Goal: Information Seeking & Learning: Learn about a topic

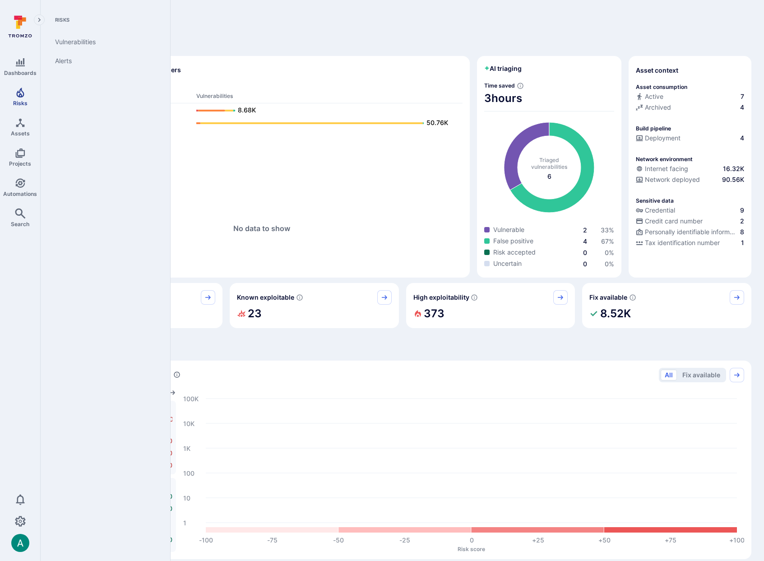
click at [14, 102] on span "Risks" at bounding box center [20, 103] width 14 height 7
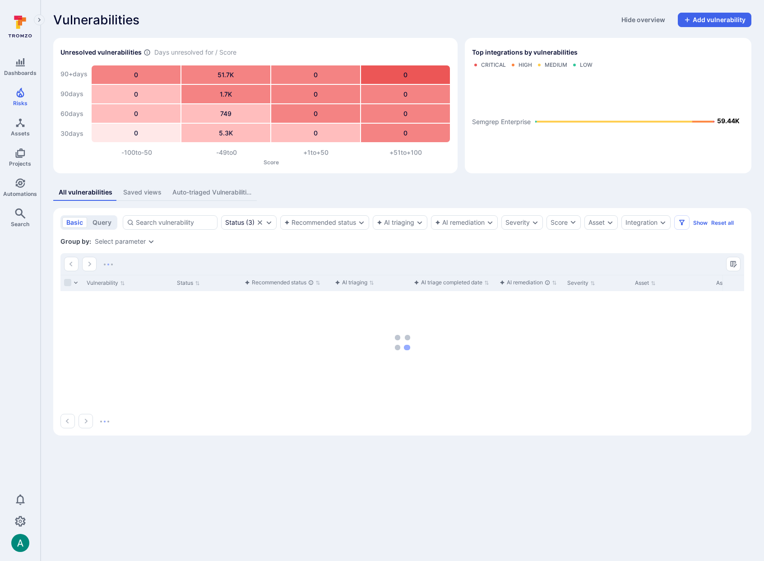
click at [211, 193] on div "Auto-triaged Vulnerabilities" at bounding box center [211, 192] width 79 height 9
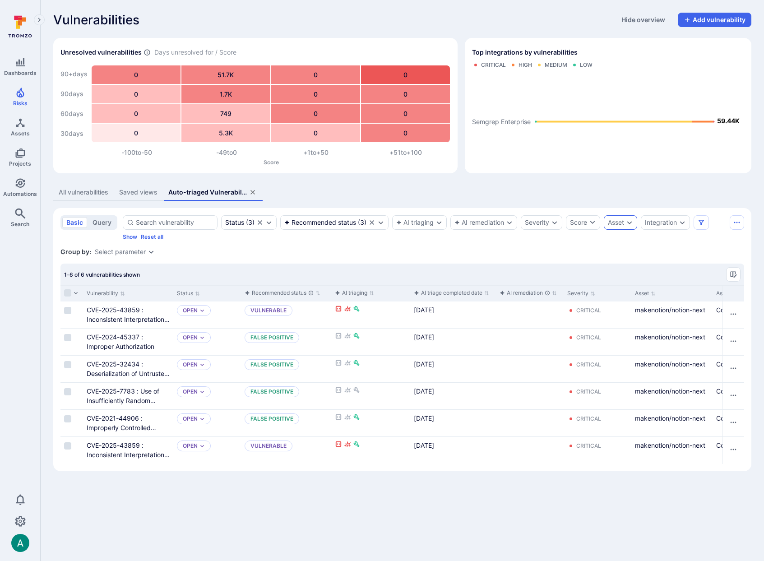
click at [621, 224] on div "Asset" at bounding box center [616, 222] width 16 height 7
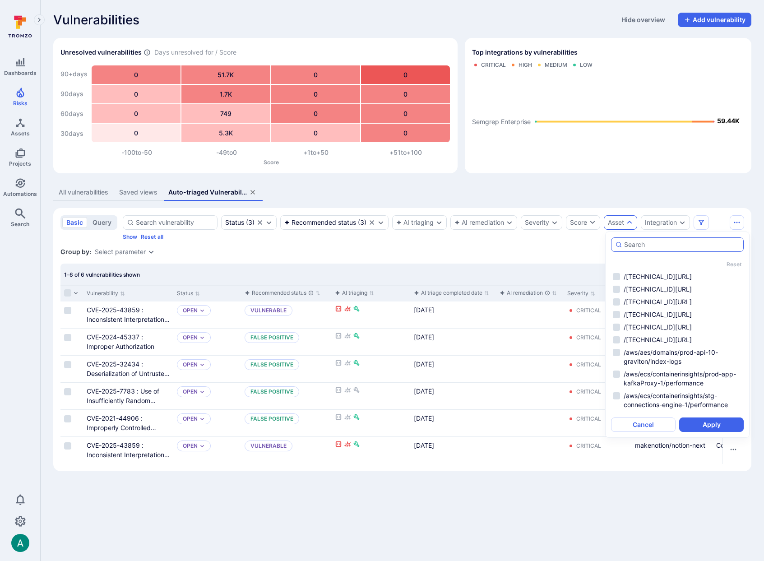
click at [633, 246] on input "autocomplete options" at bounding box center [682, 244] width 116 height 9
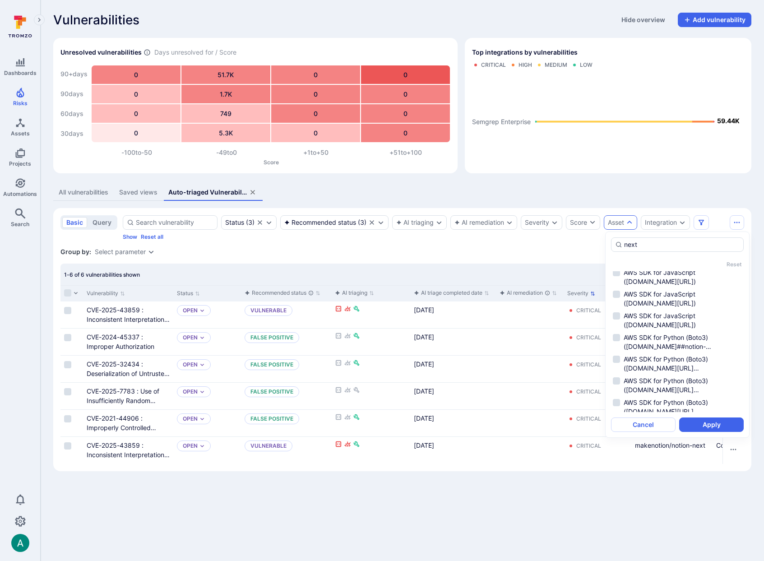
scroll to position [1590, 0]
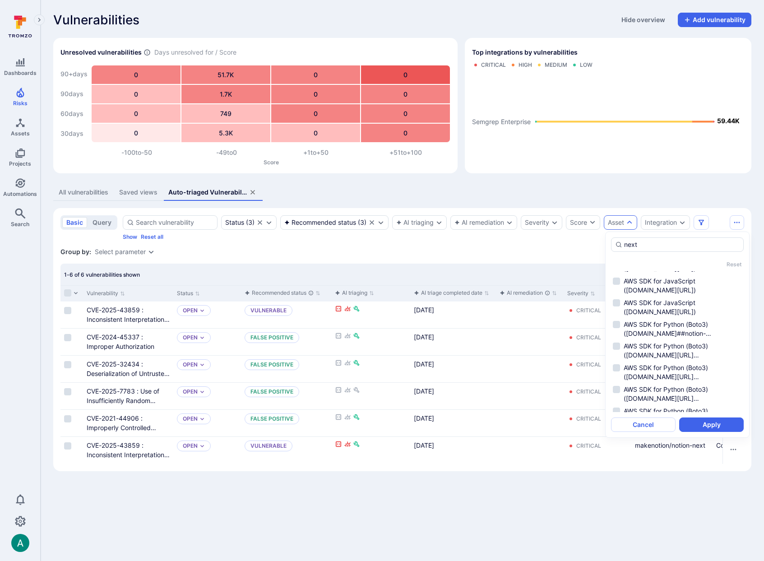
type input "next"
drag, startPoint x: 345, startPoint y: 251, endPoint x: 322, endPoint y: 246, distance: 24.1
click at [343, 250] on div "Group by: Select parameter" at bounding box center [402, 251] width 684 height 9
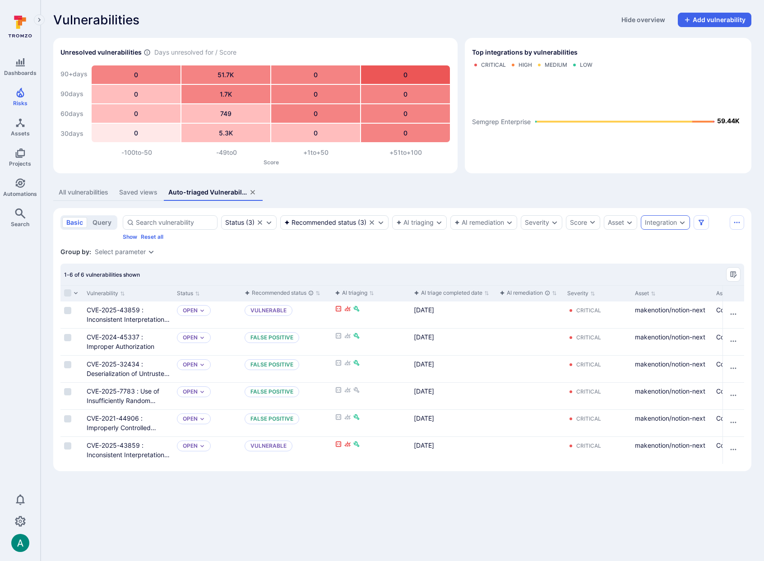
click at [670, 224] on div "Integration" at bounding box center [661, 222] width 32 height 7
click at [576, 276] on li "Semgrep Enterprise" at bounding box center [620, 276] width 133 height 11
click at [655, 298] on button "Apply" at bounding box center [654, 295] width 65 height 14
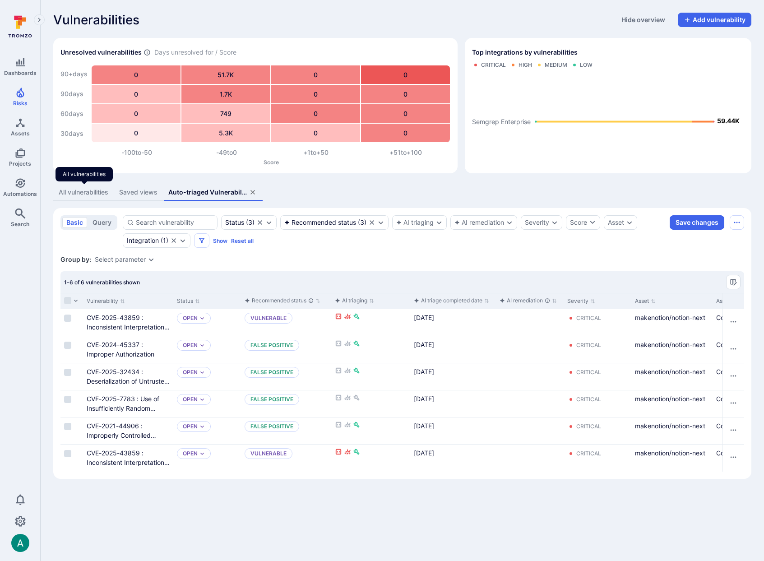
click at [93, 192] on div "All vulnerabilities" at bounding box center [84, 192] width 50 height 9
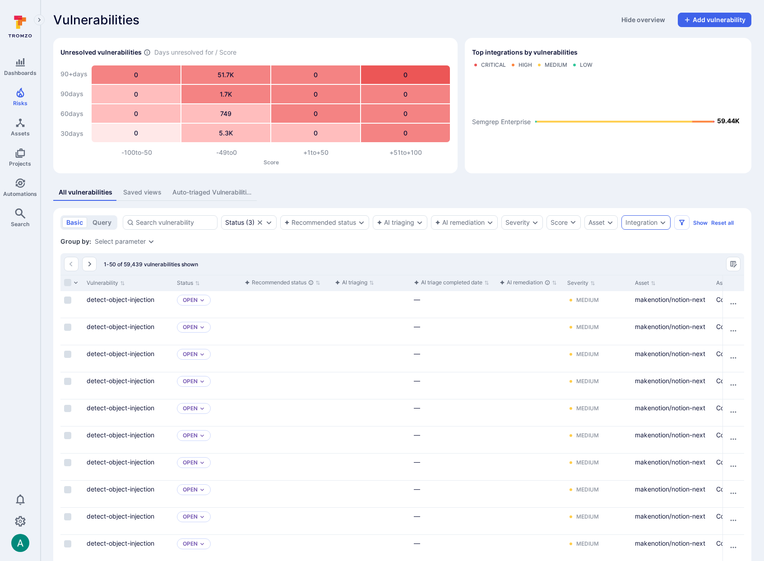
click at [644, 226] on div "Integration" at bounding box center [642, 222] width 32 height 7
drag, startPoint x: 567, startPoint y: 277, endPoint x: 593, endPoint y: 284, distance: 27.0
click at [567, 277] on li "Semgrep Enterprise" at bounding box center [601, 276] width 133 height 11
click at [637, 297] on button "Apply" at bounding box center [635, 295] width 65 height 14
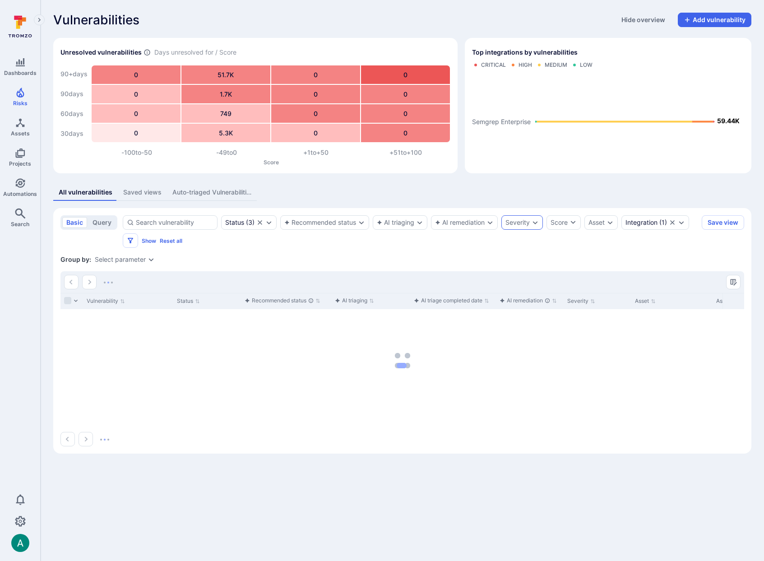
click at [521, 222] on div "Severity" at bounding box center [518, 222] width 24 height 7
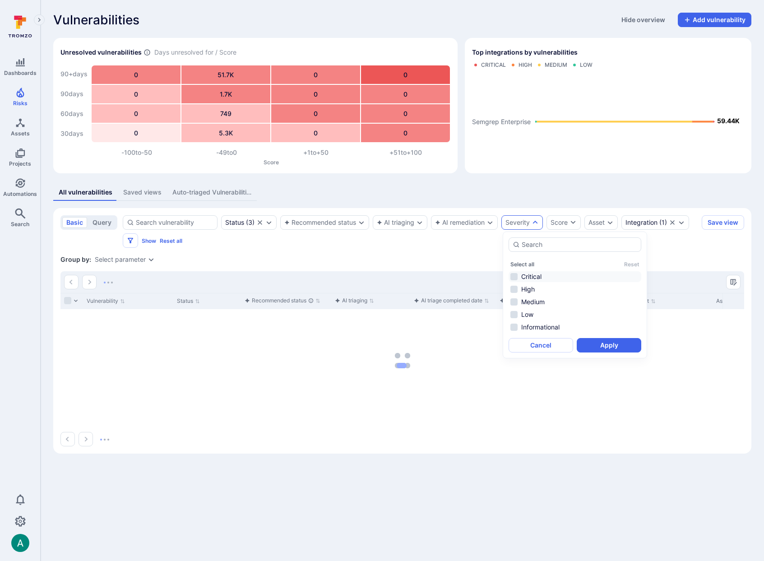
click at [524, 275] on li "Critical" at bounding box center [575, 276] width 133 height 11
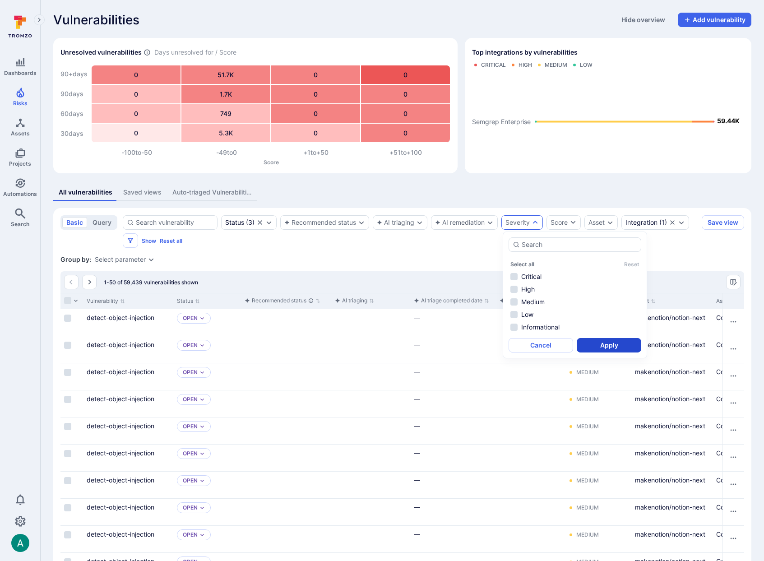
click at [618, 348] on button "Apply" at bounding box center [609, 345] width 65 height 14
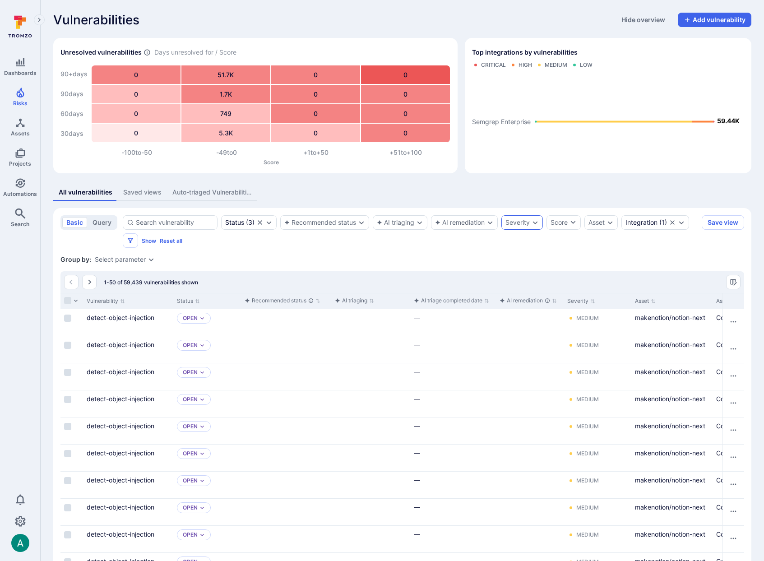
click at [510, 226] on div "Severity" at bounding box center [523, 222] width 42 height 14
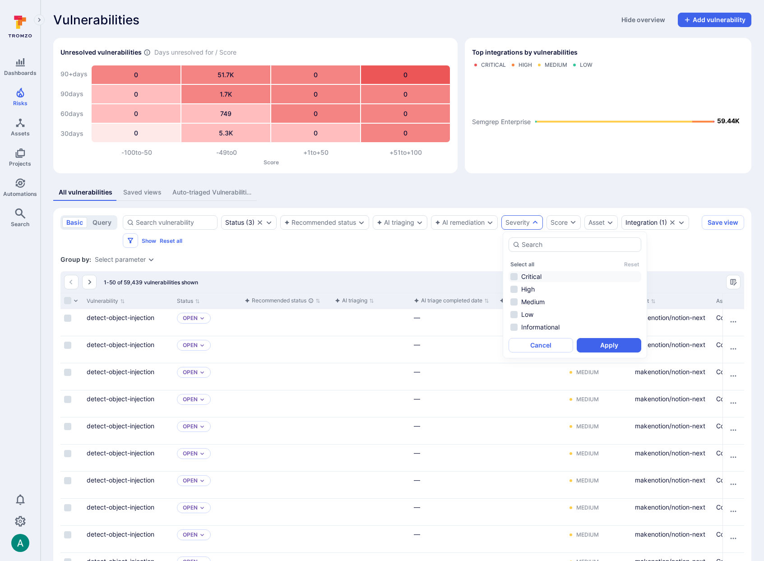
click at [513, 278] on li "Critical" at bounding box center [575, 276] width 133 height 11
click at [602, 350] on button "Apply" at bounding box center [609, 345] width 65 height 14
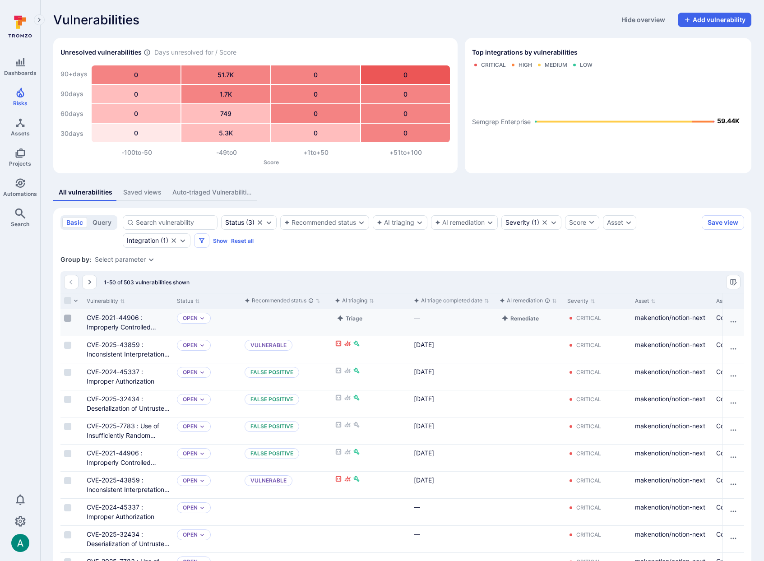
click at [67, 316] on input "Select row" at bounding box center [67, 318] width 7 height 7
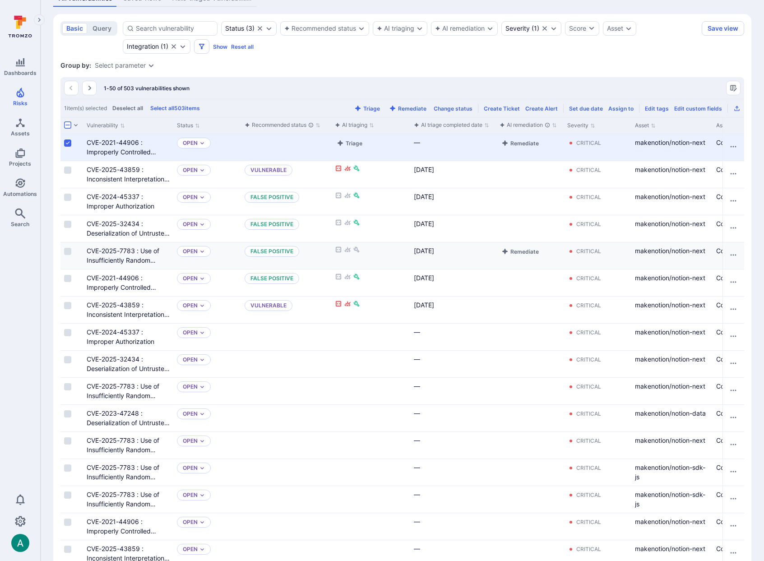
scroll to position [191, 0]
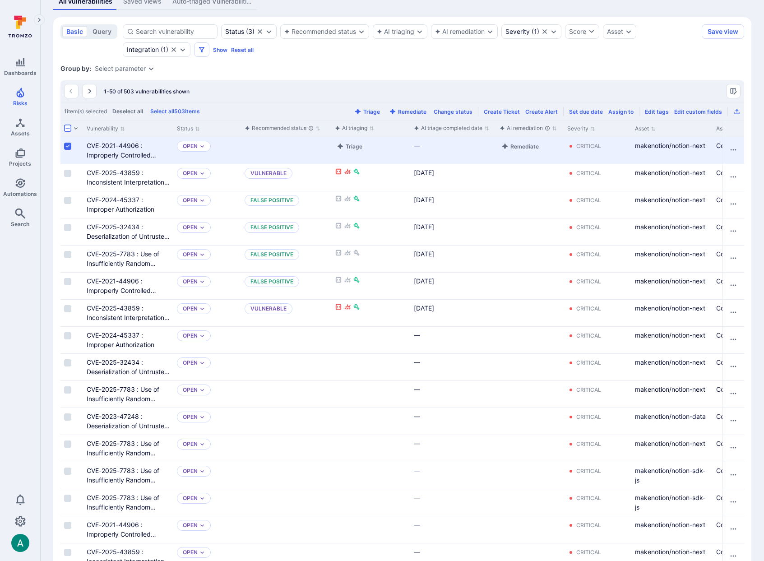
click at [64, 127] on input "Select all rows" at bounding box center [67, 128] width 7 height 7
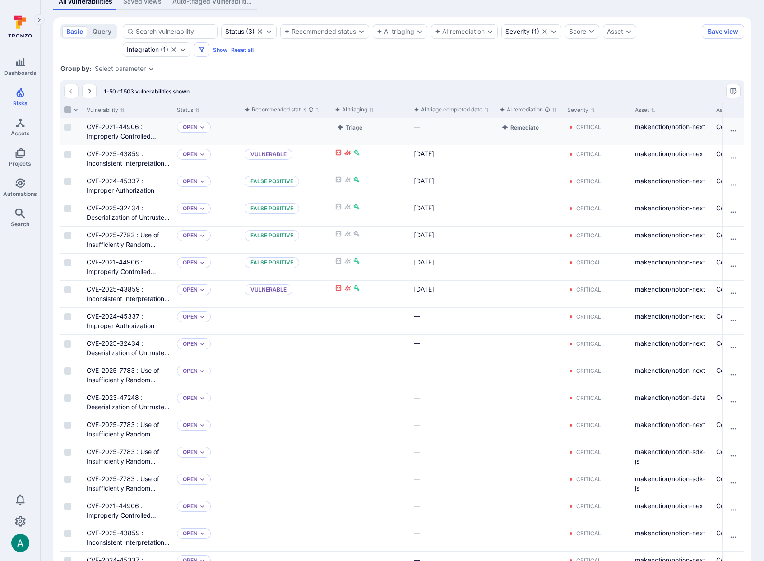
click at [69, 109] on input "Select all rows" at bounding box center [67, 109] width 7 height 7
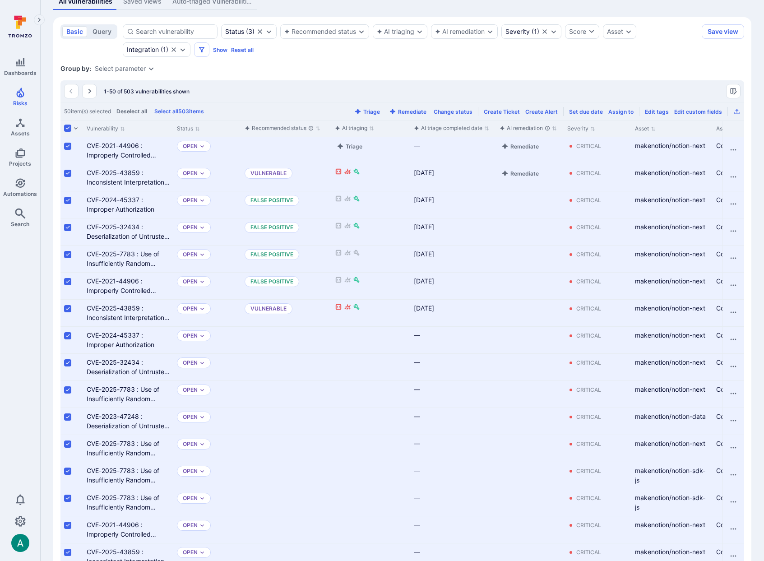
drag, startPoint x: 68, startPoint y: 174, endPoint x: 70, endPoint y: 182, distance: 7.8
click at [68, 174] on input "Select row" at bounding box center [67, 173] width 7 height 7
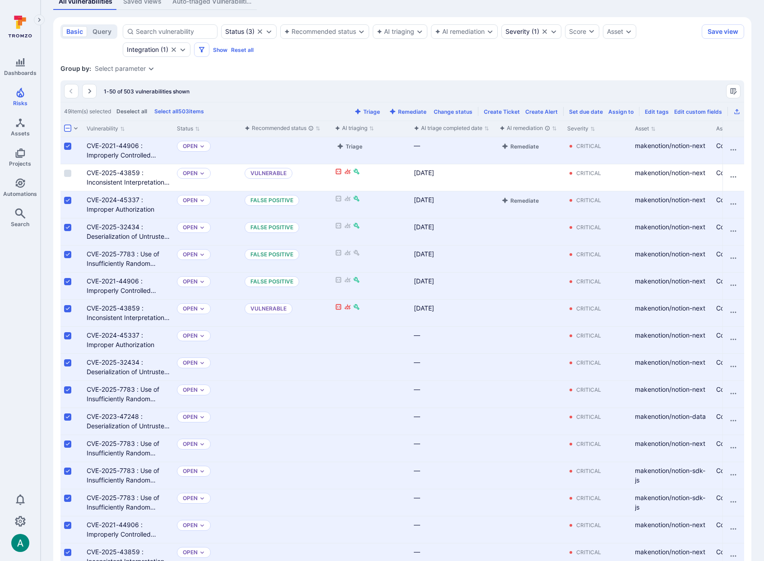
drag, startPoint x: 68, startPoint y: 202, endPoint x: 69, endPoint y: 210, distance: 8.1
click at [69, 202] on input "Select row" at bounding box center [67, 200] width 7 height 7
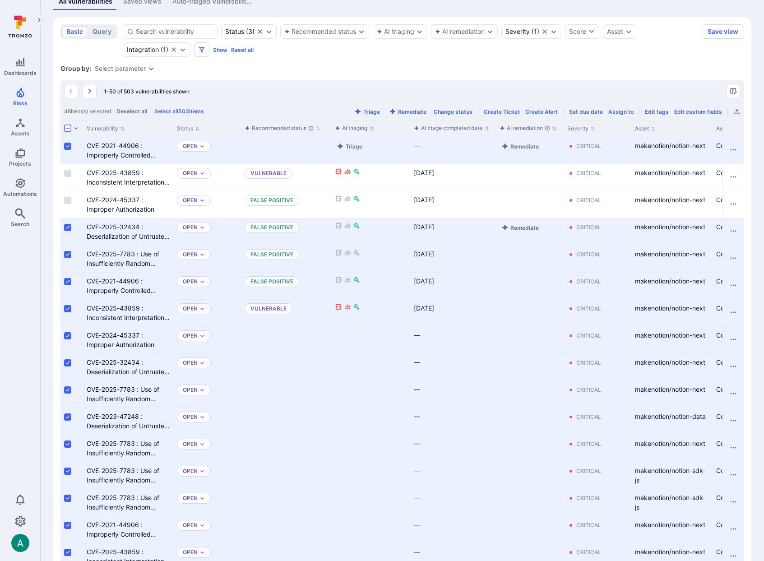
click at [69, 228] on input "Select row" at bounding box center [67, 227] width 7 height 7
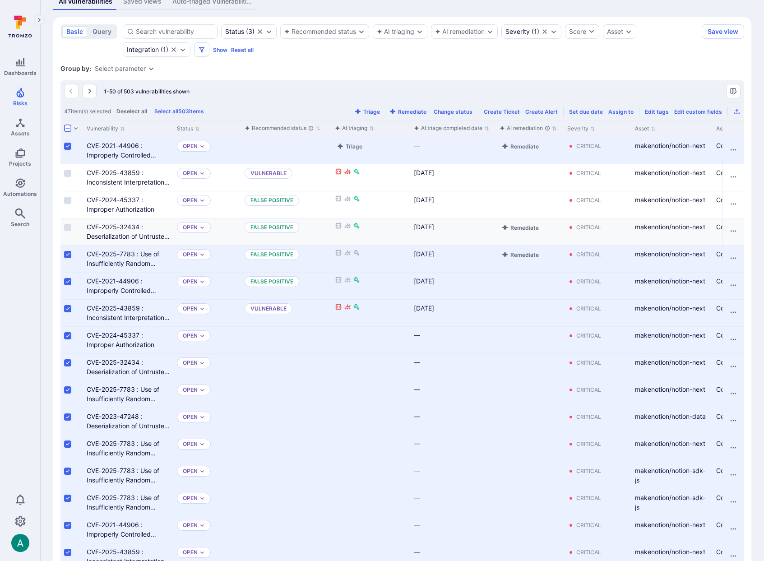
click at [69, 255] on input "Select row" at bounding box center [67, 254] width 7 height 7
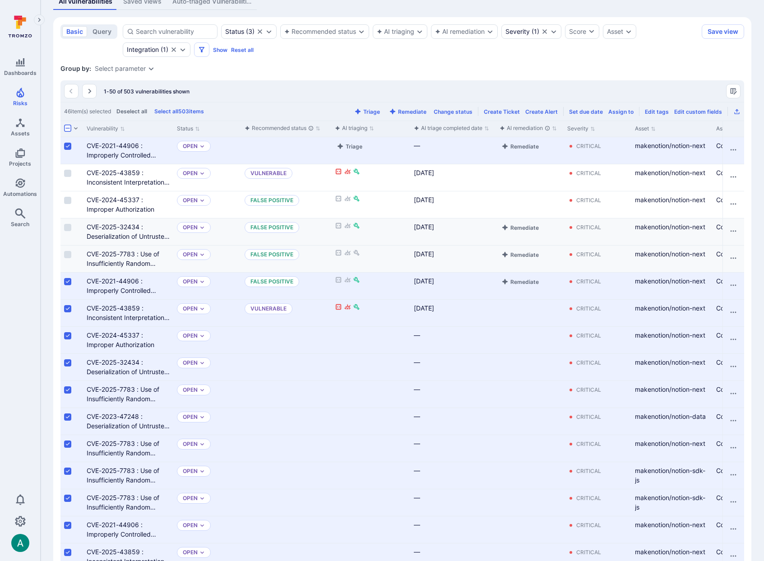
click at [70, 280] on input "Select row" at bounding box center [67, 281] width 7 height 7
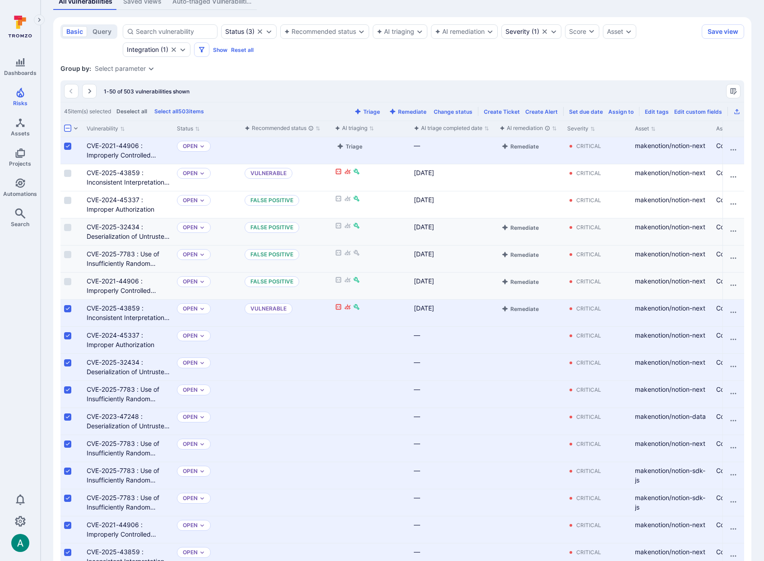
click at [69, 309] on input "Select row" at bounding box center [67, 308] width 7 height 7
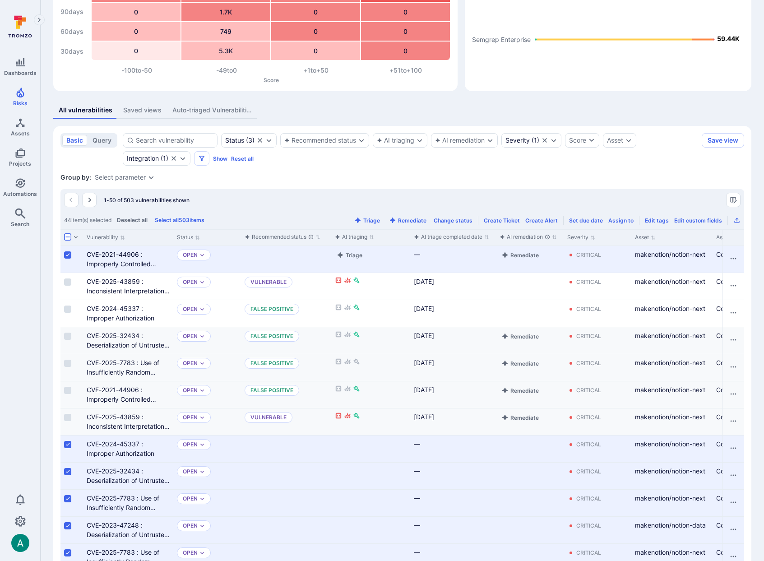
scroll to position [0, 0]
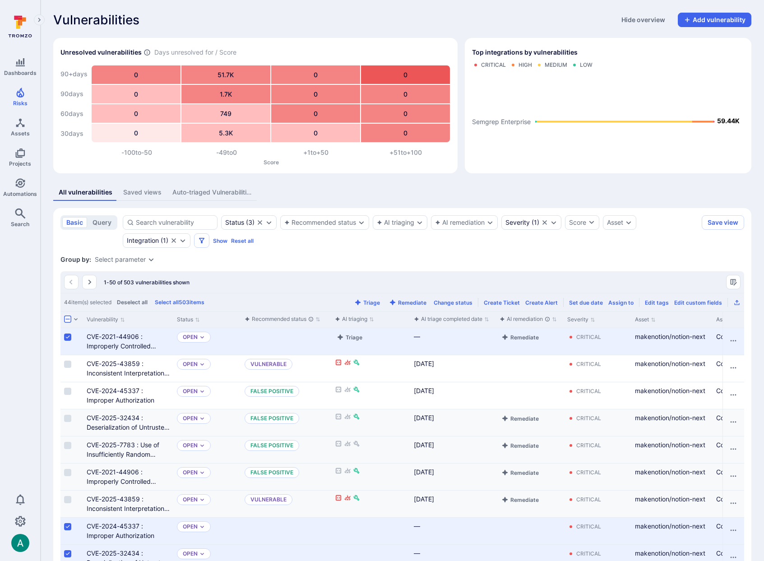
click at [122, 256] on div "Select parameter" at bounding box center [120, 259] width 51 height 7
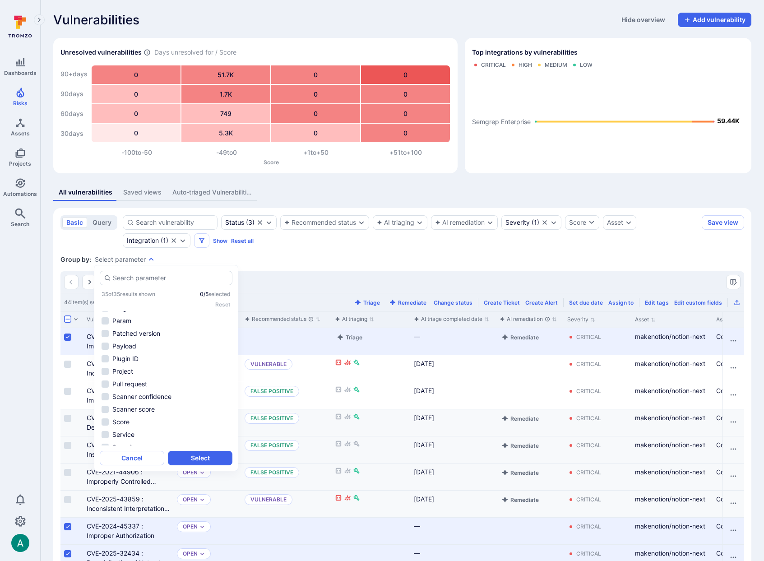
scroll to position [307, 0]
click at [130, 316] on li "Source path" at bounding box center [166, 313] width 133 height 11
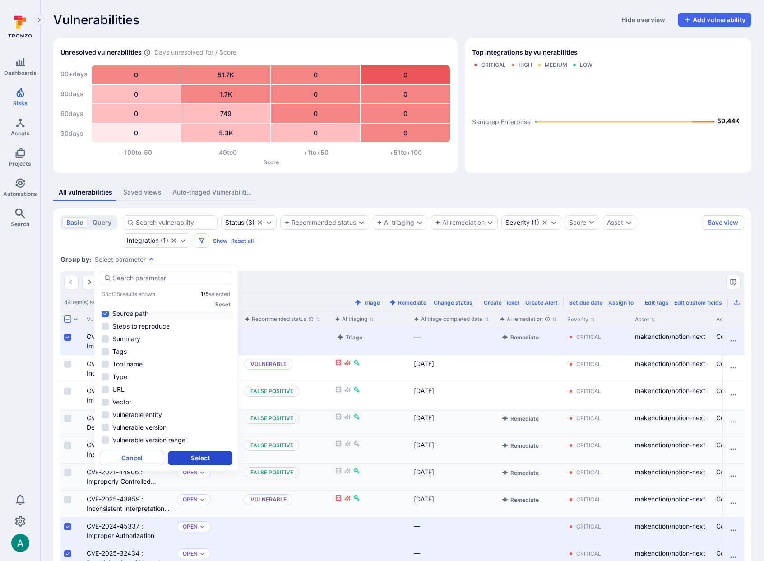
click at [205, 456] on button "Select" at bounding box center [200, 458] width 65 height 14
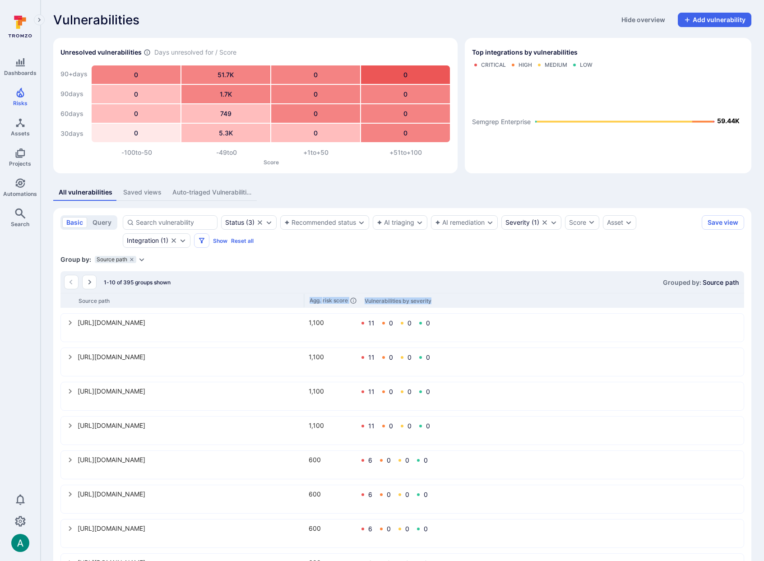
drag, startPoint x: 163, startPoint y: 300, endPoint x: 303, endPoint y: 309, distance: 140.7
click at [303, 309] on div "1-10 of 395 groups shown Grouped by: Source path Source path Agg. risk score Vu…" at bounding box center [402, 461] width 684 height 380
drag, startPoint x: 304, startPoint y: 300, endPoint x: 390, endPoint y: 298, distance: 86.3
click at [390, 298] on div "Source path Agg. risk score Vulnerabilities by severity" at bounding box center [402, 300] width 684 height 15
click at [141, 258] on icon "Expand dropdown" at bounding box center [141, 259] width 7 height 7
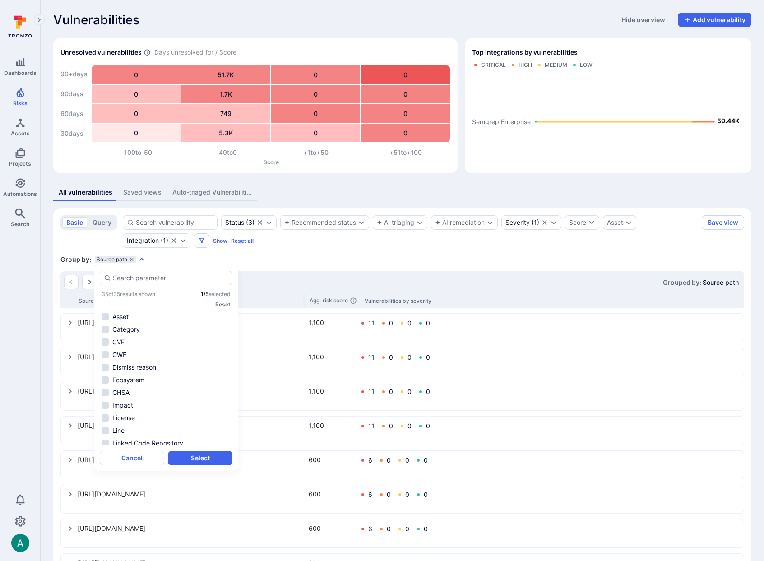
scroll to position [180, 0]
click at [106, 441] on li "Source path" at bounding box center [166, 440] width 133 height 11
click at [105, 428] on li "Source filename" at bounding box center [166, 427] width 133 height 11
click at [200, 459] on button "Select" at bounding box center [200, 458] width 65 height 14
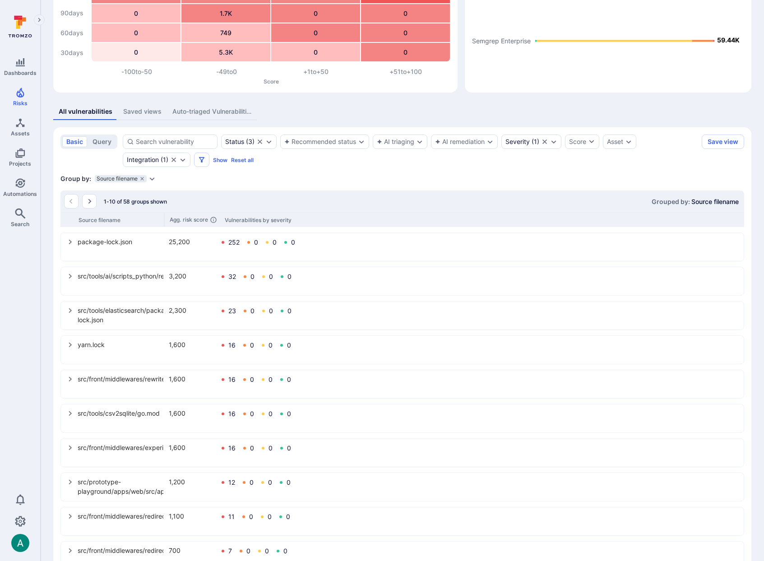
scroll to position [83, 0]
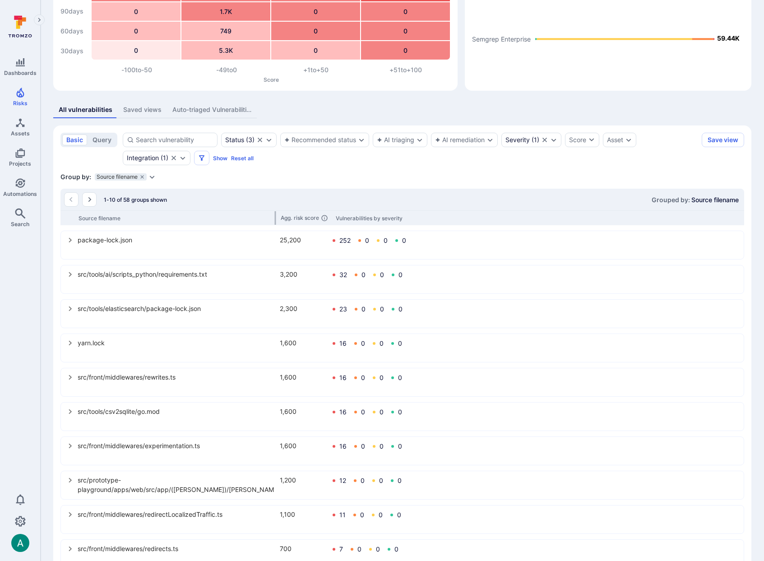
drag, startPoint x: 163, startPoint y: 218, endPoint x: 274, endPoint y: 222, distance: 111.1
click at [275, 222] on div at bounding box center [275, 218] width 1 height 14
click at [70, 451] on button "select group" at bounding box center [70, 445] width 14 height 14
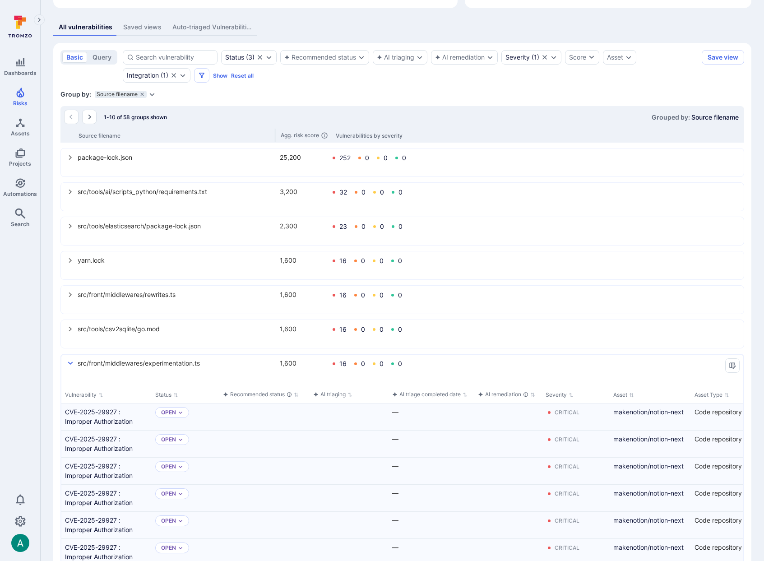
scroll to position [210, 0]
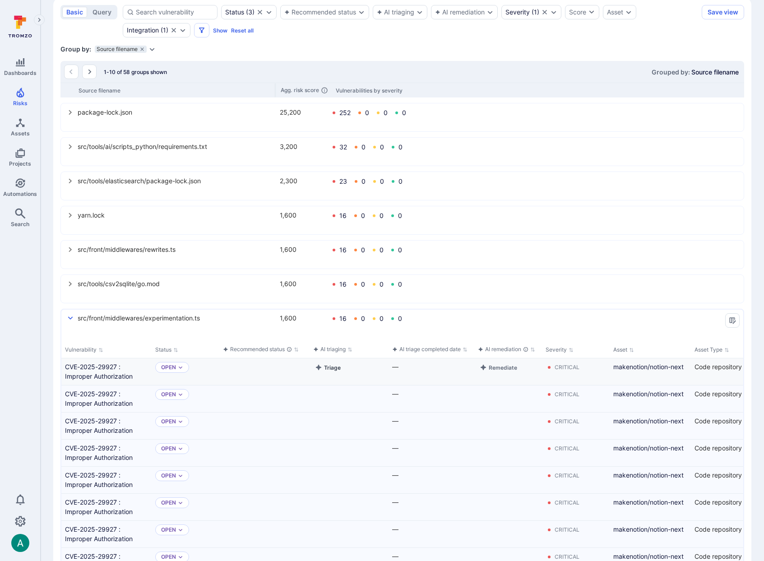
click at [331, 369] on button "Triage" at bounding box center [327, 367] width 29 height 11
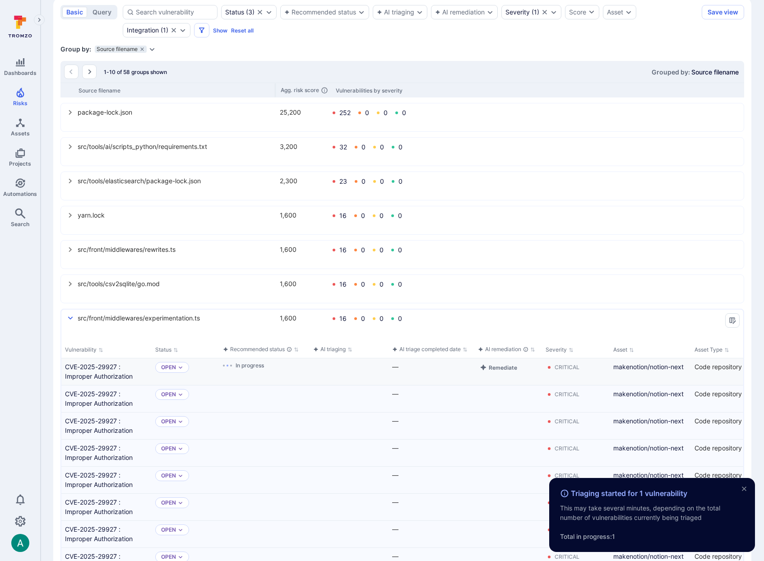
scroll to position [565, 0]
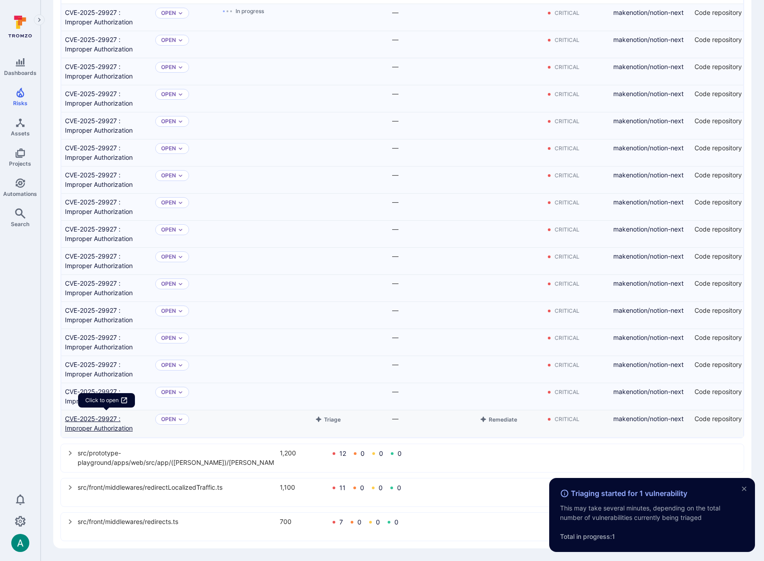
click at [102, 423] on link "CVE-2025-29927 : Improper Authorization" at bounding box center [106, 423] width 83 height 19
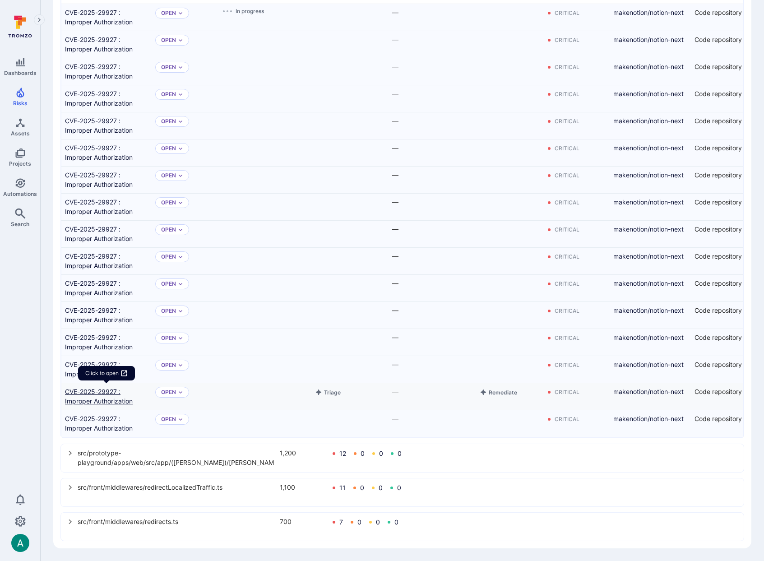
click at [88, 395] on link "CVE-2025-29927 : Improper Authorization" at bounding box center [106, 396] width 83 height 19
click at [68, 452] on icon "select group" at bounding box center [70, 453] width 7 height 7
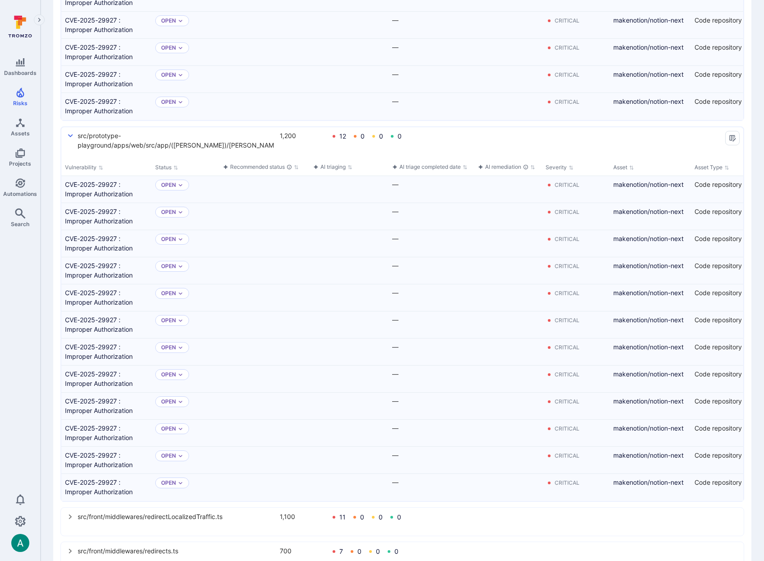
scroll to position [883, 0]
click at [335, 184] on button "Triage" at bounding box center [327, 183] width 29 height 11
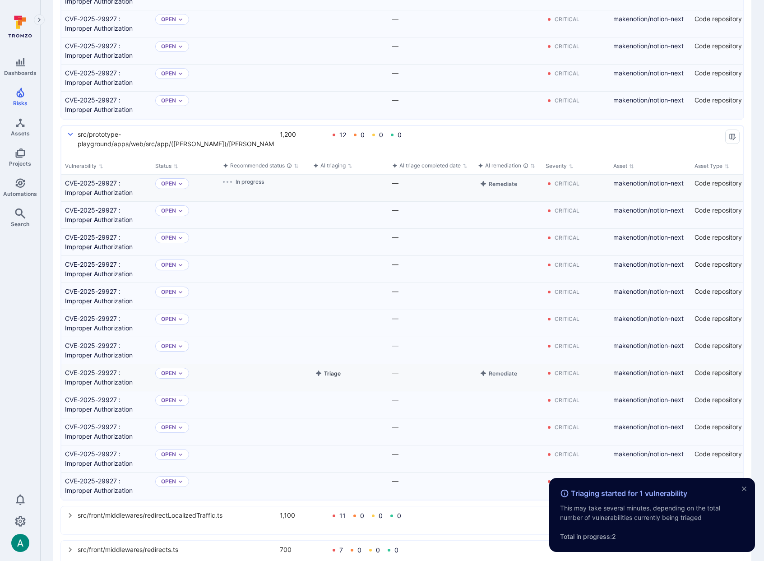
scroll to position [911, 0]
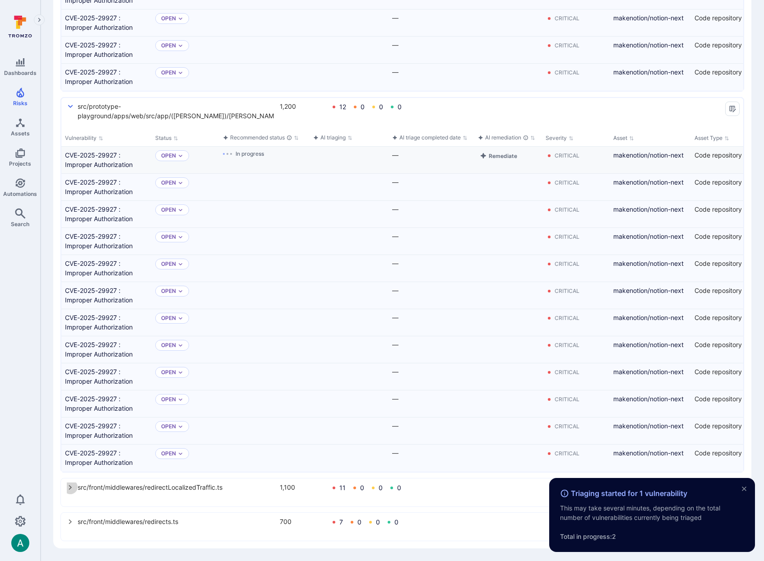
click at [70, 487] on icon "select group" at bounding box center [70, 487] width 3 height 5
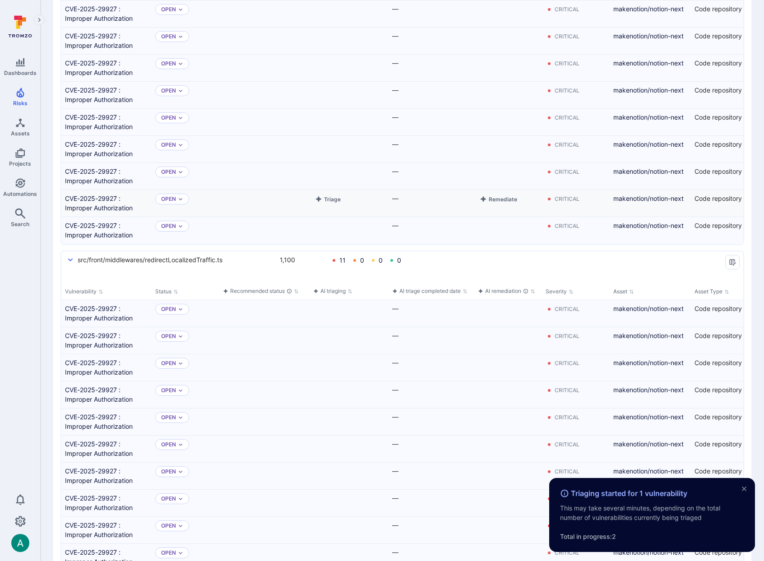
scroll to position [1231, 0]
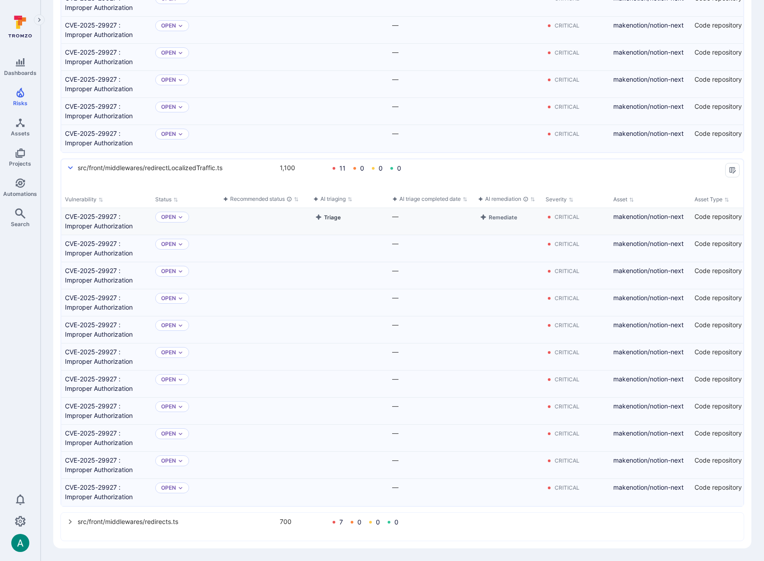
click at [332, 219] on button "Triage" at bounding box center [327, 217] width 29 height 11
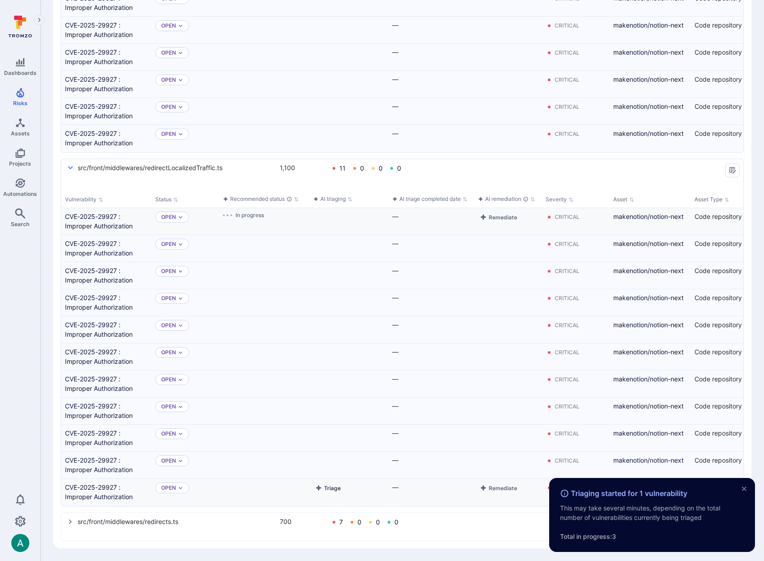
click at [334, 490] on button "Triage" at bounding box center [327, 488] width 29 height 11
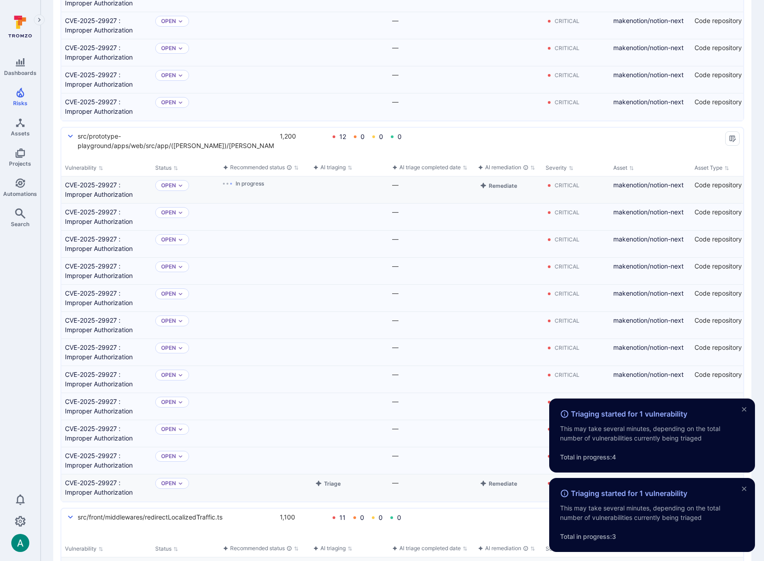
scroll to position [868, 0]
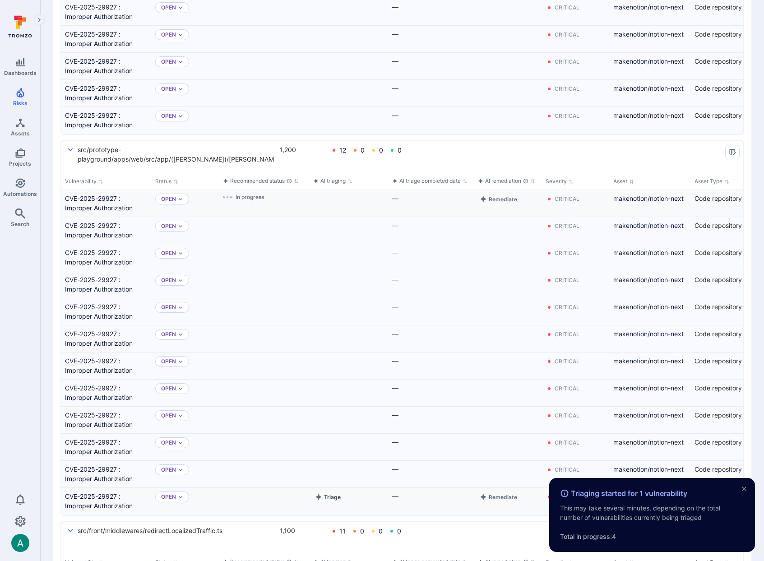
click at [332, 497] on button "Triage" at bounding box center [327, 497] width 29 height 11
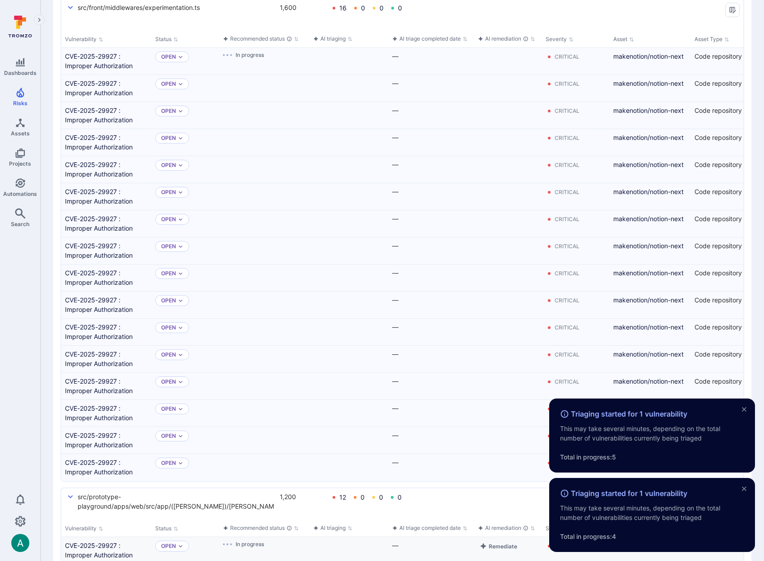
scroll to position [490, 0]
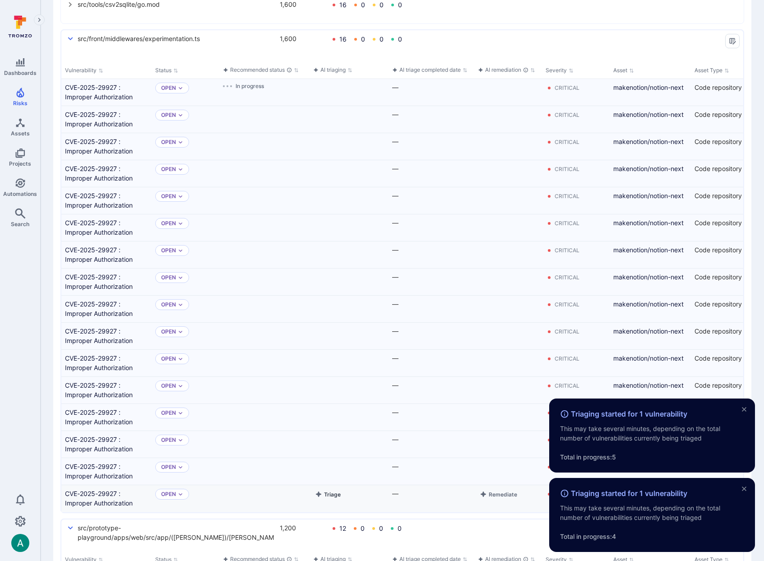
click at [332, 498] on button "Triage" at bounding box center [327, 494] width 29 height 11
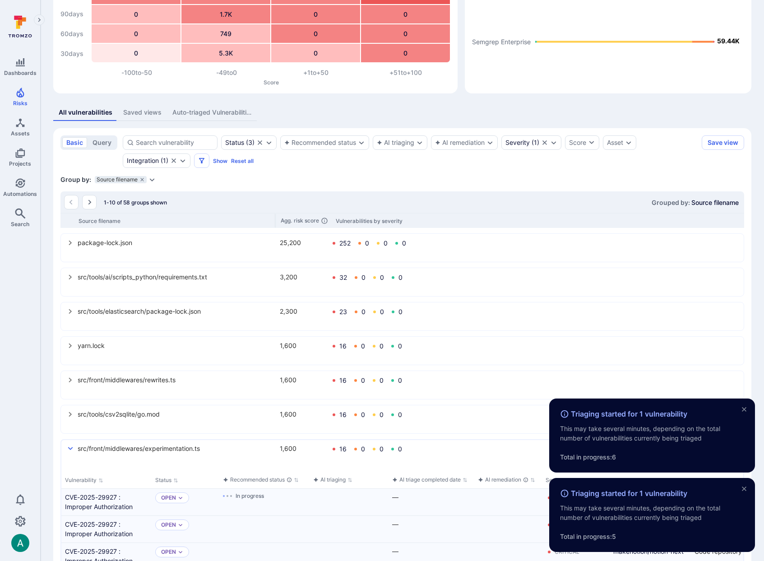
scroll to position [83, 0]
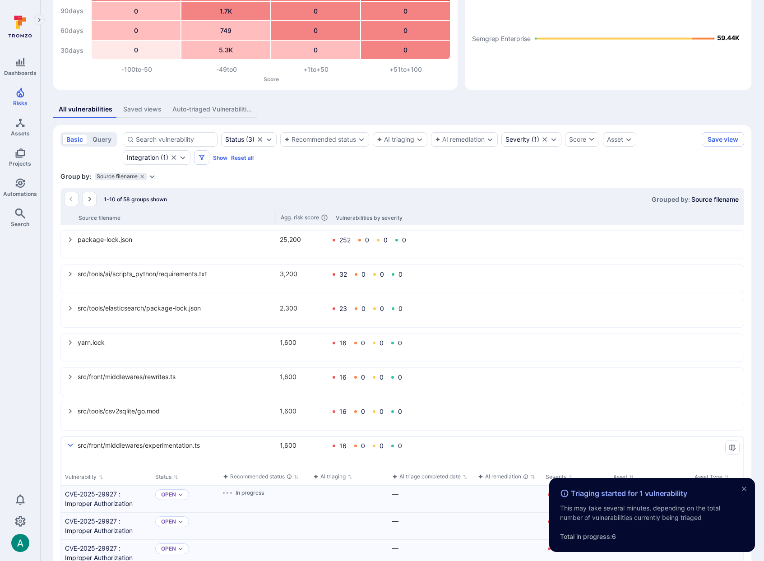
click at [68, 411] on icon "select group" at bounding box center [70, 411] width 7 height 7
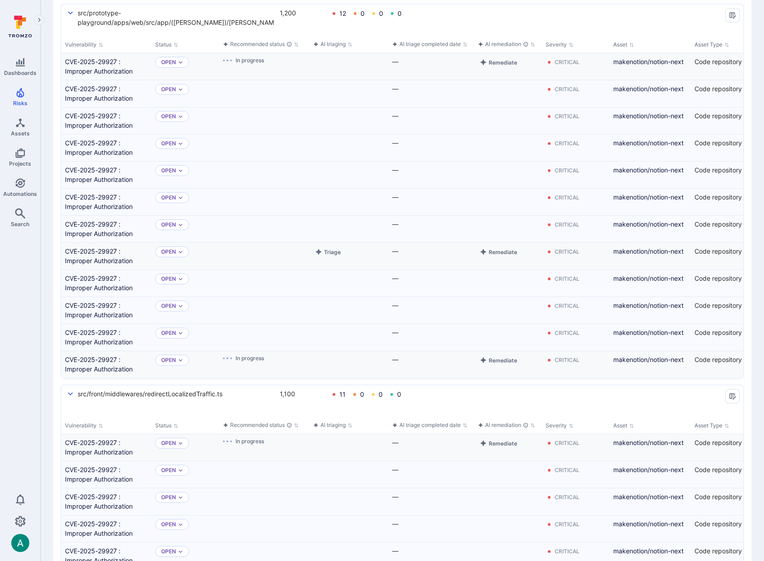
scroll to position [1686, 0]
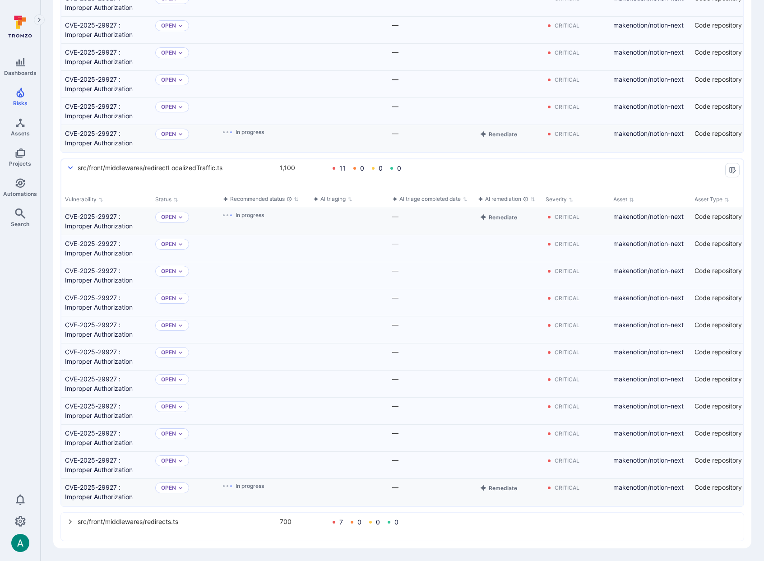
click at [70, 524] on icon "select group" at bounding box center [70, 521] width 7 height 7
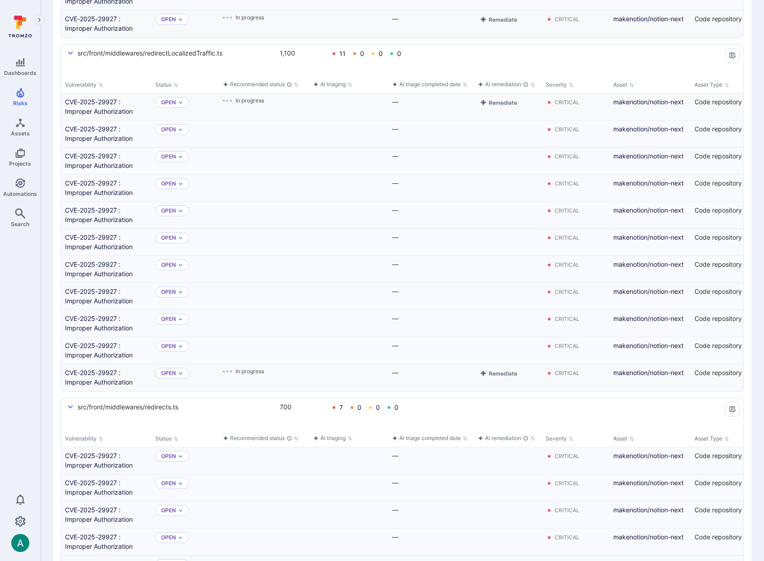
scroll to position [1897, 0]
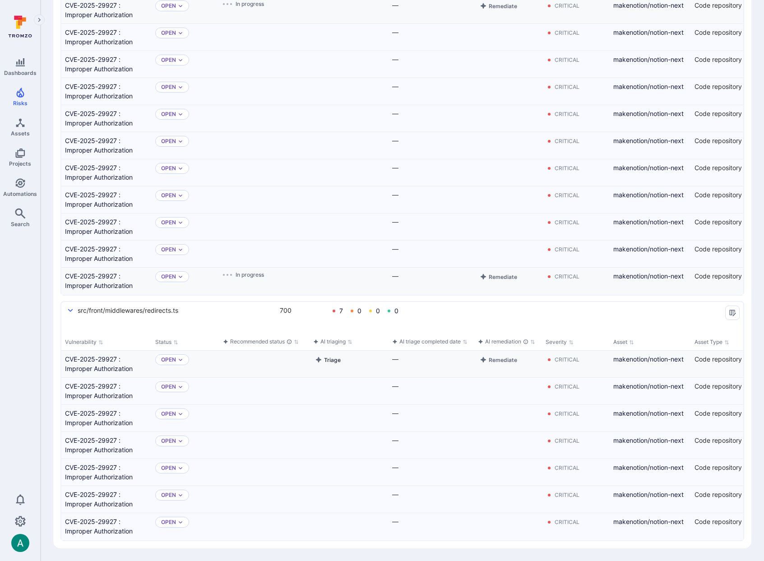
click at [338, 358] on button "Triage" at bounding box center [327, 359] width 29 height 11
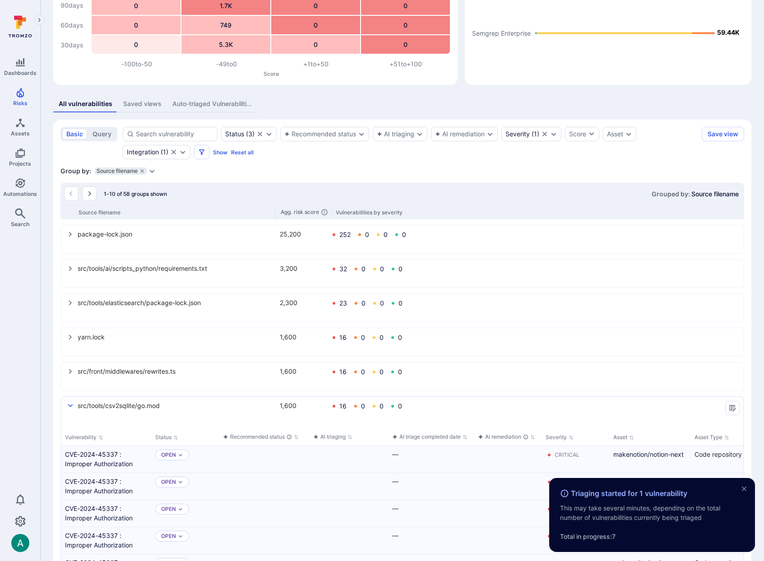
scroll to position [0, 0]
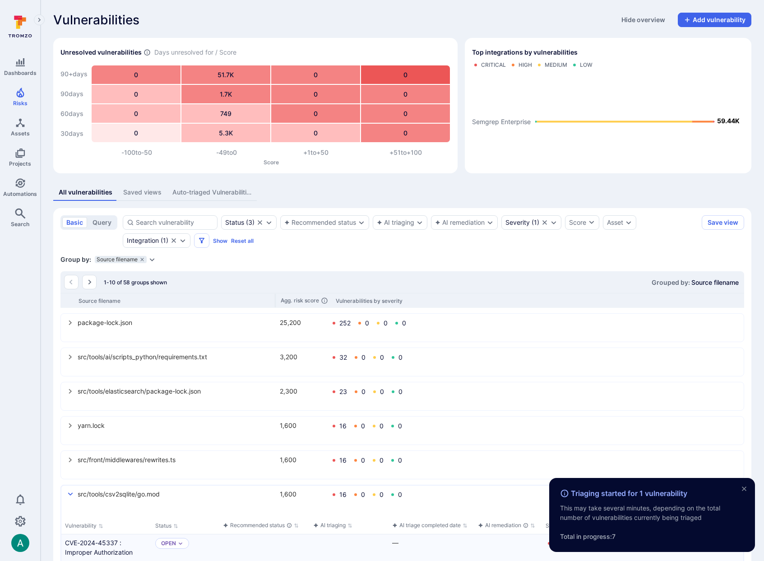
click at [67, 460] on icon "select group" at bounding box center [70, 459] width 7 height 7
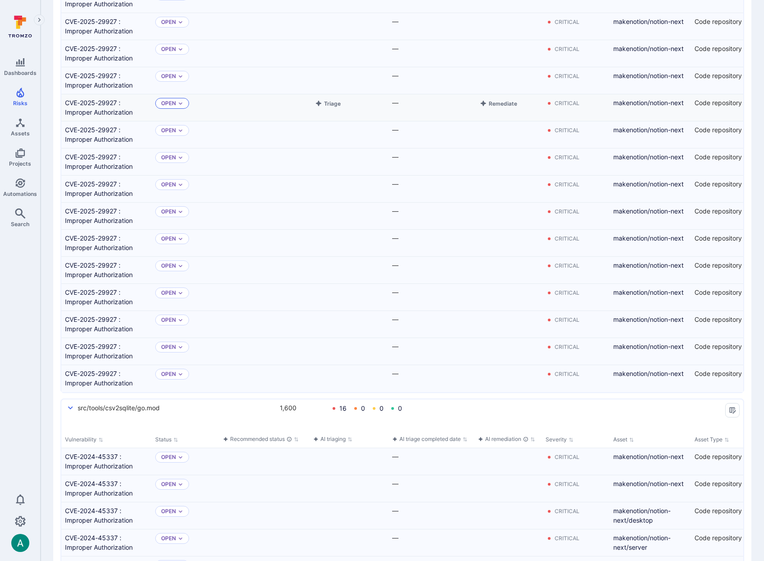
scroll to position [631, 0]
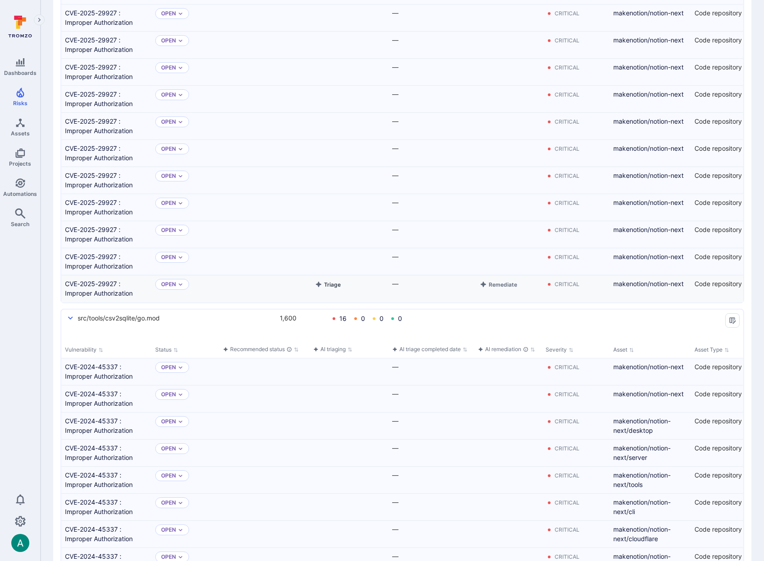
click at [320, 285] on icon "Cell for aiCtx" at bounding box center [318, 284] width 5 height 5
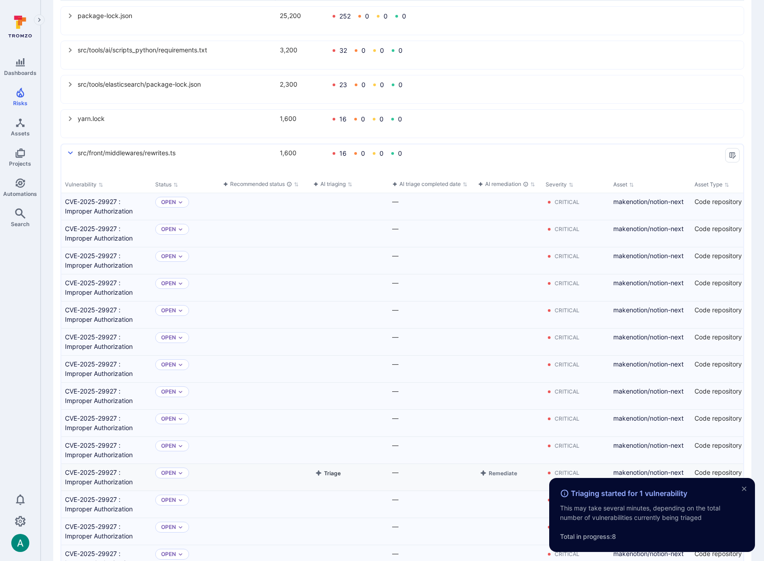
scroll to position [287, 0]
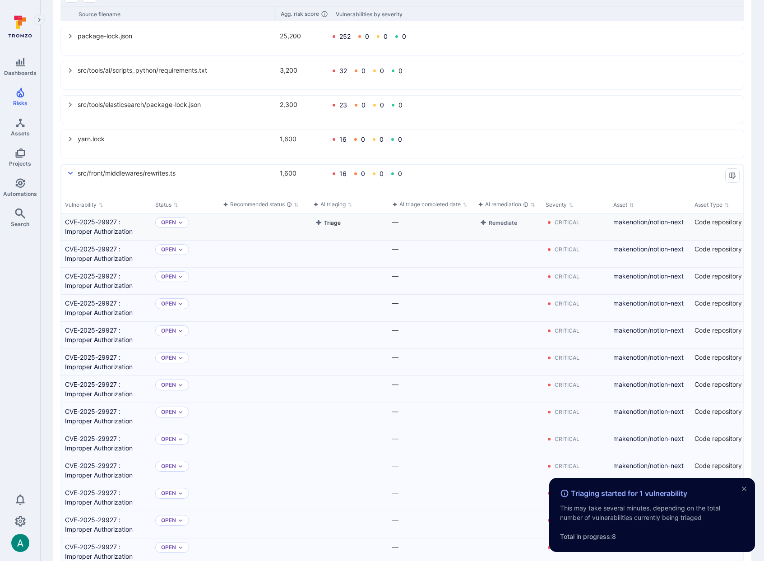
click at [334, 226] on button "Triage" at bounding box center [327, 222] width 29 height 11
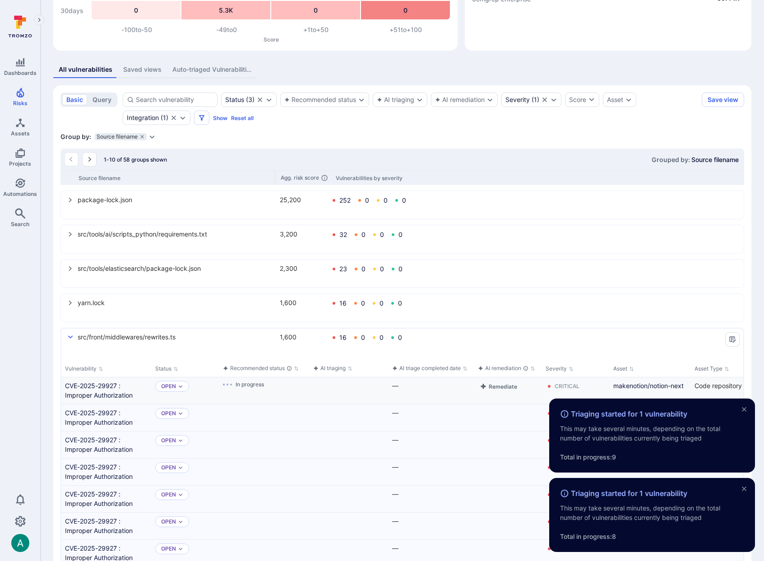
scroll to position [122, 0]
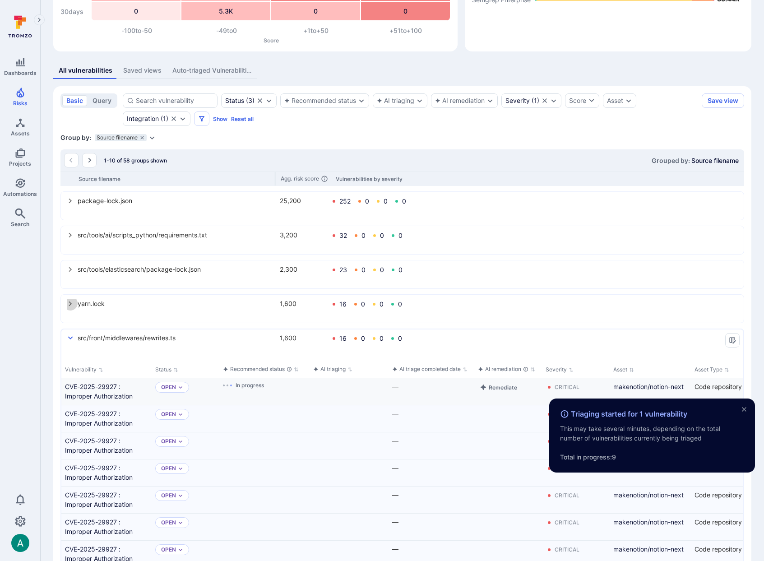
click at [69, 300] on icon "select group" at bounding box center [70, 303] width 7 height 7
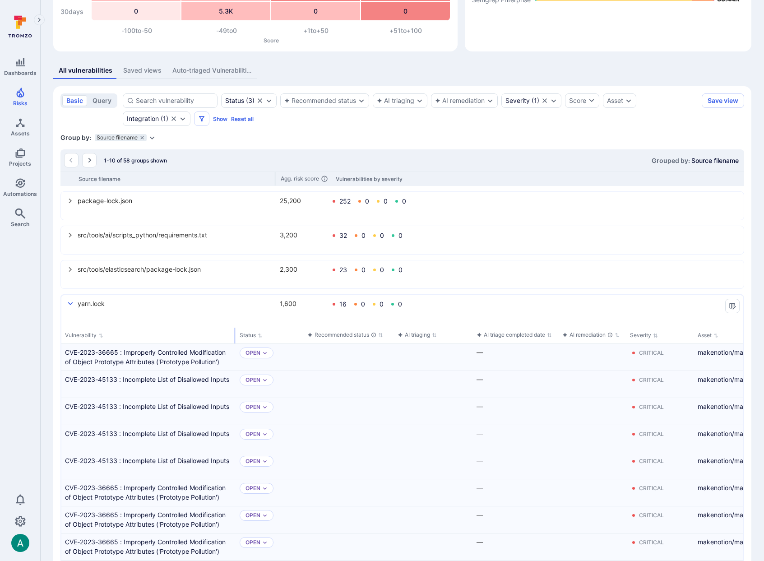
drag, startPoint x: 150, startPoint y: 335, endPoint x: 235, endPoint y: 329, distance: 84.6
click at [235, 329] on div "select group" at bounding box center [234, 336] width 1 height 16
click at [421, 351] on button "Triage" at bounding box center [412, 353] width 29 height 11
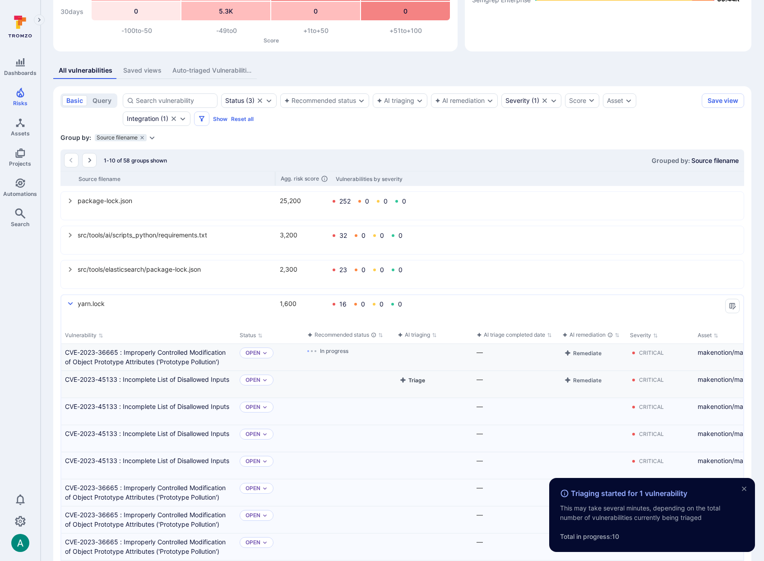
click at [411, 383] on button "Triage" at bounding box center [412, 380] width 29 height 11
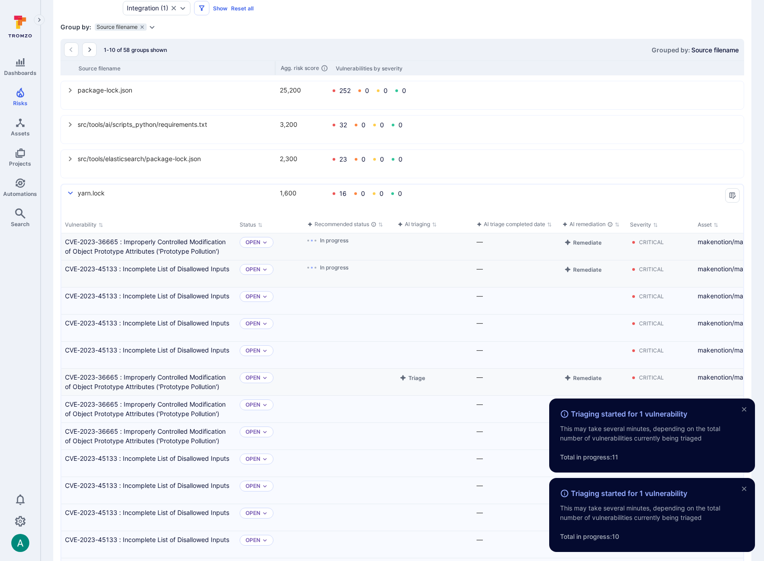
scroll to position [238, 0]
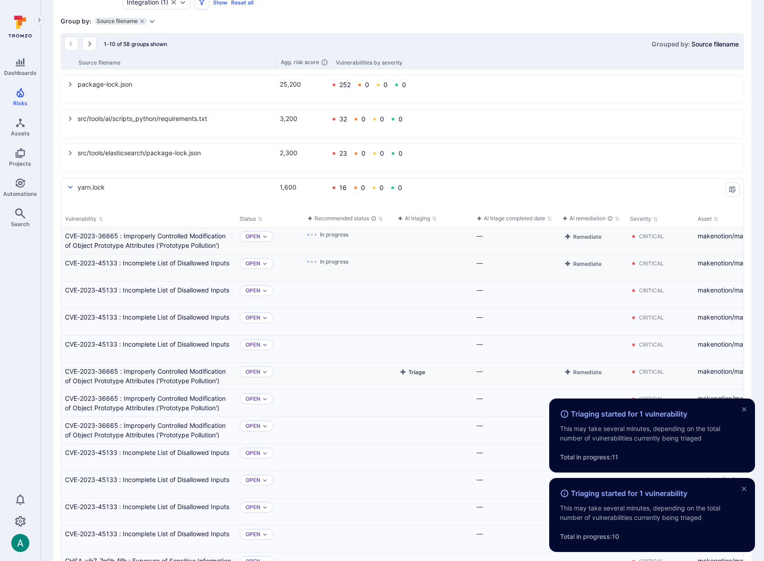
click at [424, 373] on button "Triage" at bounding box center [412, 372] width 29 height 11
click at [420, 399] on button "Triage" at bounding box center [412, 399] width 29 height 11
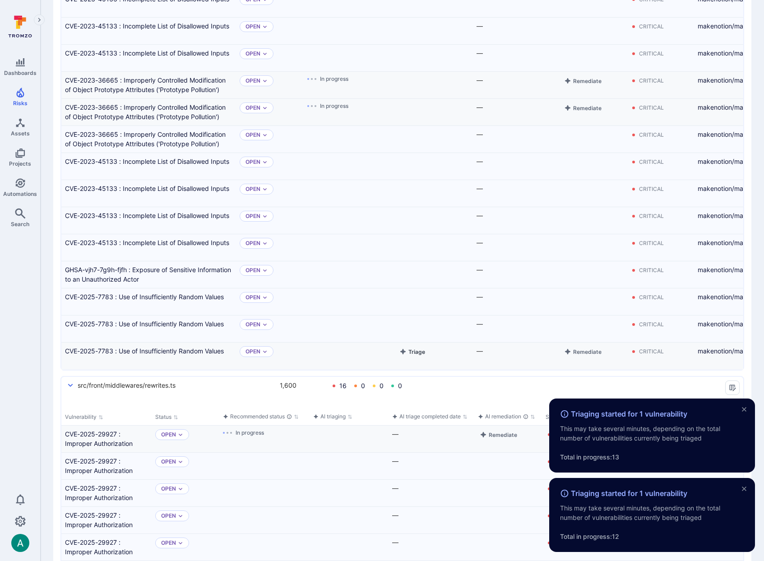
scroll to position [538, 0]
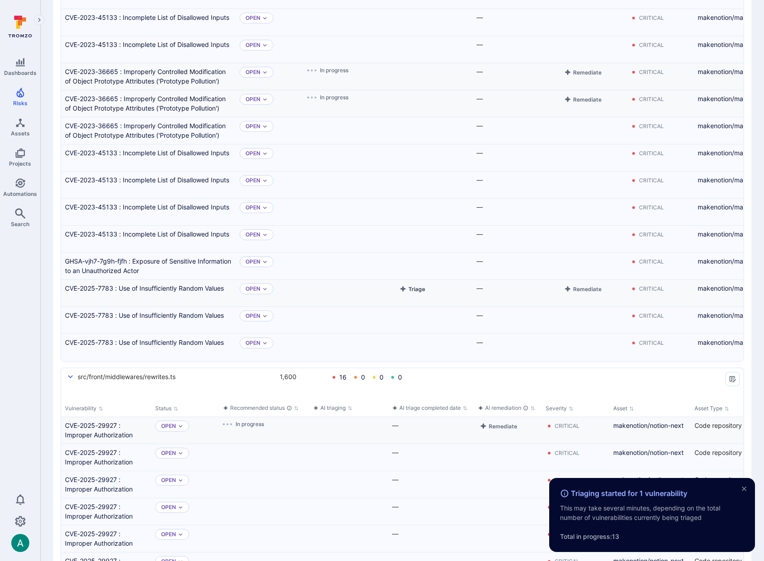
click at [418, 288] on button "Triage" at bounding box center [412, 289] width 29 height 11
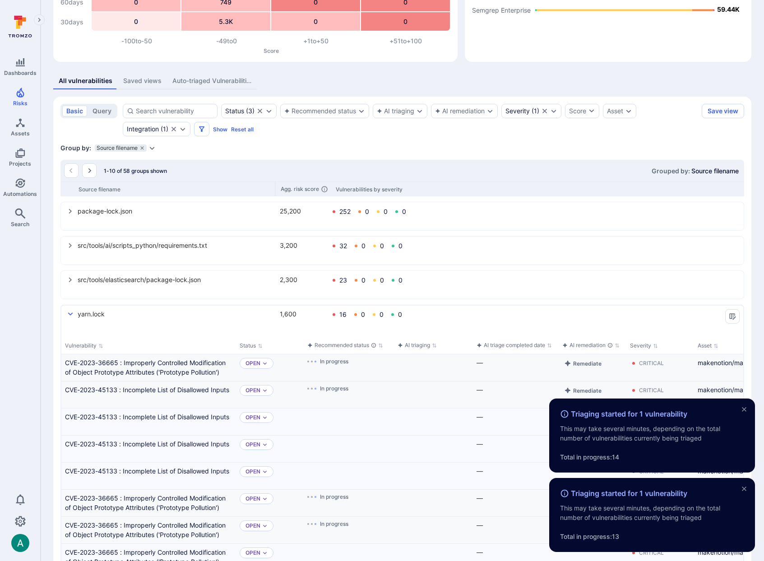
scroll to position [107, 0]
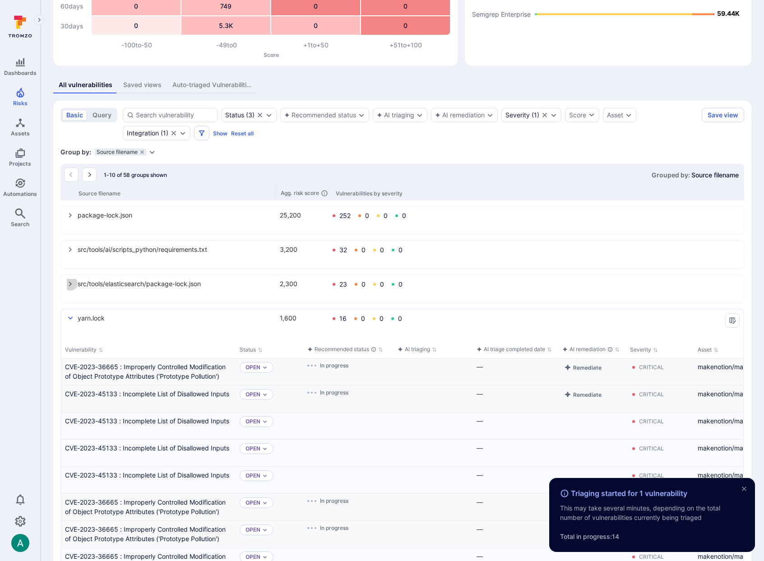
click at [71, 281] on icon "select group" at bounding box center [70, 283] width 7 height 7
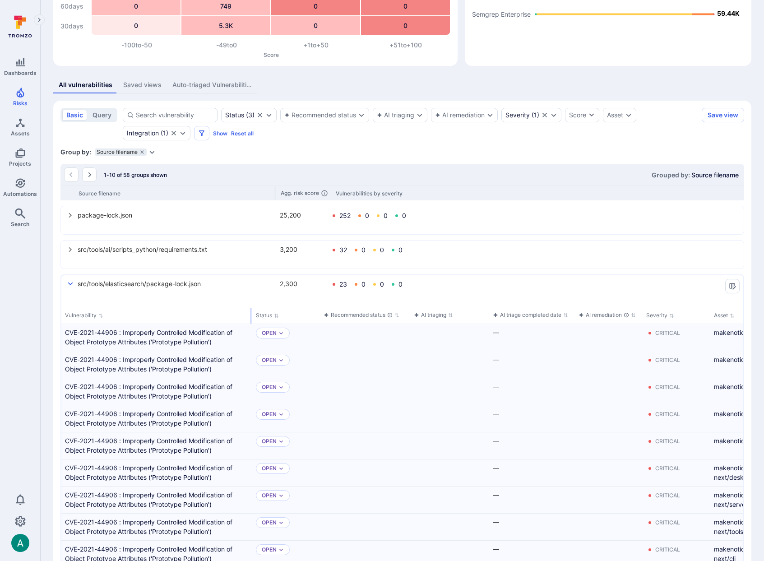
drag, startPoint x: 150, startPoint y: 314, endPoint x: 251, endPoint y: 310, distance: 100.8
click at [251, 310] on div "select group" at bounding box center [251, 316] width 1 height 16
click at [438, 334] on button "Triage" at bounding box center [428, 333] width 29 height 11
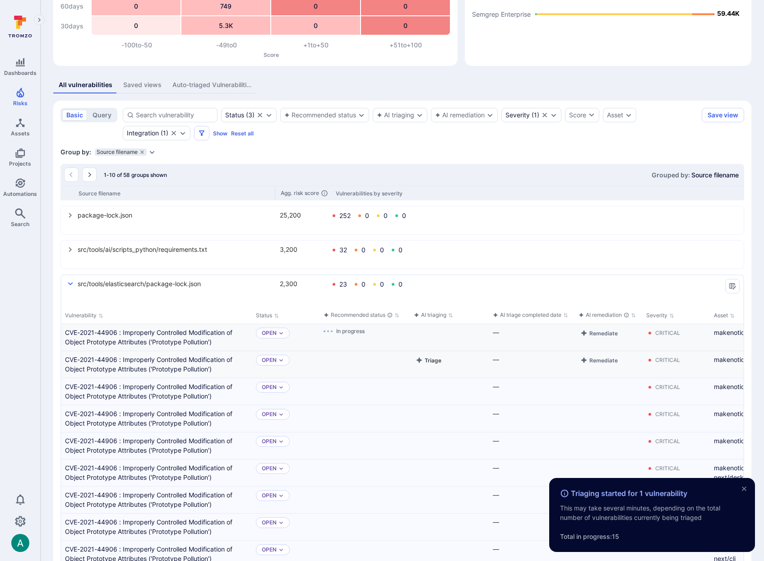
click at [435, 363] on button "Triage" at bounding box center [428, 360] width 29 height 11
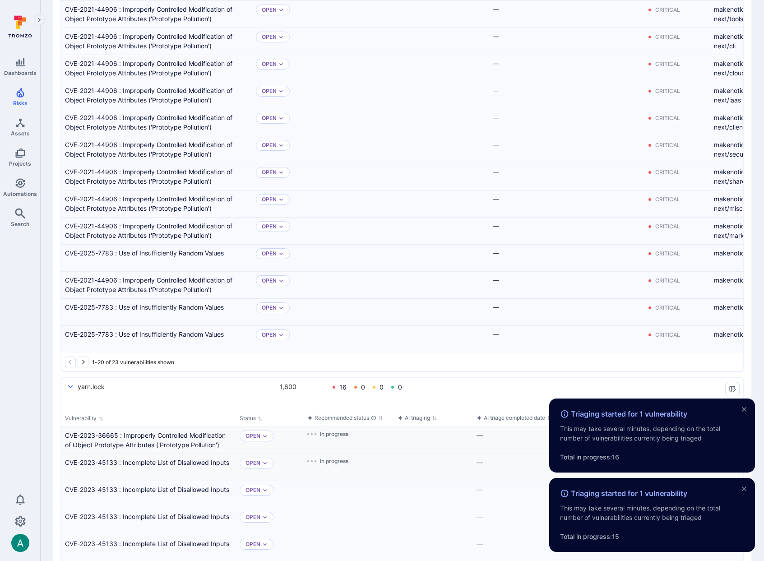
scroll to position [611, 0]
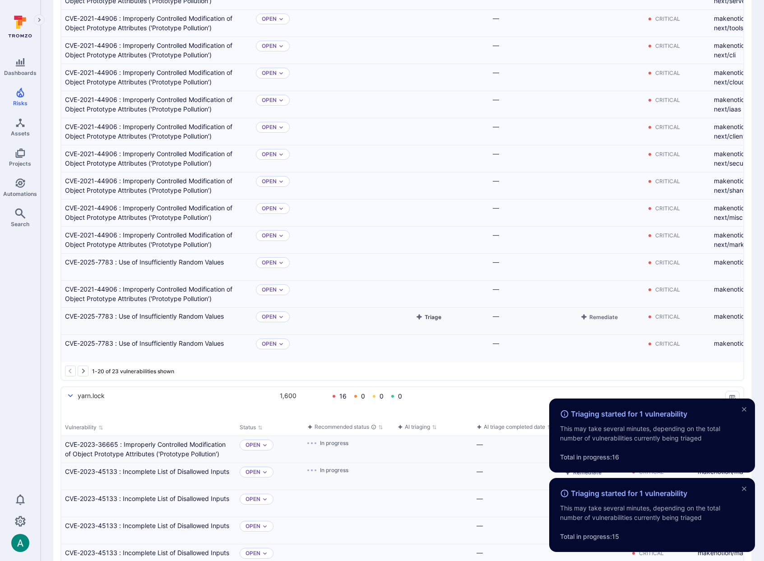
click at [426, 318] on button "Triage" at bounding box center [428, 316] width 29 height 11
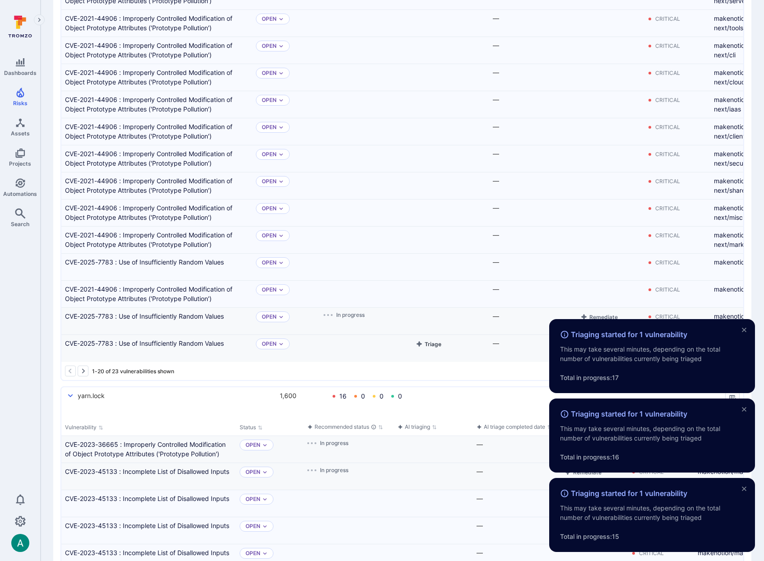
click at [430, 344] on button "Triage" at bounding box center [428, 344] width 29 height 11
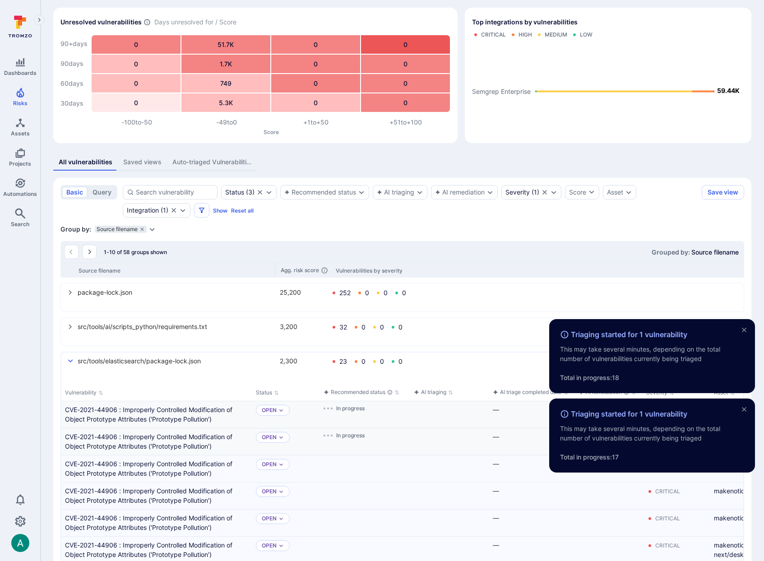
scroll to position [4, 0]
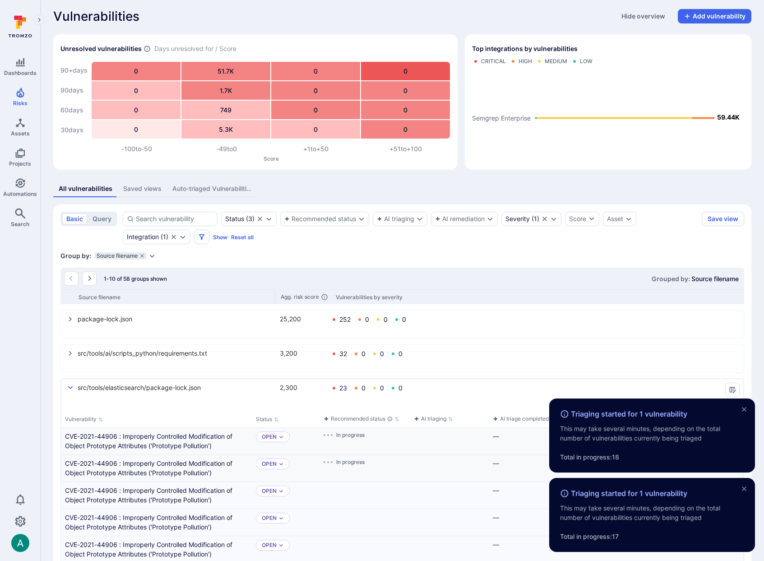
click at [69, 355] on icon "select group" at bounding box center [70, 353] width 3 height 5
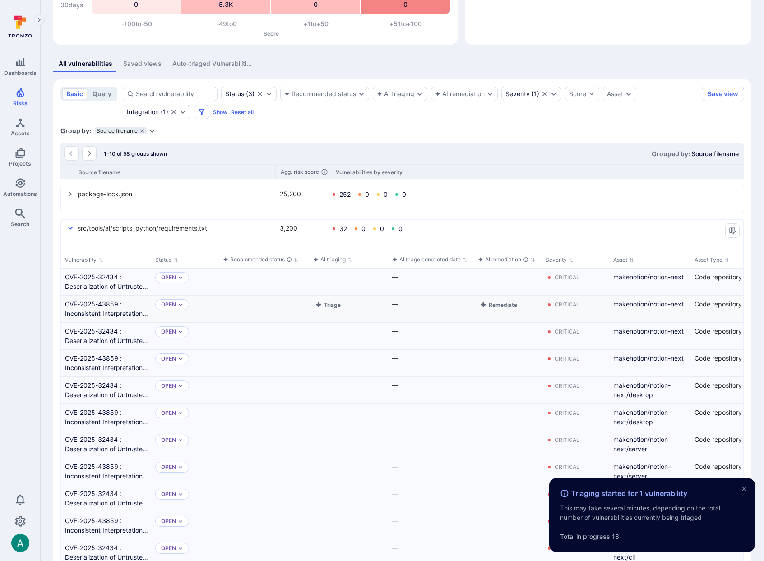
scroll to position [145, 0]
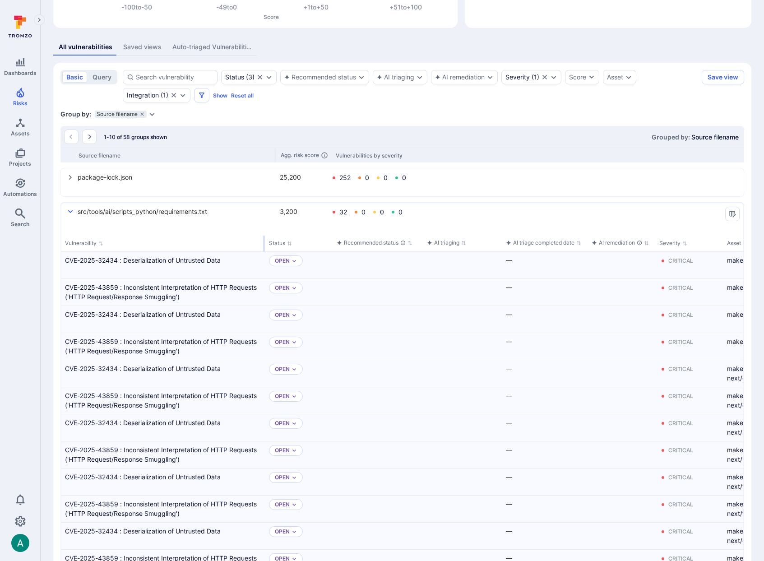
drag, startPoint x: 149, startPoint y: 240, endPoint x: 263, endPoint y: 237, distance: 113.8
click at [264, 237] on div "select group" at bounding box center [264, 244] width 1 height 16
click at [452, 260] on button "Triage" at bounding box center [441, 261] width 29 height 11
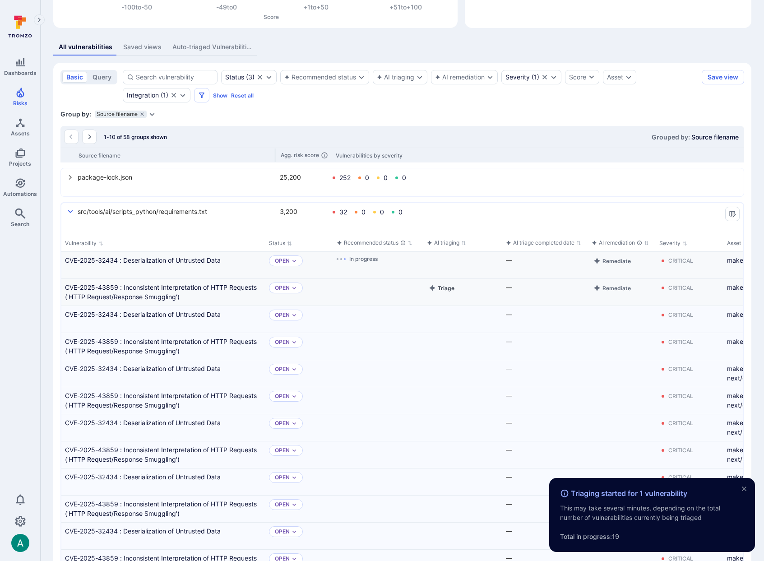
click at [442, 287] on button "Triage" at bounding box center [441, 288] width 29 height 11
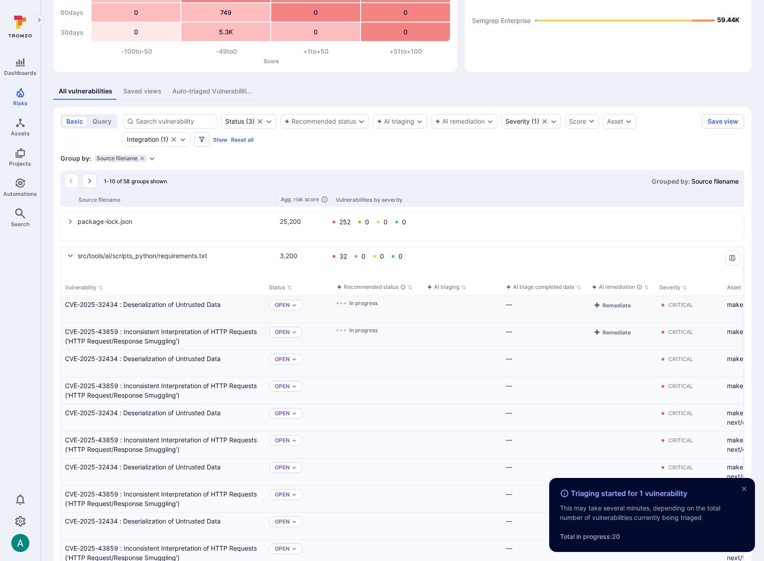
scroll to position [0, 0]
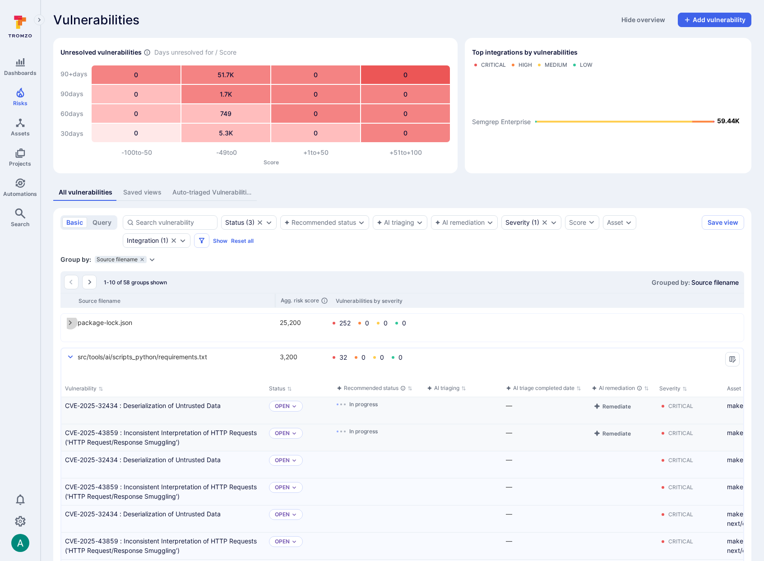
click at [72, 321] on icon "select group" at bounding box center [70, 322] width 7 height 7
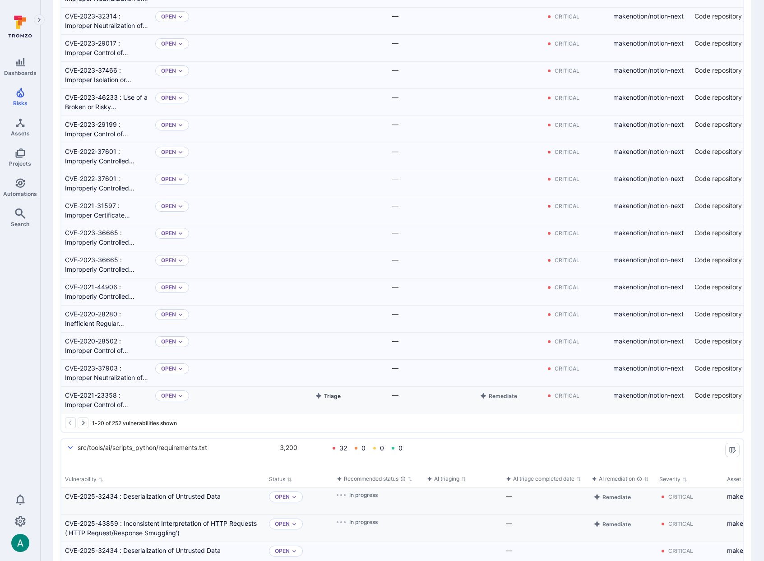
scroll to position [494, 0]
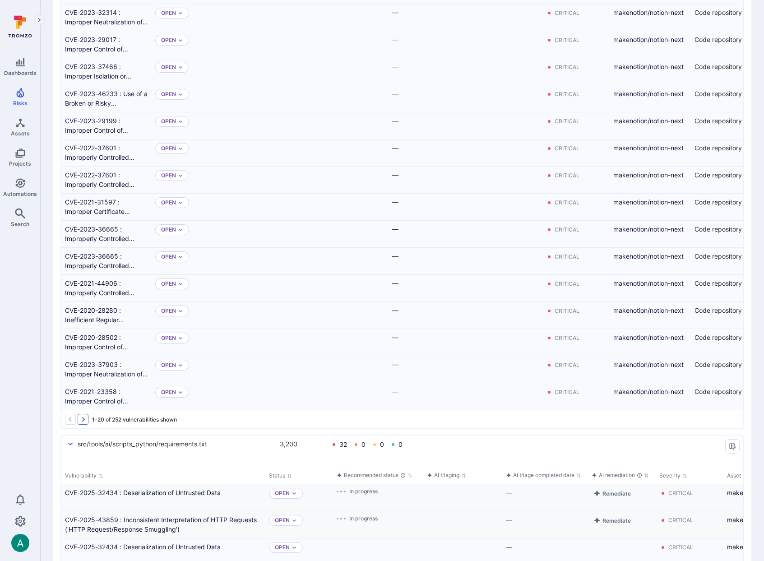
click at [84, 418] on icon "Go to the next page" at bounding box center [82, 419] width 7 height 7
click at [372, 341] on div "Cell for aiCtx" at bounding box center [349, 342] width 79 height 27
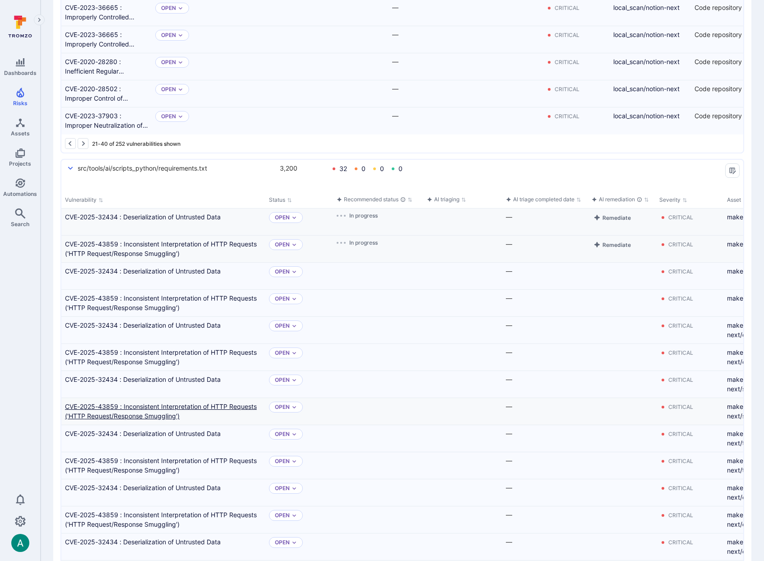
scroll to position [804, 0]
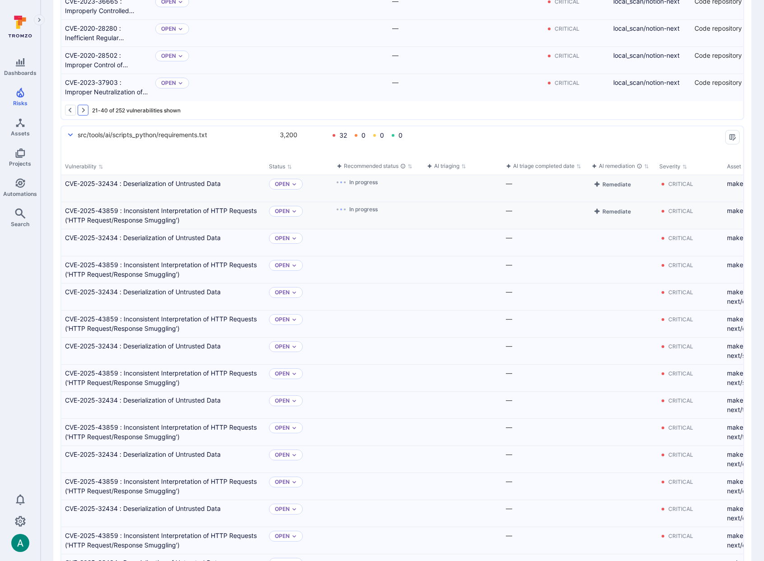
click at [82, 110] on icon "Go to the next page" at bounding box center [82, 110] width 7 height 7
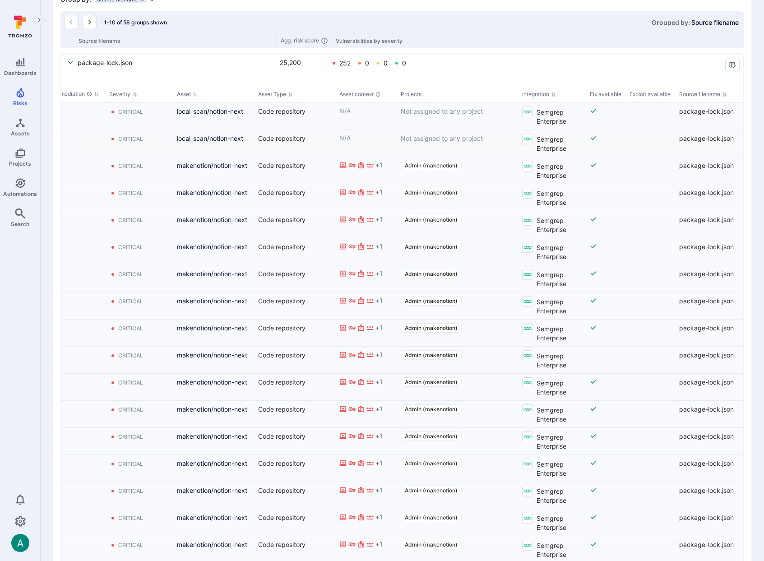
scroll to position [0, 0]
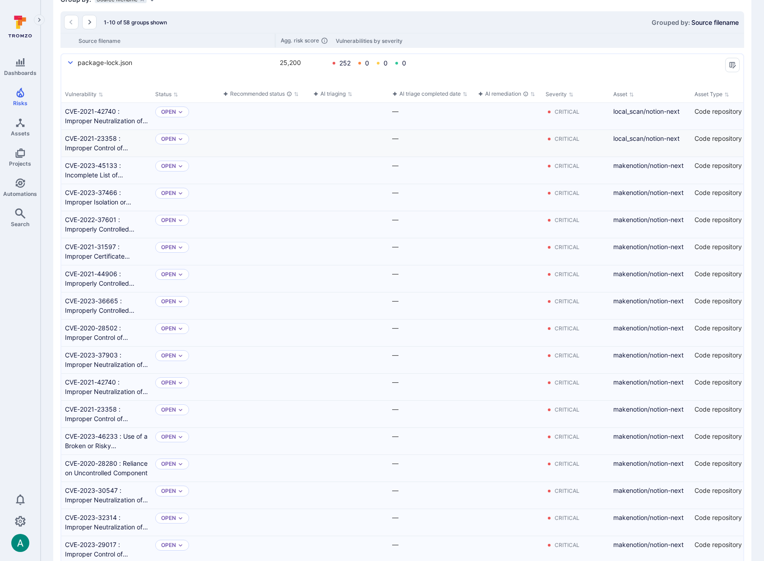
click at [321, 137] on div "Cell for aiCtx" at bounding box center [349, 143] width 79 height 27
click at [326, 462] on button "Triage" at bounding box center [327, 464] width 29 height 11
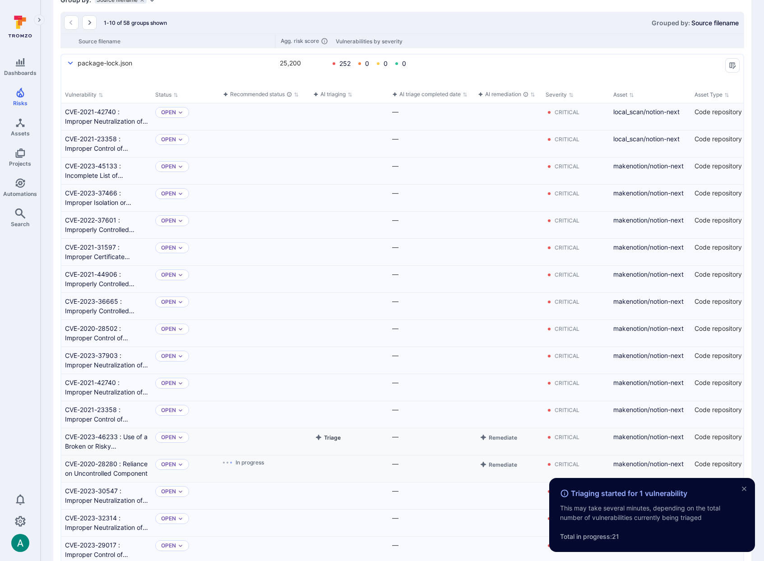
click at [329, 435] on button "Triage" at bounding box center [327, 437] width 29 height 11
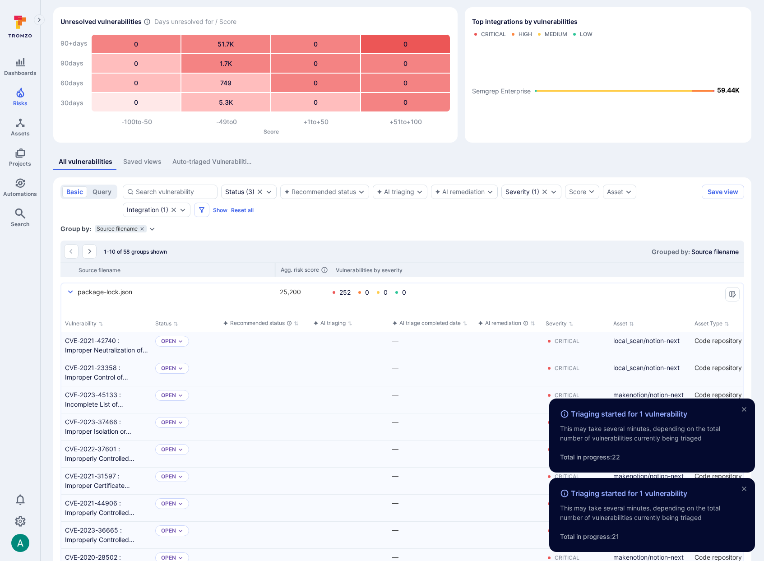
scroll to position [0, 0]
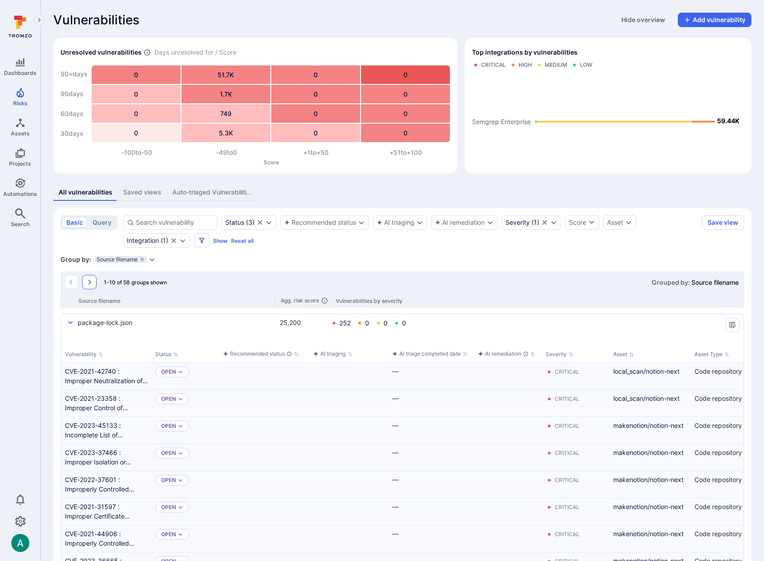
click at [87, 281] on icon "Go to the next page" at bounding box center [89, 282] width 7 height 7
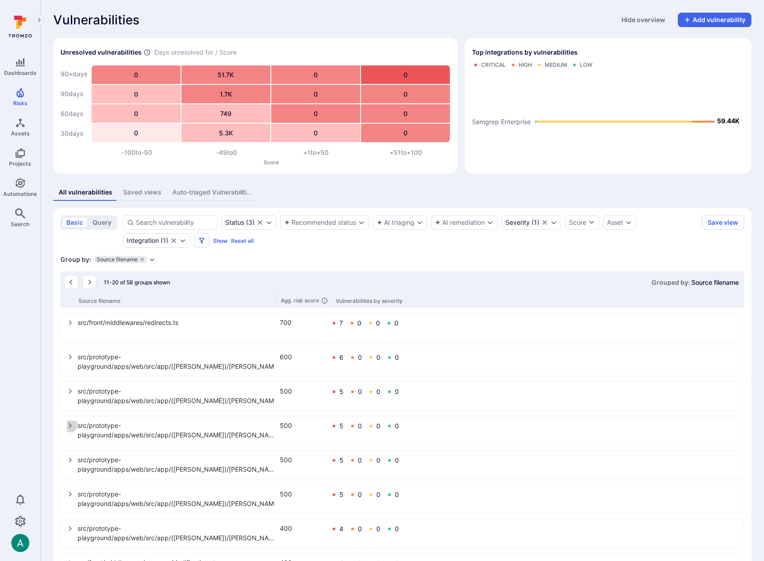
click at [72, 427] on icon "select group" at bounding box center [70, 425] width 7 height 7
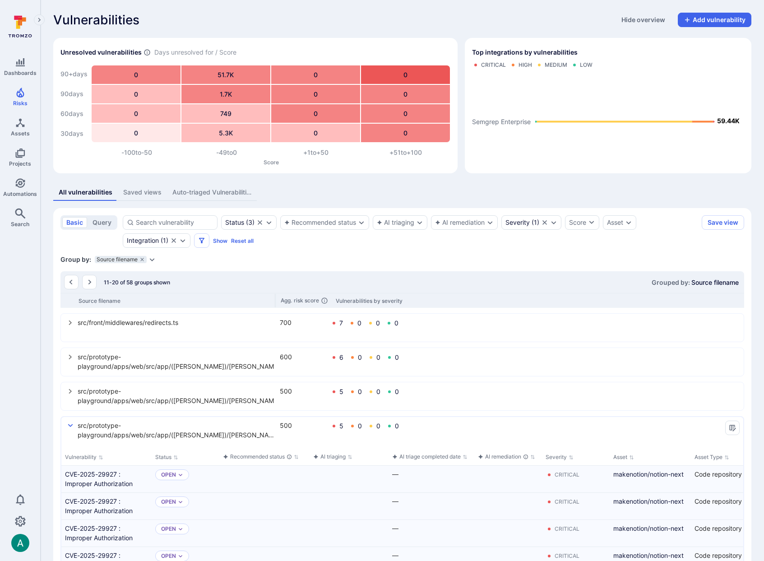
click at [72, 427] on icon "select group" at bounding box center [70, 425] width 7 height 7
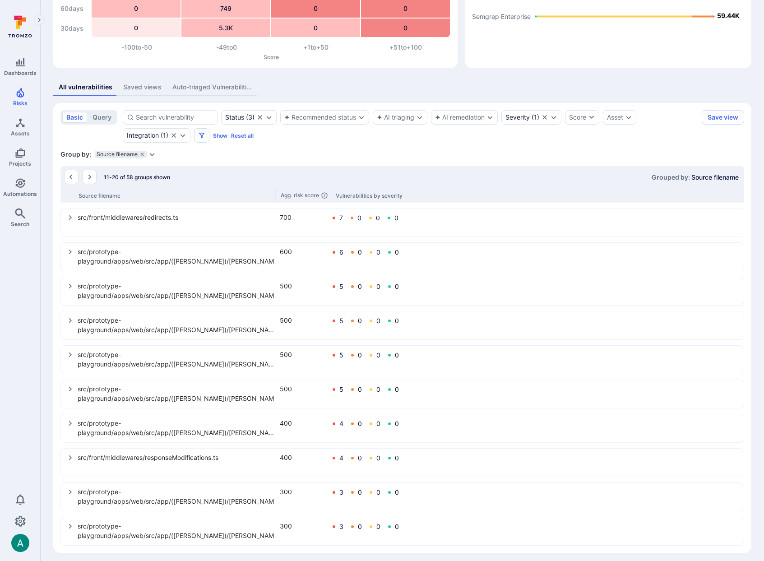
scroll to position [110, 0]
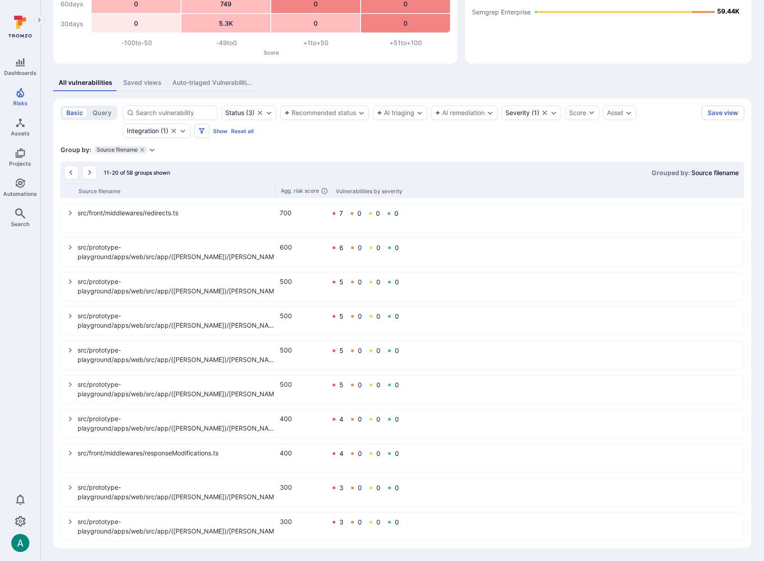
click at [72, 488] on icon "select group" at bounding box center [70, 487] width 7 height 7
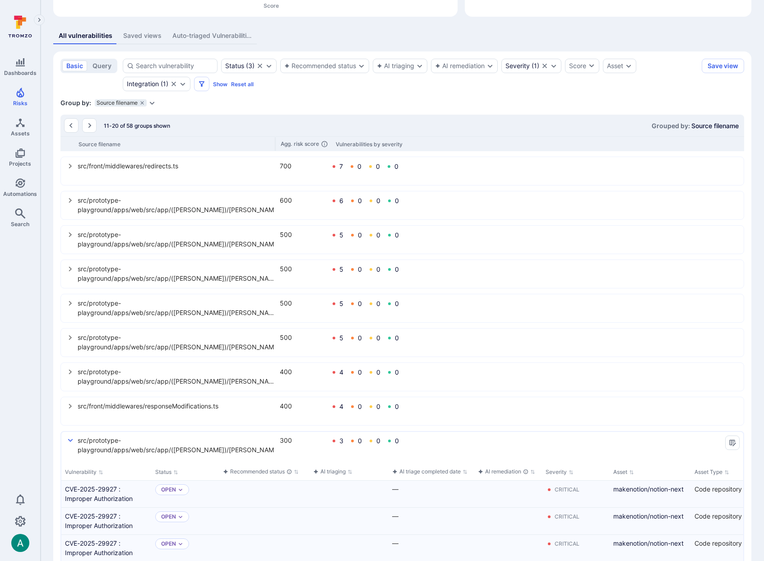
scroll to position [184, 0]
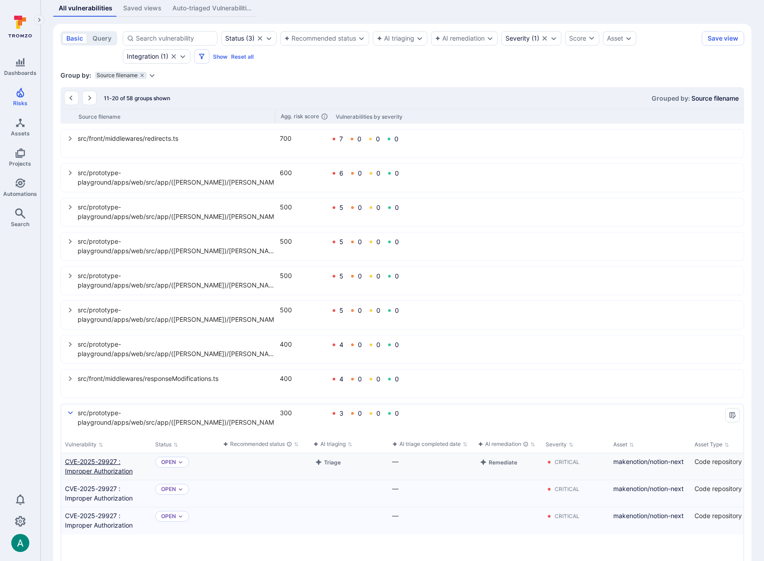
click at [77, 463] on link "CVE-2025-29927 : Improper Authorization" at bounding box center [106, 466] width 83 height 19
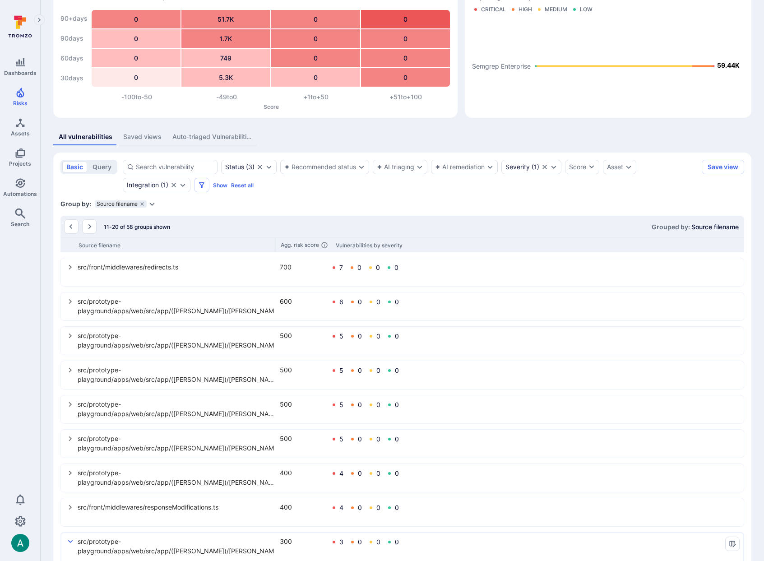
scroll to position [0, 0]
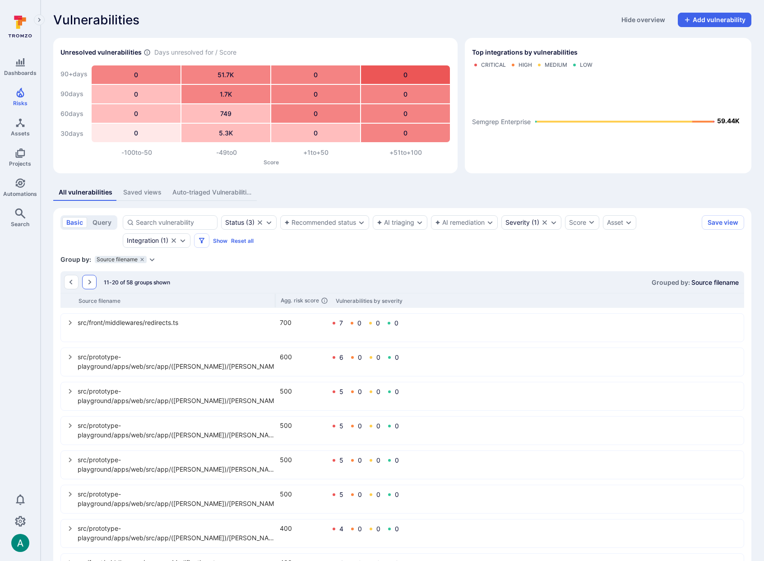
click at [91, 280] on icon "Go to the next page" at bounding box center [89, 282] width 7 height 7
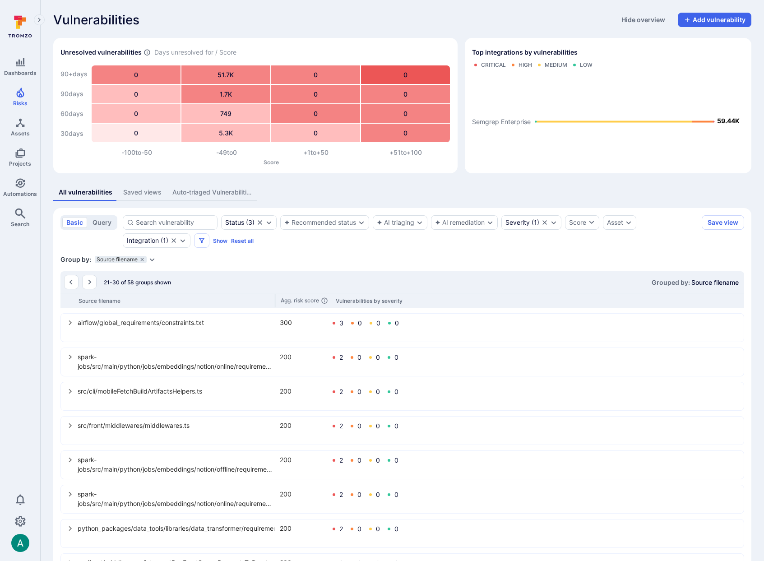
click at [68, 426] on icon "select group" at bounding box center [70, 425] width 7 height 7
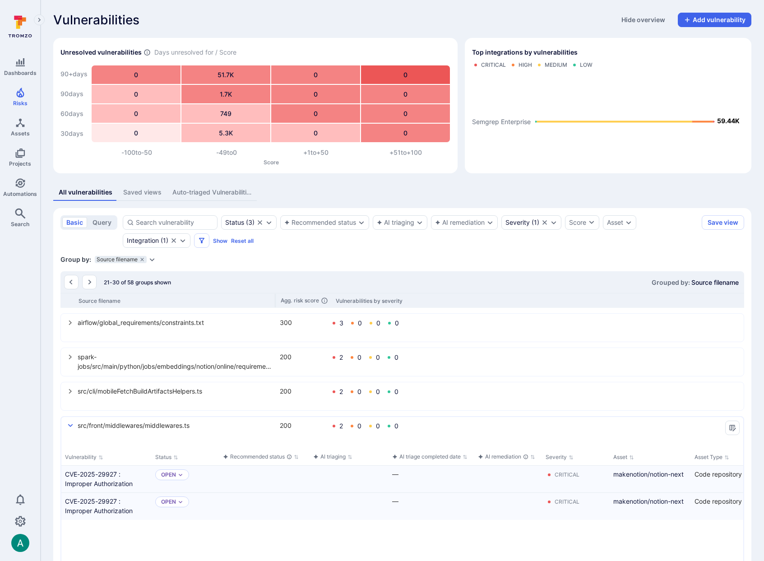
click at [71, 391] on icon "select group" at bounding box center [70, 391] width 7 height 7
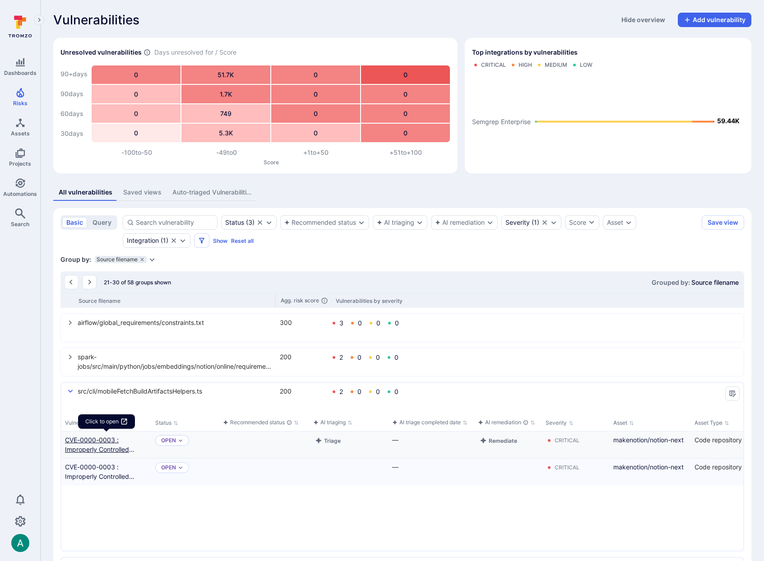
click at [113, 437] on link "CVE-0000-0003 : Improperly Controlled Modification of Object Prototype Attribut…" at bounding box center [106, 444] width 83 height 19
click at [71, 360] on icon "select group" at bounding box center [70, 356] width 7 height 7
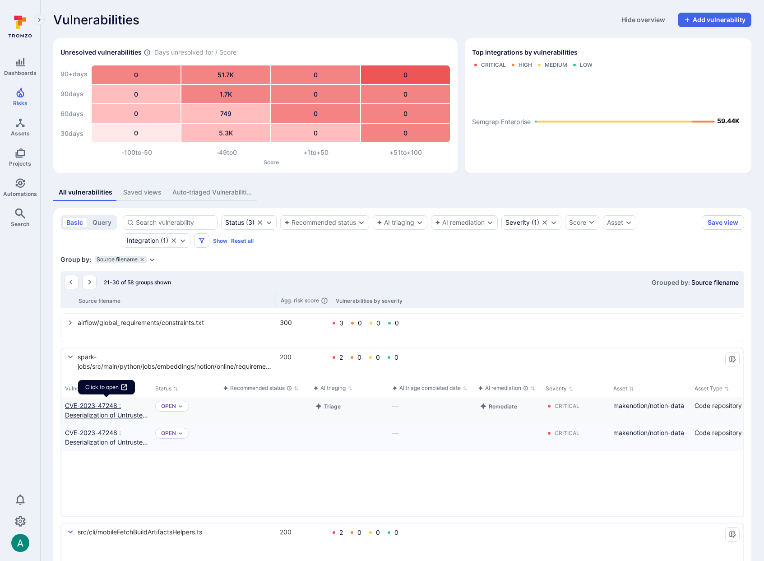
scroll to position [0, 0]
click at [69, 324] on icon "select group" at bounding box center [70, 322] width 3 height 5
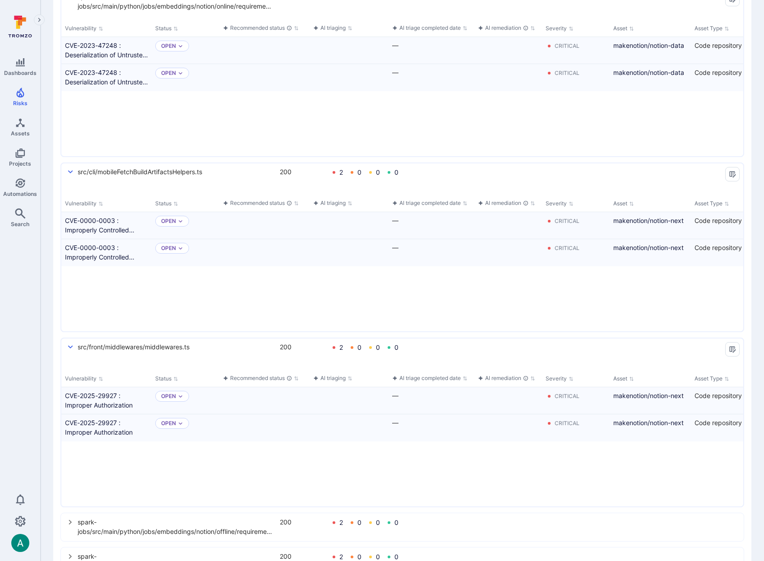
scroll to position [673, 0]
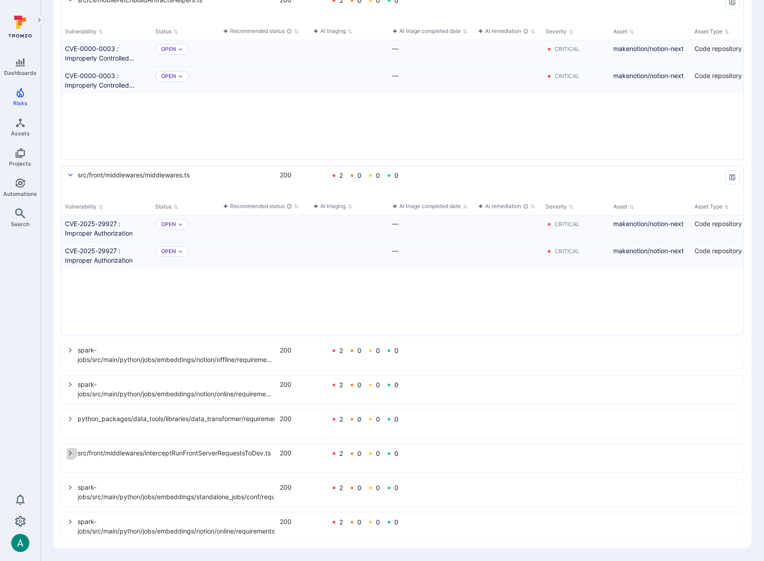
click at [70, 451] on icon "select group" at bounding box center [70, 453] width 7 height 7
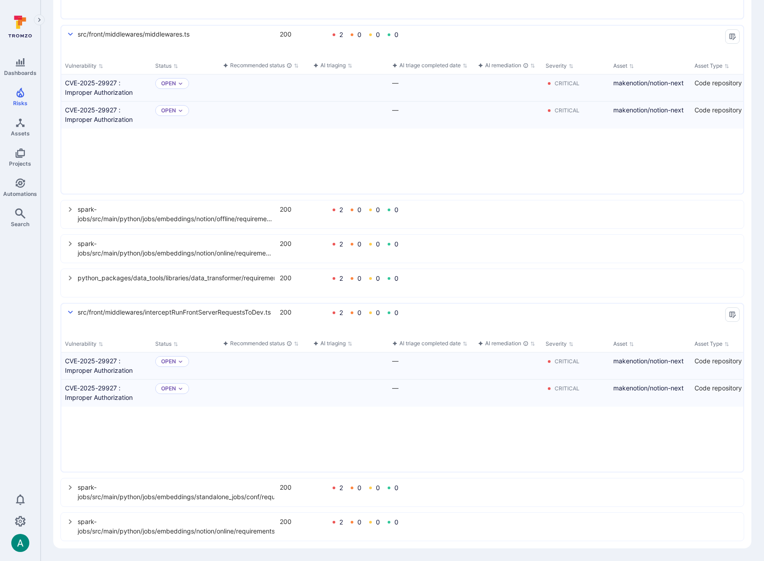
scroll to position [0, 0]
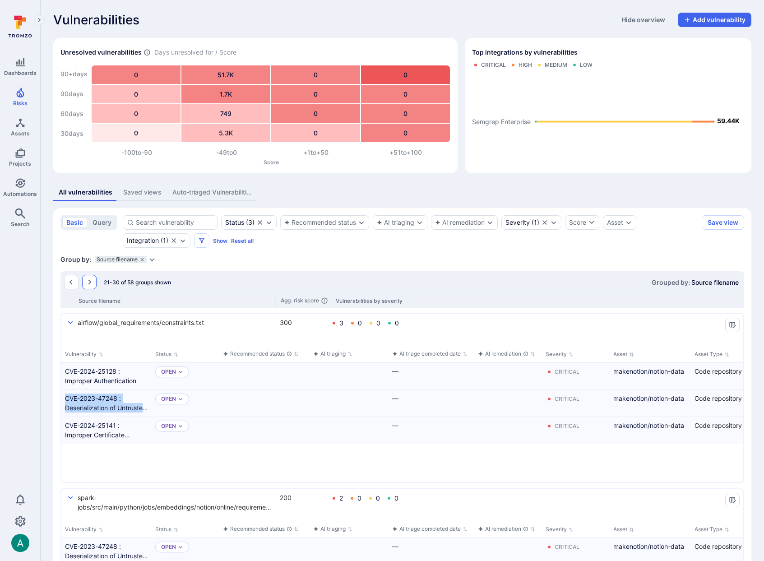
click at [91, 279] on icon "Go to the next page" at bounding box center [89, 282] width 7 height 7
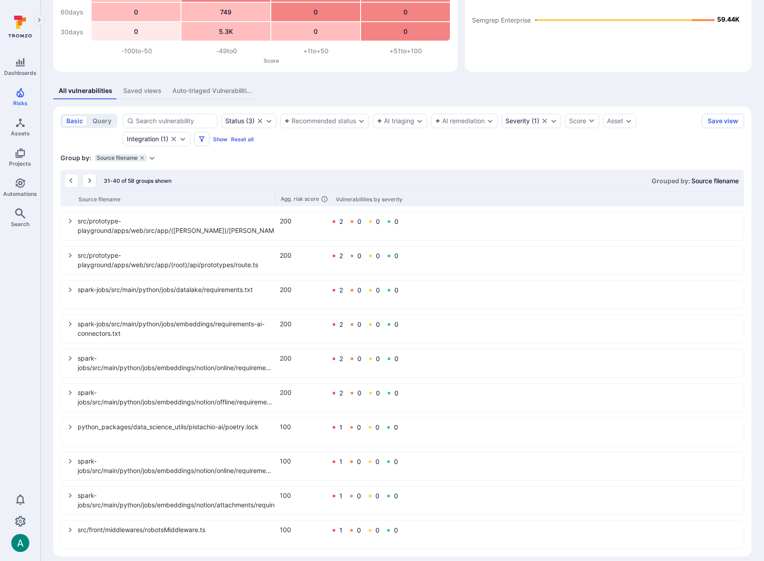
scroll to position [110, 0]
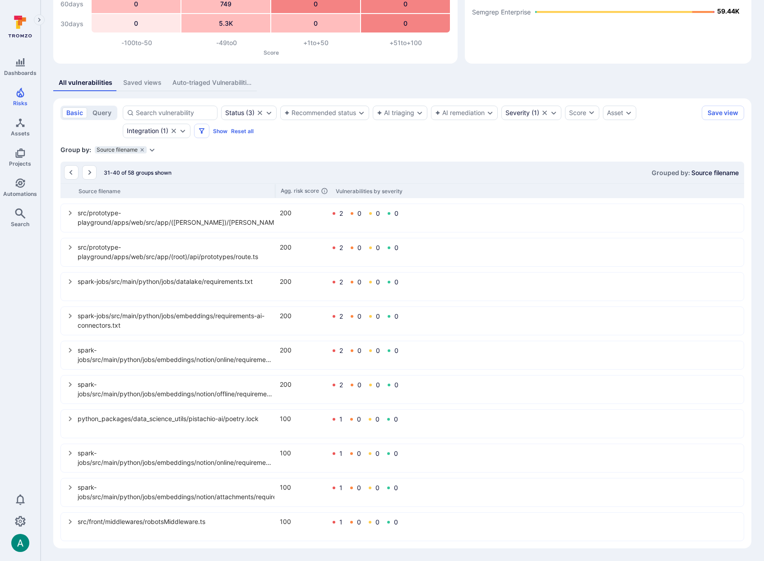
click at [70, 418] on icon "select group" at bounding box center [70, 419] width 3 height 5
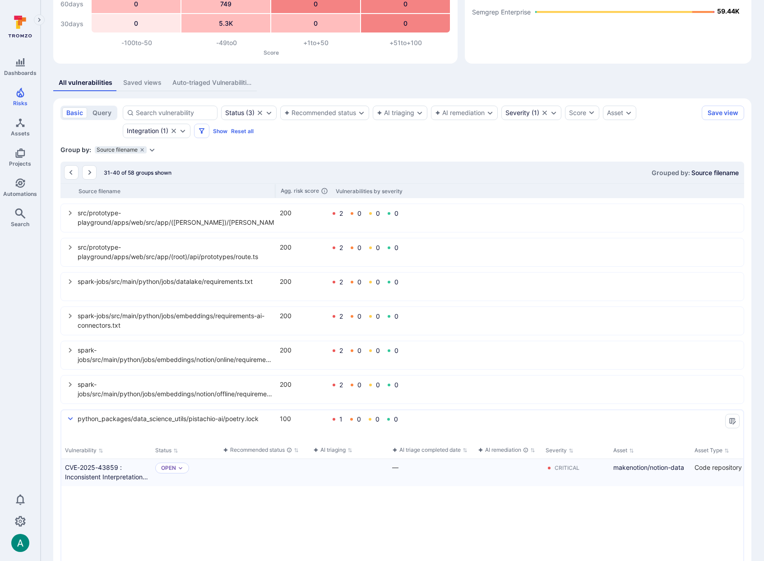
click at [70, 418] on icon "select group" at bounding box center [70, 418] width 7 height 7
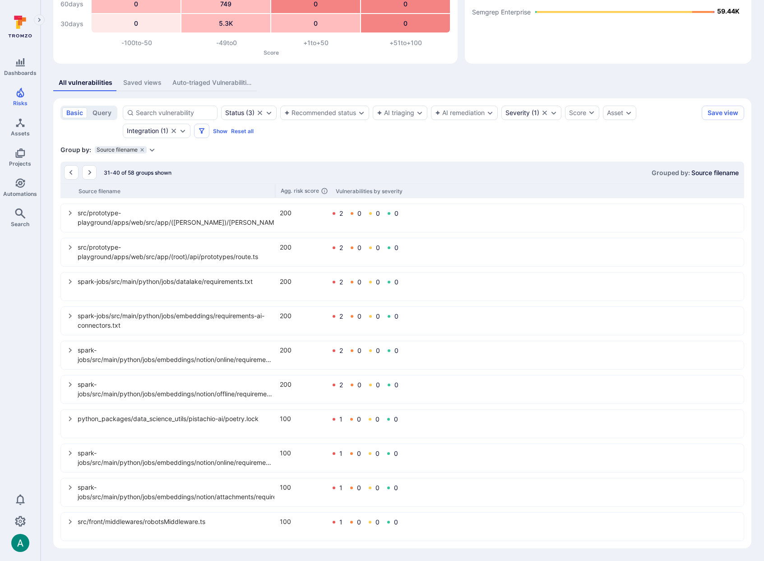
click at [71, 522] on icon "select group" at bounding box center [70, 522] width 3 height 5
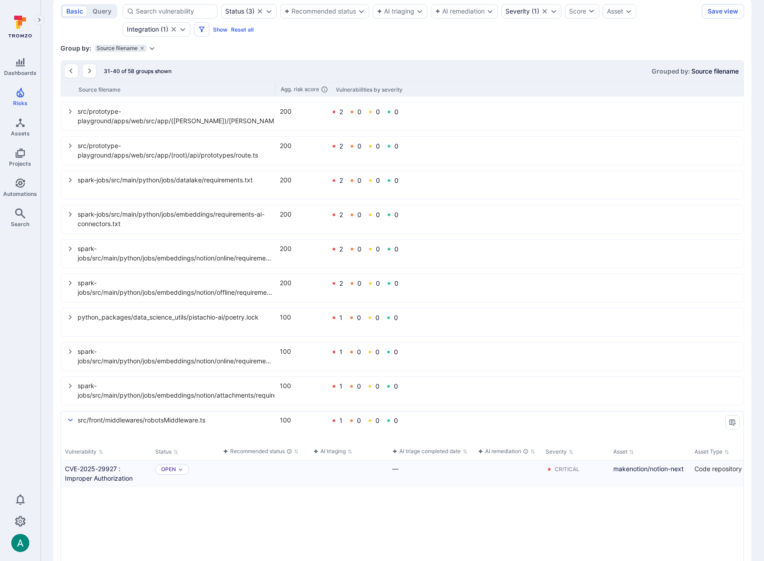
scroll to position [210, 0]
click at [88, 73] on icon "Go to the next page" at bounding box center [89, 72] width 7 height 7
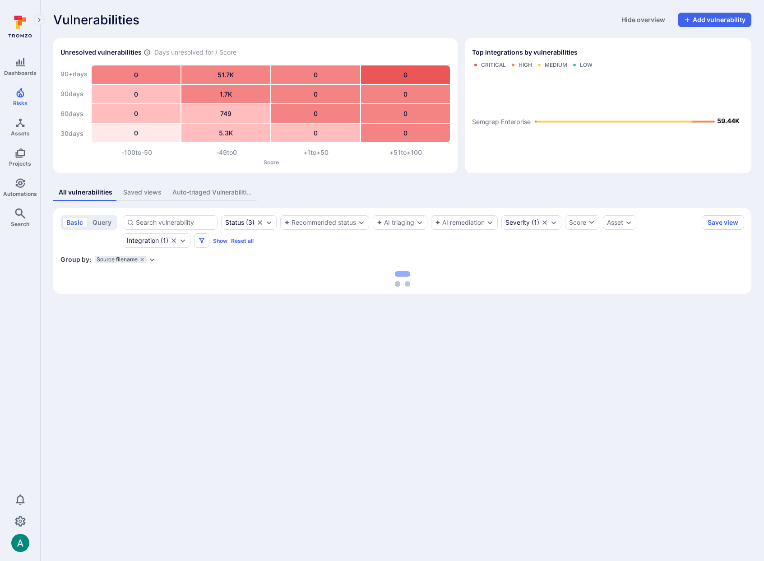
scroll to position [0, 0]
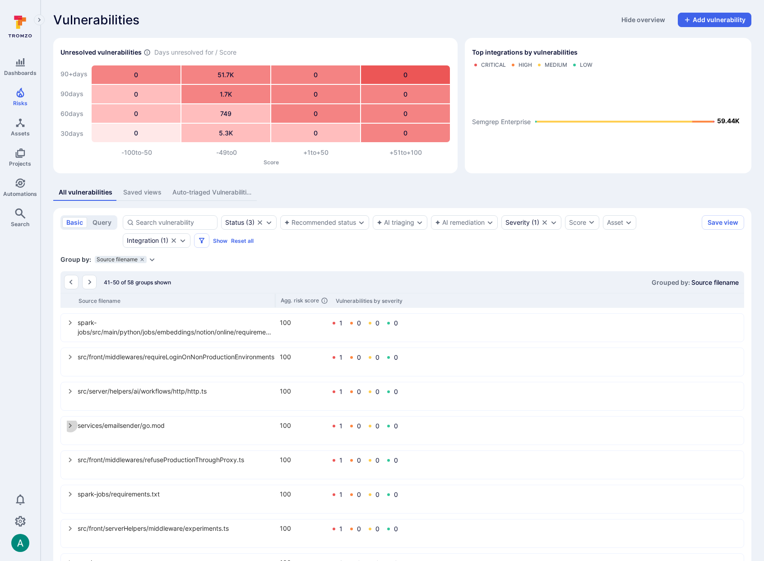
click at [72, 426] on icon "select group" at bounding box center [70, 425] width 7 height 7
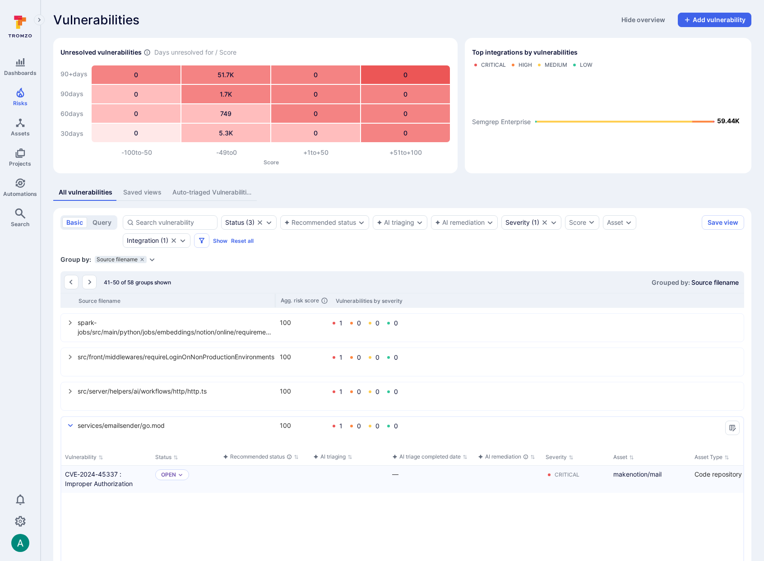
click at [72, 426] on icon "select group" at bounding box center [70, 425] width 7 height 7
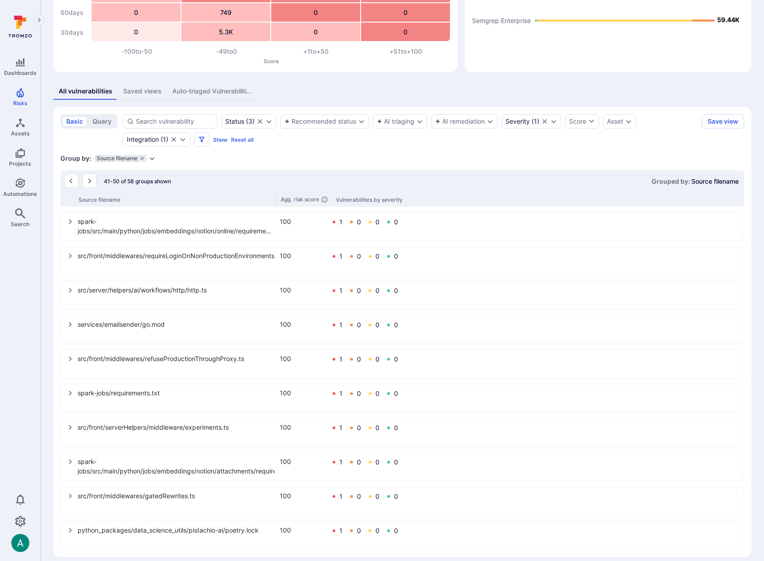
scroll to position [110, 0]
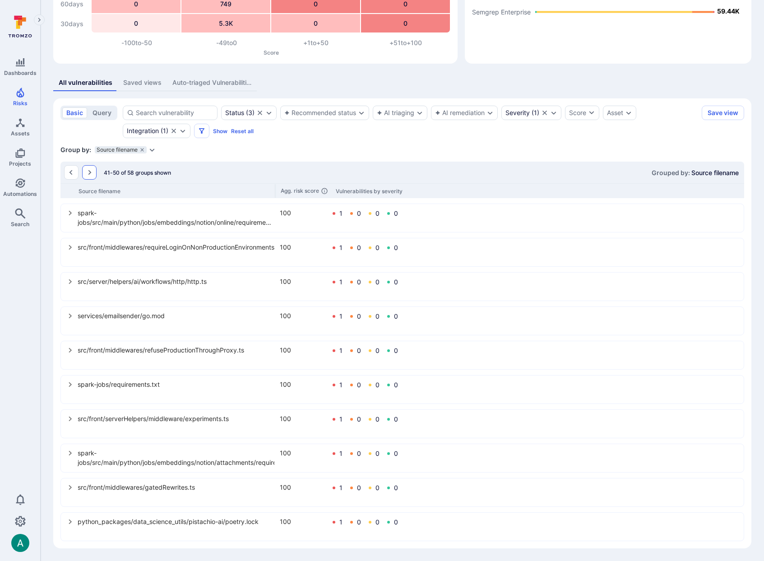
click at [88, 168] on button "Go to the next page" at bounding box center [89, 172] width 14 height 14
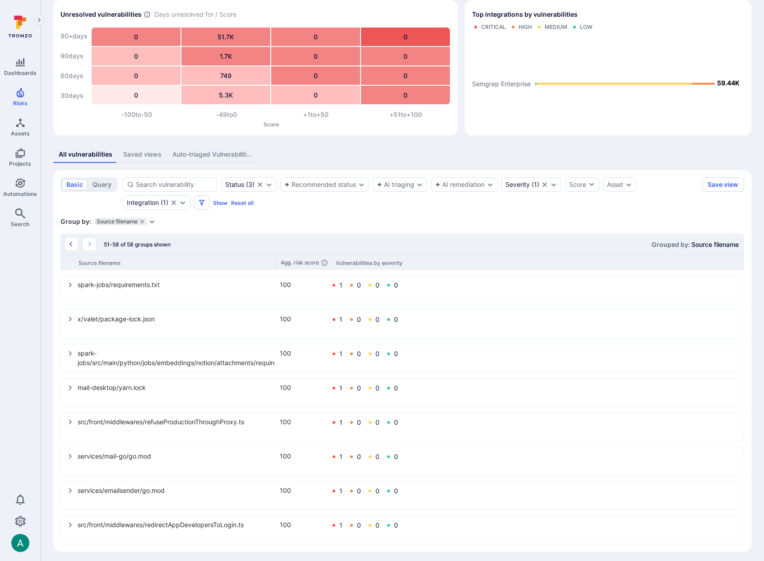
scroll to position [41, 0]
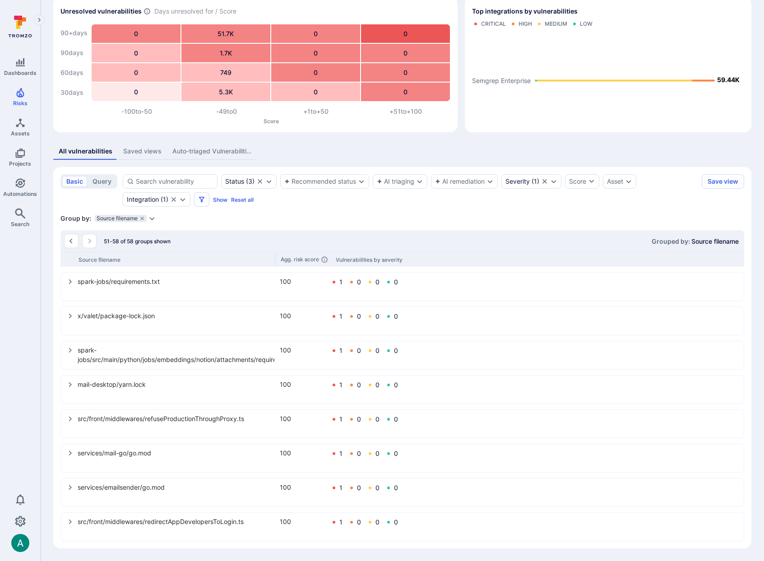
click at [71, 385] on icon "select group" at bounding box center [70, 384] width 3 height 5
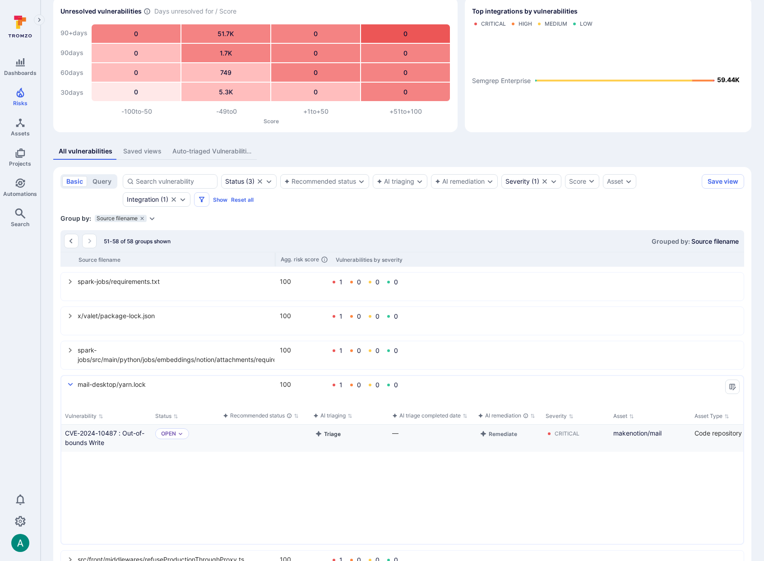
click at [328, 432] on button "Triage" at bounding box center [327, 433] width 29 height 11
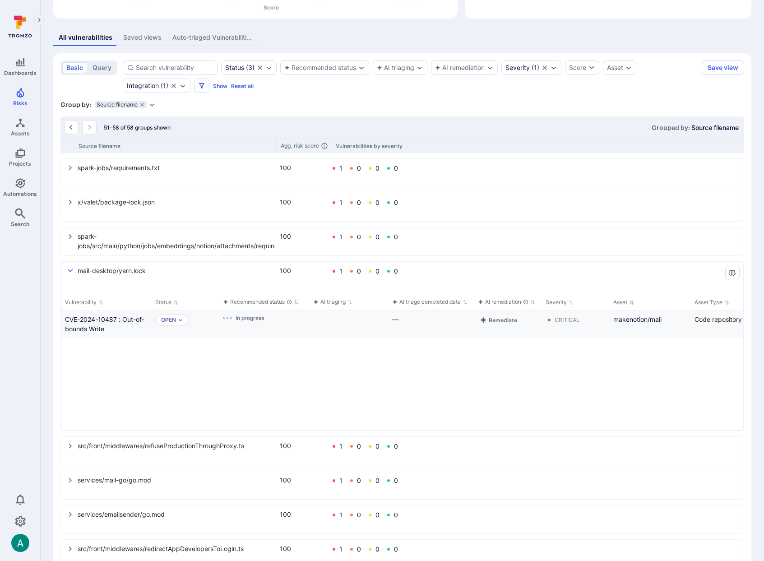
scroll to position [182, 0]
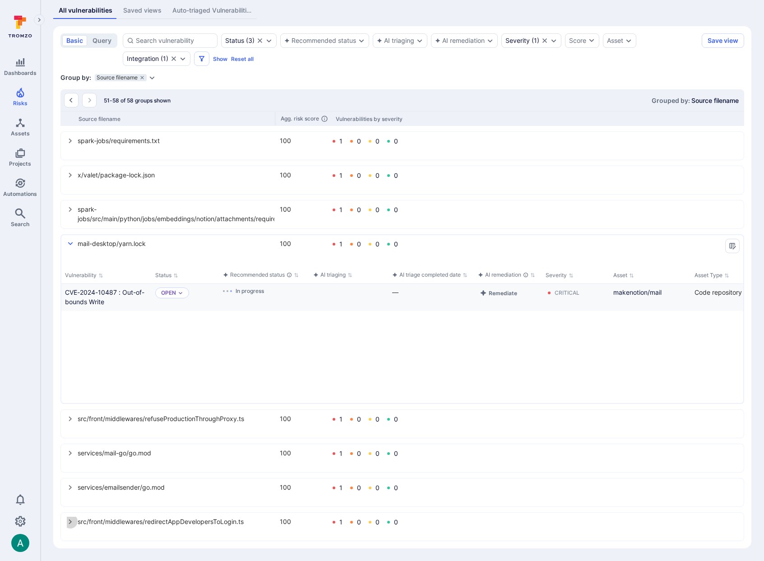
click at [72, 521] on icon "select group" at bounding box center [70, 521] width 7 height 7
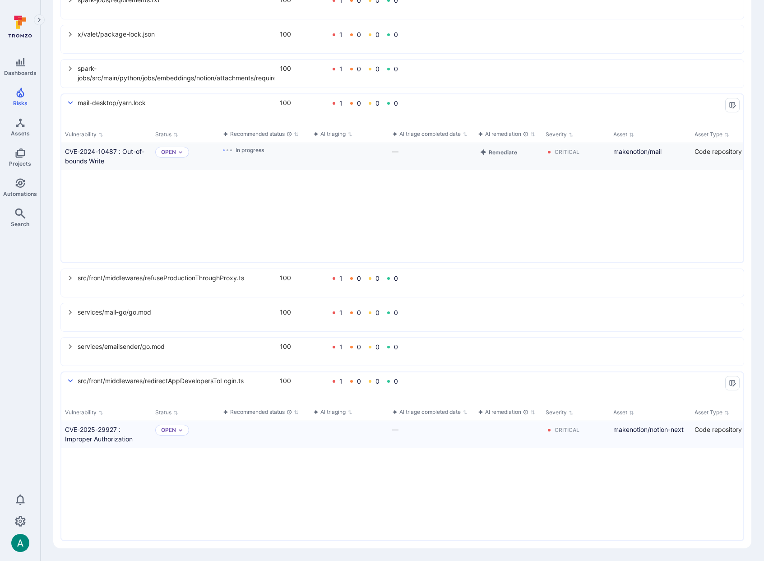
scroll to position [0, 0]
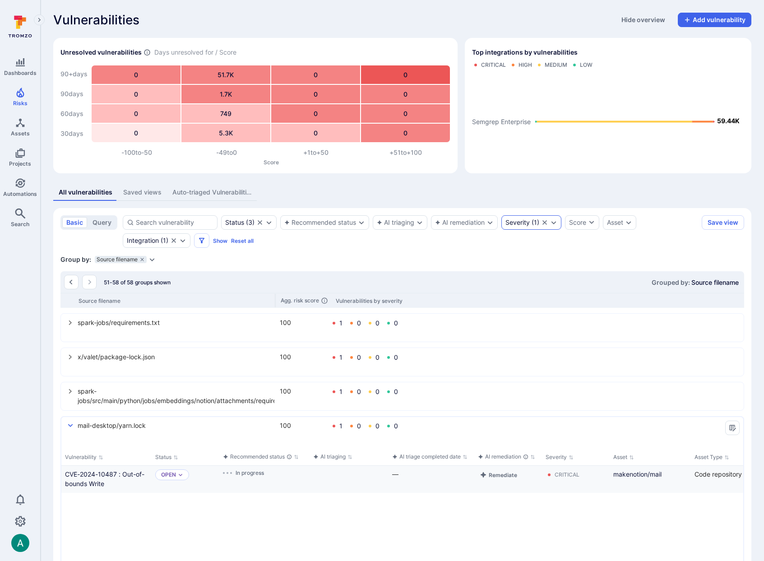
click at [525, 223] on div "Severity" at bounding box center [518, 222] width 24 height 7
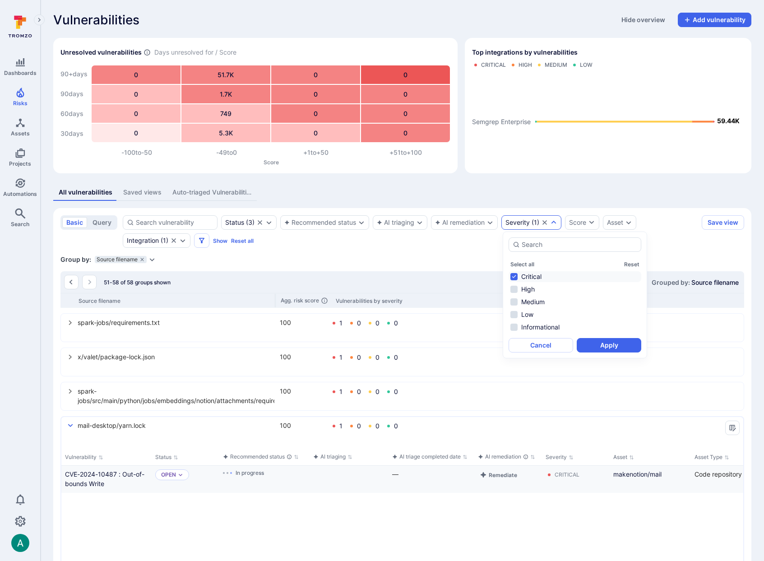
click at [525, 274] on li "Critical" at bounding box center [575, 276] width 133 height 11
drag, startPoint x: 526, startPoint y: 290, endPoint x: 534, endPoint y: 294, distance: 8.5
click at [526, 290] on li "High" at bounding box center [575, 289] width 133 height 11
click at [601, 344] on button "Apply" at bounding box center [609, 345] width 65 height 14
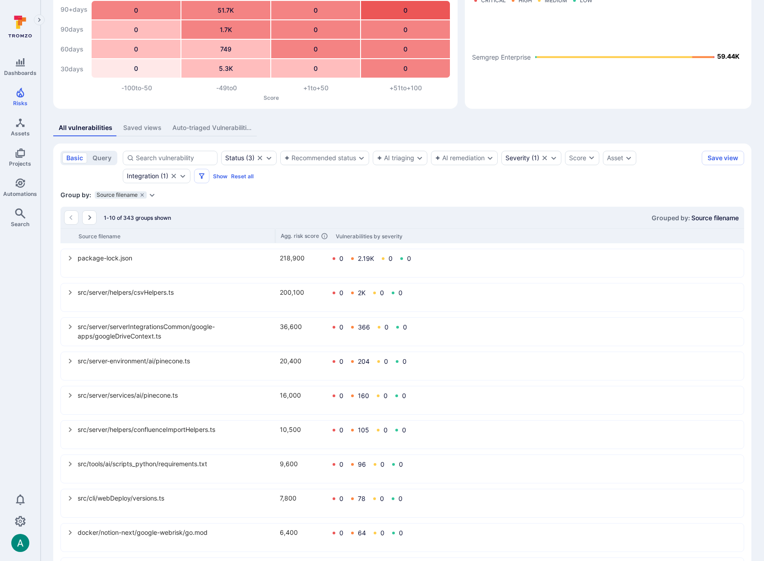
scroll to position [76, 0]
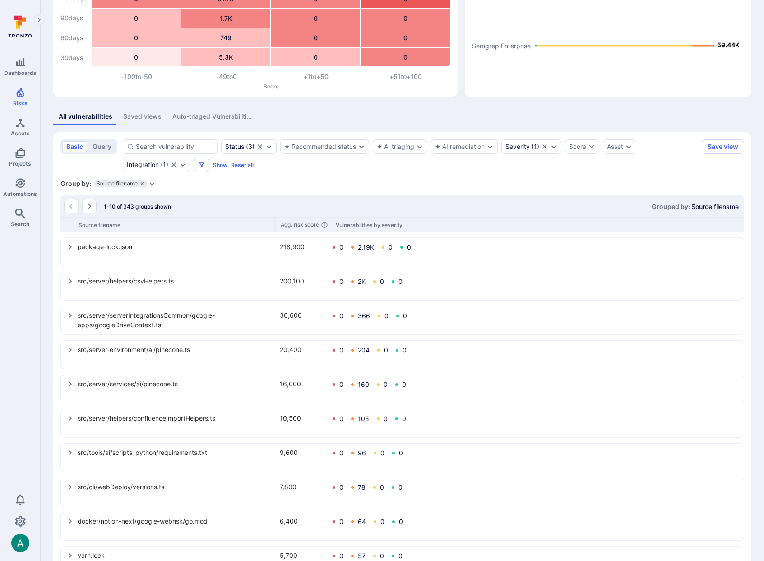
click at [65, 246] on div "package-lock.json 218,900 0 2.19K 0 0" at bounding box center [402, 251] width 682 height 27
click at [69, 246] on icon "select group" at bounding box center [70, 246] width 7 height 7
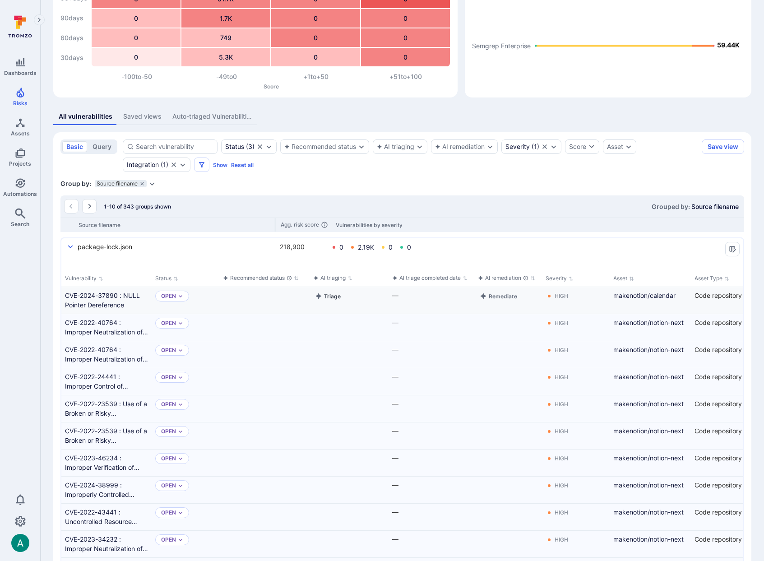
click at [333, 294] on button "Triage" at bounding box center [327, 296] width 29 height 11
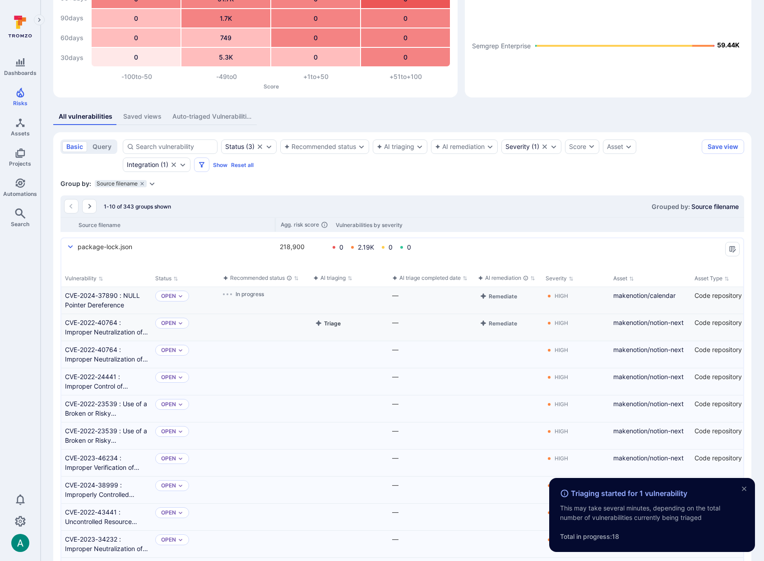
click at [327, 325] on button "Triage" at bounding box center [327, 323] width 29 height 11
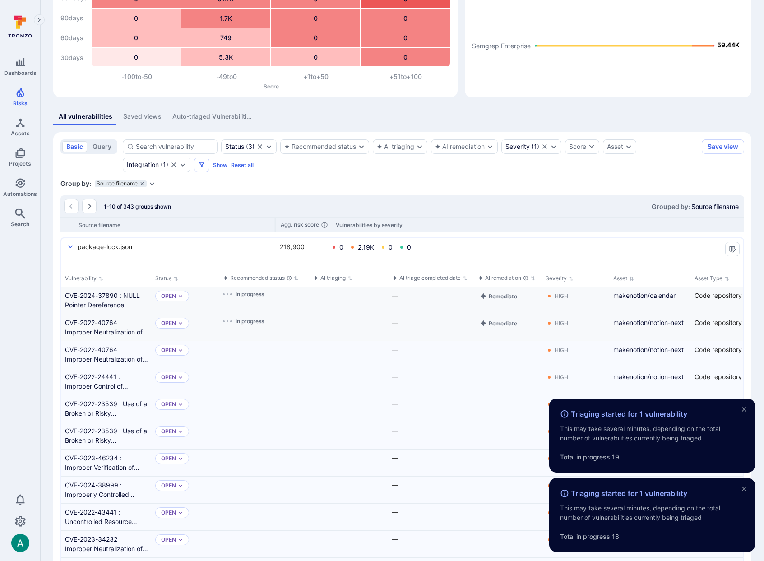
click at [71, 248] on icon "select group" at bounding box center [70, 246] width 7 height 7
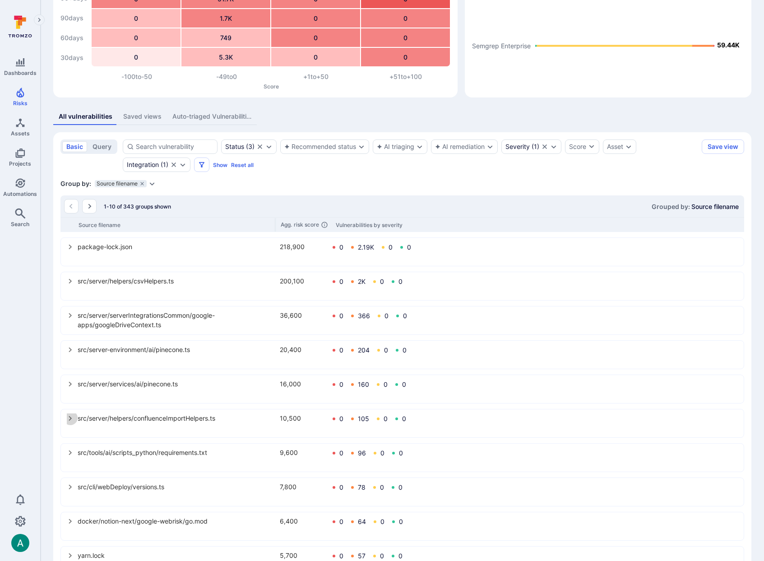
click at [68, 418] on icon "select group" at bounding box center [70, 418] width 7 height 7
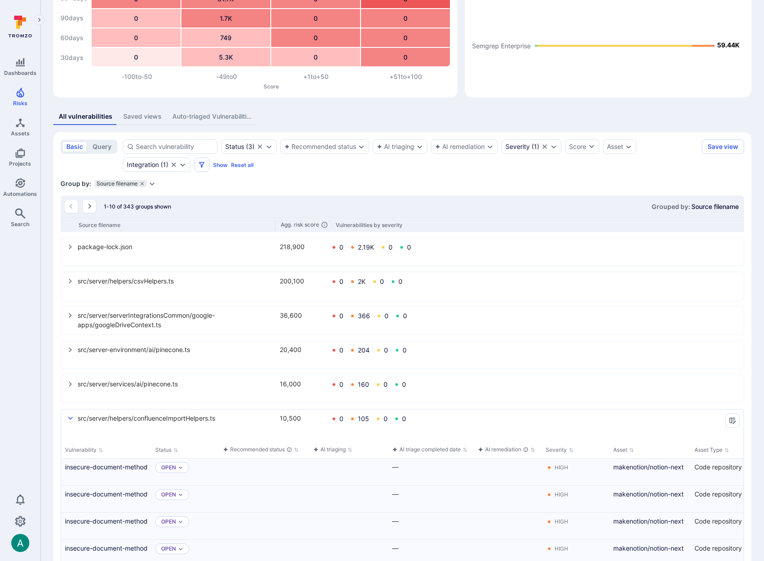
click at [68, 418] on icon "select group" at bounding box center [70, 418] width 7 height 7
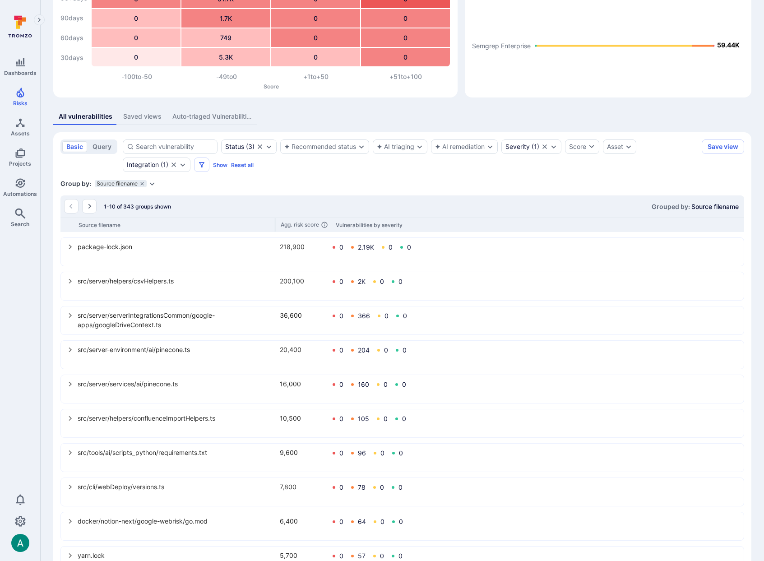
scroll to position [110, 0]
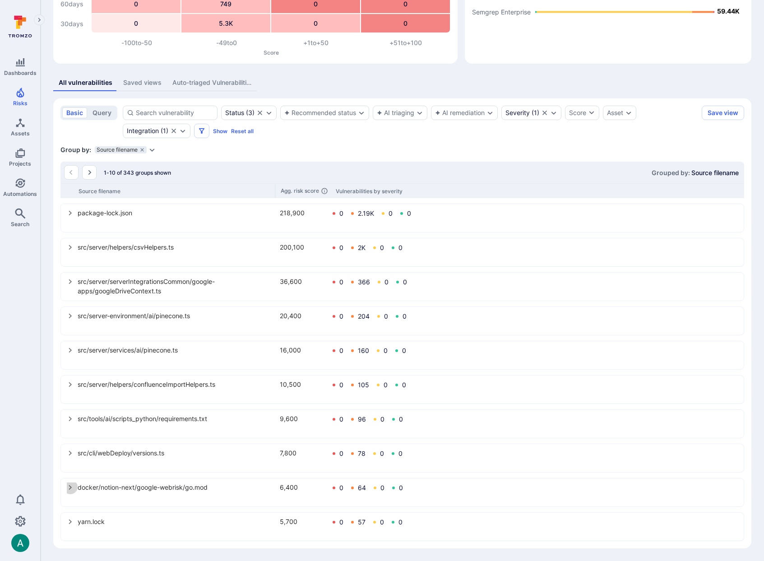
click at [71, 488] on icon "select group" at bounding box center [70, 487] width 7 height 7
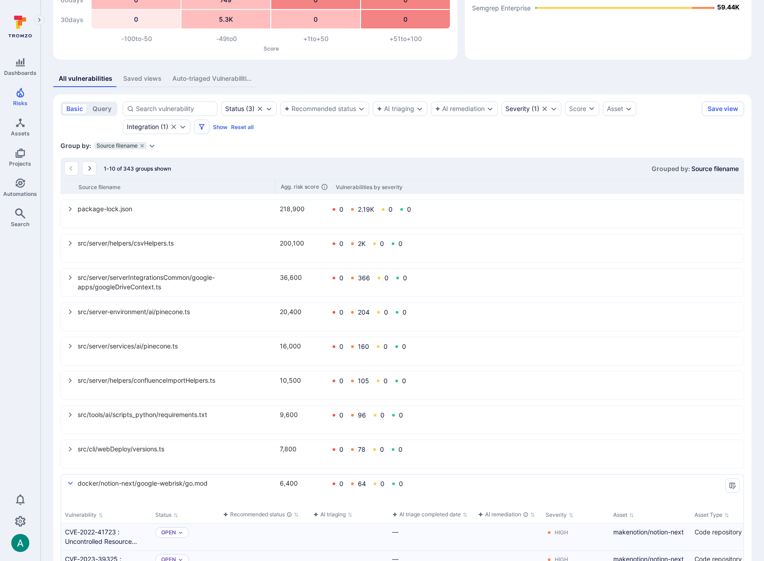
scroll to position [172, 0]
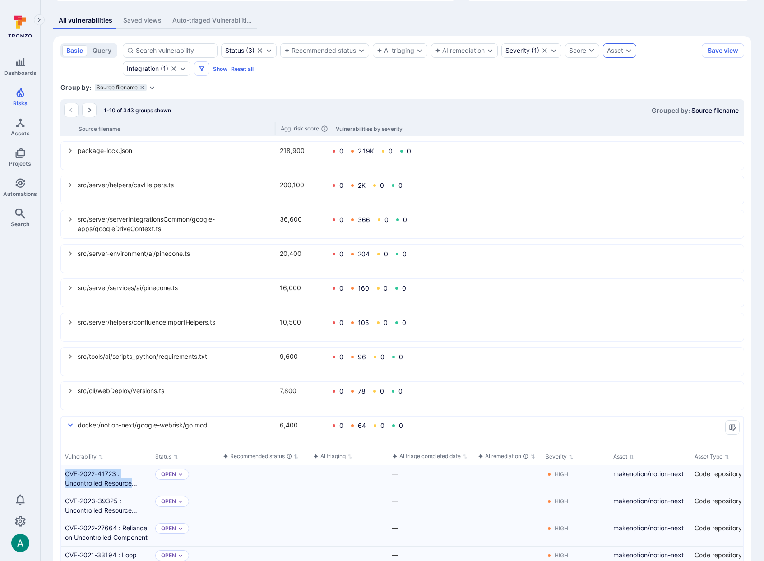
click at [617, 47] on div "Asset" at bounding box center [615, 50] width 16 height 7
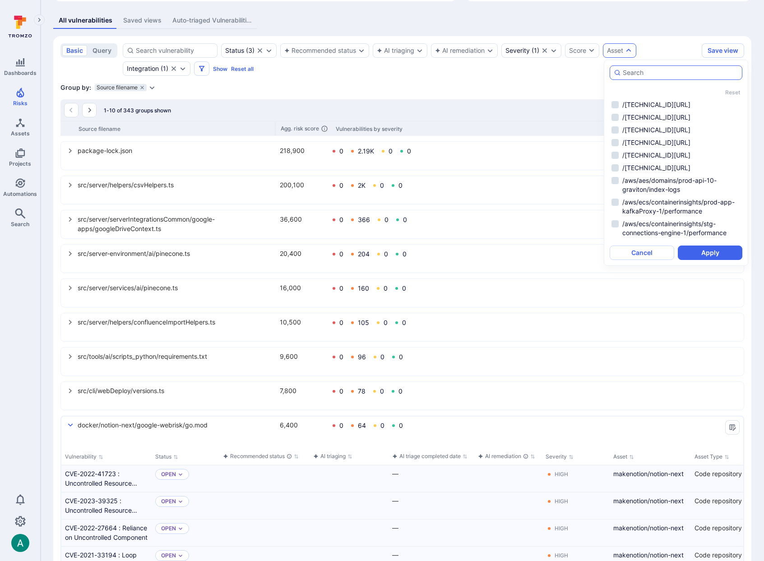
click at [642, 71] on input "autocomplete options" at bounding box center [681, 72] width 116 height 9
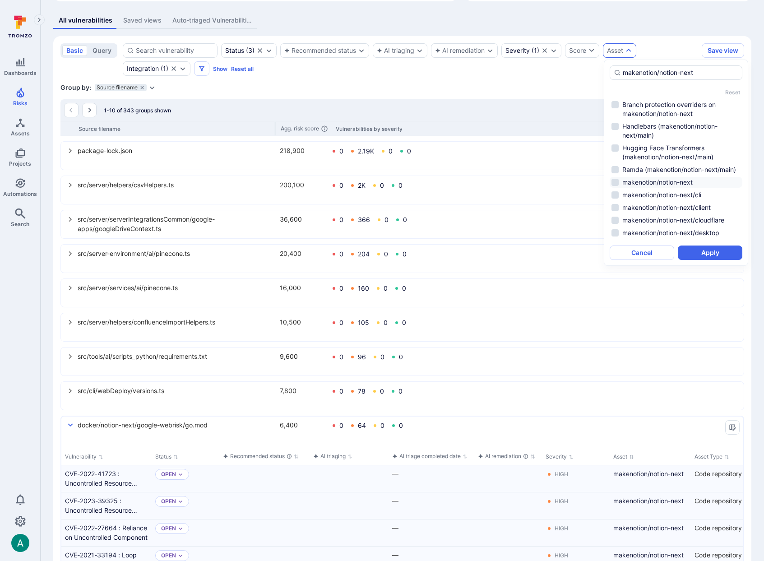
click at [655, 180] on li "makenotion/notion-next" at bounding box center [676, 182] width 133 height 11
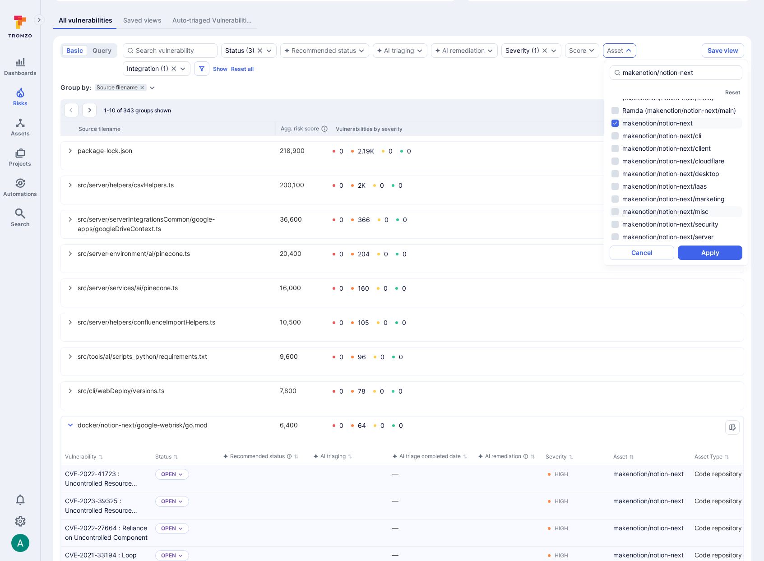
scroll to position [60, 0]
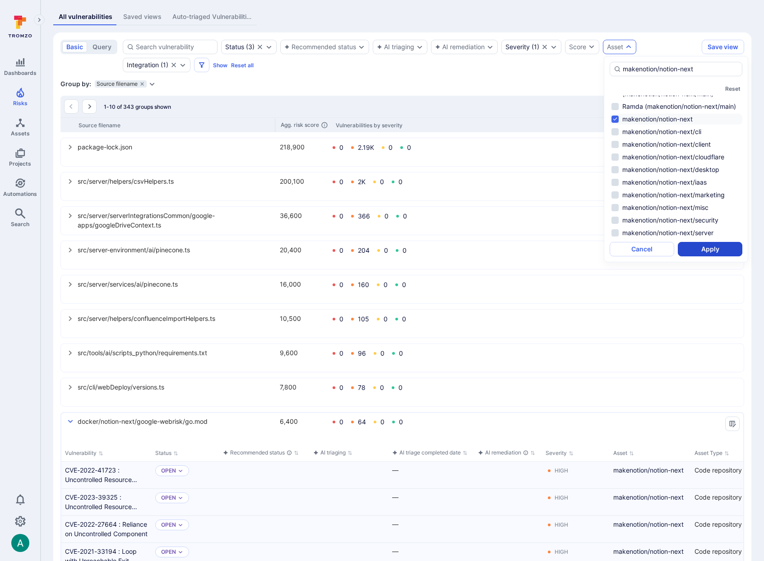
type input "makenotion/notion-next"
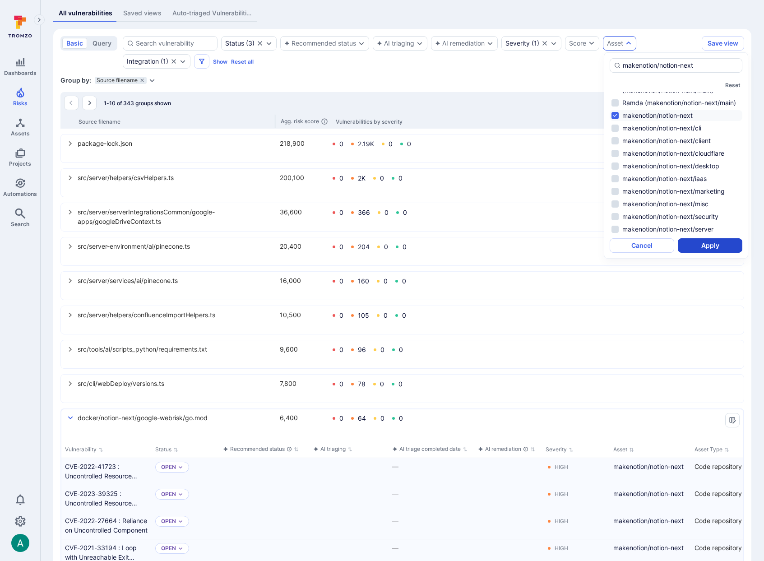
click at [721, 255] on div "makenotion/notion-next Reset Branch protection overriders on makenotion/notion-…" at bounding box center [676, 155] width 144 height 206
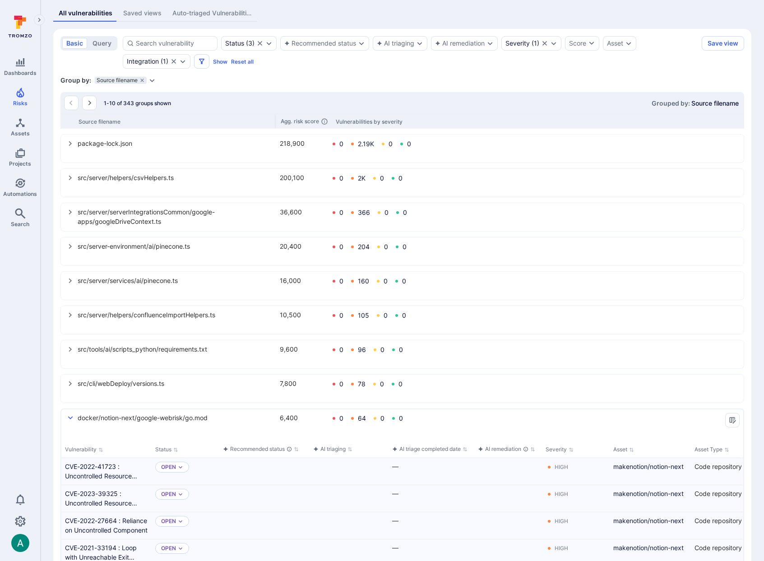
scroll to position [180, 0]
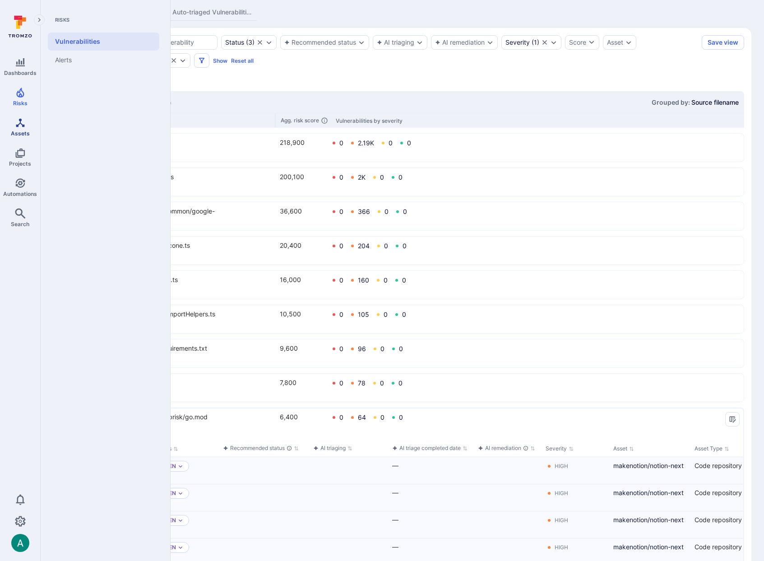
click at [19, 125] on icon "Assets" at bounding box center [20, 122] width 11 height 11
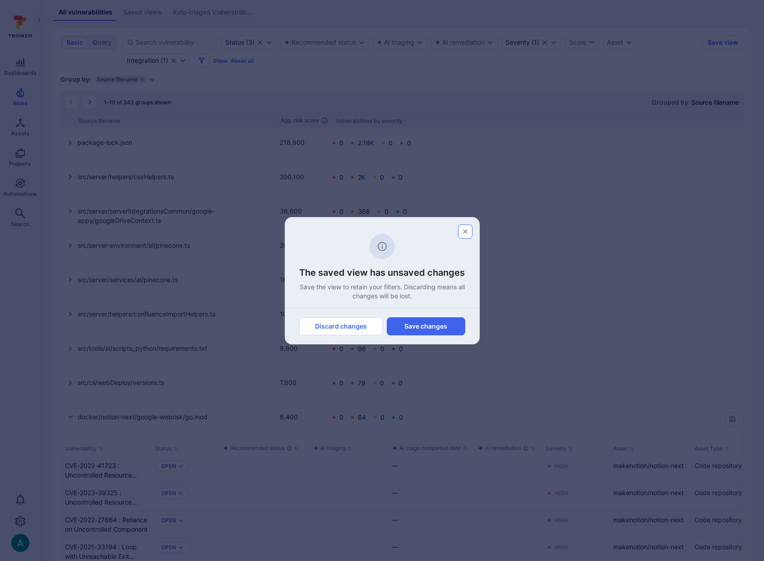
click at [465, 231] on icon "button" at bounding box center [465, 231] width 7 height 7
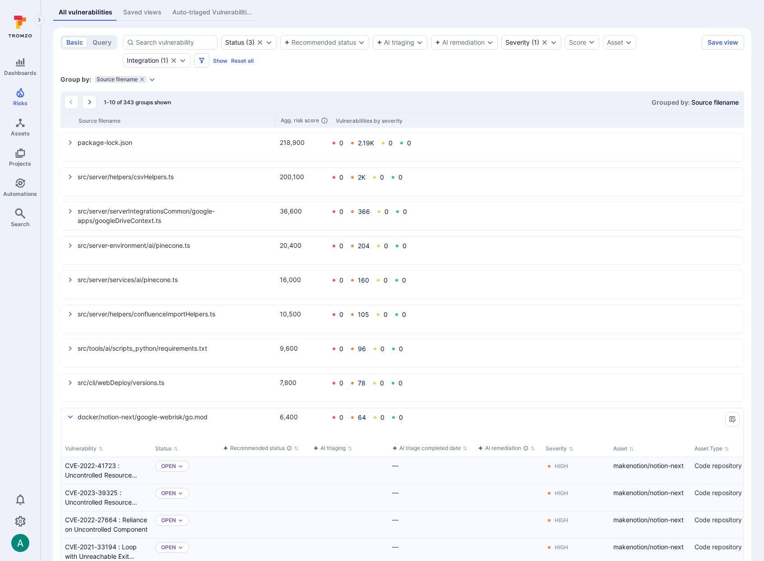
scroll to position [184, 0]
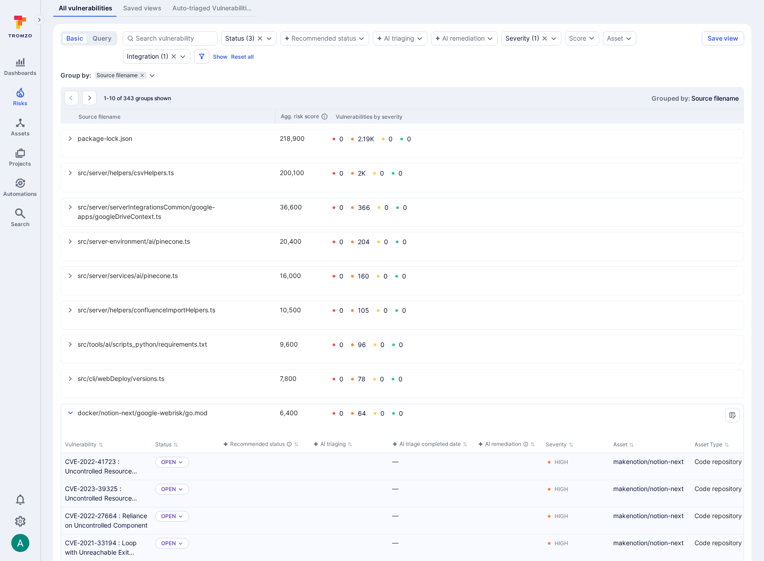
click at [204, 13] on div "Auto-triaged Vulnerabilities" at bounding box center [211, 8] width 79 height 9
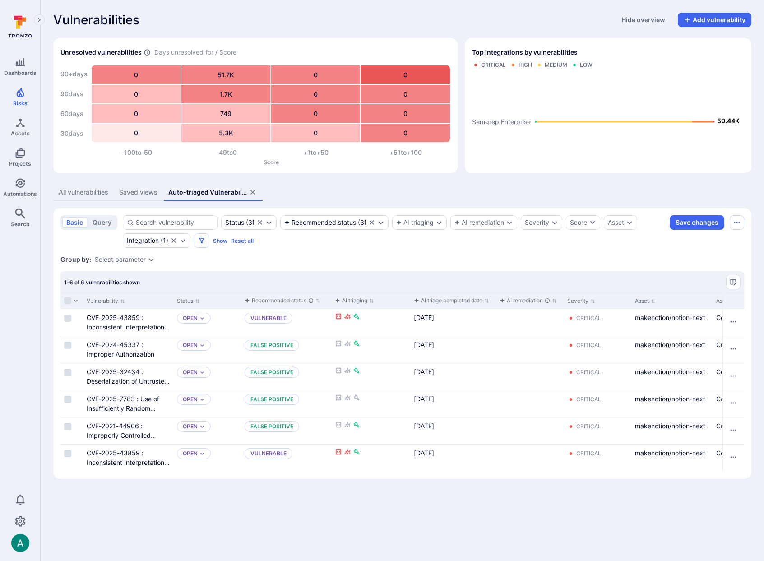
click at [409, 248] on section "basic query Status ( 3 ) Recommended status ( 3 ) AI triaging AI remediation Se…" at bounding box center [402, 343] width 698 height 271
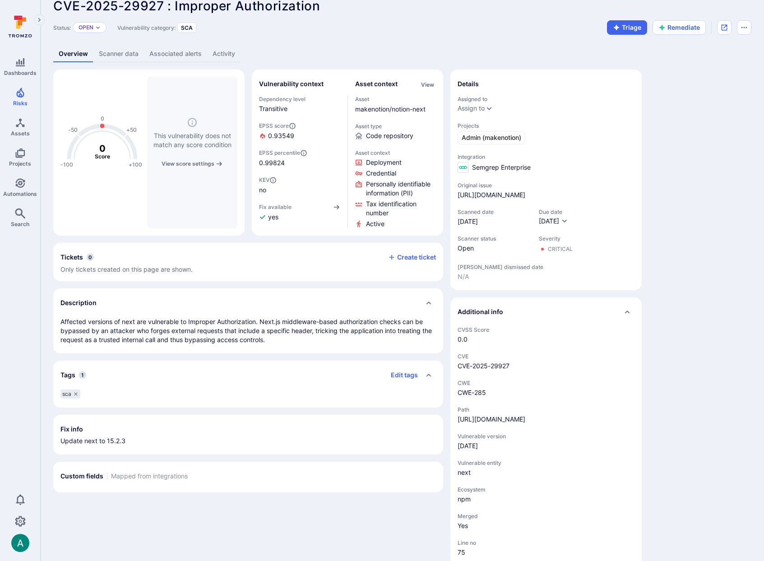
scroll to position [14, 0]
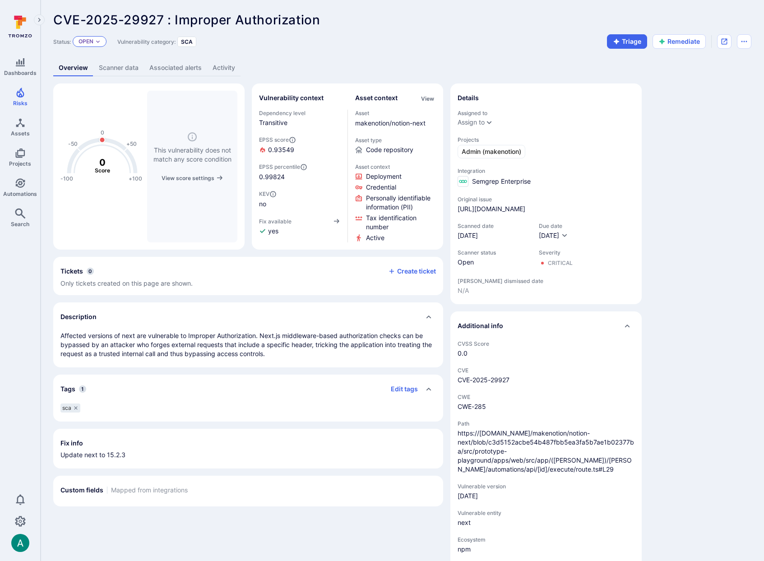
click at [91, 37] on div "Open" at bounding box center [90, 41] width 34 height 11
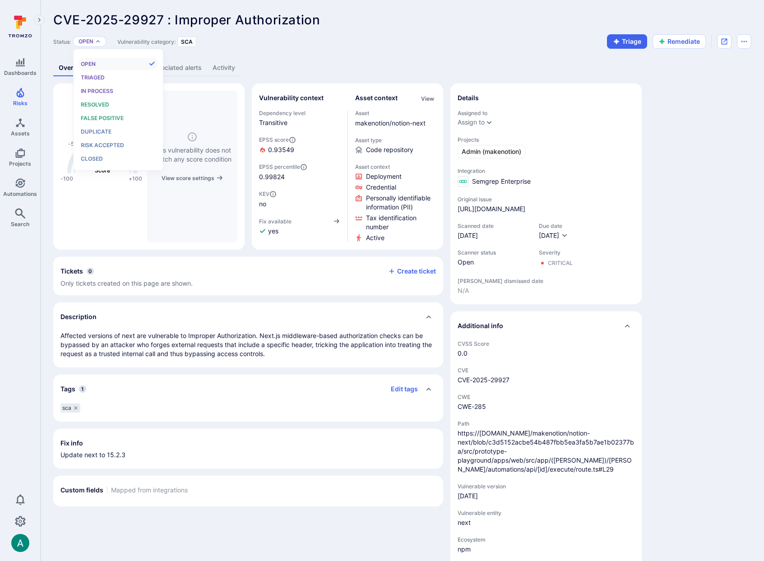
click at [362, 53] on div "CVE-2025-29927 : Improper Authorization ... Show more Status: Open Vulnerabilit…" at bounding box center [403, 327] width 724 height 655
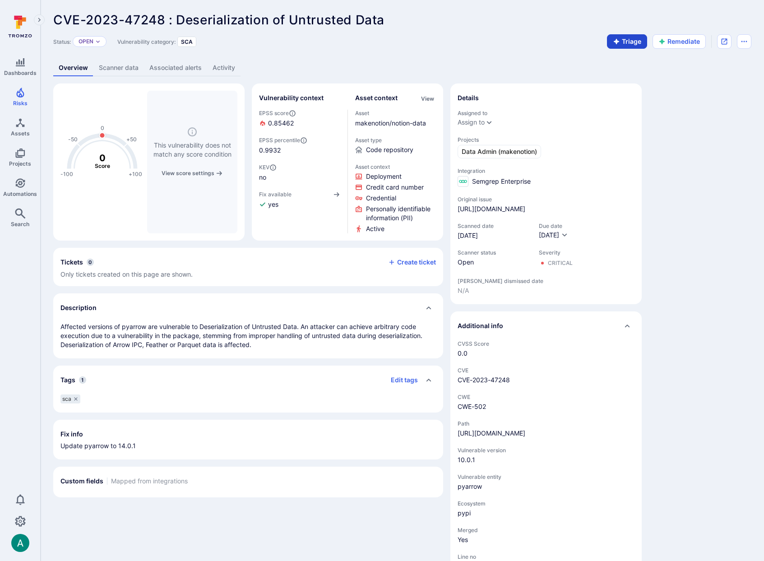
click at [629, 41] on button "Triage" at bounding box center [627, 41] width 40 height 14
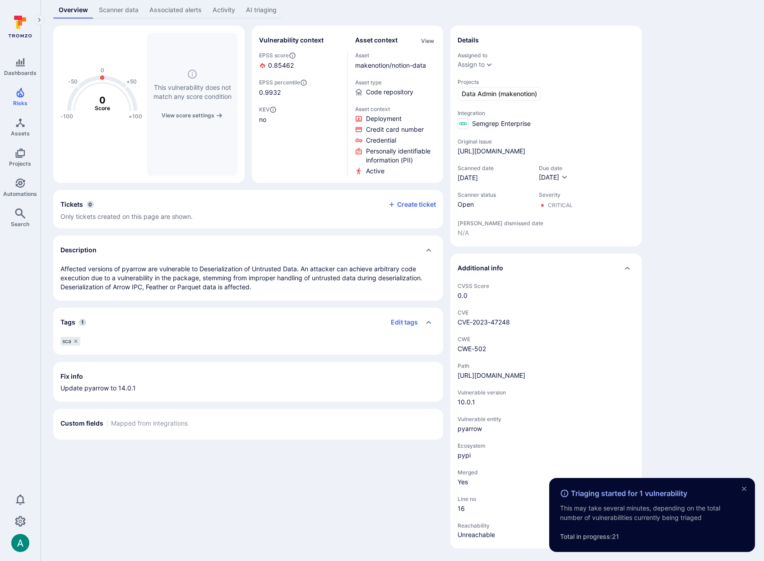
scroll to position [103, 0]
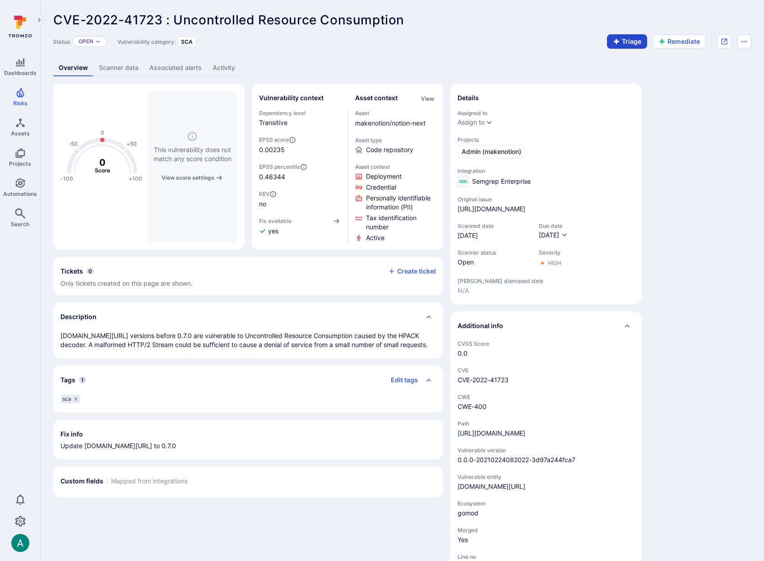
click at [623, 38] on button "Triage" at bounding box center [627, 41] width 40 height 14
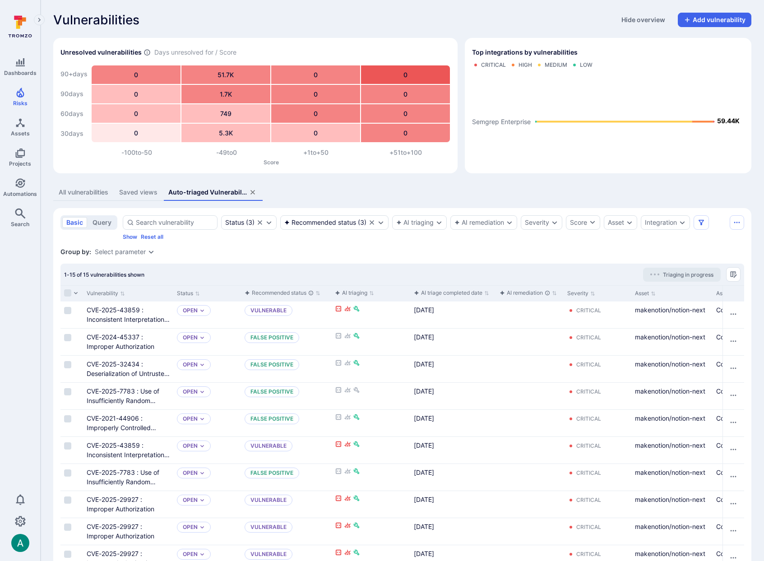
scroll to position [167, 0]
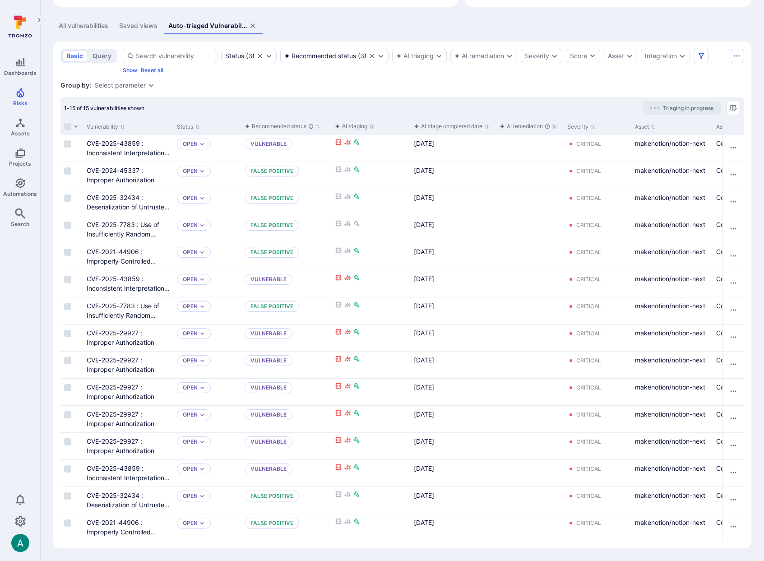
click at [179, 89] on div "Group by: Select parameter" at bounding box center [402, 85] width 684 height 9
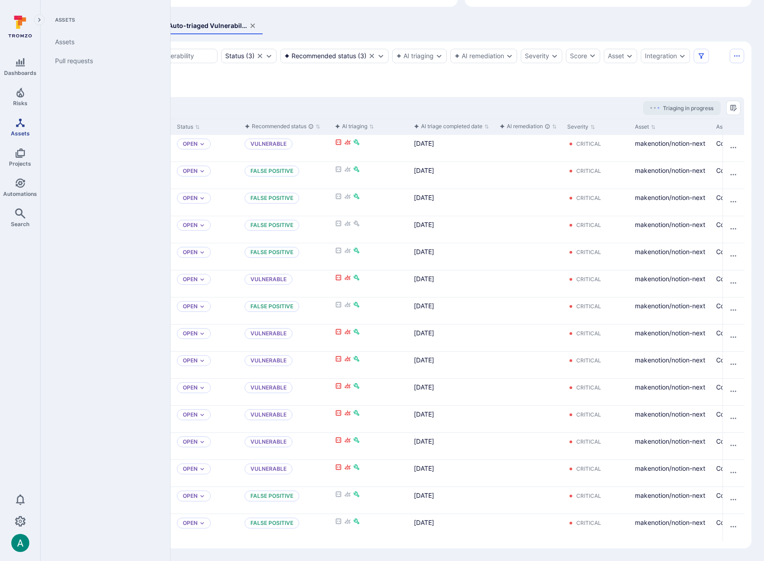
click at [24, 127] on icon "Assets" at bounding box center [20, 122] width 11 height 11
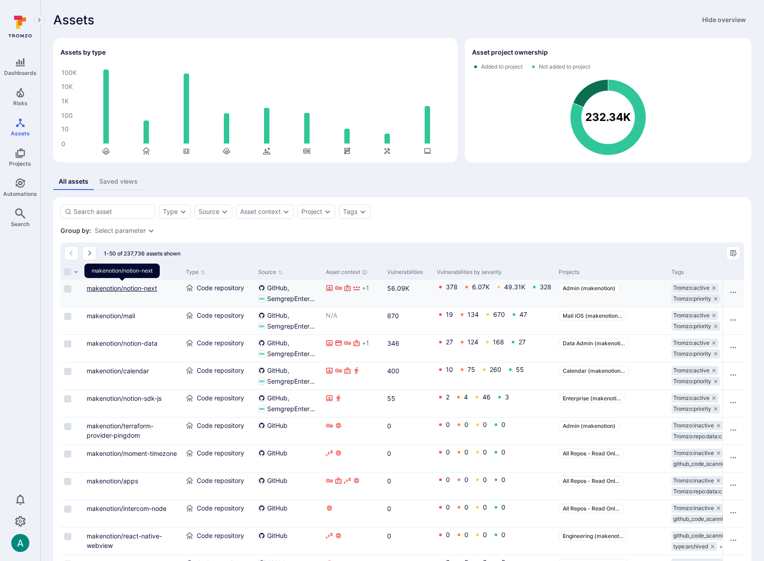
click at [144, 288] on link "makenotion/notion-next" at bounding box center [122, 288] width 70 height 8
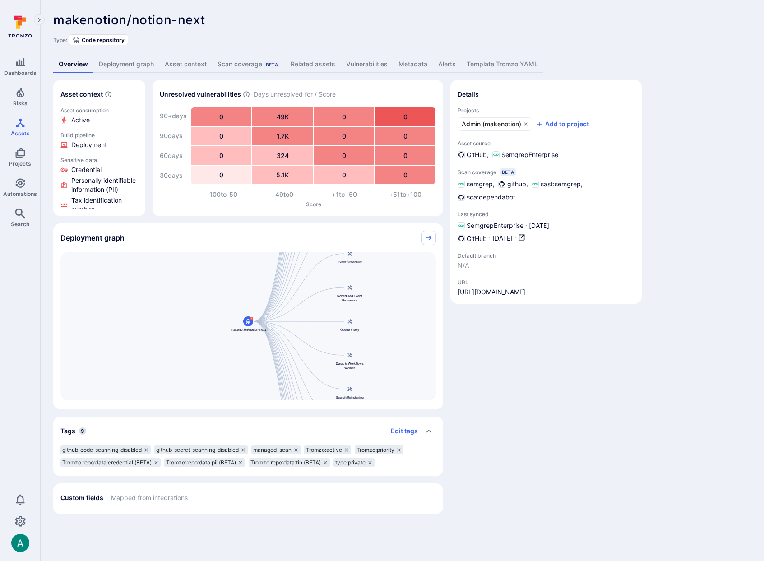
click at [358, 68] on link "Vulnerabilities" at bounding box center [367, 64] width 52 height 17
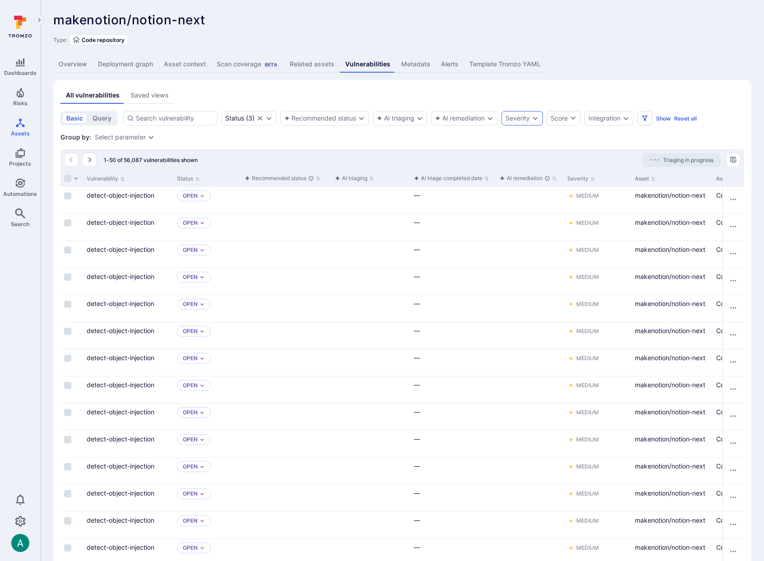
click at [519, 116] on div "Severity" at bounding box center [518, 118] width 24 height 7
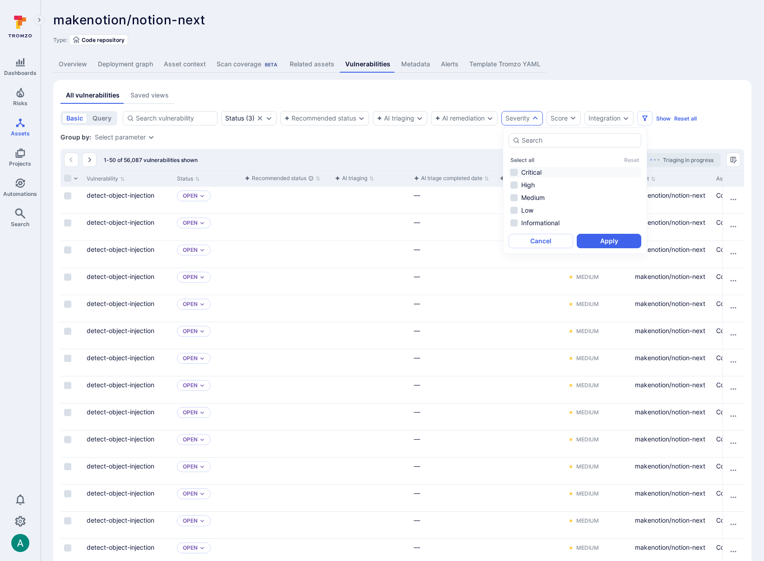
click at [530, 174] on li "Critical" at bounding box center [575, 172] width 133 height 11
click at [532, 186] on li "High" at bounding box center [575, 185] width 133 height 11
drag, startPoint x: 609, startPoint y: 242, endPoint x: 427, endPoint y: 206, distance: 185.3
click at [609, 242] on button "Apply" at bounding box center [609, 241] width 65 height 14
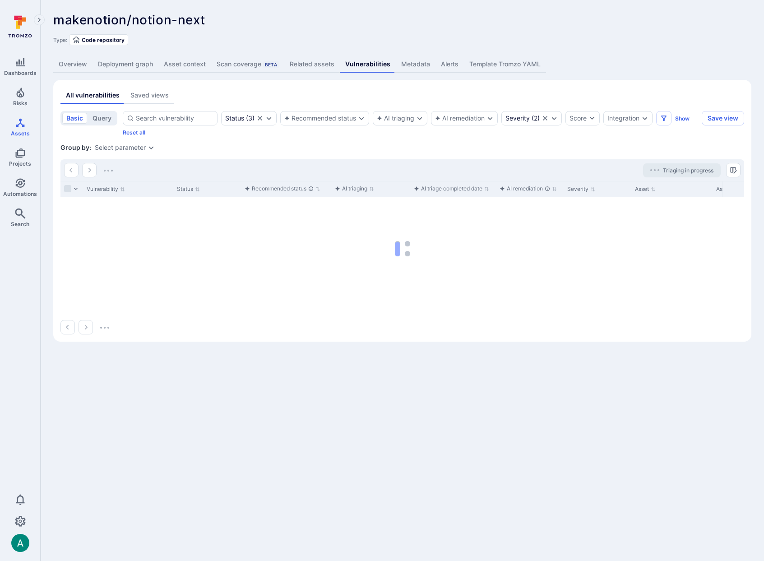
click at [136, 148] on div "Select parameter" at bounding box center [120, 147] width 51 height 7
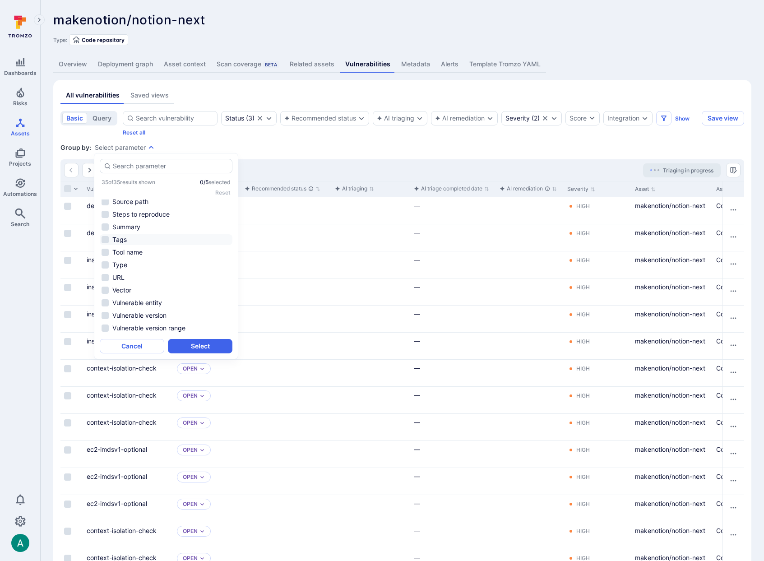
scroll to position [253, 0]
click at [159, 239] on li "Source filename" at bounding box center [166, 242] width 133 height 11
click at [211, 344] on button "Select" at bounding box center [200, 346] width 65 height 14
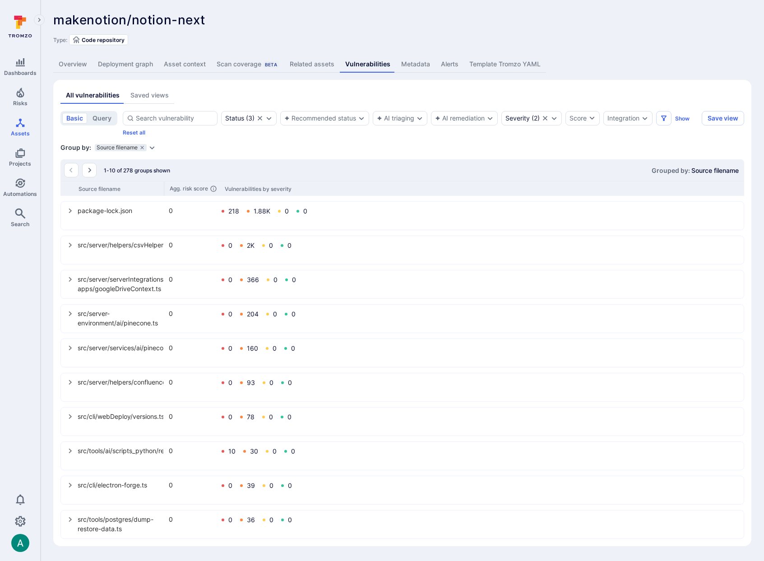
click at [67, 484] on icon "select group" at bounding box center [70, 485] width 7 height 7
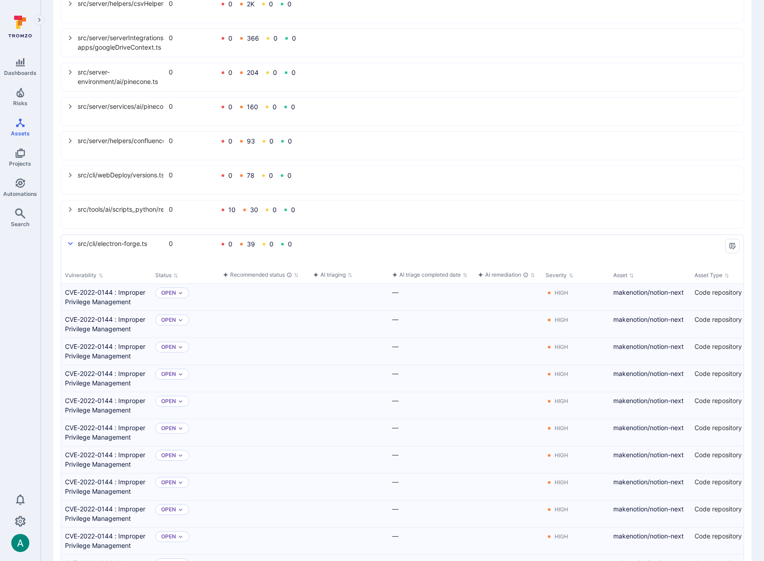
scroll to position [244, 0]
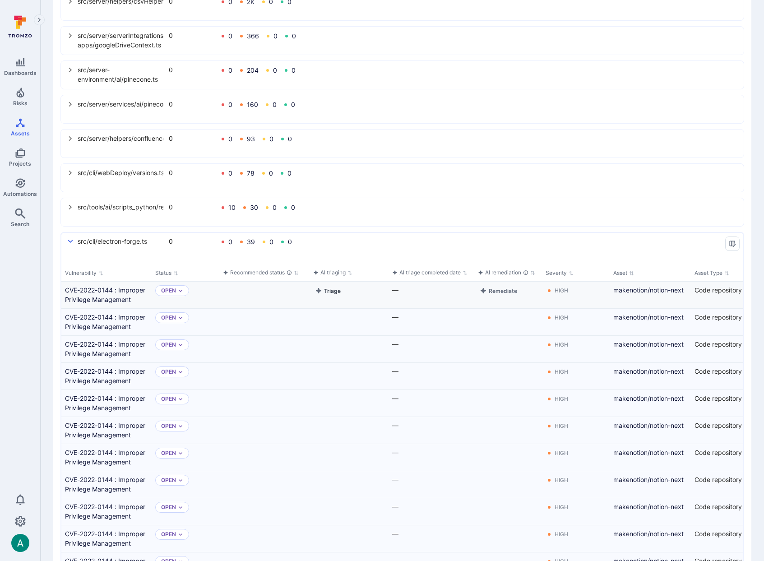
click at [331, 293] on button "Triage" at bounding box center [327, 290] width 29 height 11
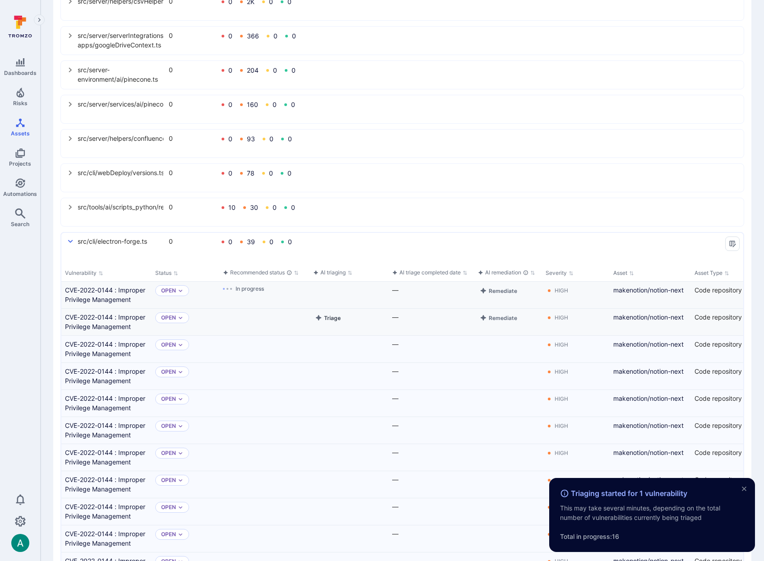
click at [330, 316] on button "Triage" at bounding box center [327, 317] width 29 height 11
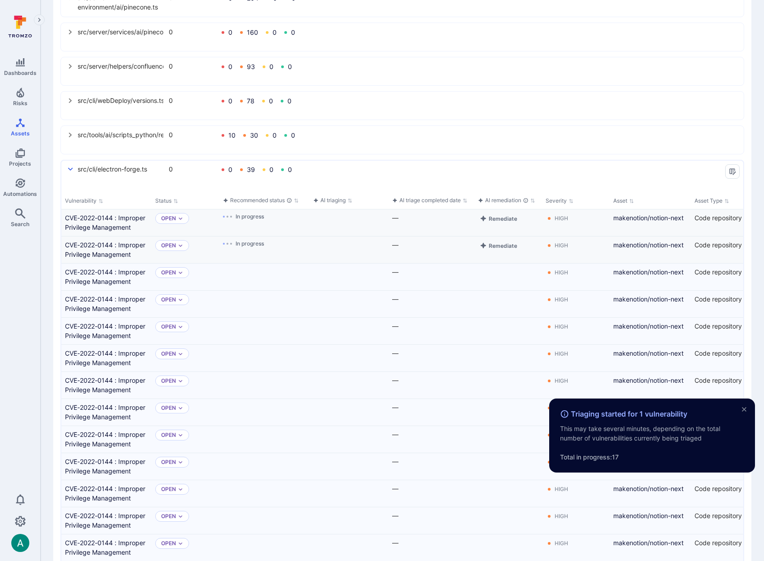
scroll to position [270, 0]
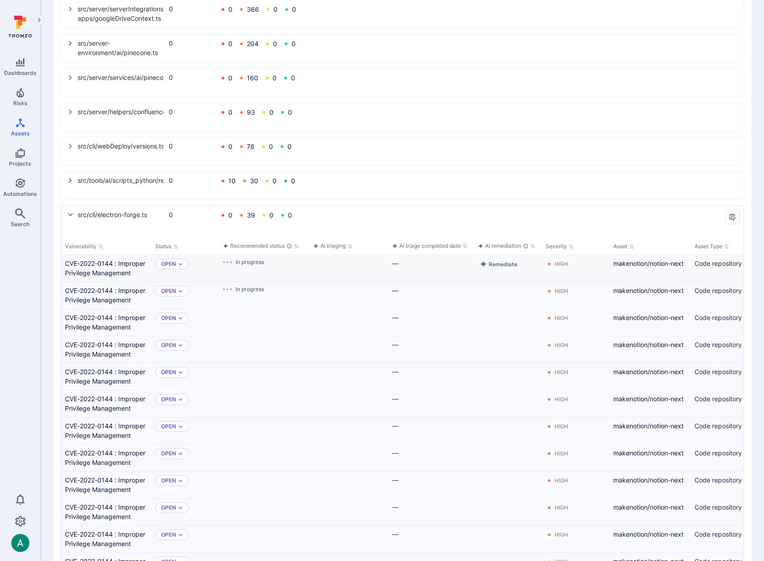
click at [68, 181] on icon "select group" at bounding box center [70, 180] width 7 height 7
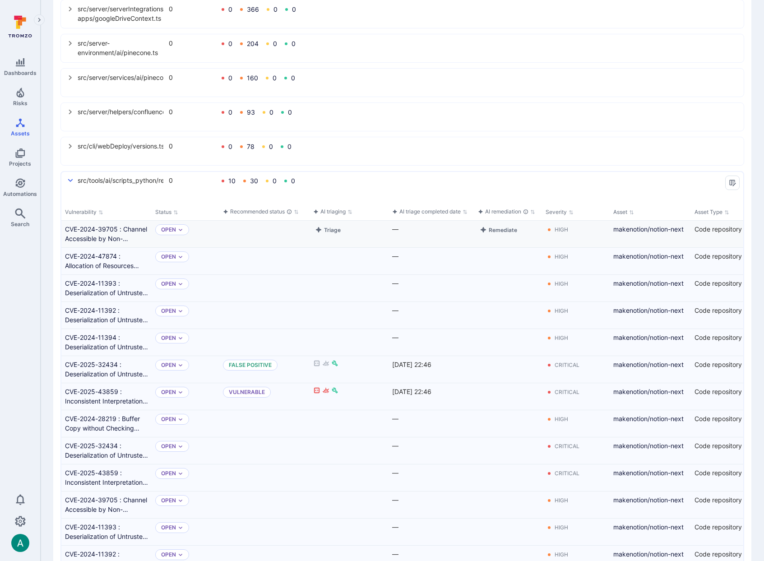
click at [325, 236] on div "Triage" at bounding box center [349, 234] width 79 height 27
click at [328, 230] on button "Triage" at bounding box center [327, 229] width 29 height 11
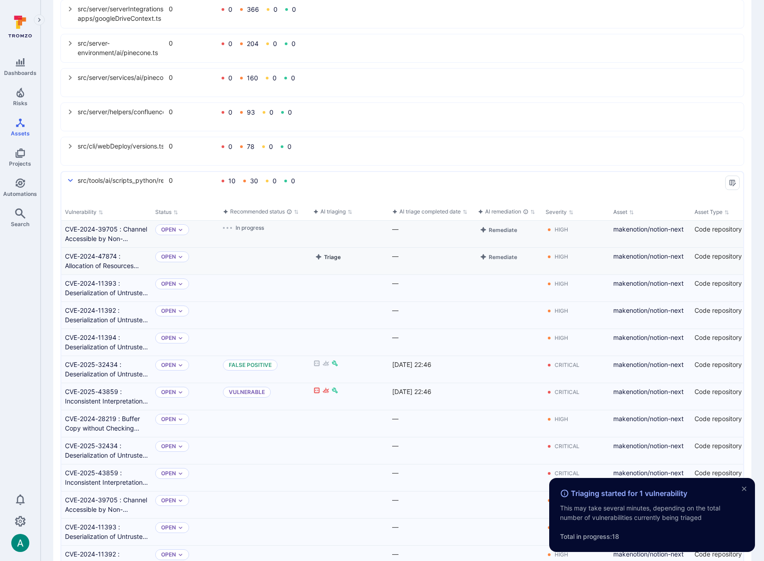
drag, startPoint x: 325, startPoint y: 262, endPoint x: 326, endPoint y: 258, distance: 4.6
click at [325, 260] on div "Triage" at bounding box center [349, 261] width 79 height 27
click at [326, 256] on button "Triage" at bounding box center [327, 256] width 29 height 11
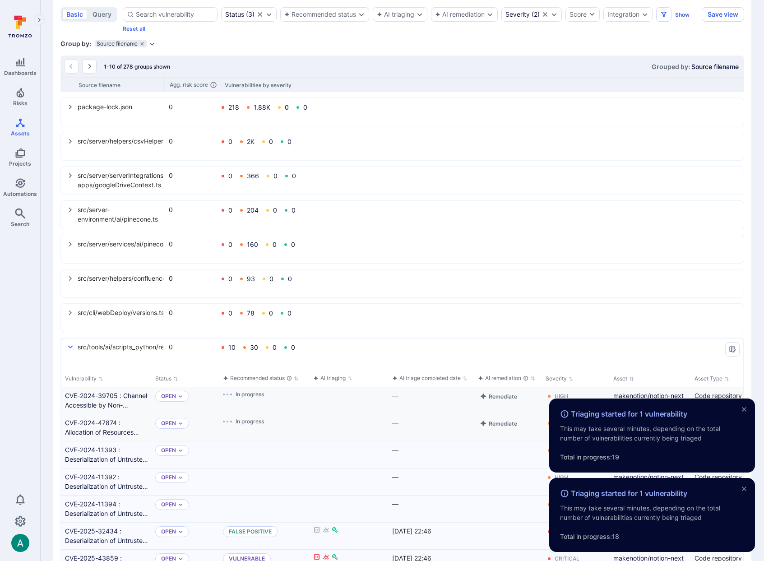
scroll to position [72, 0]
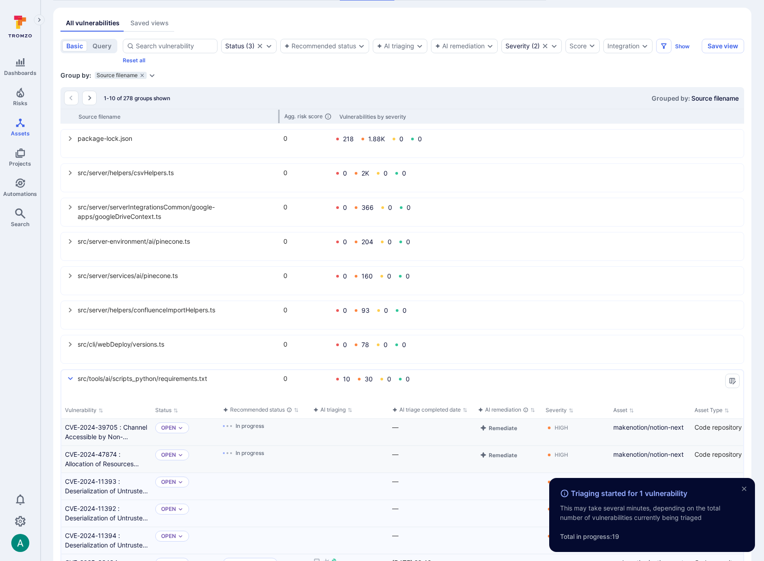
drag, startPoint x: 165, startPoint y: 117, endPoint x: 279, endPoint y: 116, distance: 113.8
click at [279, 116] on div at bounding box center [279, 117] width 1 height 14
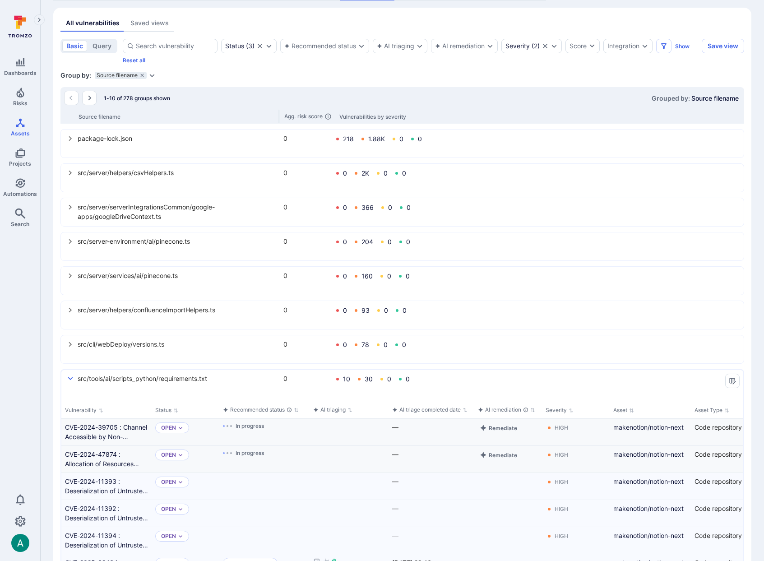
click at [72, 206] on icon "select group" at bounding box center [70, 207] width 7 height 7
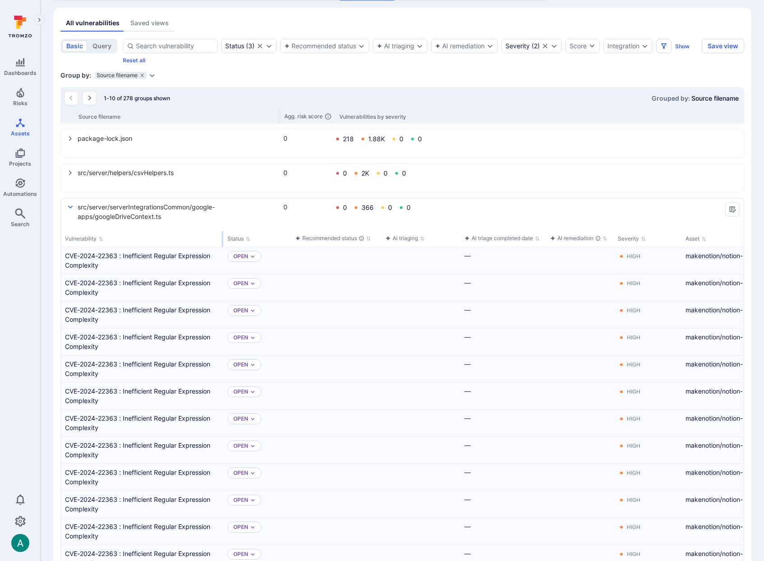
drag, startPoint x: 150, startPoint y: 237, endPoint x: 223, endPoint y: 233, distance: 72.3
click at [223, 233] on div "select group" at bounding box center [222, 239] width 1 height 16
click at [405, 257] on button "Triage" at bounding box center [400, 256] width 29 height 11
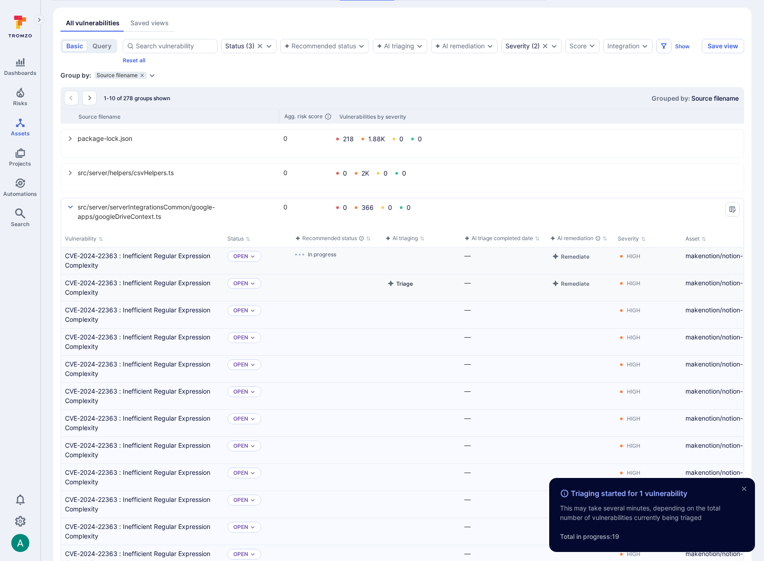
click at [407, 281] on button "Triage" at bounding box center [400, 283] width 29 height 11
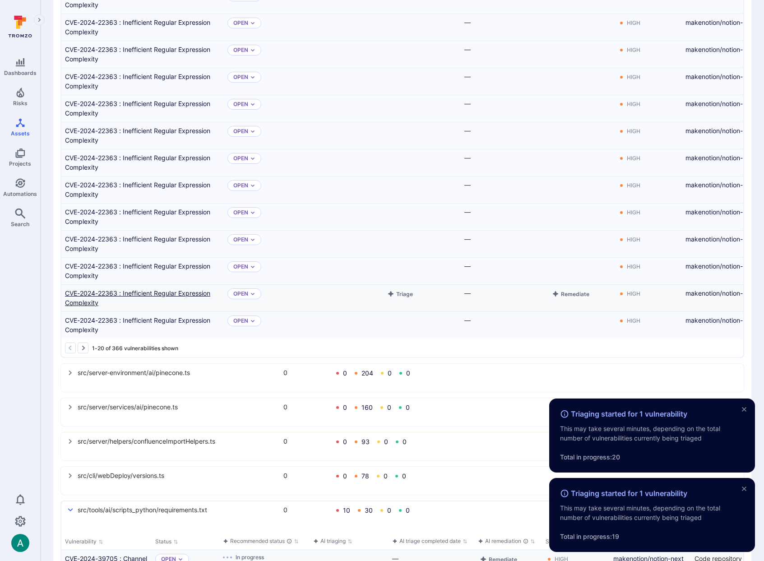
scroll to position [524, 0]
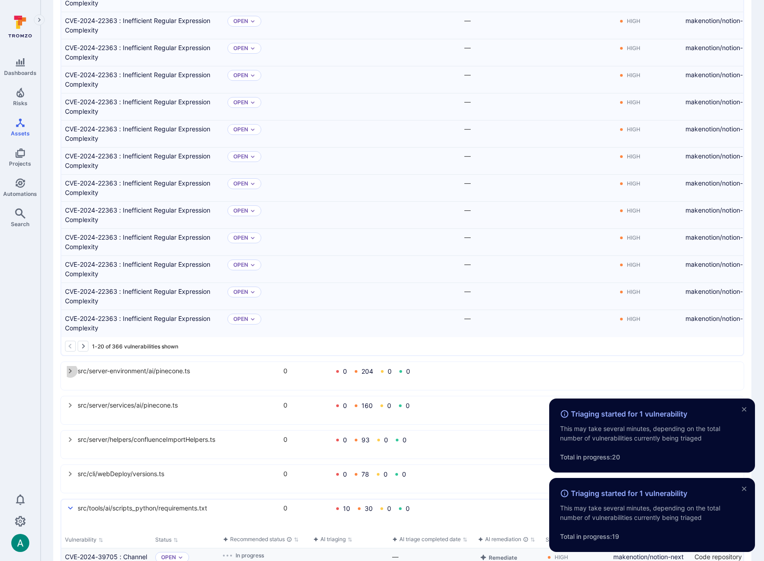
click at [67, 373] on icon "select group" at bounding box center [70, 370] width 7 height 7
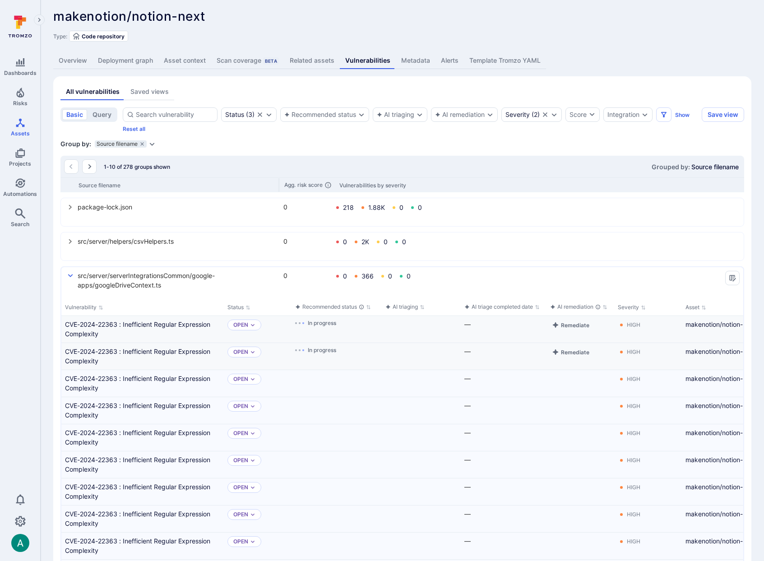
scroll to position [0, 0]
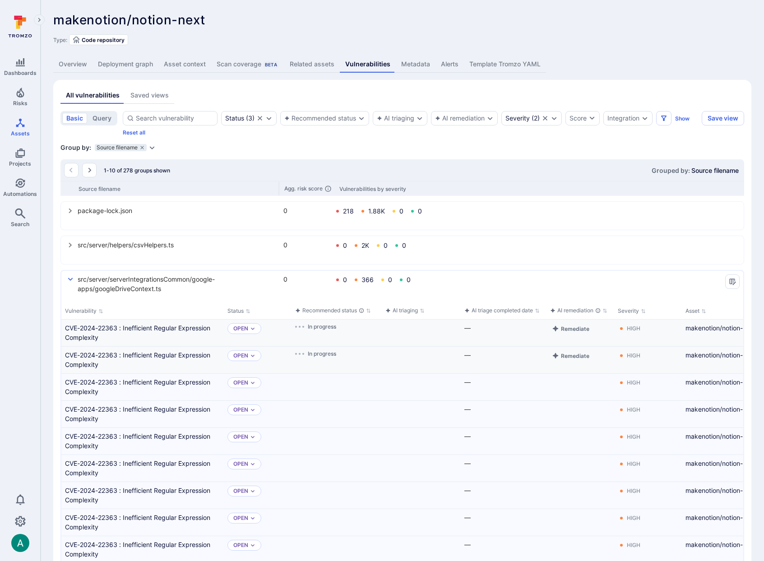
click at [149, 145] on icon "Expand dropdown" at bounding box center [152, 147] width 7 height 7
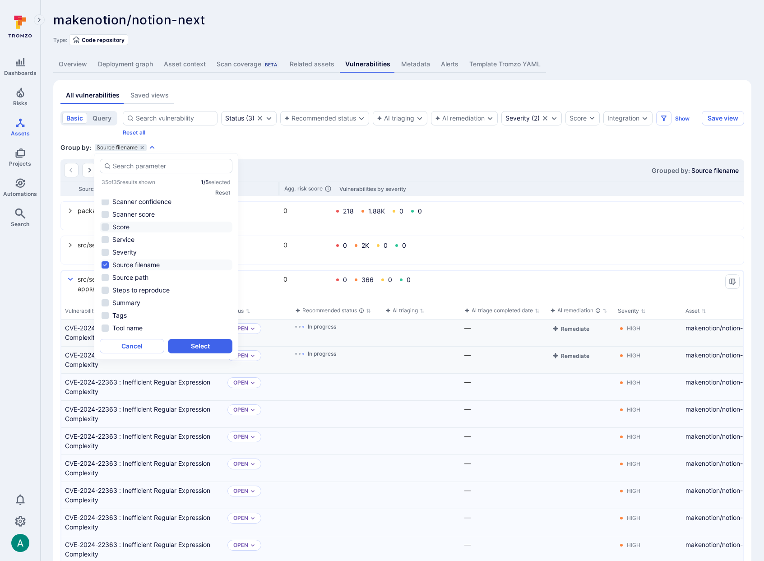
scroll to position [234, 0]
click at [128, 298] on li "Summary" at bounding box center [166, 299] width 133 height 11
click at [209, 347] on button "Select" at bounding box center [200, 346] width 65 height 14
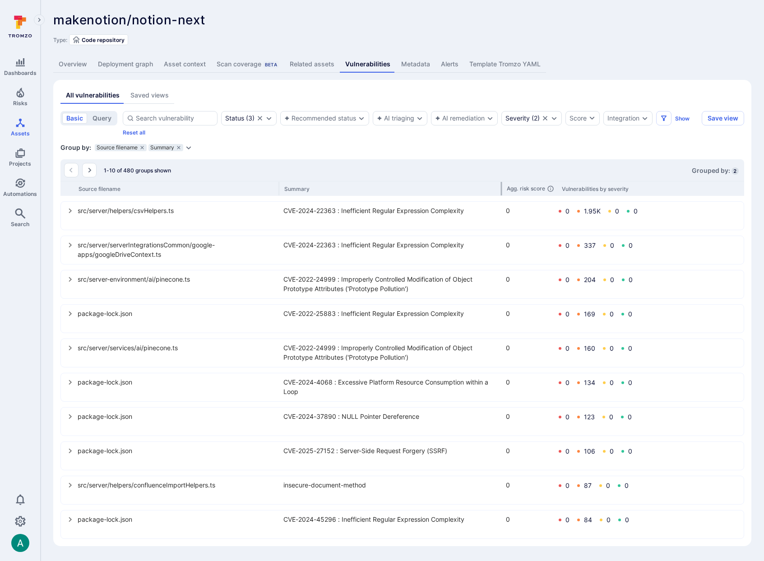
drag, startPoint x: 369, startPoint y: 186, endPoint x: 500, endPoint y: 187, distance: 131.4
click at [501, 187] on div at bounding box center [501, 189] width 1 height 14
click at [71, 485] on icon "select group" at bounding box center [70, 485] width 3 height 5
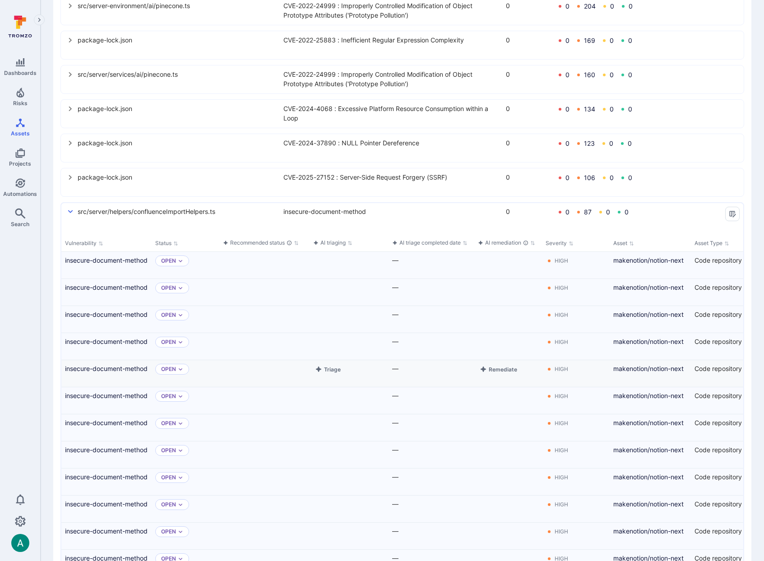
scroll to position [275, 0]
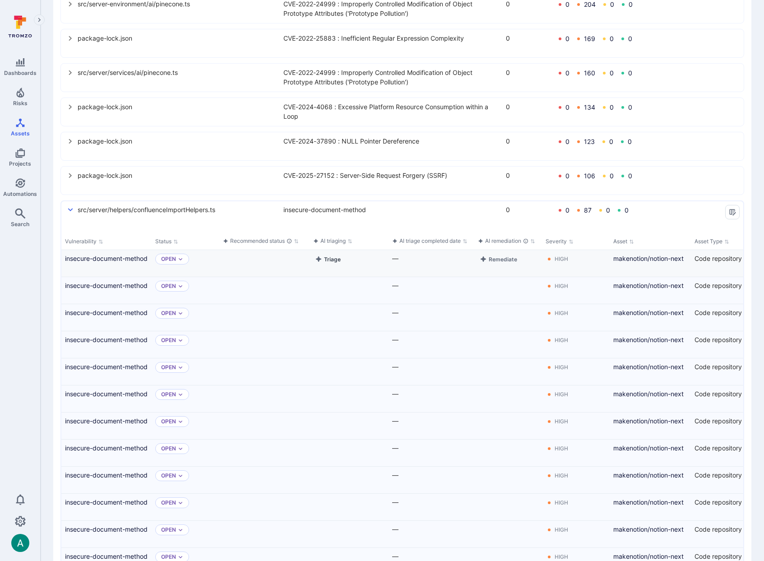
click at [333, 259] on button "Triage" at bounding box center [327, 259] width 29 height 11
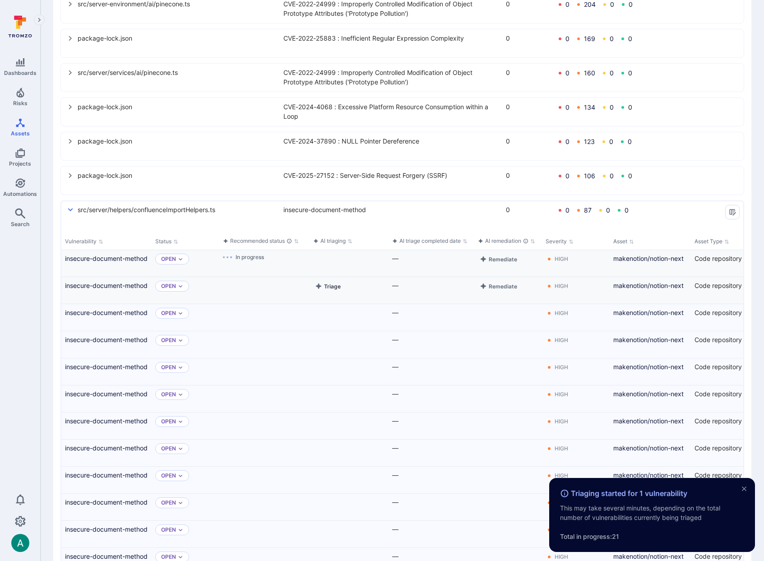
click at [335, 284] on button "Triage" at bounding box center [327, 286] width 29 height 11
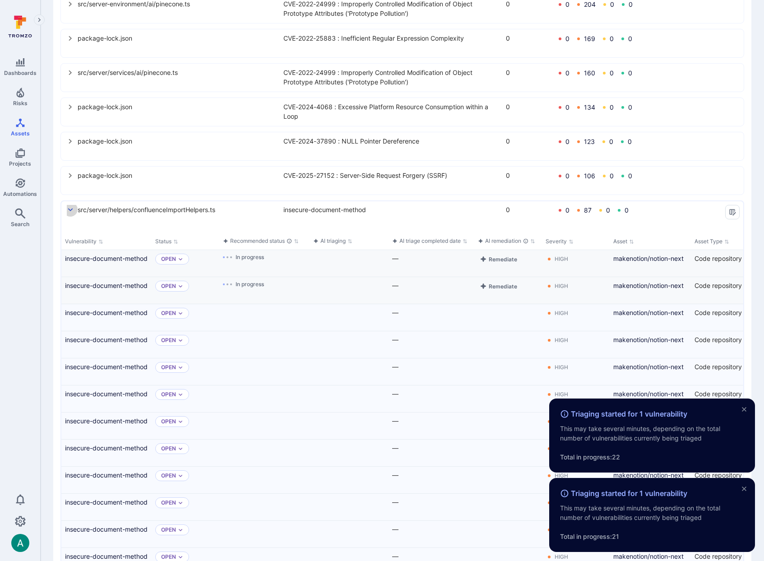
click at [70, 210] on icon "select group" at bounding box center [70, 209] width 7 height 7
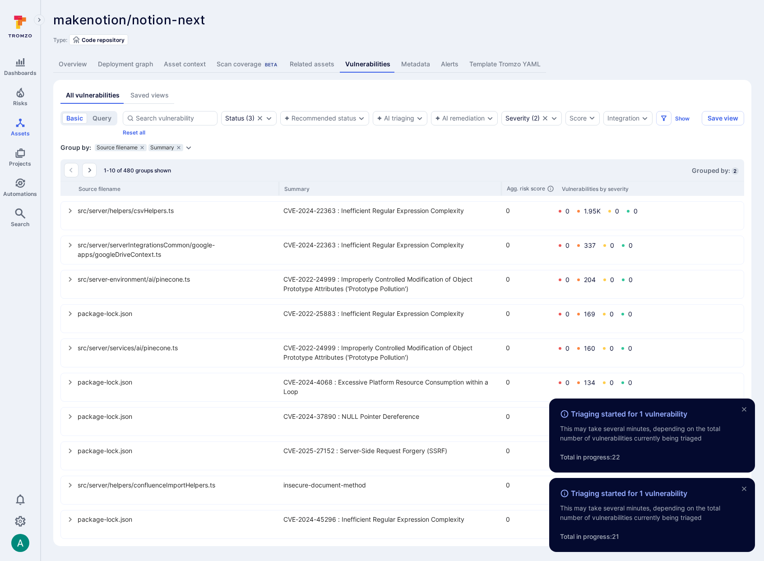
scroll to position [0, 0]
click at [85, 172] on button "Go to the next page" at bounding box center [89, 170] width 14 height 14
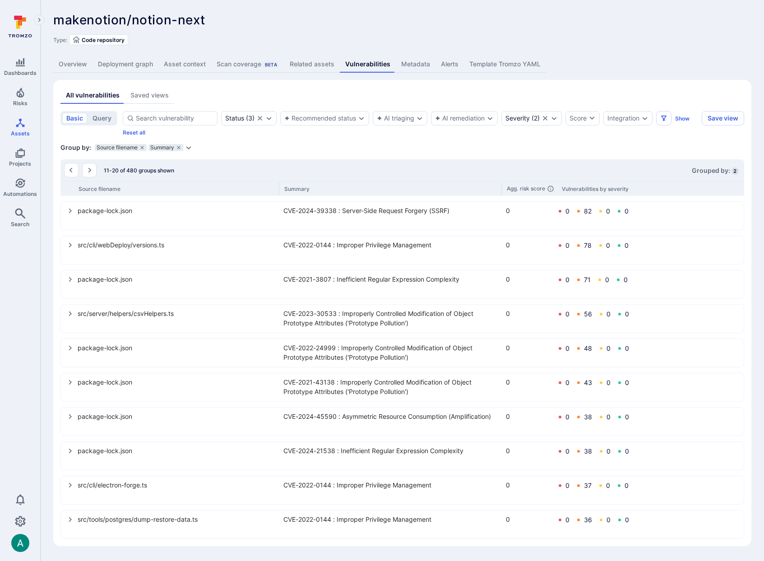
click at [71, 211] on icon "select group" at bounding box center [70, 211] width 3 height 5
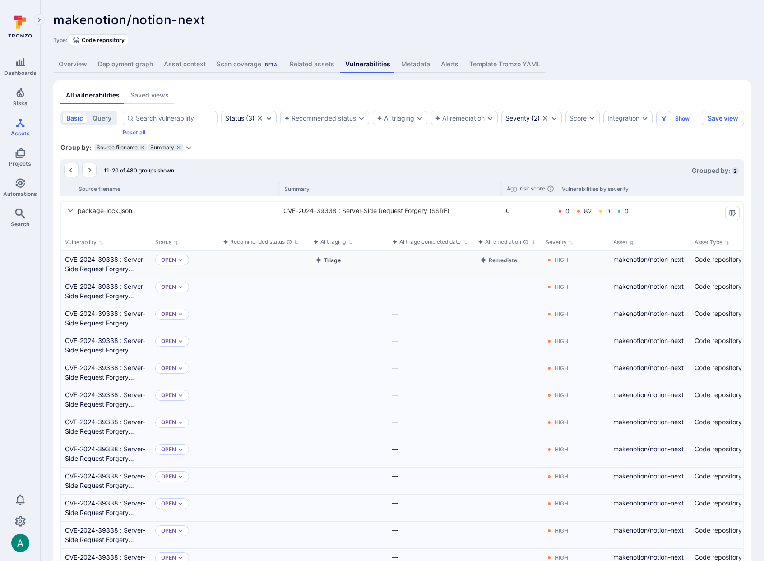
click at [337, 260] on button "Triage" at bounding box center [327, 260] width 29 height 11
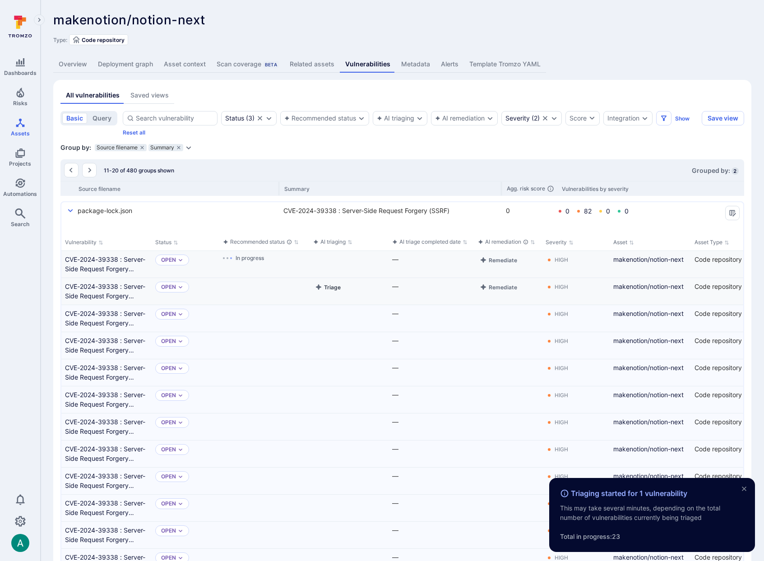
click at [338, 288] on button "Triage" at bounding box center [327, 287] width 29 height 11
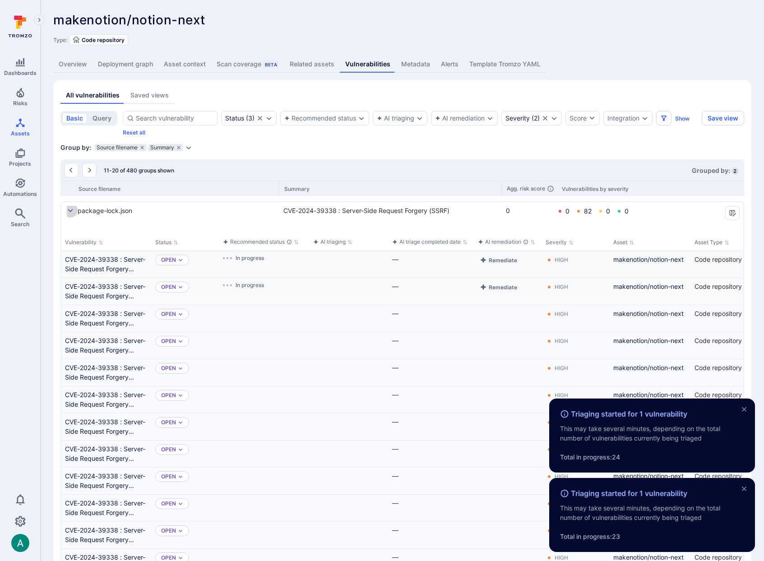
click at [69, 209] on icon "select group" at bounding box center [70, 210] width 7 height 7
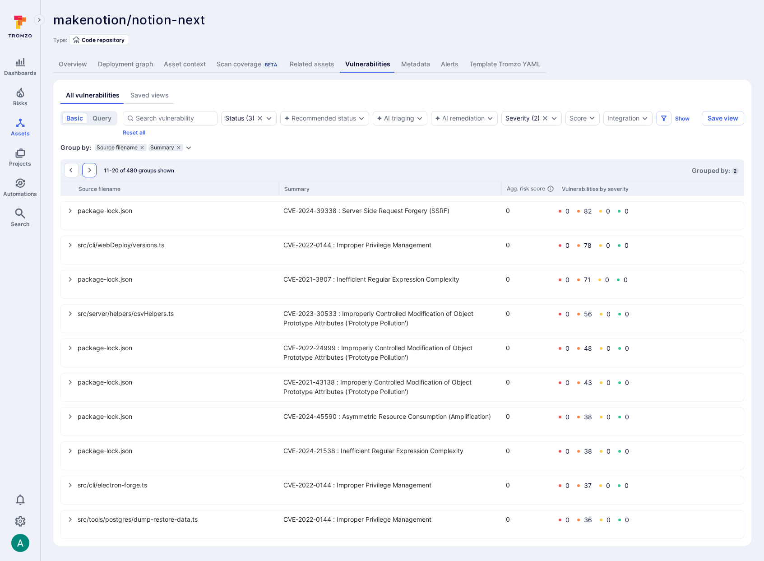
click at [89, 164] on button "Go to the next page" at bounding box center [89, 170] width 14 height 14
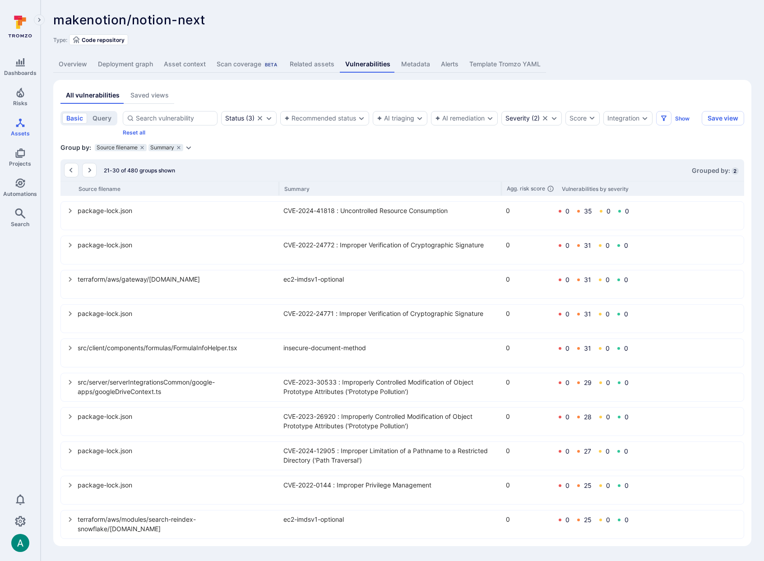
click at [69, 315] on icon "select group" at bounding box center [70, 313] width 3 height 5
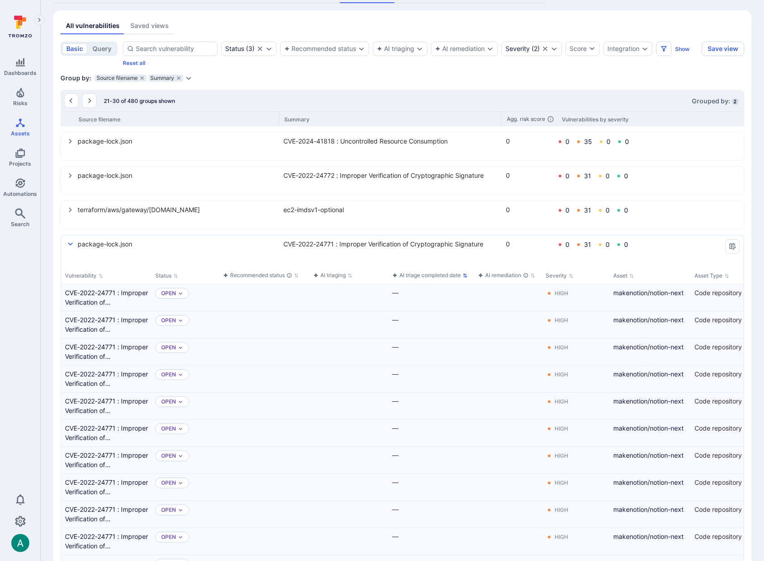
scroll to position [95, 0]
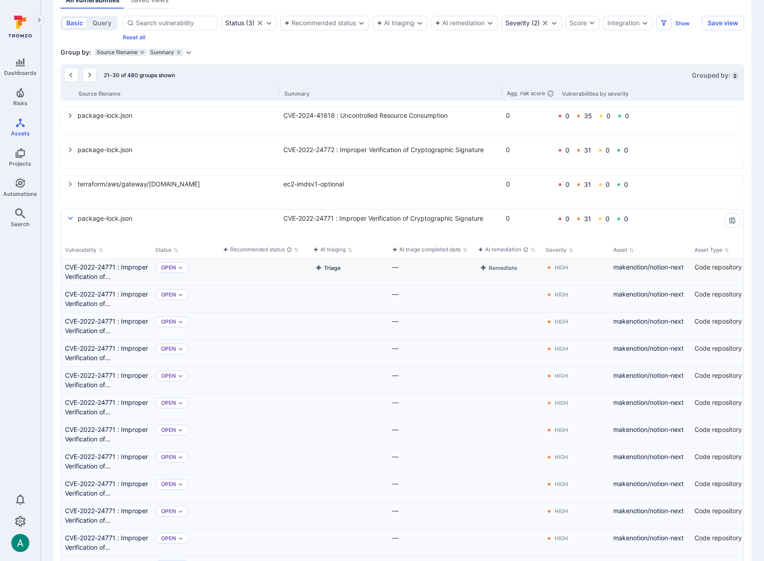
click at [329, 267] on button "Triage" at bounding box center [327, 267] width 29 height 11
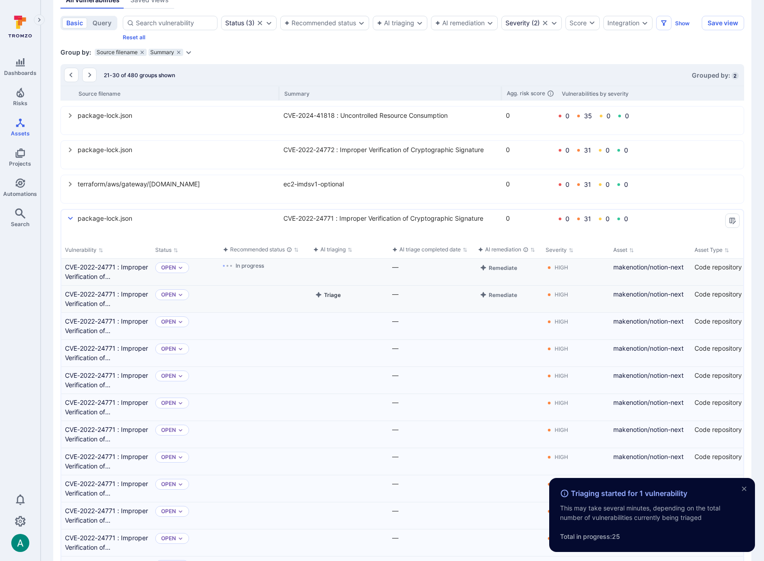
click at [331, 293] on button "Triage" at bounding box center [327, 294] width 29 height 11
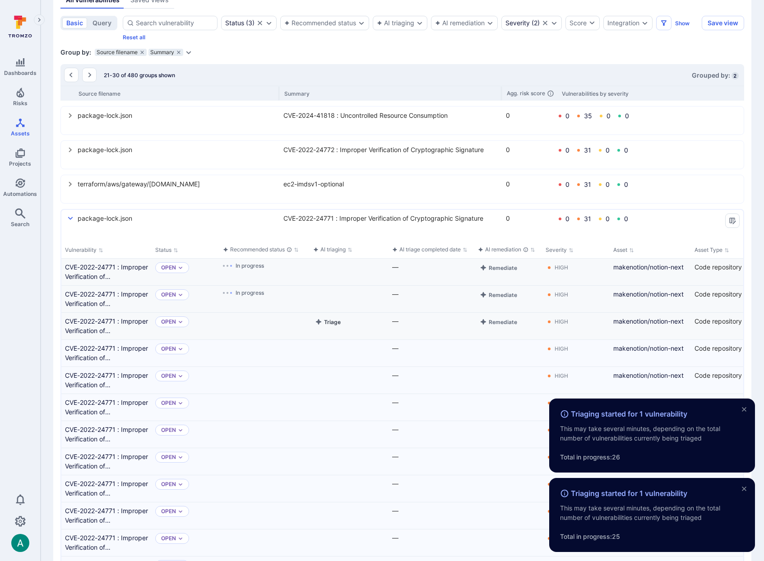
click at [338, 325] on button "Triage" at bounding box center [327, 321] width 29 height 11
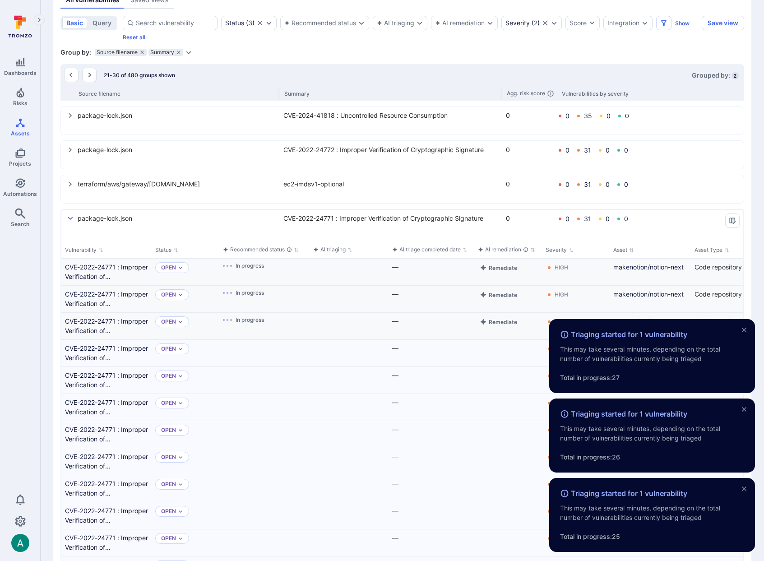
click at [68, 219] on icon "select group" at bounding box center [70, 218] width 7 height 7
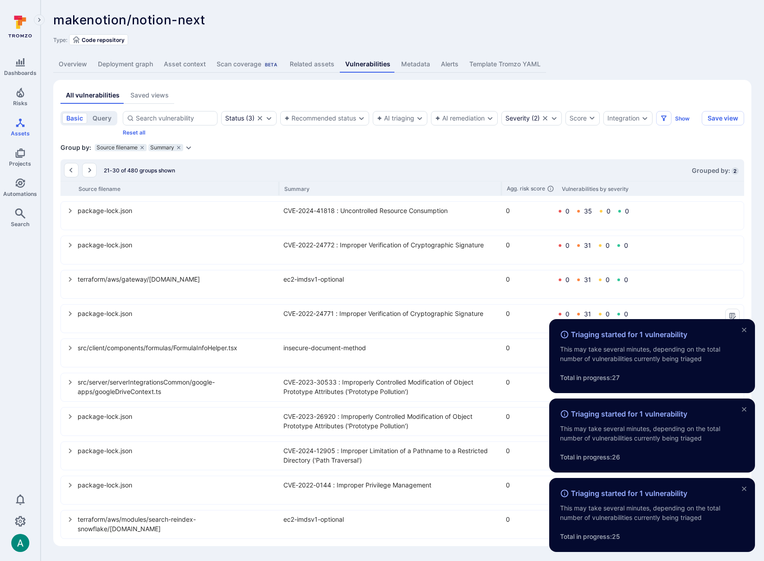
scroll to position [0, 0]
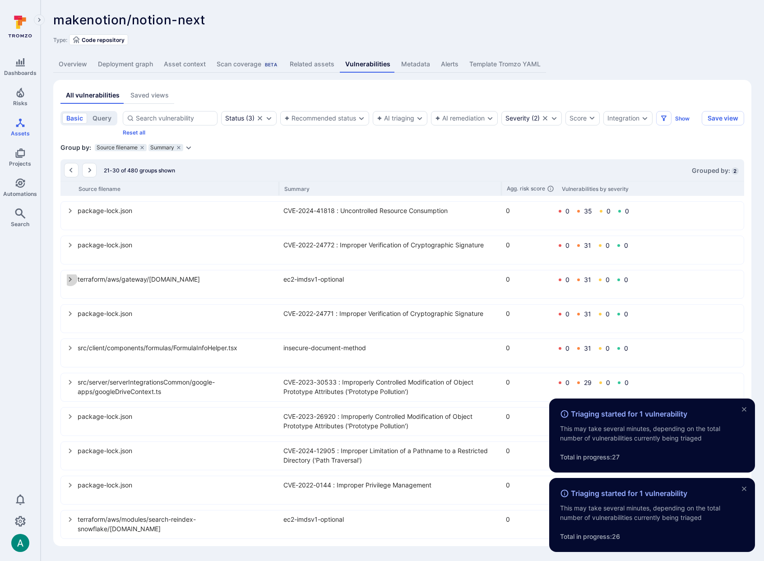
click at [70, 278] on icon "select group" at bounding box center [70, 279] width 7 height 7
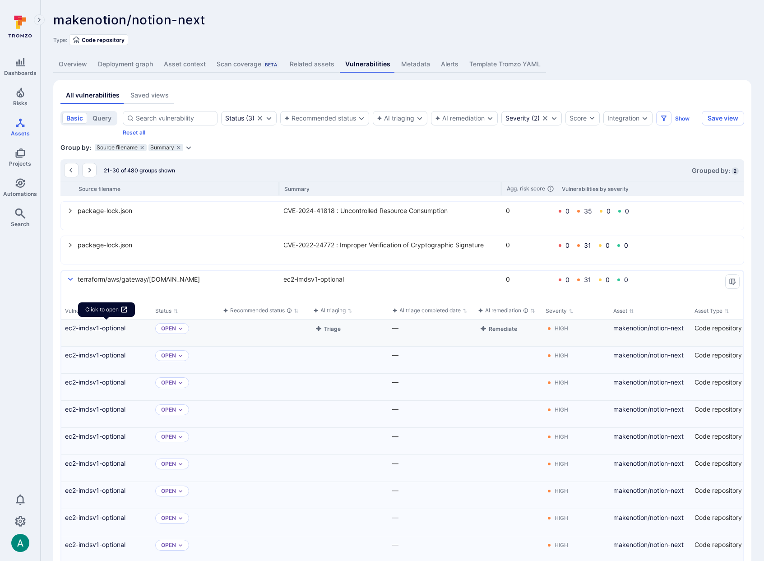
click at [95, 325] on link "ec2-imdsv1-optional" at bounding box center [106, 327] width 83 height 9
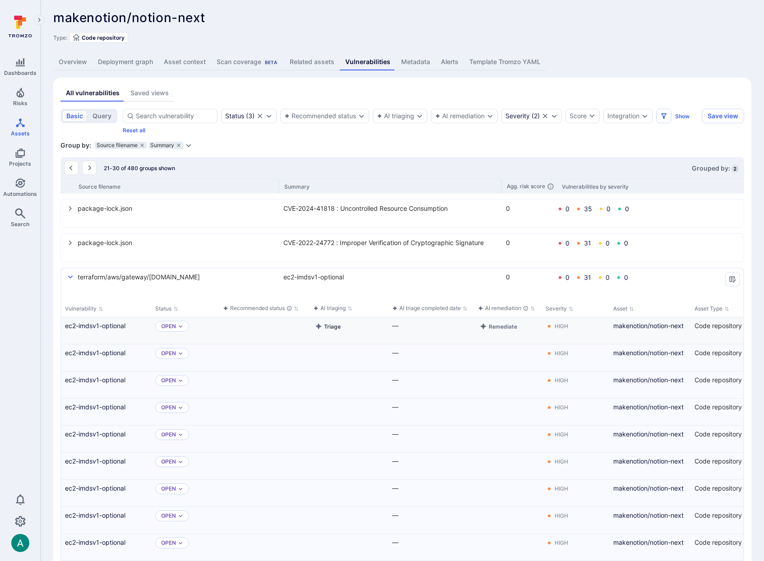
click at [330, 329] on button "Triage" at bounding box center [327, 326] width 29 height 11
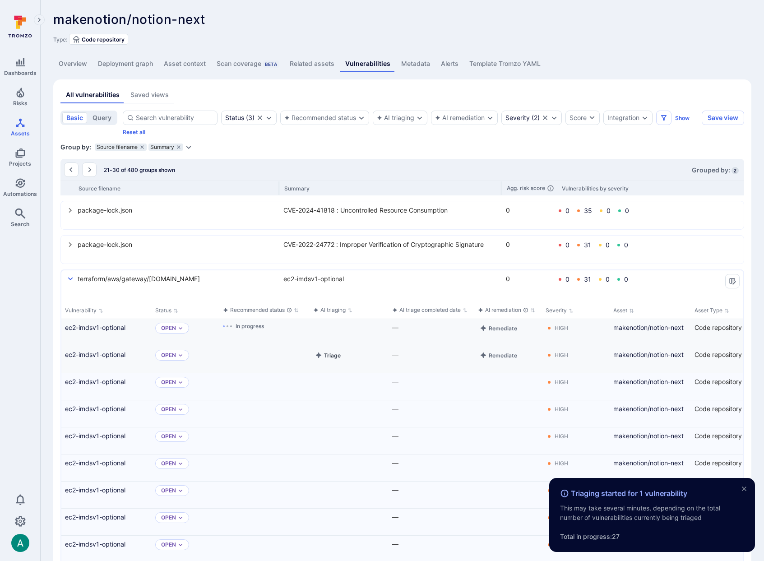
click at [332, 357] on button "Triage" at bounding box center [327, 355] width 29 height 11
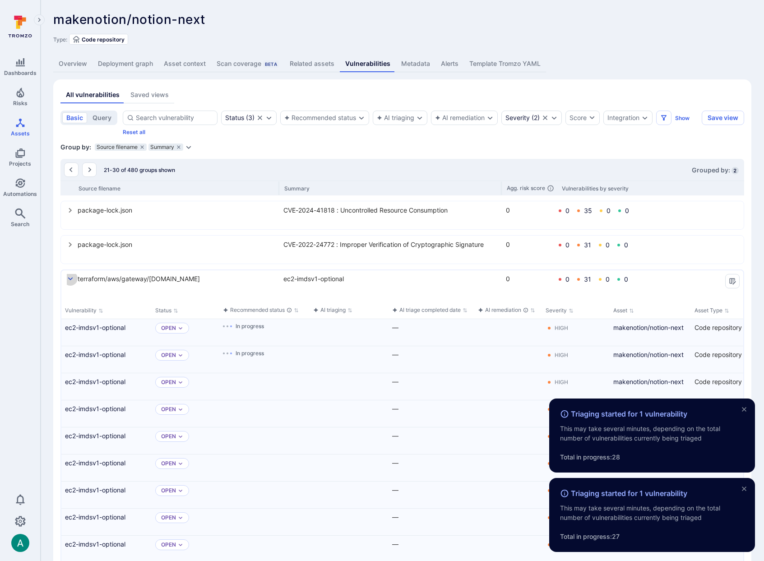
click at [71, 279] on icon "select group" at bounding box center [70, 278] width 5 height 3
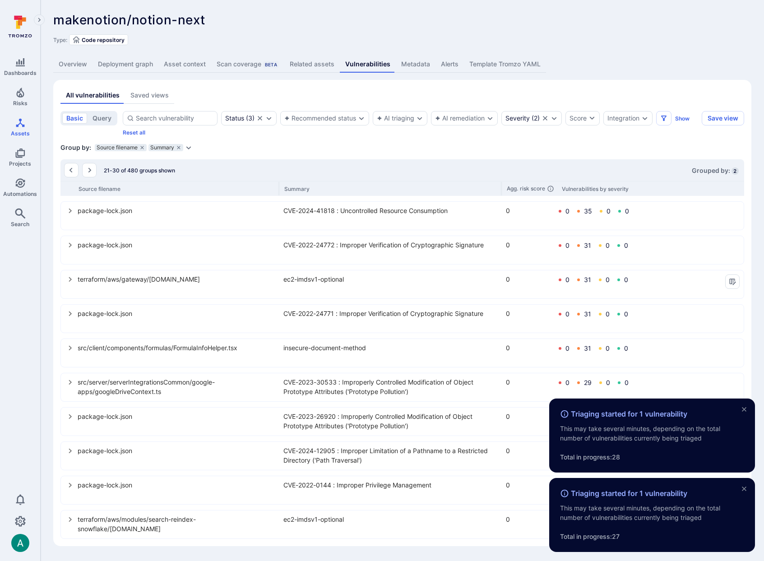
scroll to position [0, 0]
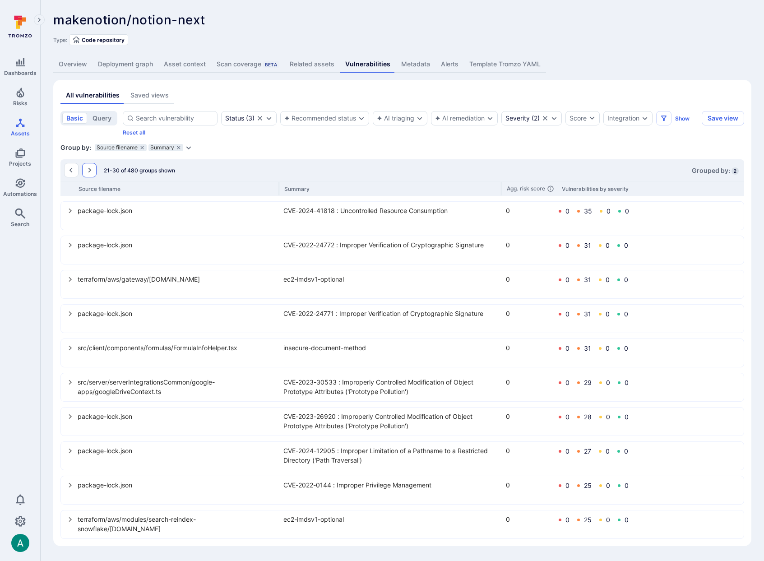
click at [93, 172] on button "Go to the next page" at bounding box center [89, 170] width 14 height 14
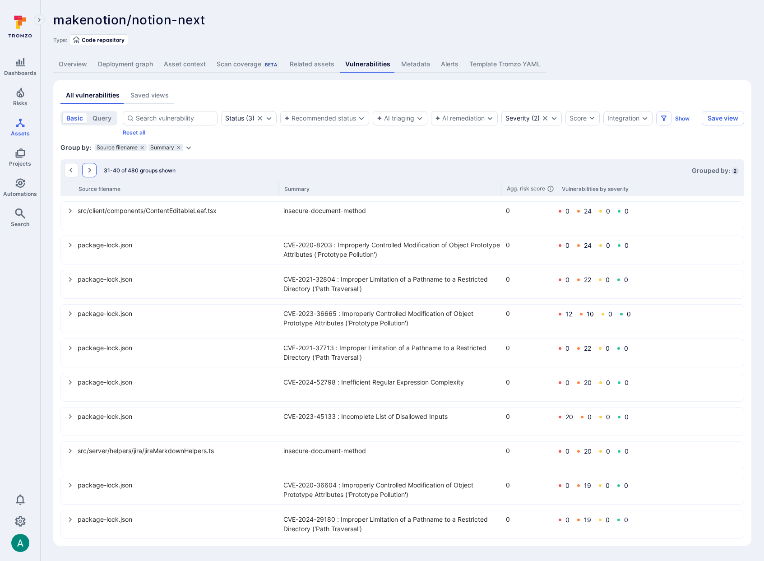
click at [90, 167] on icon "Go to the next page" at bounding box center [89, 170] width 7 height 7
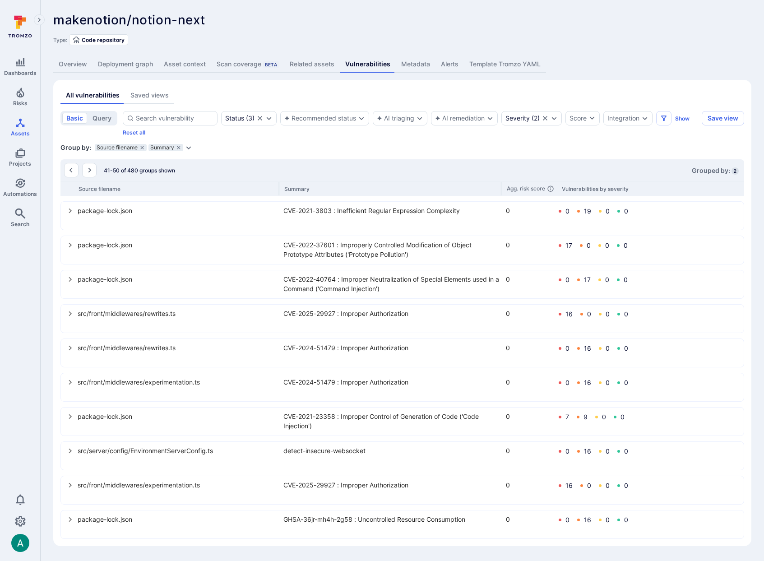
click at [71, 279] on icon "select group" at bounding box center [70, 279] width 3 height 5
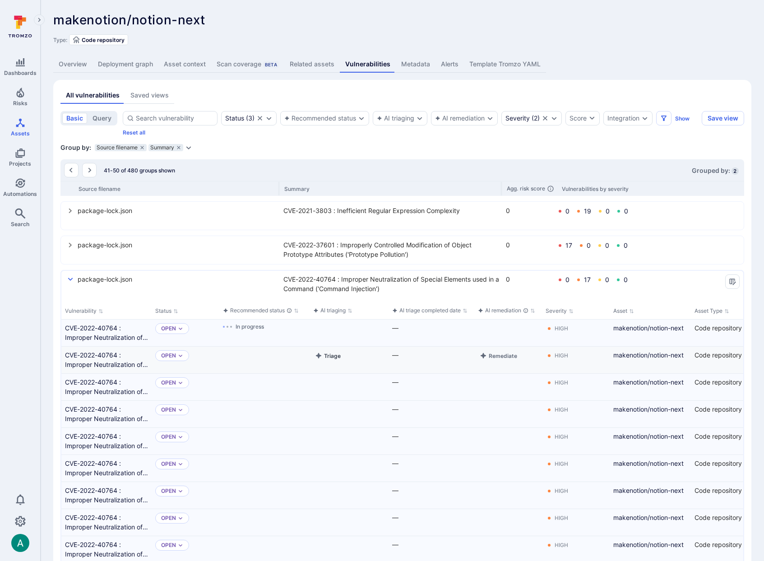
click at [336, 356] on button "Triage" at bounding box center [327, 355] width 29 height 11
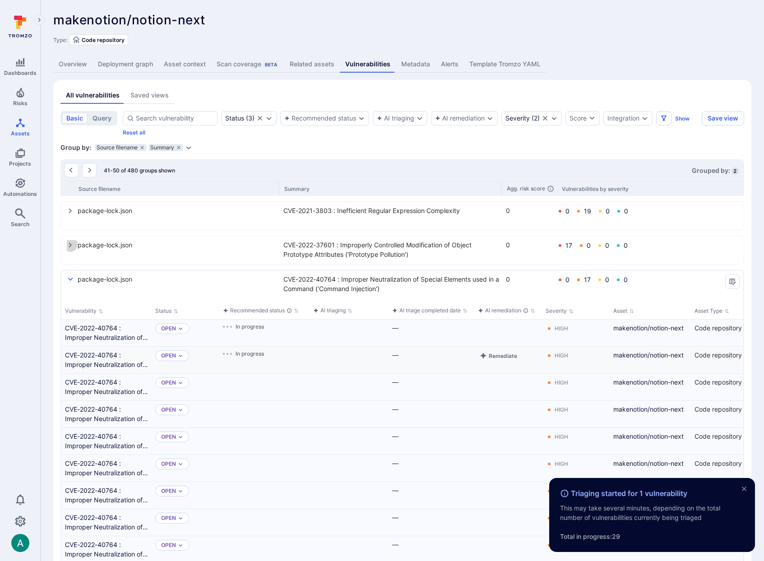
click at [71, 244] on icon "select group" at bounding box center [70, 245] width 7 height 7
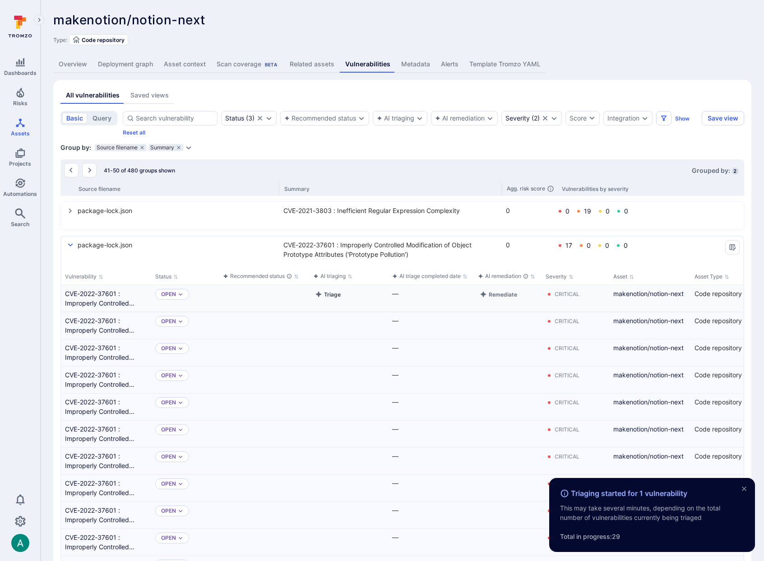
click at [337, 296] on button "Triage" at bounding box center [327, 294] width 29 height 11
click at [335, 326] on button "Triage" at bounding box center [327, 321] width 29 height 11
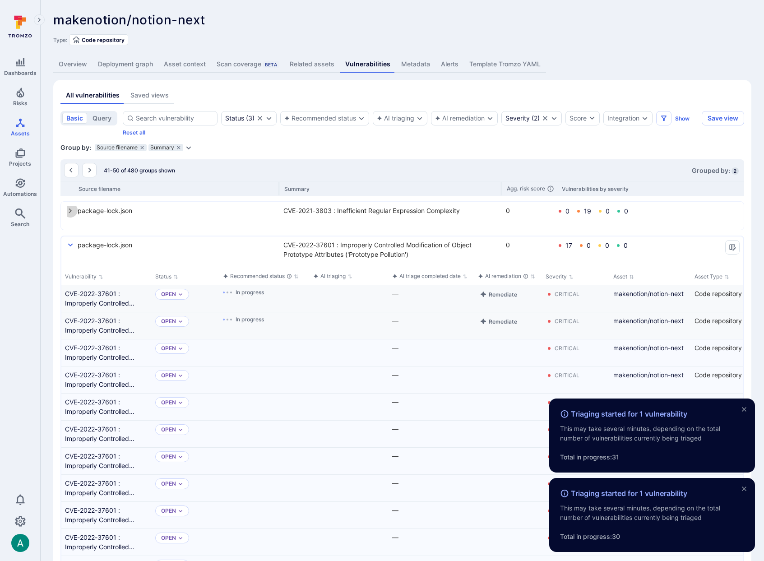
click at [74, 209] on button "select group" at bounding box center [70, 210] width 14 height 14
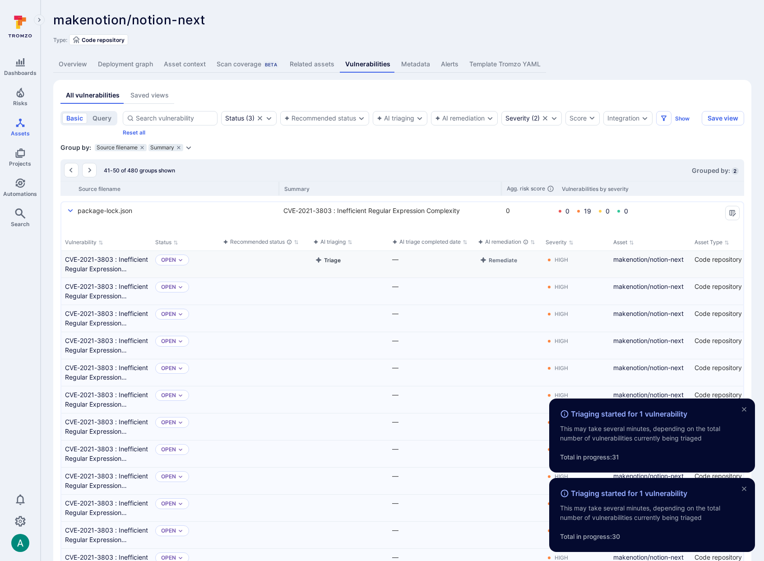
click at [329, 261] on button "Triage" at bounding box center [327, 260] width 29 height 11
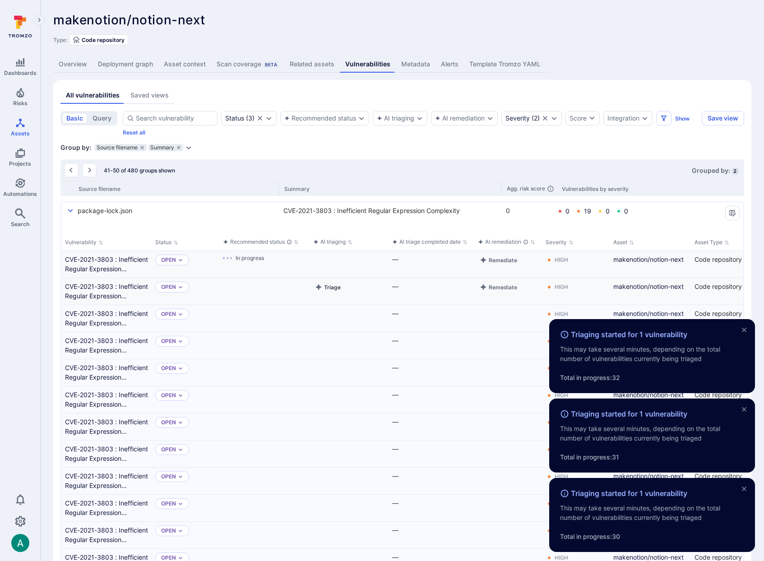
click at [328, 286] on button "Triage" at bounding box center [327, 287] width 29 height 11
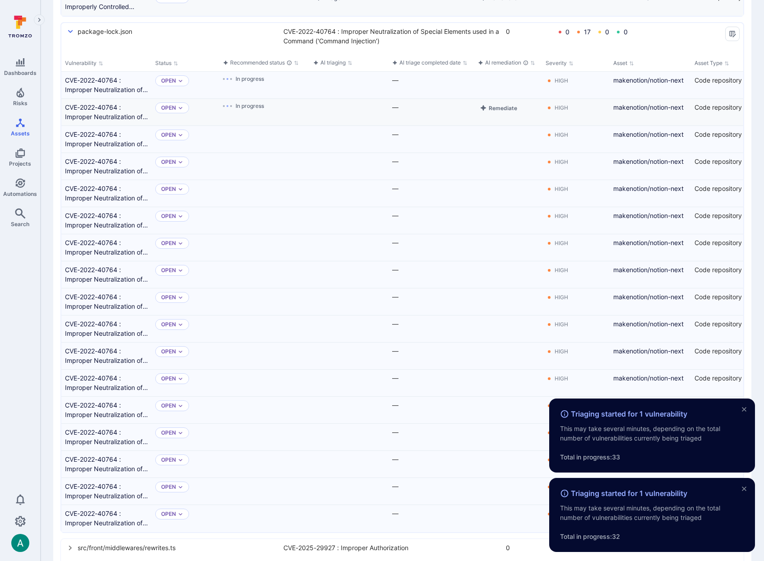
scroll to position [1498, 0]
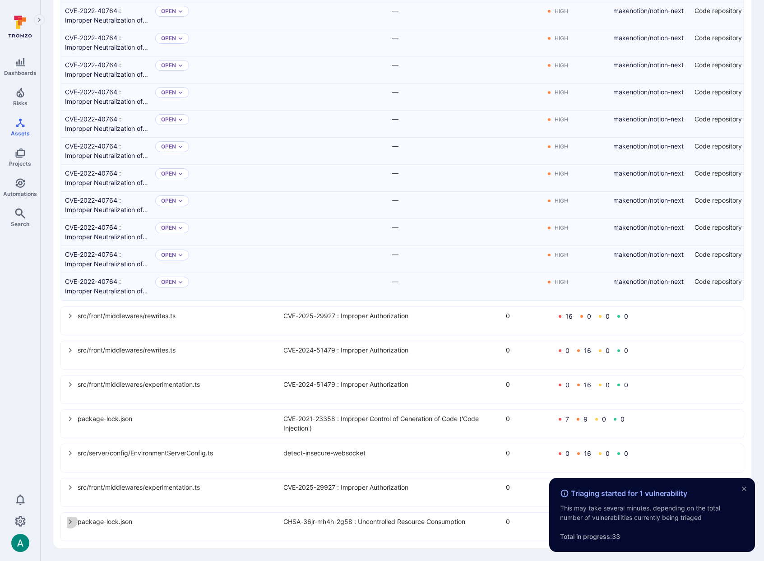
click at [70, 522] on icon "select group" at bounding box center [70, 522] width 3 height 5
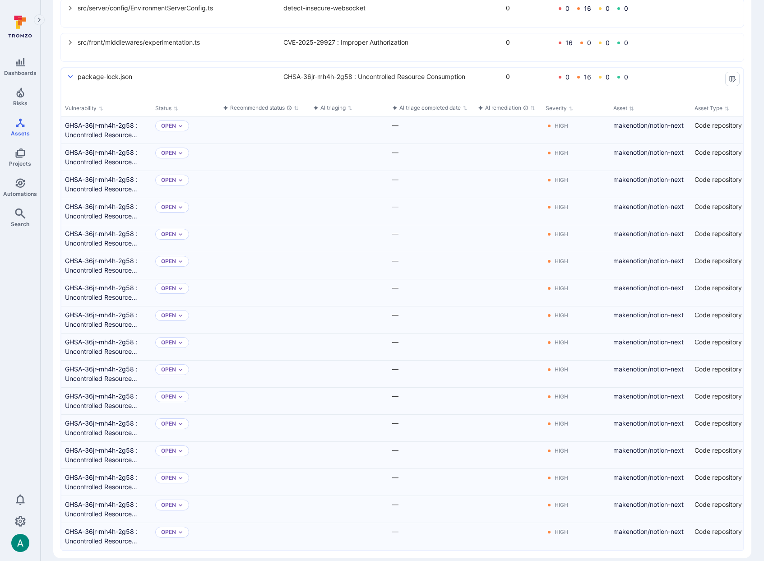
scroll to position [1953, 0]
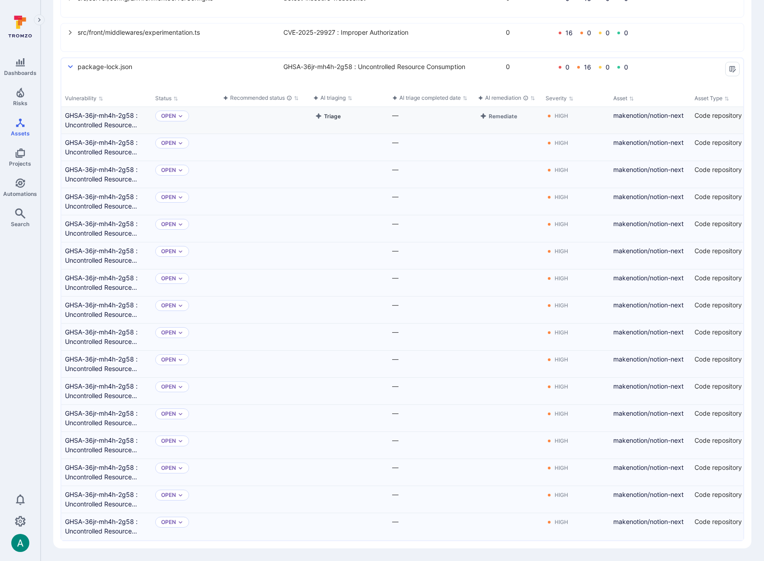
click at [333, 117] on button "Triage" at bounding box center [327, 116] width 29 height 11
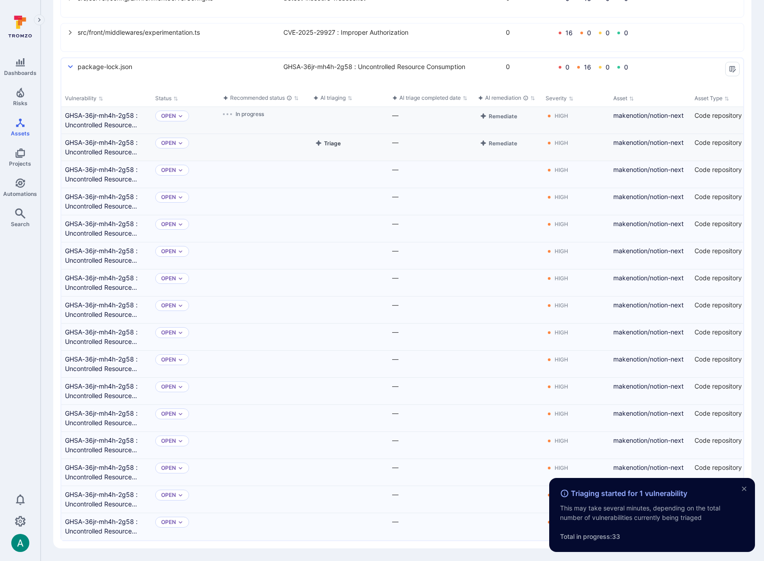
click at [327, 141] on button "Triage" at bounding box center [327, 143] width 29 height 11
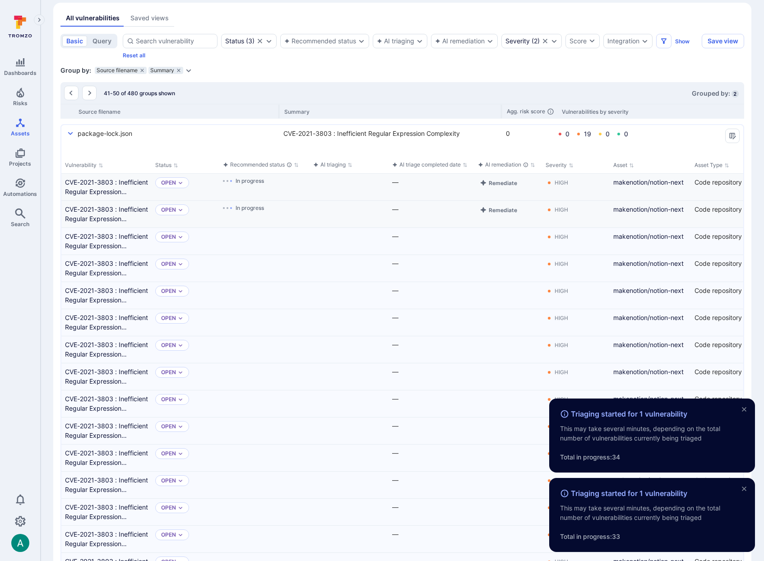
scroll to position [0, 0]
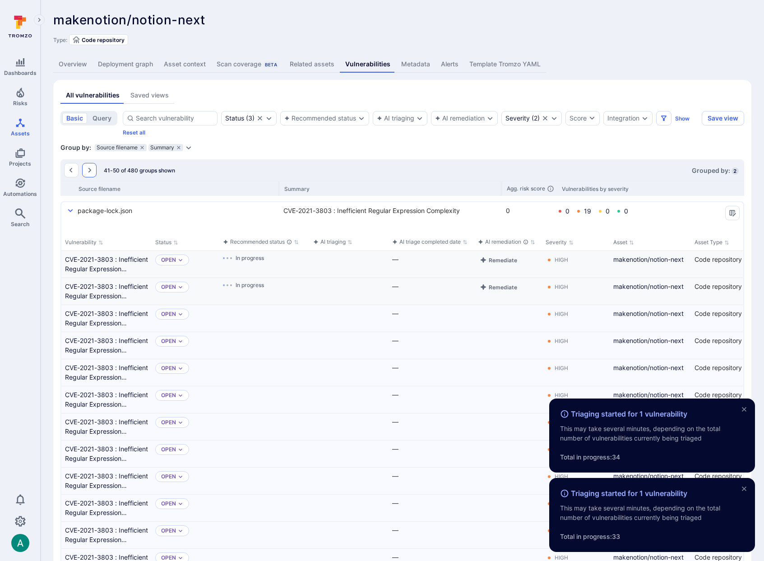
click at [88, 173] on button "Go to the next page" at bounding box center [89, 170] width 14 height 14
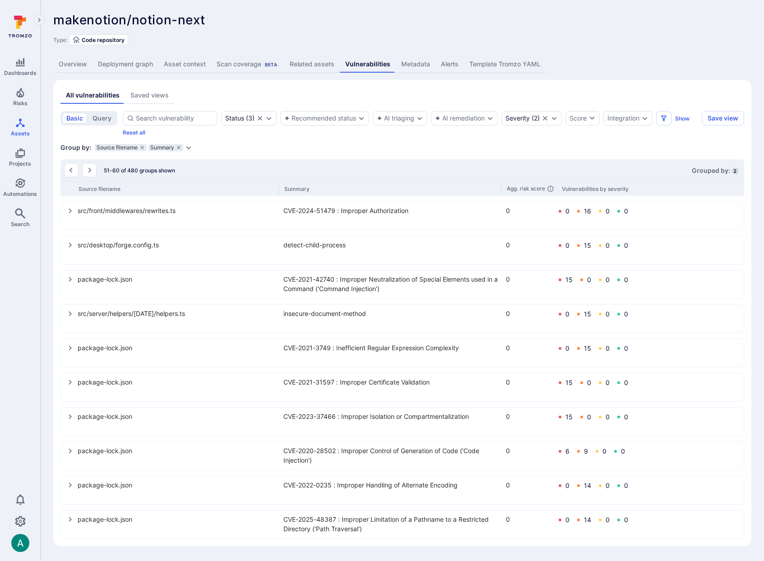
click at [70, 245] on icon "select group" at bounding box center [70, 245] width 7 height 7
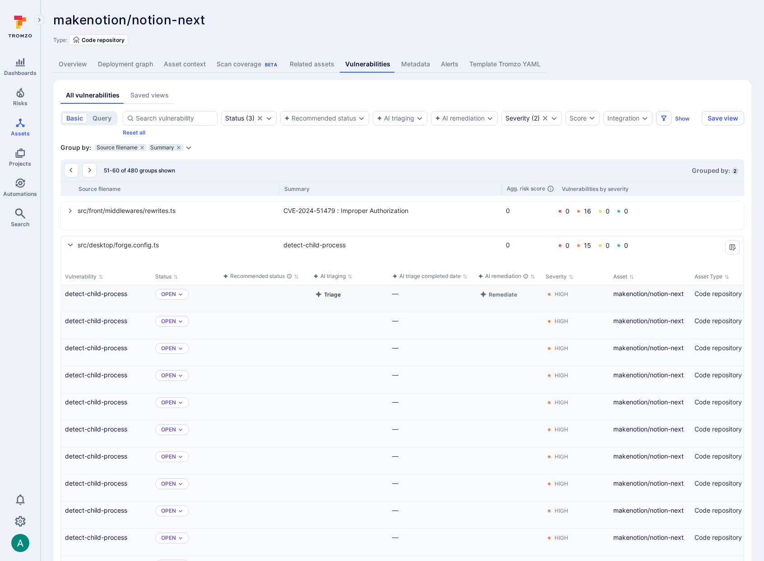
click at [337, 294] on button "Triage" at bounding box center [327, 294] width 29 height 11
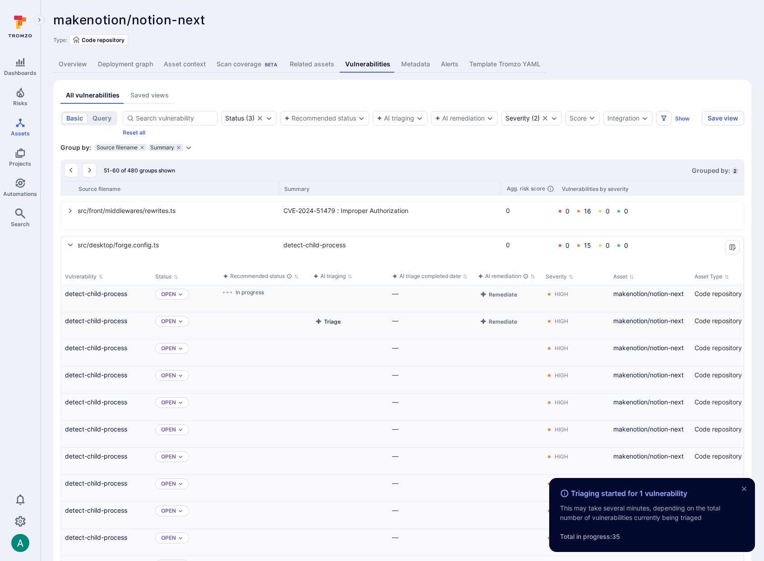
click at [340, 325] on button "Triage" at bounding box center [327, 321] width 29 height 11
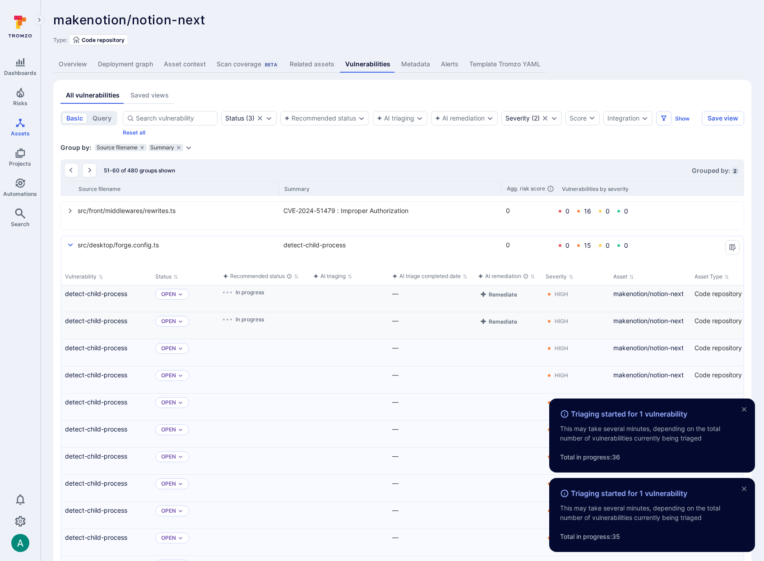
click at [69, 246] on icon "select group" at bounding box center [70, 245] width 7 height 7
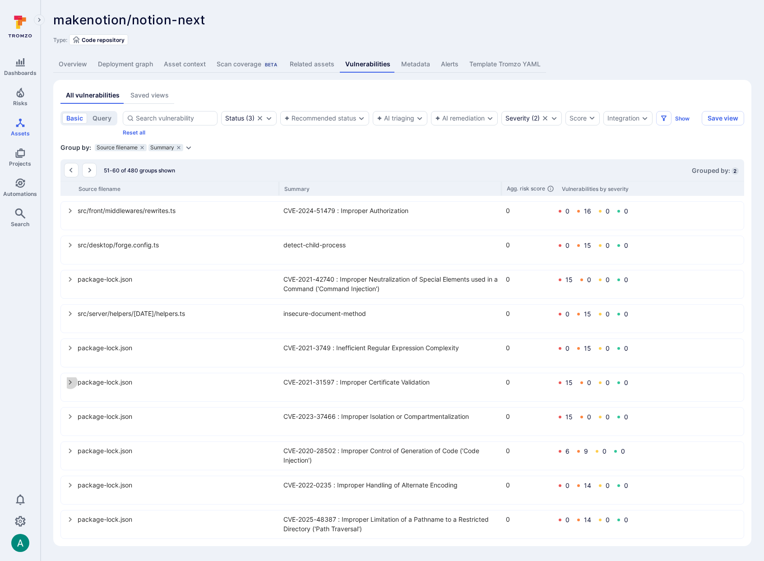
click at [67, 379] on icon "select group" at bounding box center [70, 382] width 7 height 7
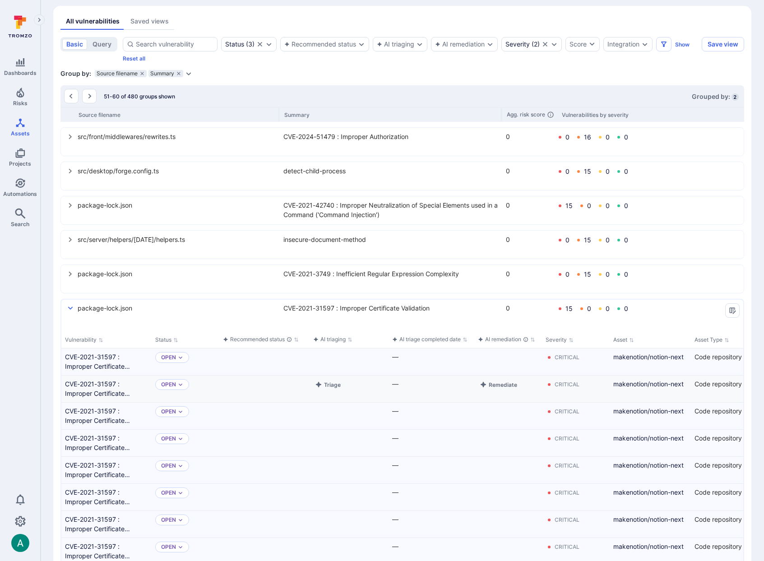
scroll to position [74, 0]
click at [338, 360] on button "Triage" at bounding box center [327, 357] width 29 height 11
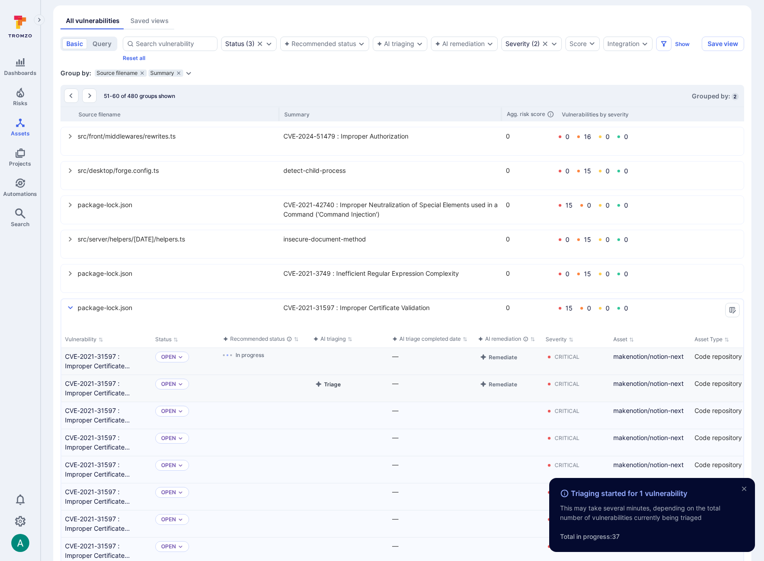
click at [338, 388] on button "Triage" at bounding box center [327, 384] width 29 height 11
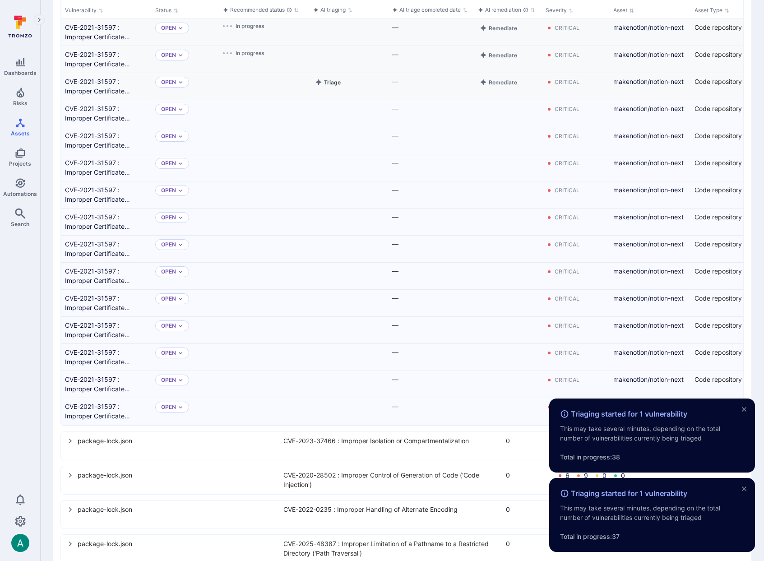
scroll to position [426, 0]
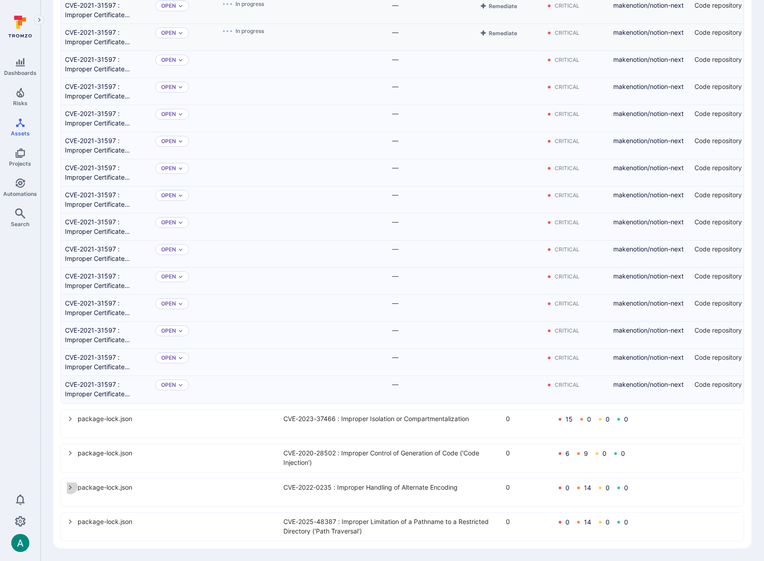
click at [68, 486] on icon "select group" at bounding box center [70, 487] width 7 height 7
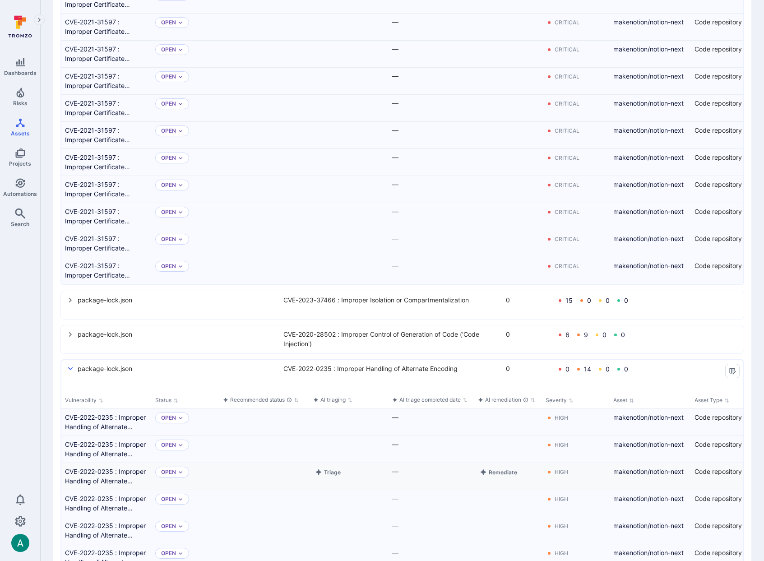
scroll to position [554, 0]
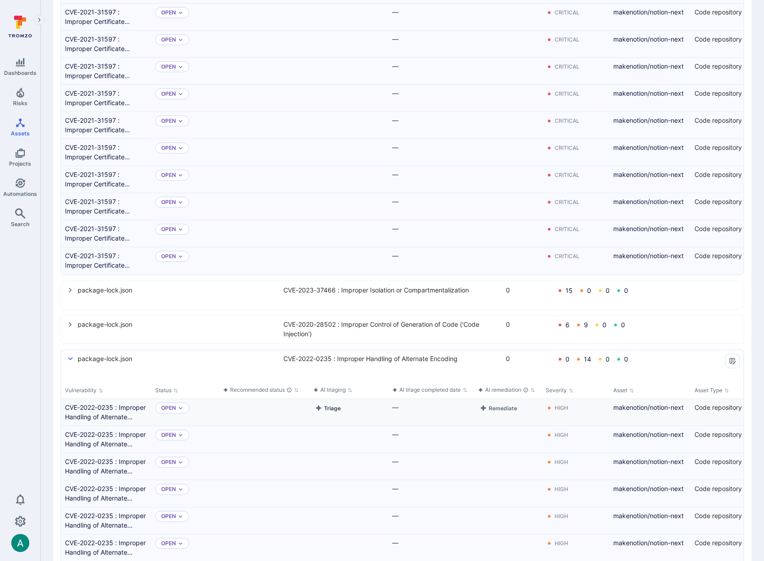
click at [331, 409] on button "Triage" at bounding box center [327, 408] width 29 height 11
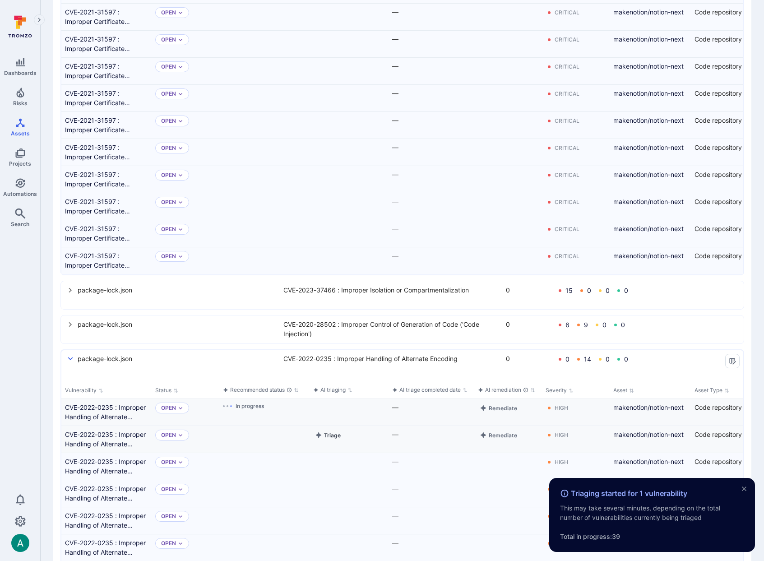
click at [331, 434] on button "Triage" at bounding box center [327, 435] width 29 height 11
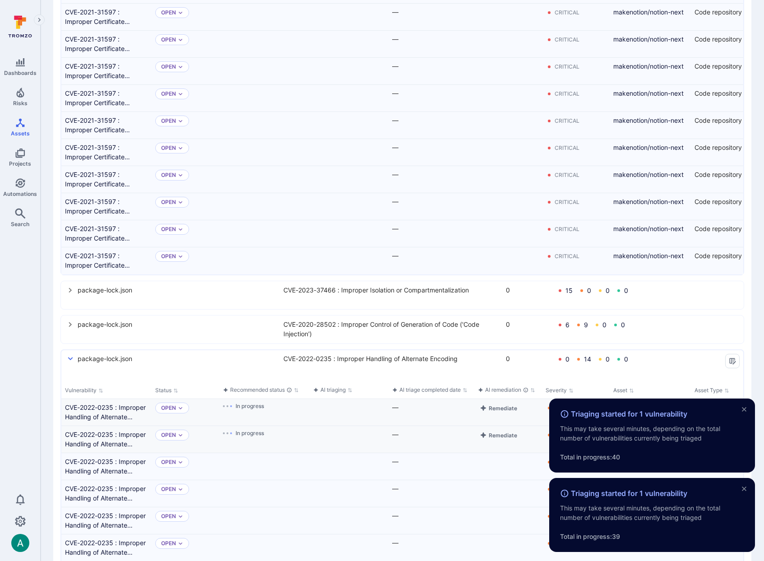
click at [70, 290] on icon "select group" at bounding box center [70, 290] width 7 height 7
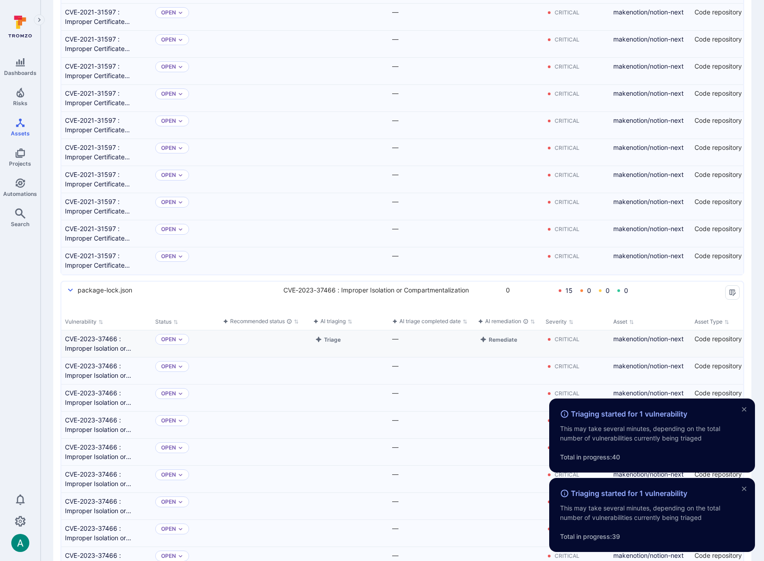
scroll to position [0, 4]
click at [330, 338] on button "Triage" at bounding box center [324, 339] width 29 height 11
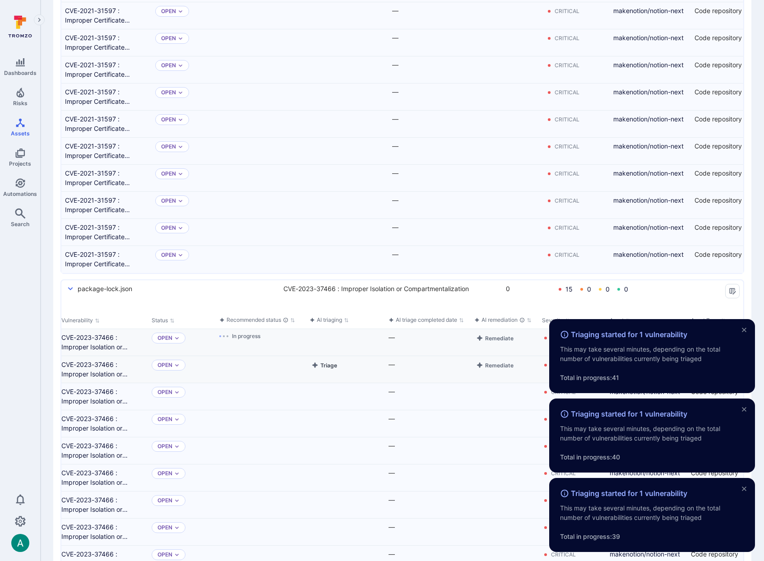
click at [333, 369] on button "Triage" at bounding box center [324, 365] width 29 height 11
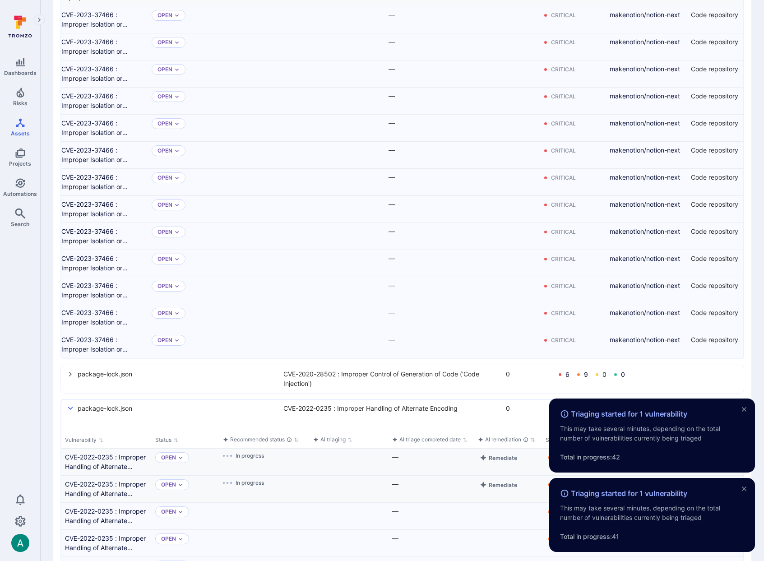
scroll to position [934, 0]
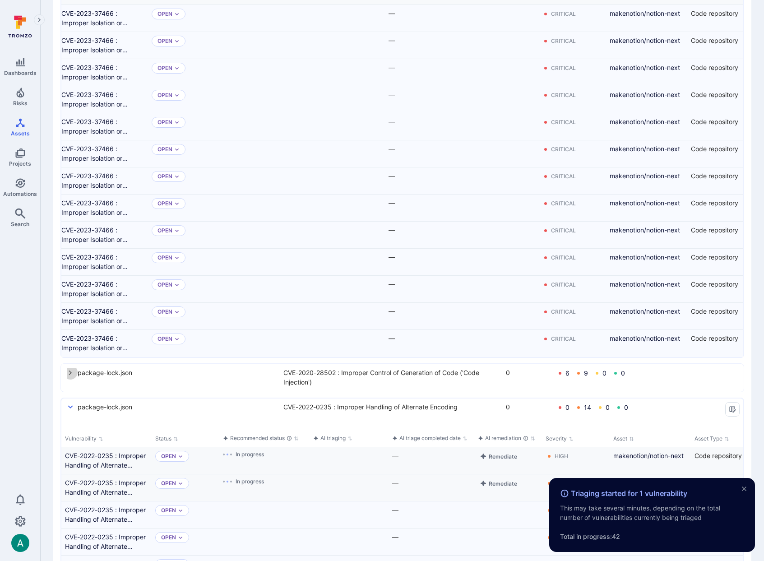
click at [71, 371] on icon "select group" at bounding box center [70, 372] width 7 height 7
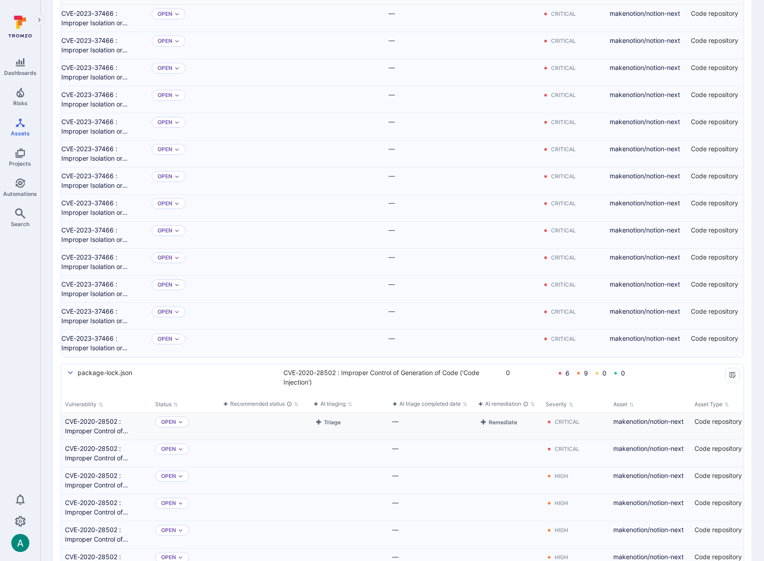
click at [339, 428] on div "Triage" at bounding box center [349, 426] width 79 height 27
click at [329, 425] on button "Triage" at bounding box center [327, 422] width 29 height 11
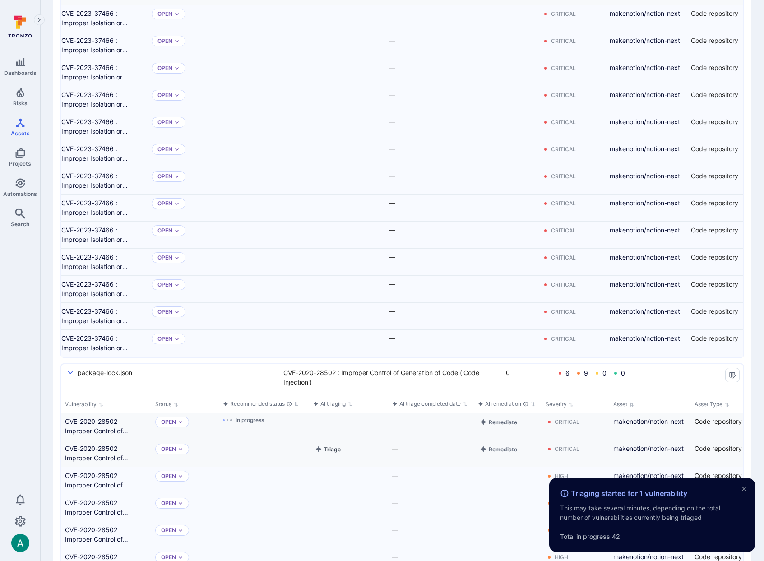
click at [332, 453] on button "Triage" at bounding box center [327, 449] width 29 height 11
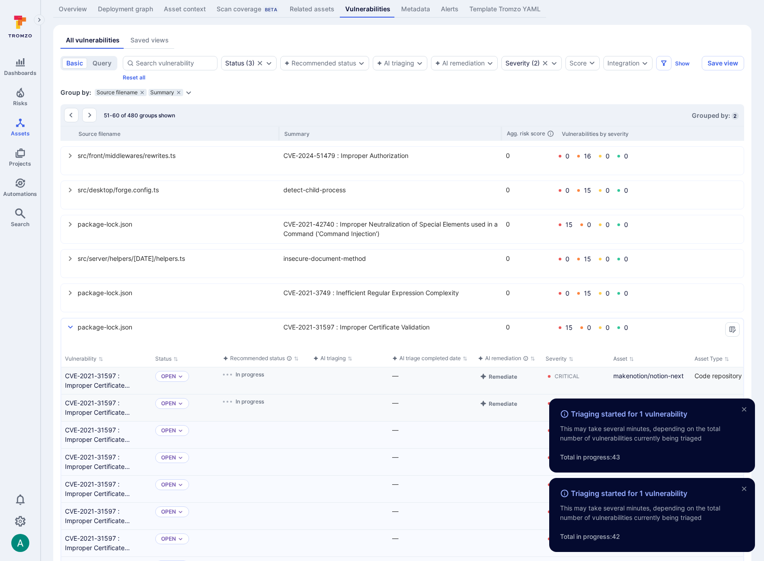
scroll to position [0, 0]
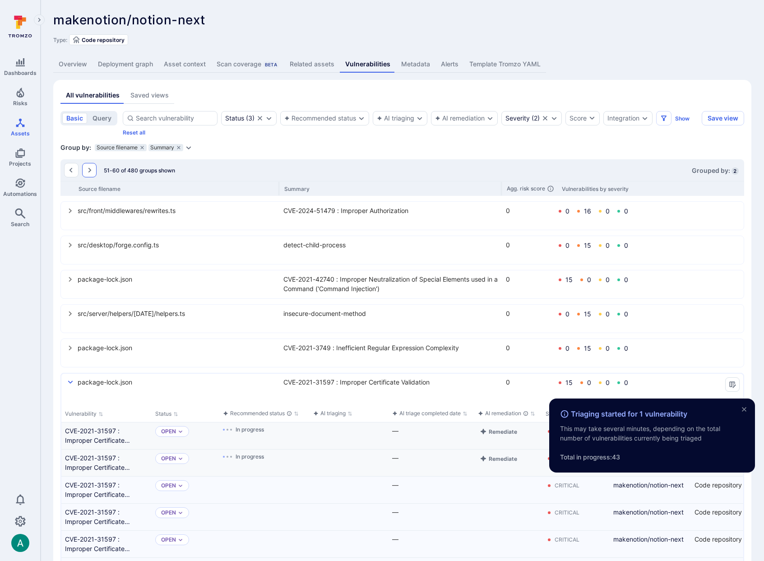
click at [88, 173] on icon "Go to the next page" at bounding box center [89, 170] width 7 height 7
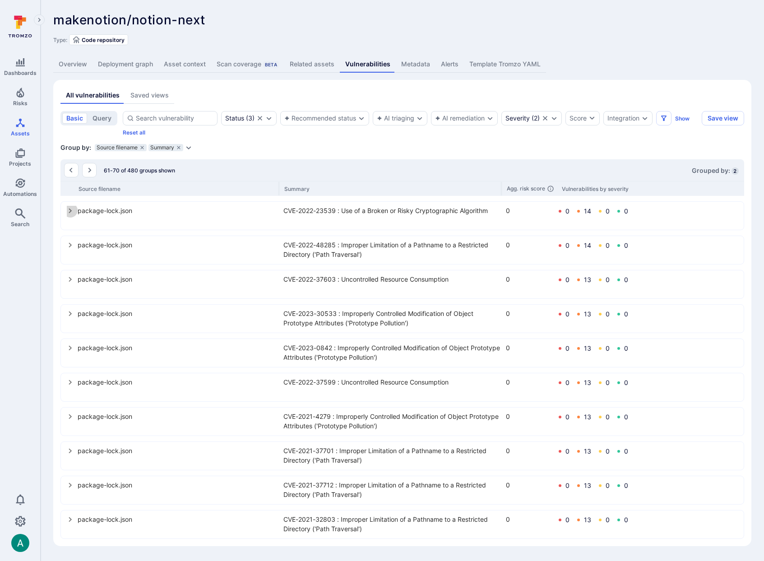
click at [71, 210] on icon "select group" at bounding box center [70, 210] width 7 height 7
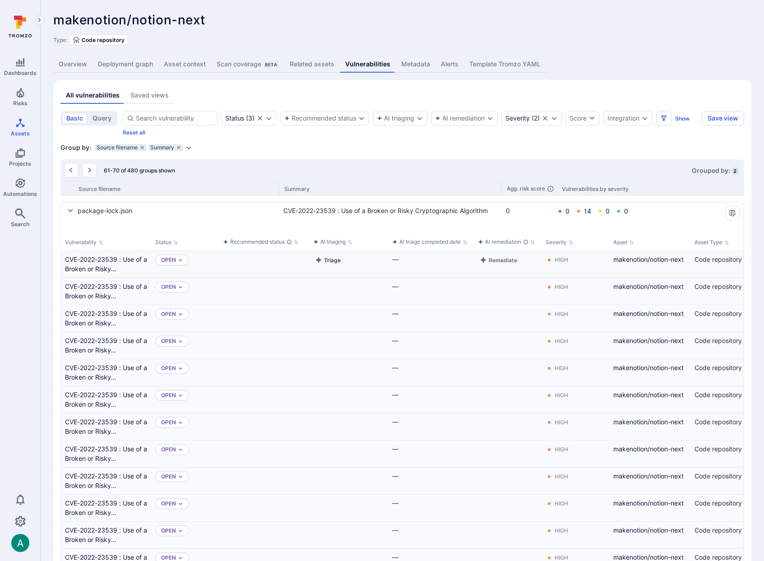
click at [331, 261] on button "Triage" at bounding box center [327, 260] width 29 height 11
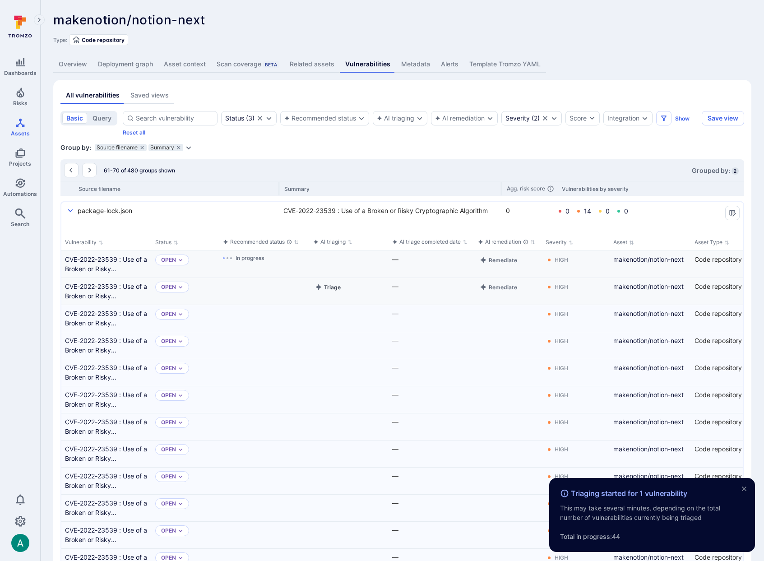
click at [329, 285] on button "Triage" at bounding box center [327, 287] width 29 height 11
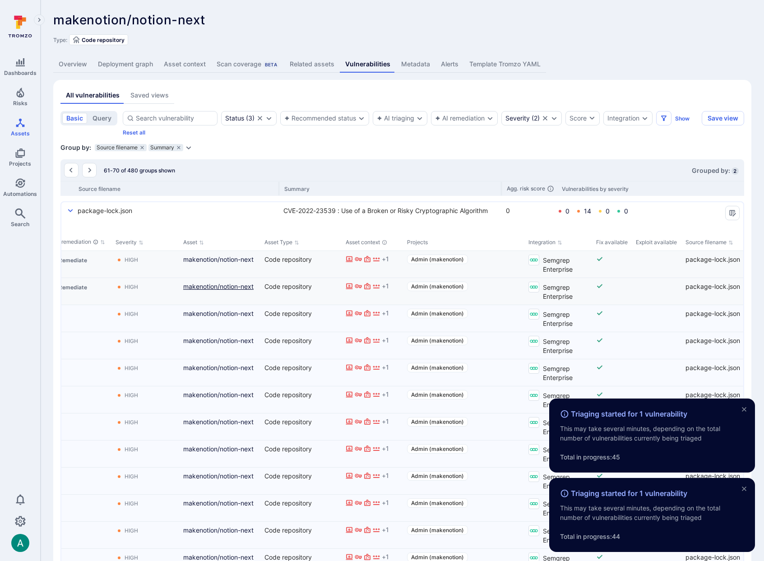
scroll to position [0, 437]
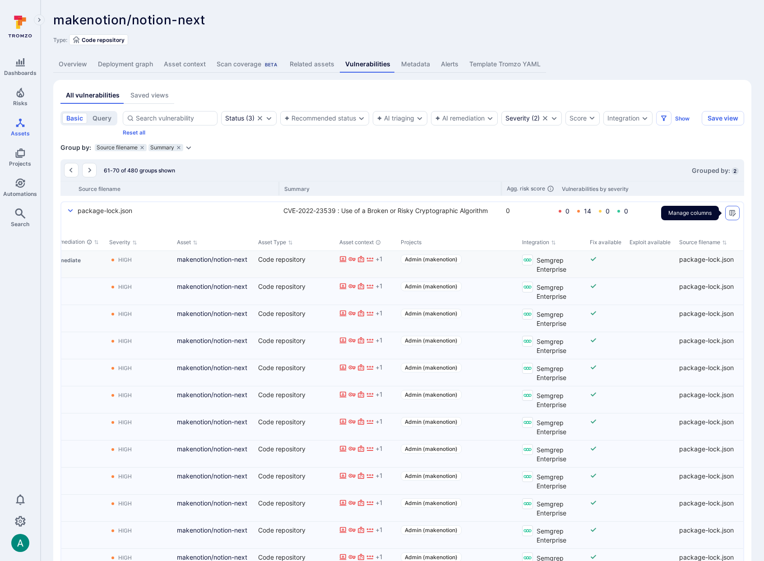
click at [729, 214] on icon "Manage columns" at bounding box center [732, 212] width 7 height 7
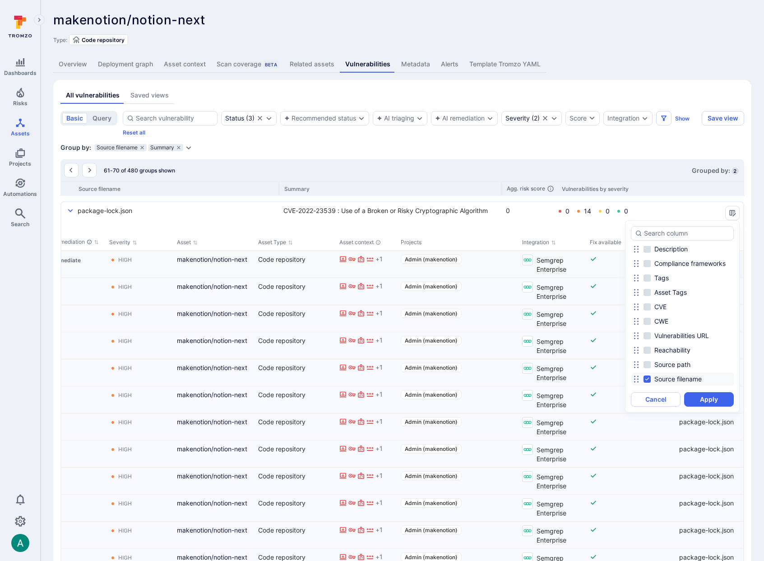
scroll to position [532, 0]
click at [664, 265] on span "Source path" at bounding box center [673, 264] width 36 height 9
click at [651, 265] on input "Source path" at bounding box center [647, 264] width 7 height 7
checkbox input "true"
click at [711, 398] on button "Apply" at bounding box center [709, 399] width 50 height 14
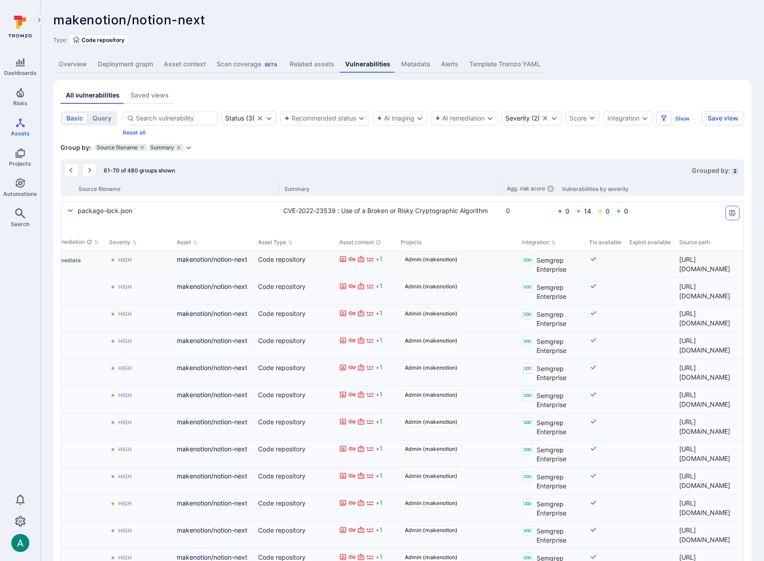
click at [733, 215] on icon "Manage columns" at bounding box center [732, 212] width 7 height 7
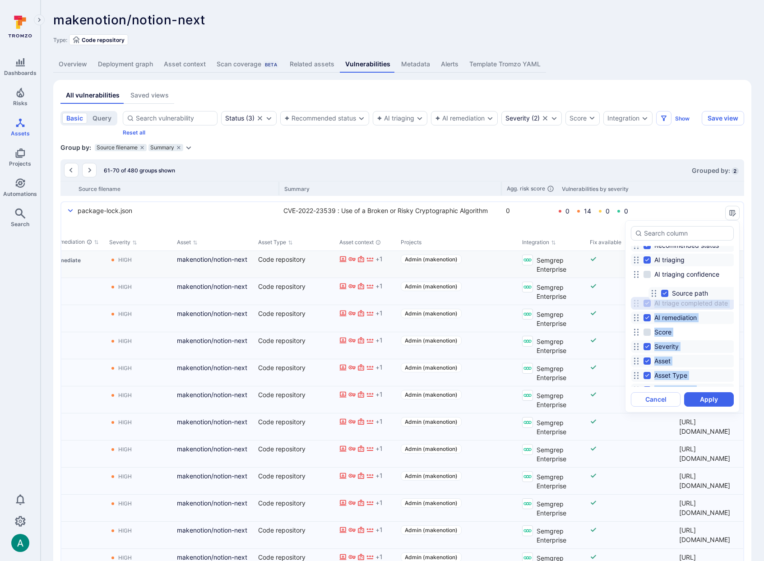
scroll to position [0, 0]
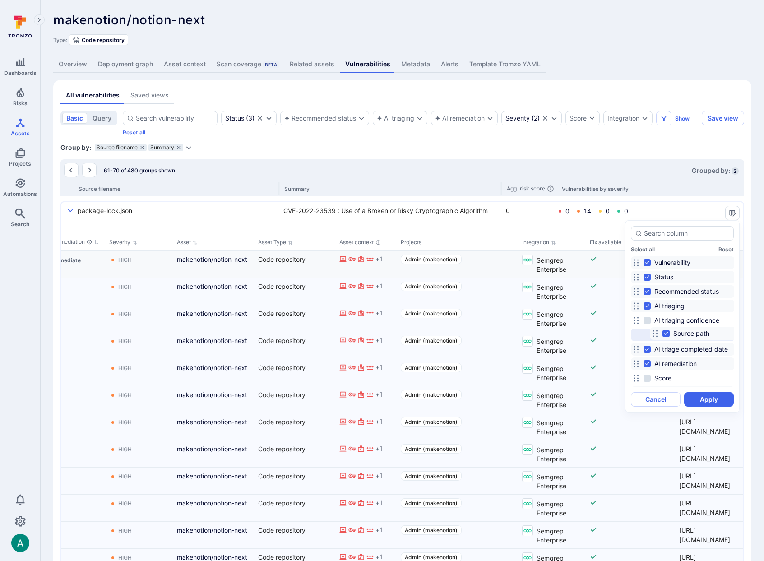
drag, startPoint x: 636, startPoint y: 267, endPoint x: 655, endPoint y: 333, distance: 68.6
click at [655, 333] on icon at bounding box center [655, 333] width 7 height 7
click at [705, 399] on button "Apply" at bounding box center [709, 399] width 50 height 14
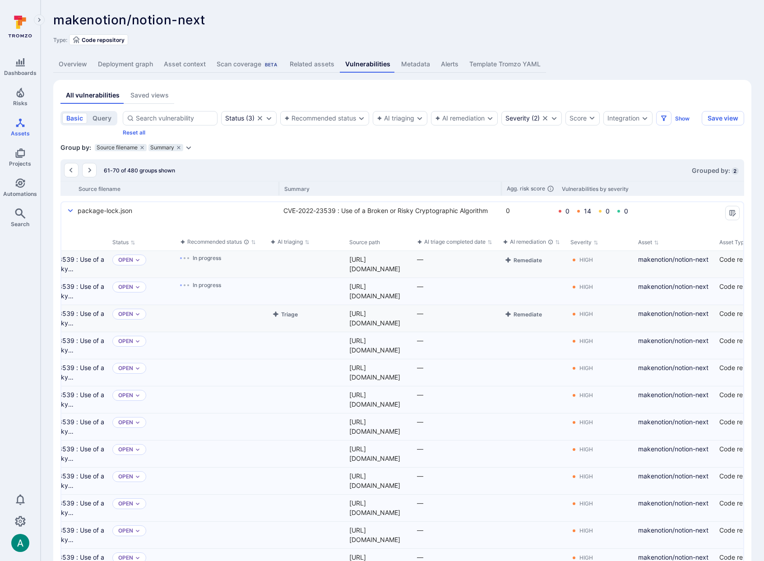
scroll to position [0, 0]
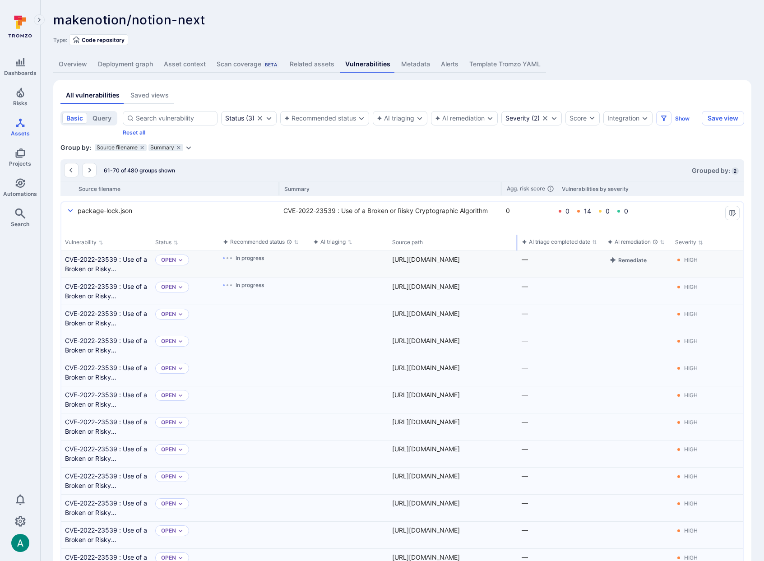
drag, startPoint x: 455, startPoint y: 240, endPoint x: 516, endPoint y: 238, distance: 61.9
click at [516, 238] on div "select group" at bounding box center [516, 243] width 1 height 16
click at [473, 291] on div "https://github.com/makenotion/notion-next/blob/fd4dd611640480c454d118dcdb7b9cc3…" at bounding box center [453, 286] width 122 height 9
drag, startPoint x: 516, startPoint y: 242, endPoint x: 442, endPoint y: 267, distance: 77.7
click at [520, 243] on div "select group" at bounding box center [520, 243] width 1 height 16
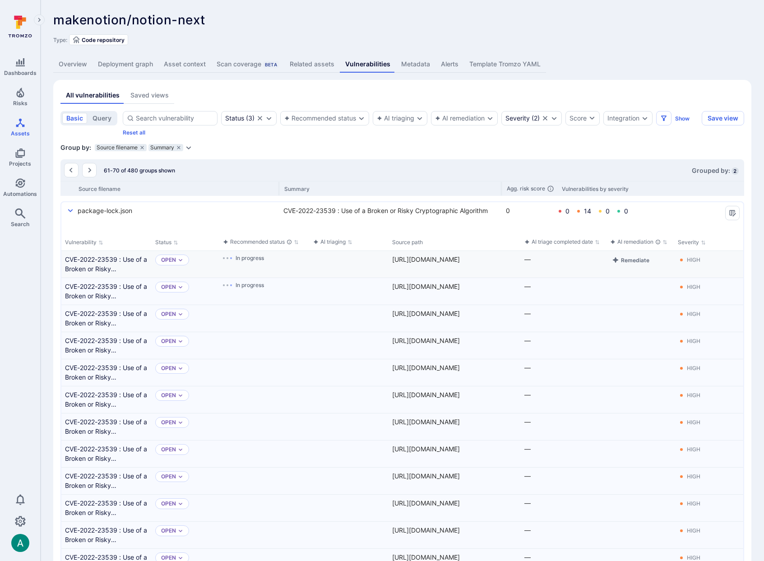
click at [442, 264] on div "https://github.com/makenotion/notion-next/blob/fd4dd611640480c454d118dcdb7b9cc3…" at bounding box center [454, 259] width 125 height 9
click at [93, 170] on icon "Go to the next page" at bounding box center [89, 170] width 7 height 7
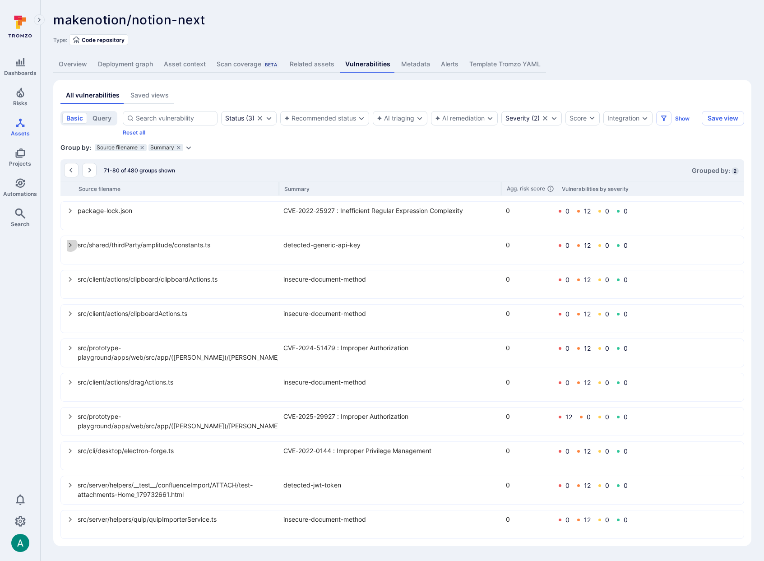
click at [69, 243] on icon "select group" at bounding box center [70, 245] width 7 height 7
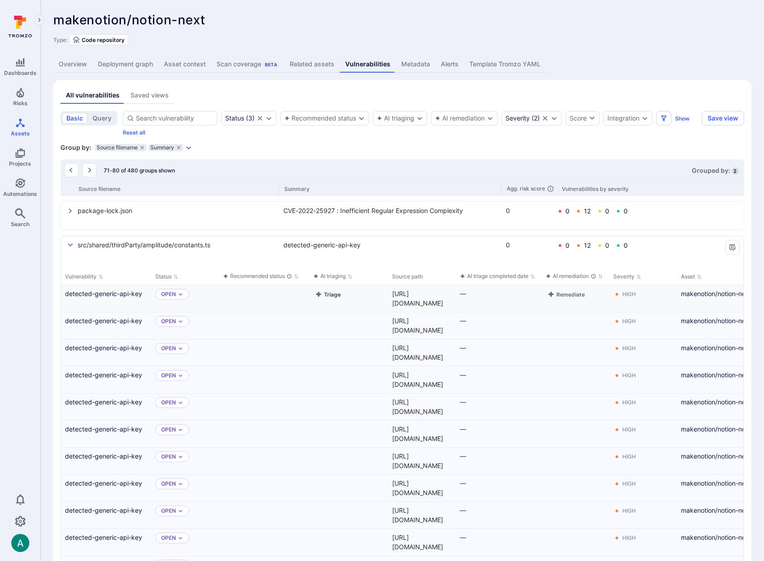
click at [334, 296] on button "Triage" at bounding box center [327, 294] width 29 height 11
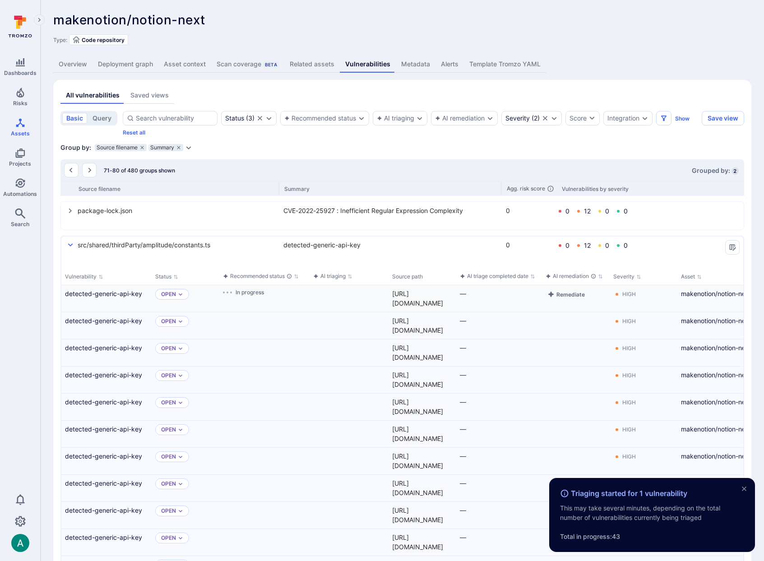
drag, startPoint x: 329, startPoint y: 319, endPoint x: 414, endPoint y: 311, distance: 85.8
click at [331, 319] on button "Triage" at bounding box center [327, 321] width 29 height 11
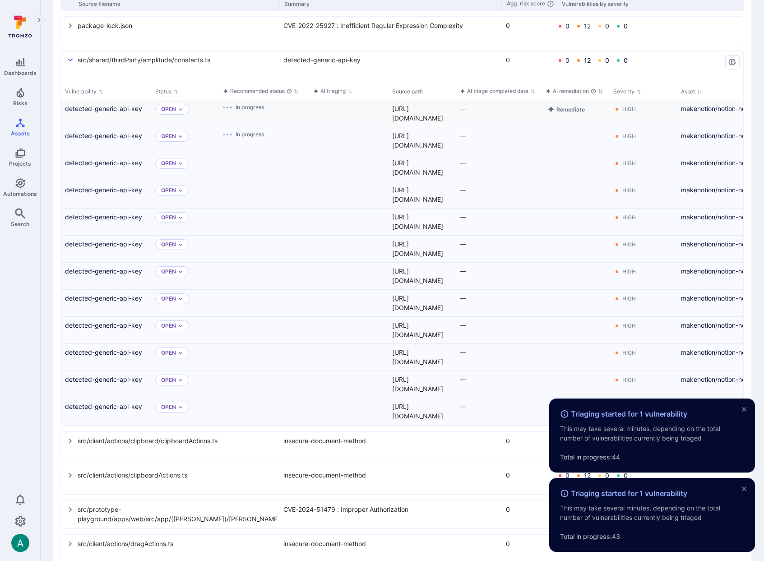
scroll to position [344, 0]
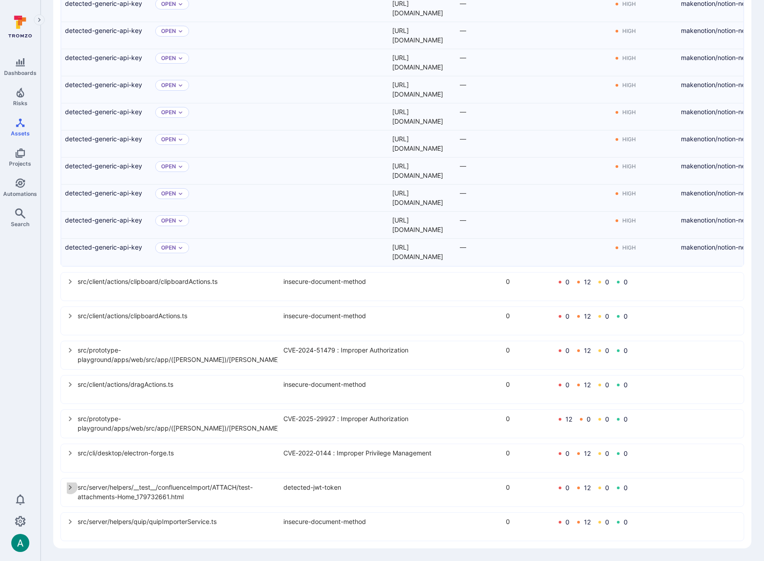
click at [71, 487] on icon "select group" at bounding box center [70, 487] width 3 height 5
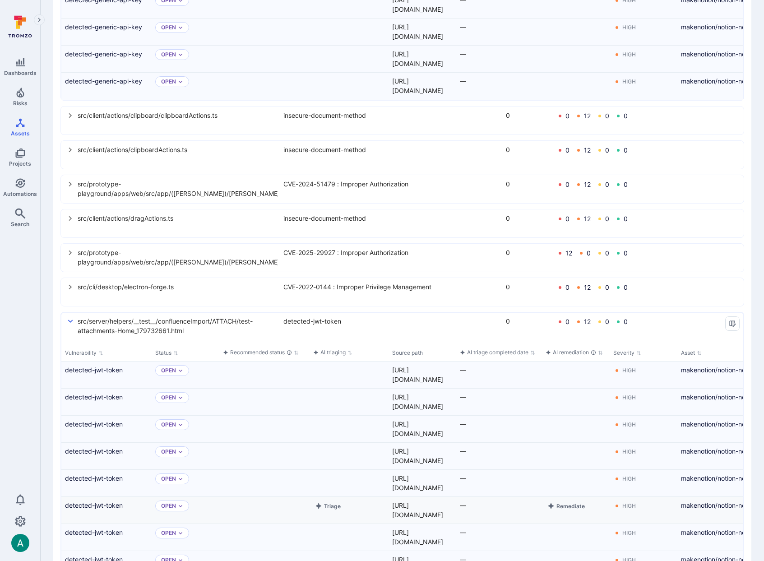
scroll to position [539, 0]
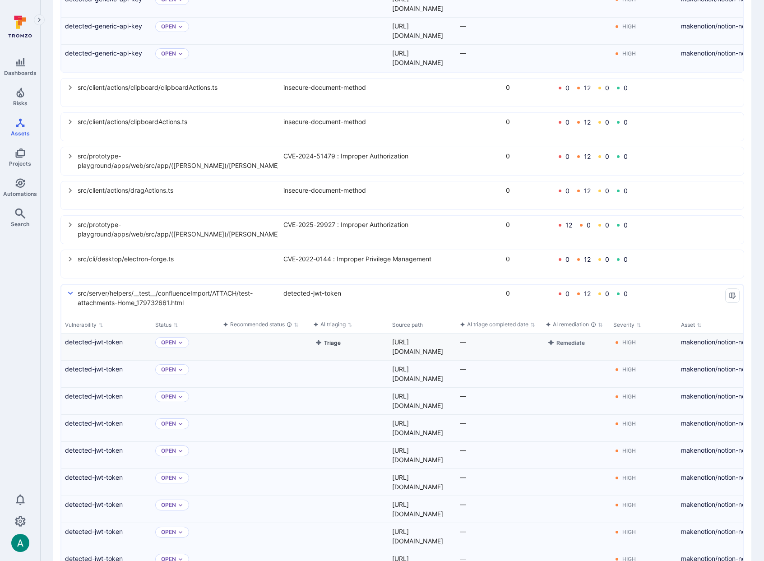
click at [325, 344] on button "Triage" at bounding box center [327, 342] width 29 height 11
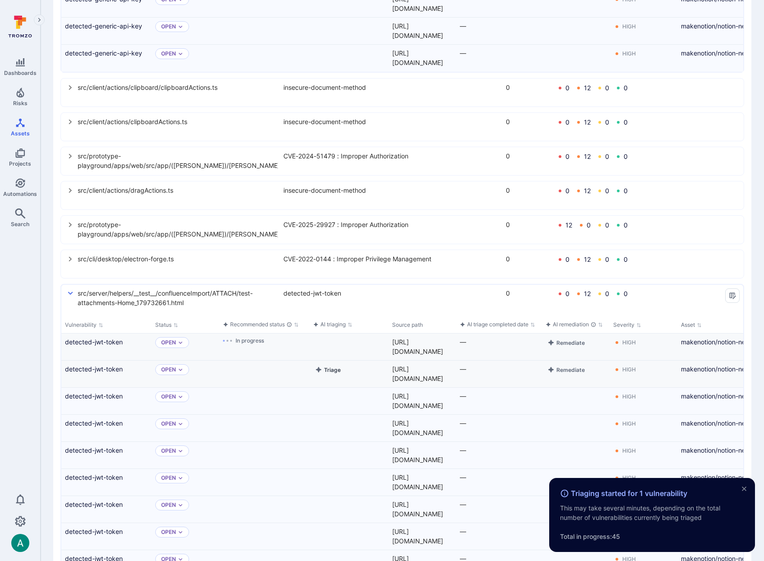
click at [330, 370] on button "Triage" at bounding box center [327, 369] width 29 height 11
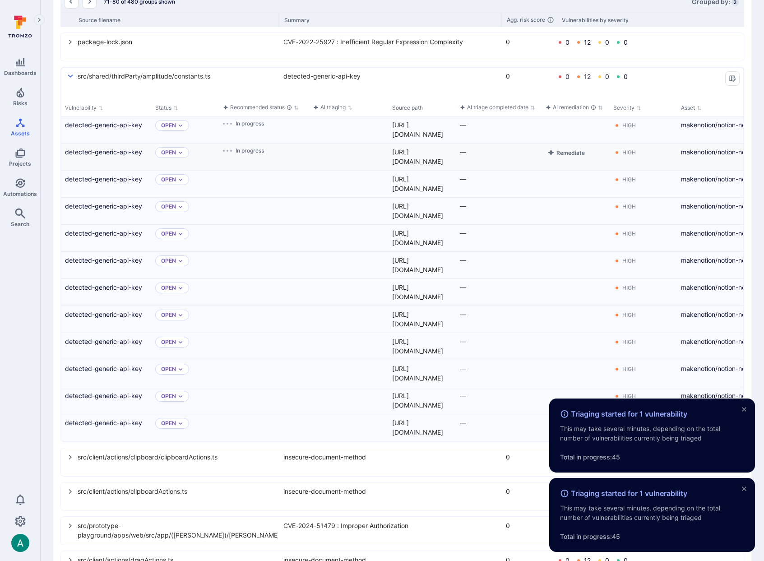
scroll to position [0, 0]
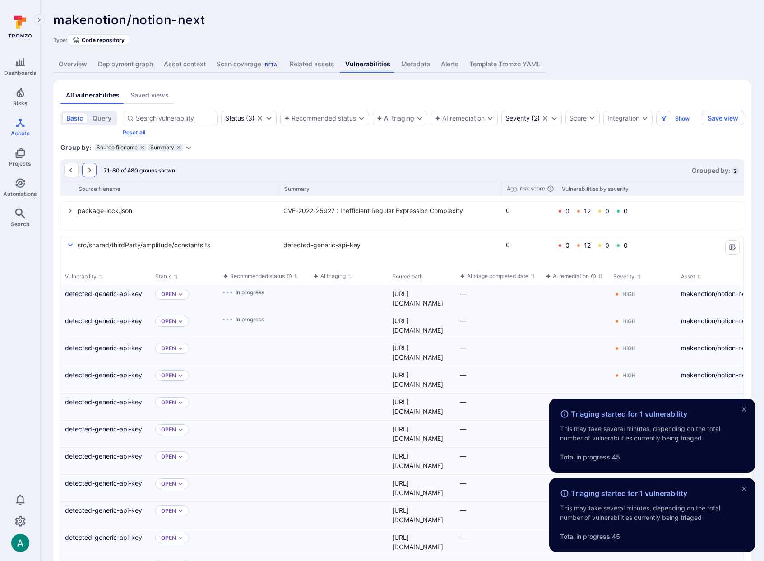
click at [89, 174] on button "Go to the next page" at bounding box center [89, 170] width 14 height 14
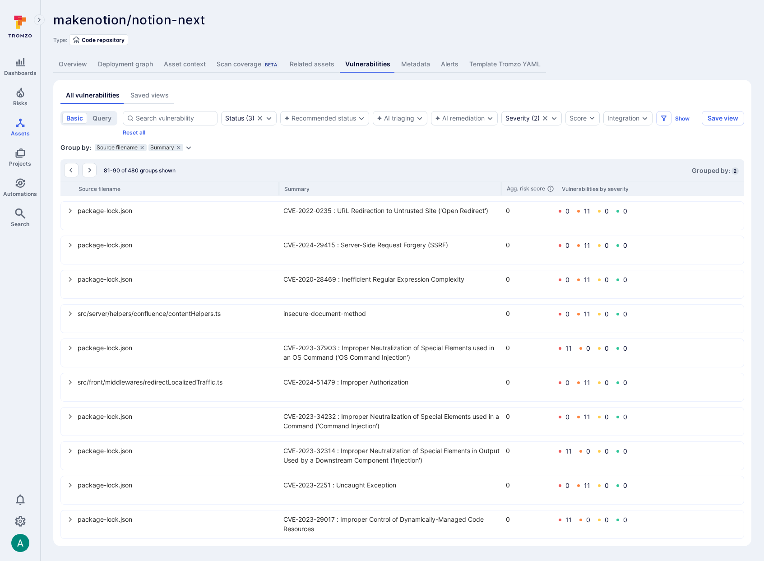
click at [70, 521] on icon "select group" at bounding box center [70, 519] width 7 height 7
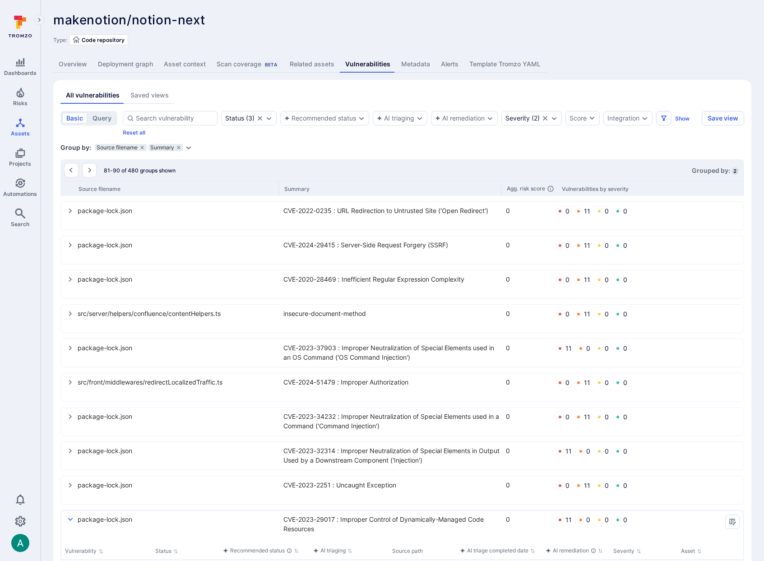
scroll to position [317, 0]
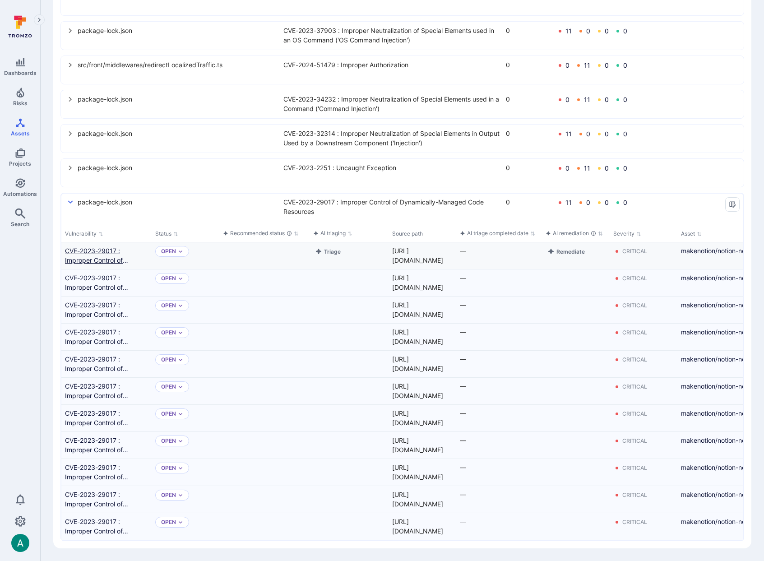
click at [78, 257] on link "CVE-2023-29017 : Improper Control of Dynamically-Managed Code Resources" at bounding box center [106, 255] width 83 height 19
click at [84, 283] on link "CVE-2023-29017 : Improper Control of Dynamically-Managed Code Resources" at bounding box center [106, 282] width 83 height 19
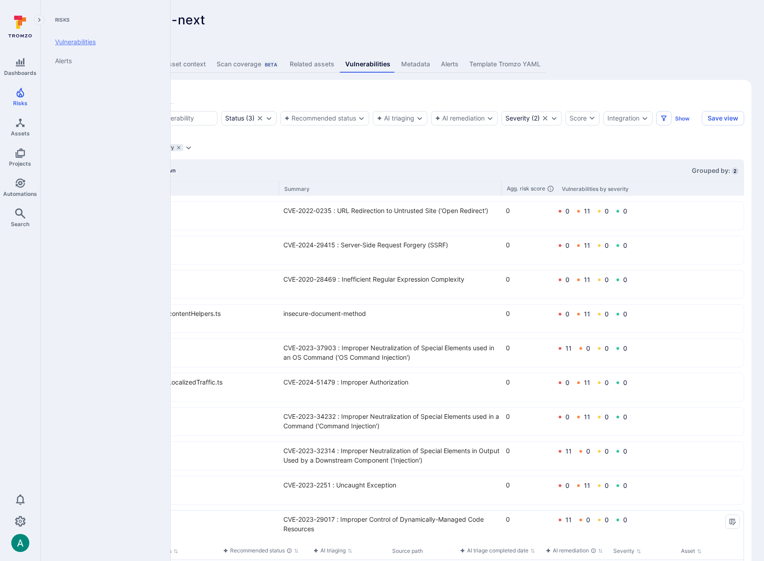
drag, startPoint x: 78, startPoint y: 44, endPoint x: 93, endPoint y: 39, distance: 16.7
click at [78, 44] on link "Vulnerabilities" at bounding box center [104, 42] width 112 height 19
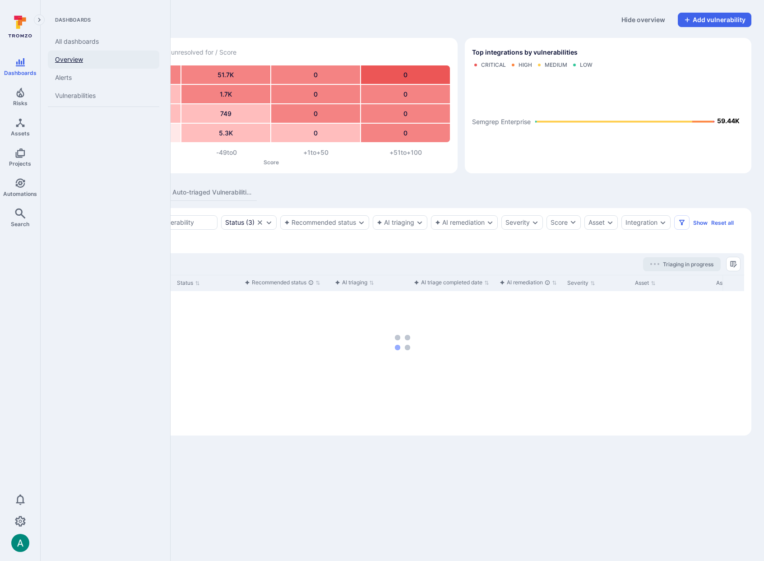
click at [72, 60] on link "Overview" at bounding box center [104, 60] width 112 height 18
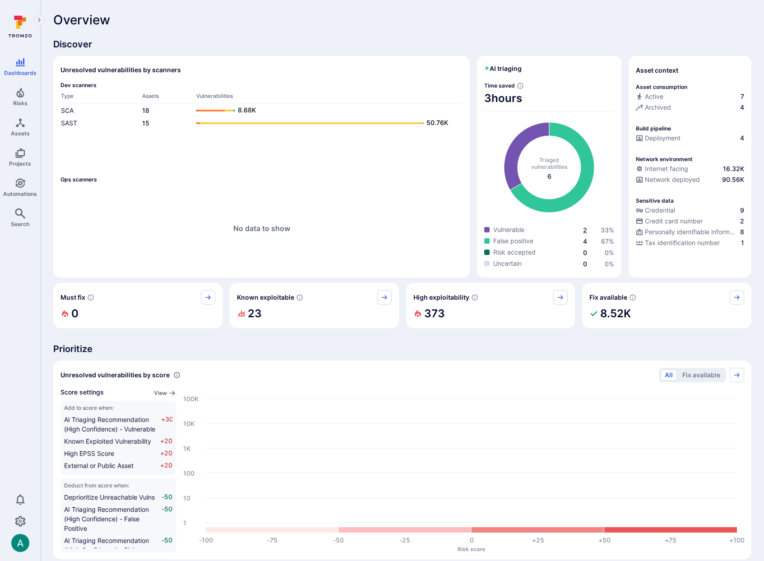
click at [585, 231] on span "2" at bounding box center [585, 230] width 4 height 8
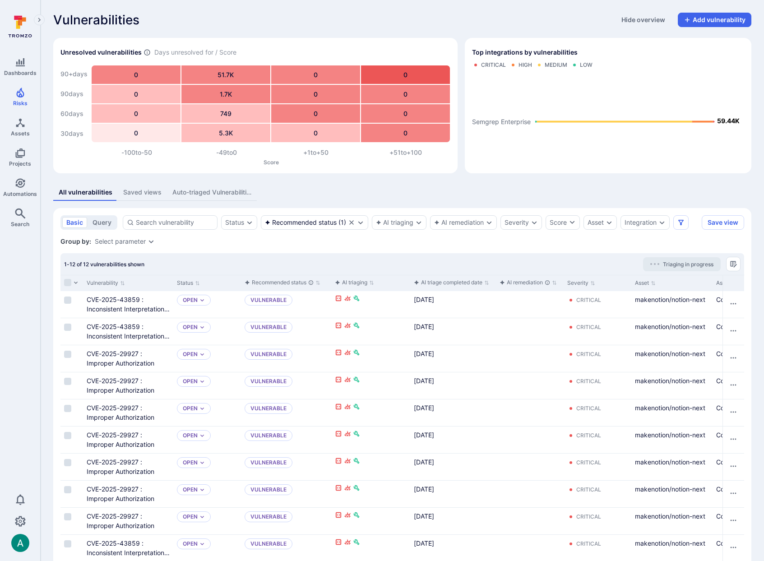
click at [226, 197] on button "Auto-triaged Vulnerabilities" at bounding box center [212, 192] width 90 height 17
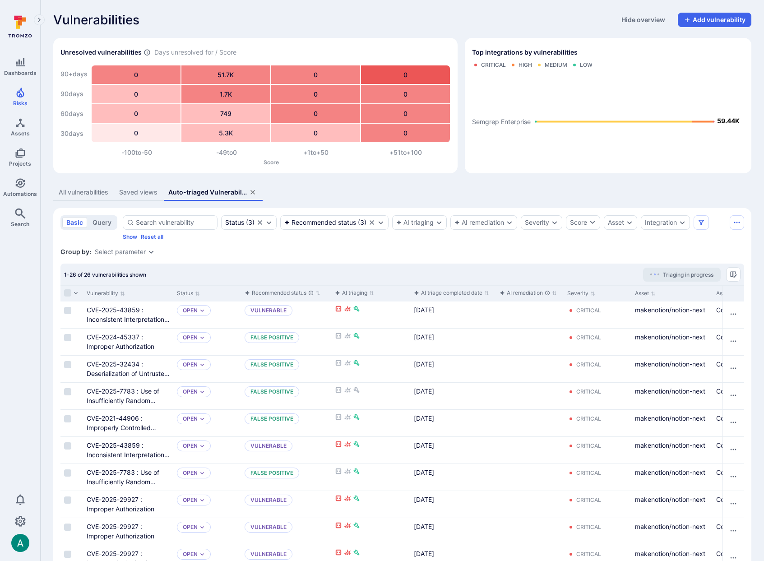
click at [146, 251] on div "Select parameter" at bounding box center [125, 251] width 60 height 7
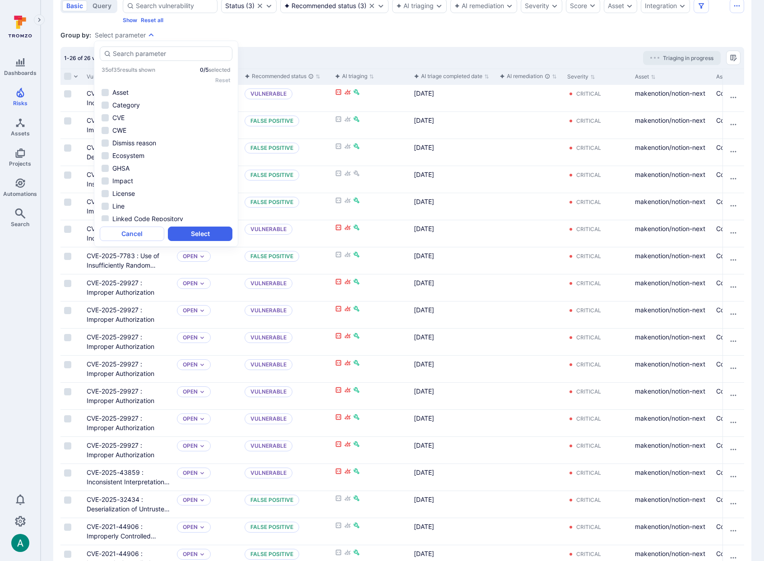
click at [262, 43] on section "basic query Status ( 3 ) Recommended status ( 3 ) AI triaging AI remediation Se…" at bounding box center [402, 393] width 698 height 805
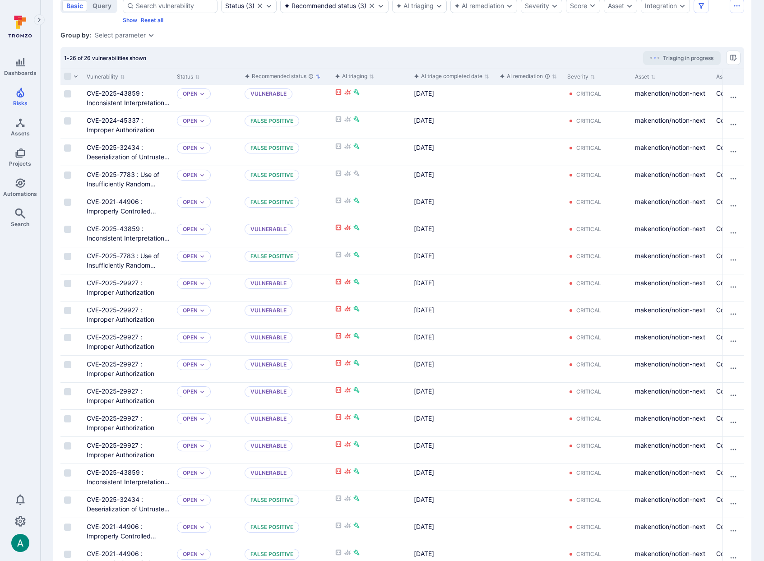
click at [319, 78] on icon "button" at bounding box center [318, 76] width 5 height 5
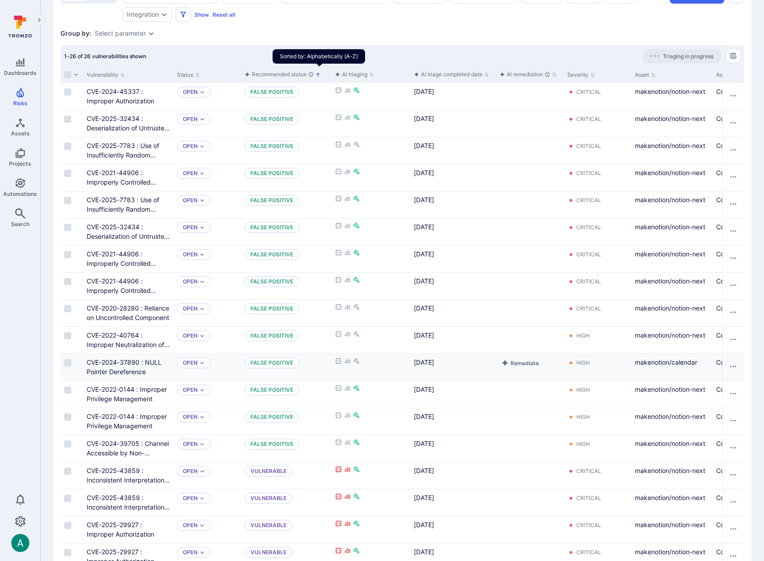
scroll to position [225, 0]
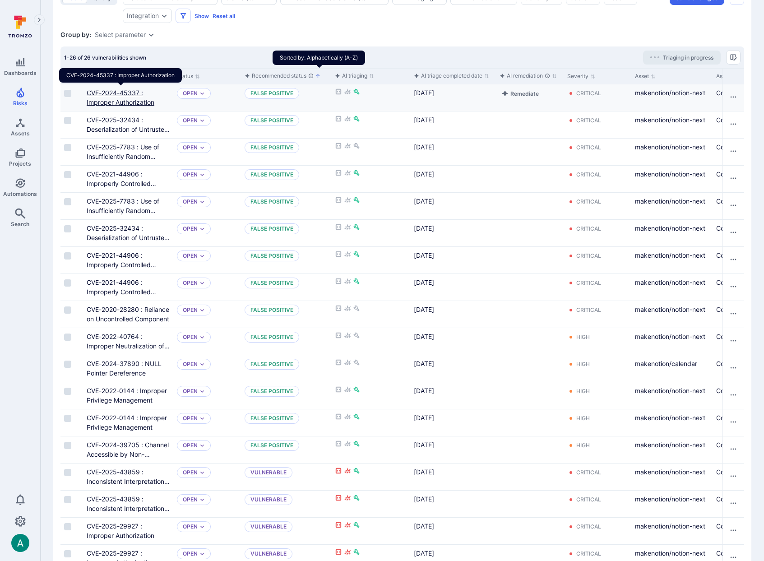
click at [116, 99] on link "CVE-2024-45337 : Improper Authorization" at bounding box center [121, 97] width 68 height 17
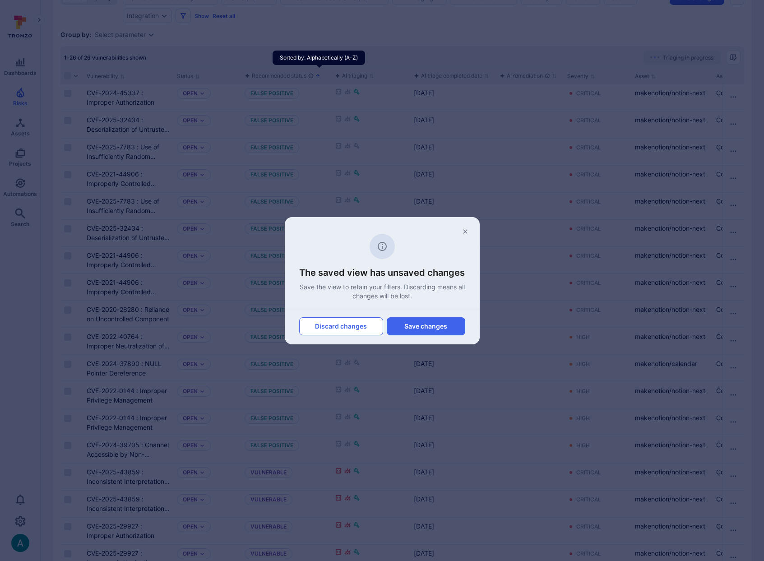
click at [367, 323] on button "Discard changes" at bounding box center [341, 326] width 84 height 18
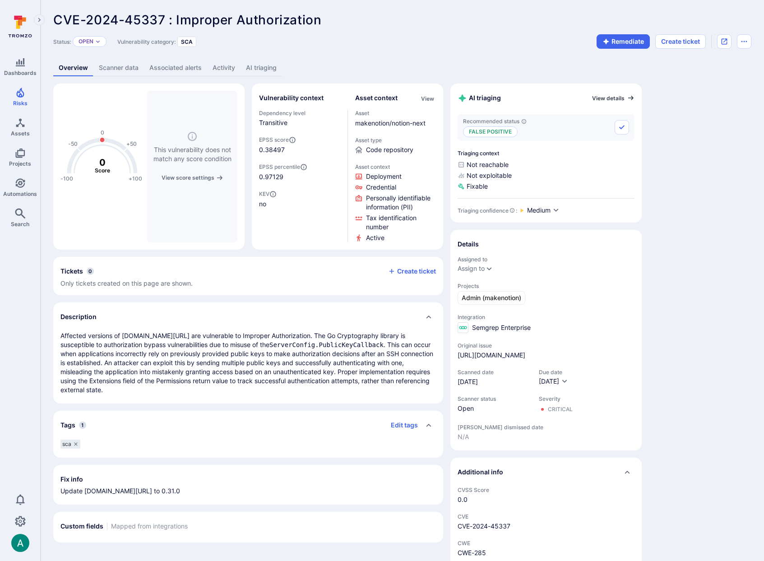
click at [610, 98] on link "View details" at bounding box center [613, 97] width 42 height 7
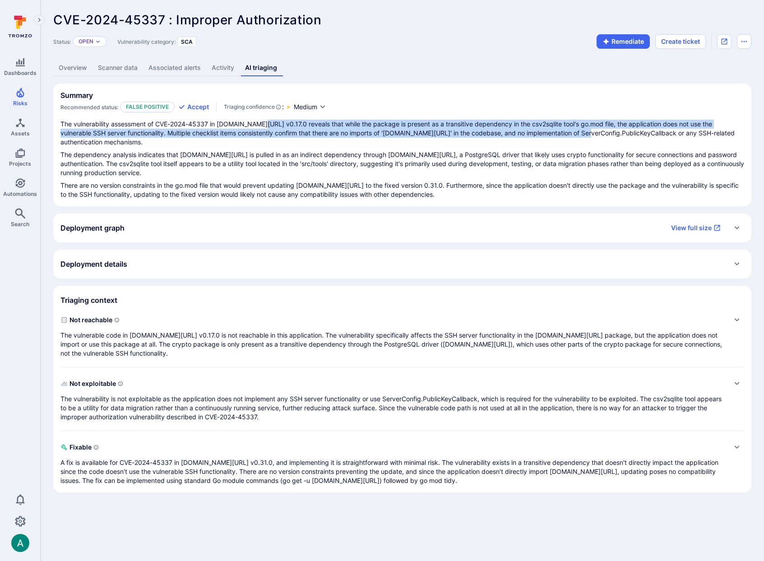
drag, startPoint x: 274, startPoint y: 126, endPoint x: 554, endPoint y: 130, distance: 280.4
click at [553, 130] on p "The vulnerability assessment of CVE-2024-45337 in golang.org/x/crypto v0.17.0 r…" at bounding box center [402, 133] width 684 height 27
click at [75, 71] on link "Overview" at bounding box center [72, 68] width 39 height 17
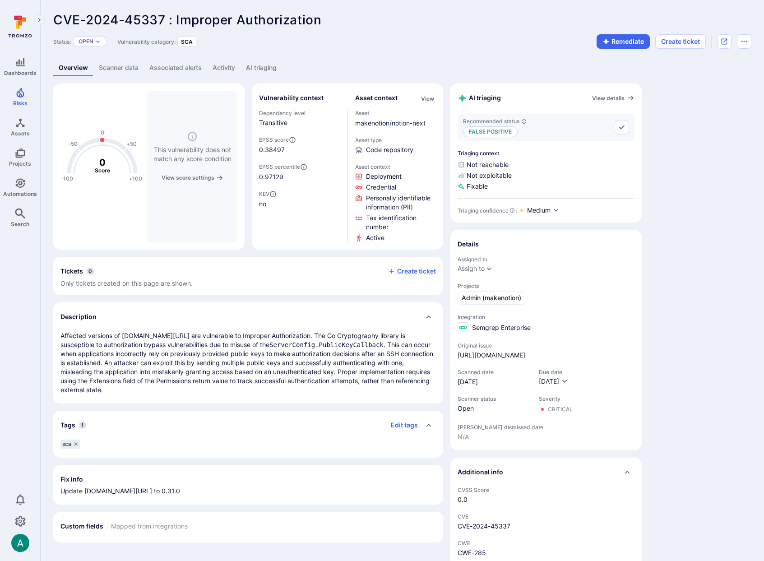
click at [259, 69] on link "AI triaging" at bounding box center [262, 68] width 42 height 17
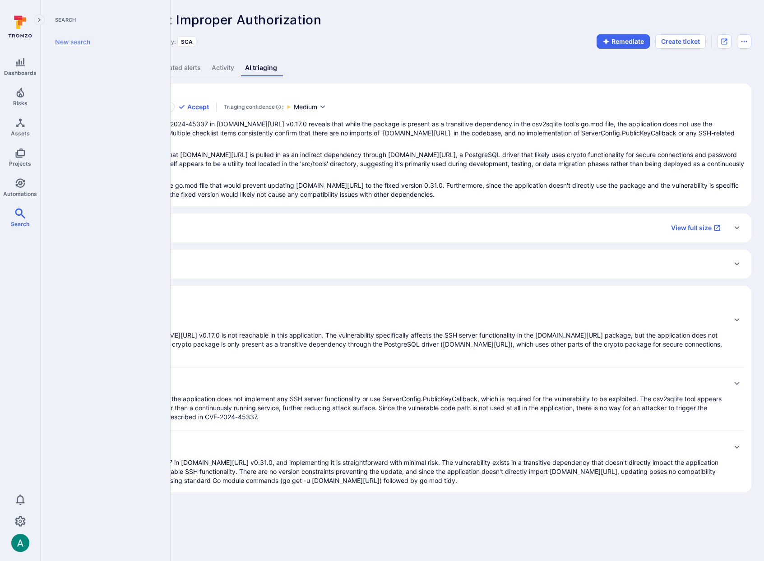
click at [74, 37] on link "New search" at bounding box center [104, 42] width 112 height 19
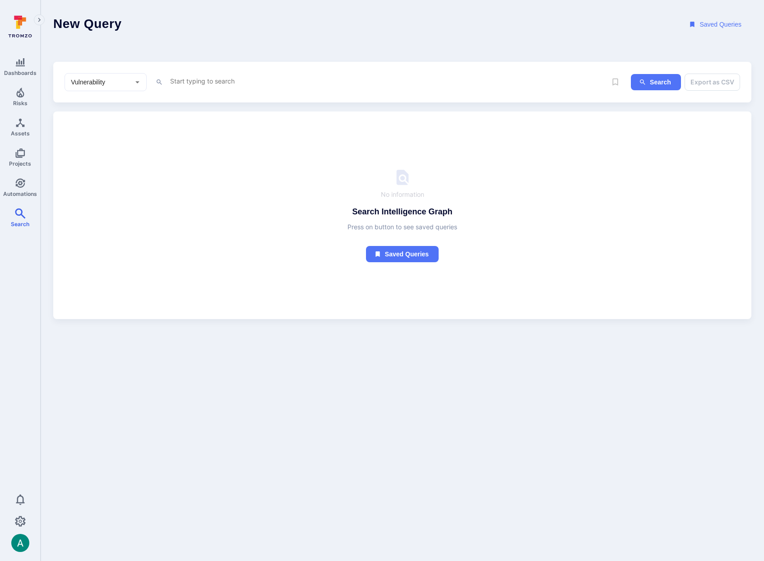
click at [169, 85] on textarea "Intelligence Graph search area" at bounding box center [387, 80] width 436 height 11
click at [192, 125] on li "ai_reachability" at bounding box center [232, 127] width 115 height 13
click at [225, 98] on li "=" at bounding box center [232, 98] width 115 height 13
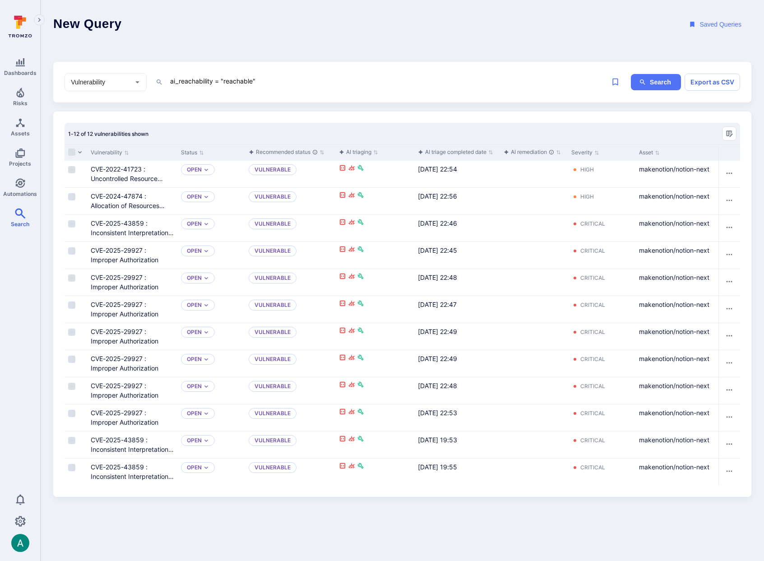
click at [322, 79] on textarea "ai_reachability = "reachable"" at bounding box center [387, 80] width 436 height 11
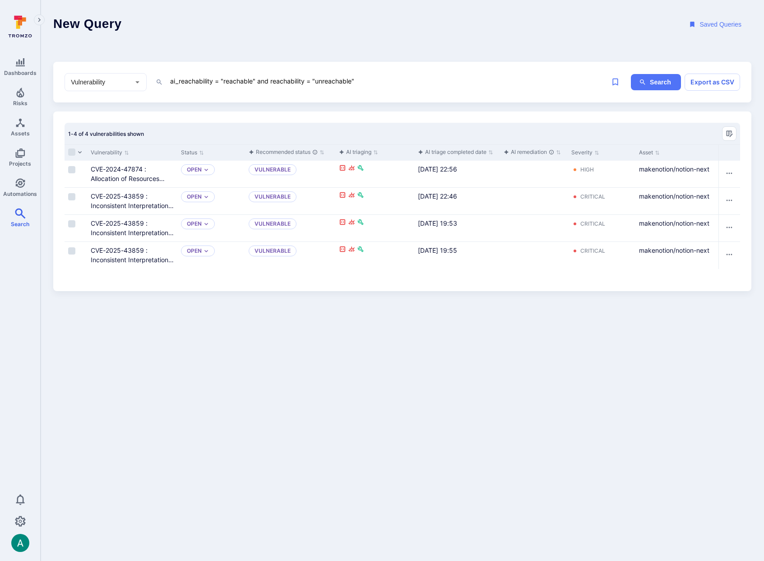
click at [240, 81] on textarea "ai_reachability = "reachable" and reachability = "unreachable"" at bounding box center [387, 80] width 436 height 11
click at [331, 80] on textarea "ai_reachability = "reachable" and reachability = "unreachable"" at bounding box center [387, 80] width 436 height 11
click at [321, 82] on textarea "ai_reachability = "reachable" and reachability = "unreachable"" at bounding box center [387, 80] width 436 height 11
type textarea "ai_reachability = "not reachable" and reachability = "reachable""
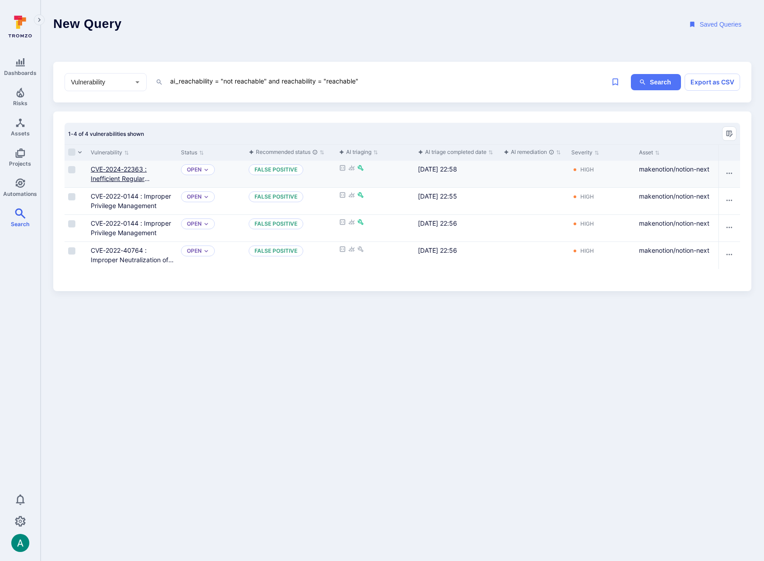
click at [119, 171] on link "CVE-2024-22363 : Inefficient Regular Expression Complexity" at bounding box center [124, 178] width 67 height 27
click at [299, 307] on body "Dashboards Risks Assets Projects Automations Search 0 Search New search New Que…" at bounding box center [382, 280] width 764 height 561
click at [112, 167] on link "CVE-2024-22363 : Inefficient Regular Expression Complexity" at bounding box center [124, 178] width 67 height 27
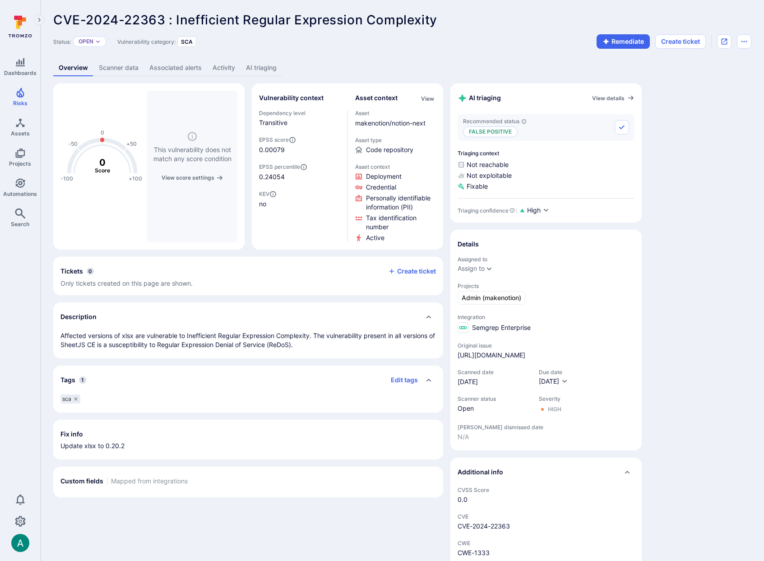
click at [256, 70] on link "AI triaging" at bounding box center [262, 68] width 42 height 17
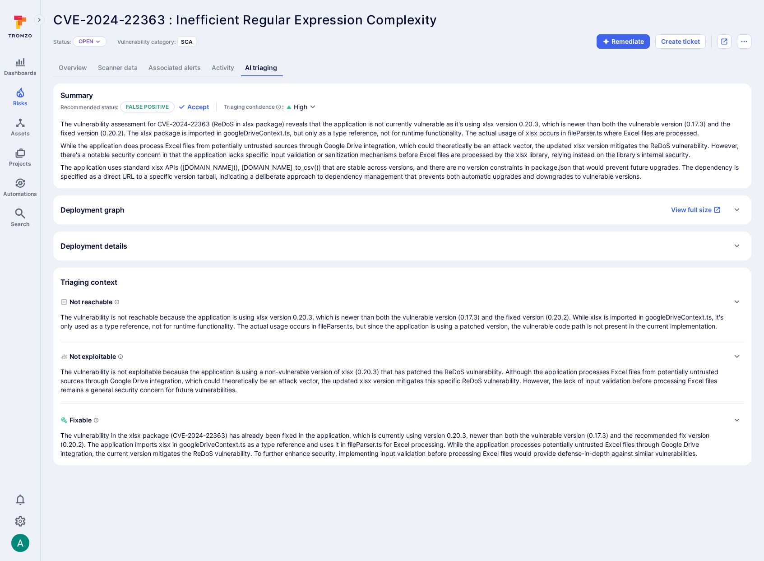
click at [229, 324] on p "The vulnerability is not reachable because the application is using xlsx versio…" at bounding box center [393, 322] width 666 height 18
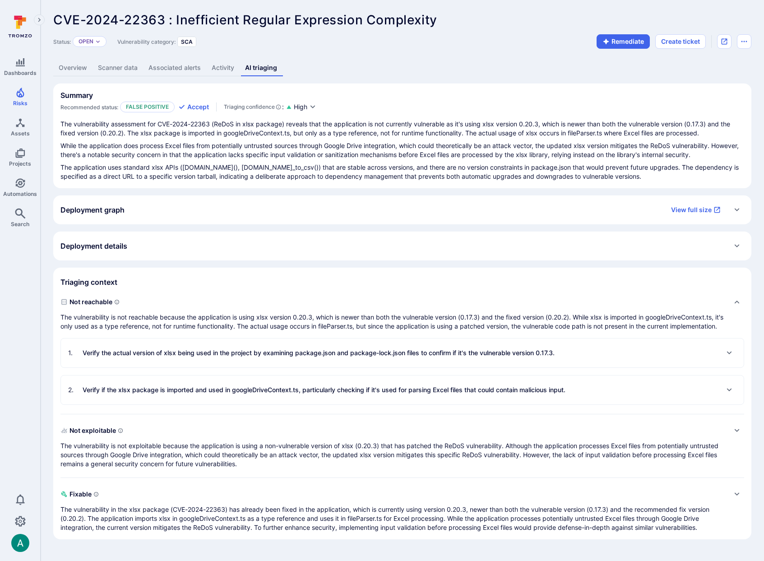
click at [81, 69] on link "Overview" at bounding box center [72, 68] width 39 height 17
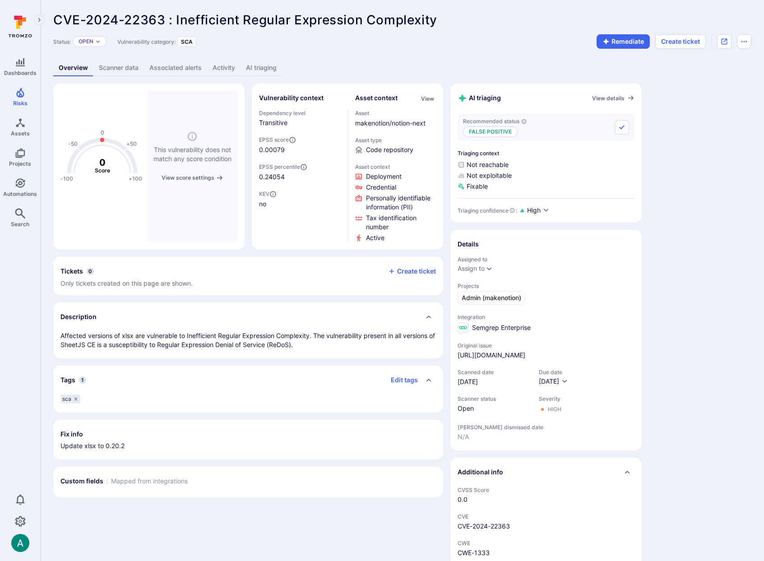
click at [275, 269] on div "Tickets 0 Create ticket" at bounding box center [248, 271] width 376 height 14
click at [232, 303] on div "Description" at bounding box center [248, 316] width 390 height 29
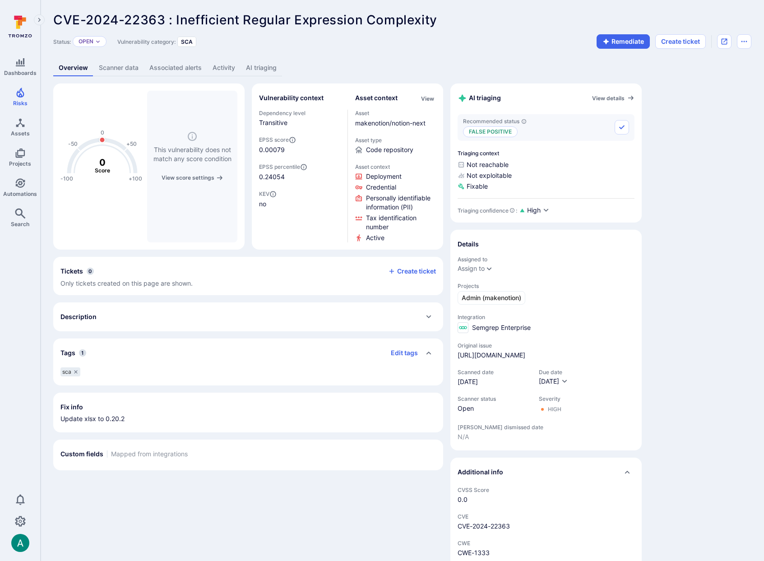
click at [232, 303] on div "Description" at bounding box center [248, 316] width 390 height 29
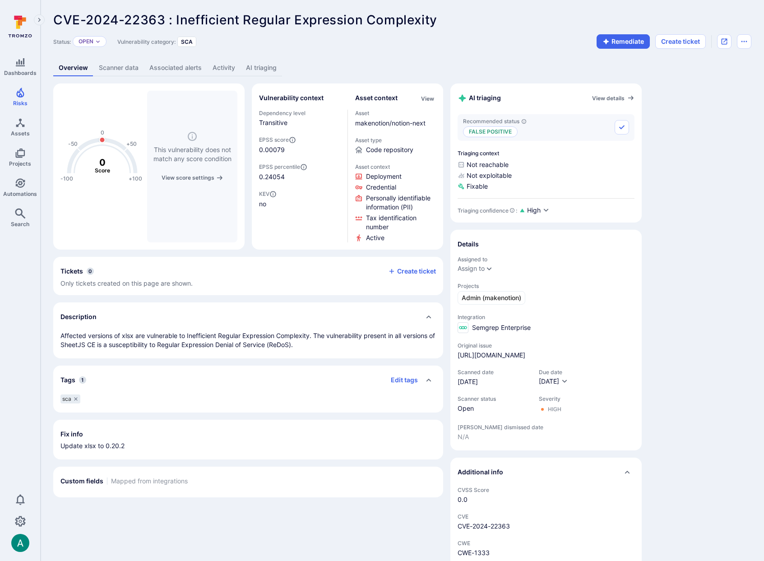
click at [259, 63] on link "AI triaging" at bounding box center [262, 68] width 42 height 17
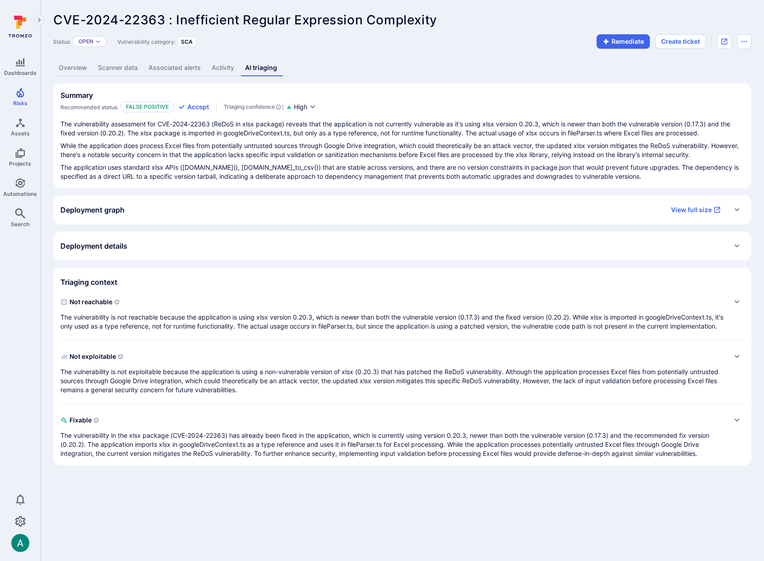
click at [255, 148] on p "While the application does process Excel files from potentially untrusted sourc…" at bounding box center [402, 150] width 684 height 18
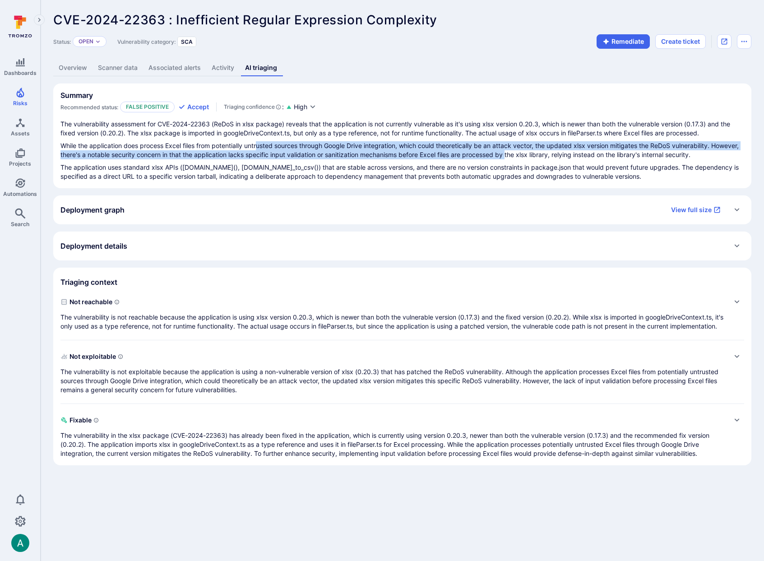
drag, startPoint x: 258, startPoint y: 149, endPoint x: 539, endPoint y: 155, distance: 280.4
click at [539, 155] on p "While the application does process Excel files from potentially untrusted sourc…" at bounding box center [402, 150] width 684 height 18
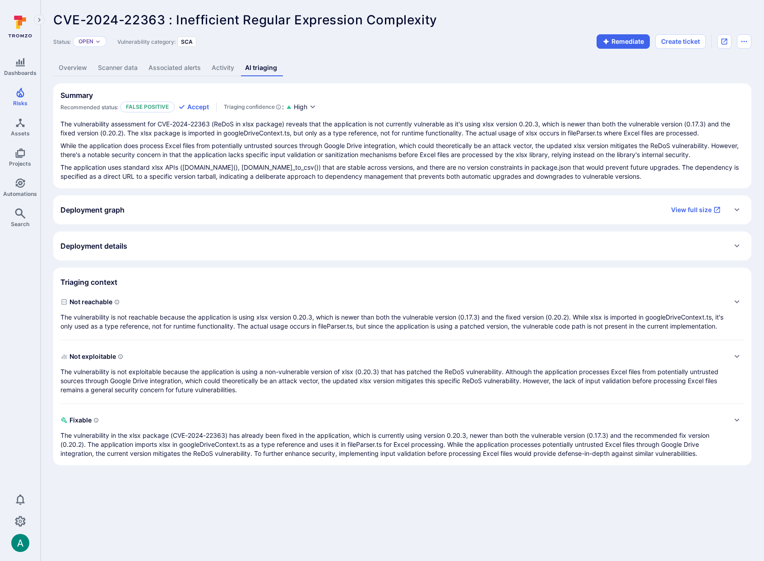
drag, startPoint x: 117, startPoint y: 167, endPoint x: 221, endPoint y: 168, distance: 103.8
click at [221, 168] on p "The application uses standard xlsx APIs (xlsx.read(), xlsx.utils.sheet_to_csv()…" at bounding box center [402, 172] width 684 height 18
drag, startPoint x: 221, startPoint y: 168, endPoint x: 513, endPoint y: 164, distance: 292.6
click at [513, 164] on p "The application uses standard xlsx APIs (xlsx.read(), xlsx.utils.sheet_to_csv()…" at bounding box center [402, 172] width 684 height 18
click at [134, 324] on p "The vulnerability is not reachable because the application is using xlsx versio…" at bounding box center [393, 322] width 666 height 18
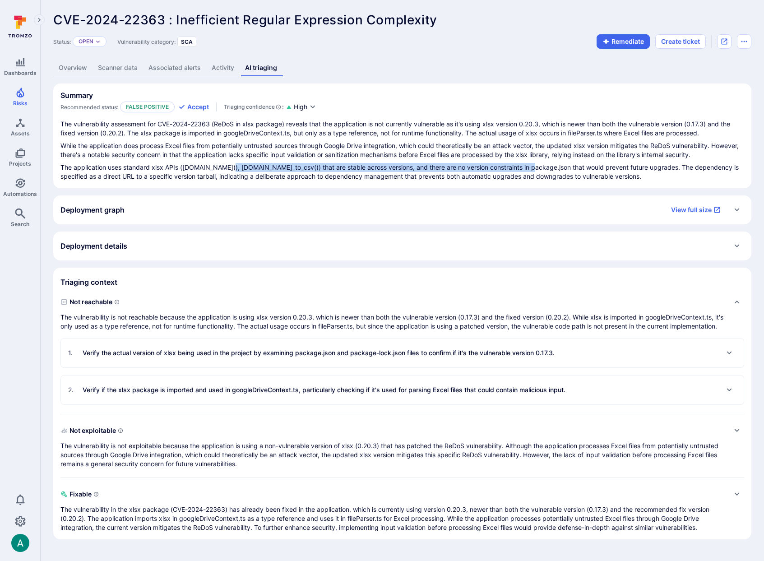
click at [146, 358] on p "Verify the actual version of xlsx being used in the project by examining packag…" at bounding box center [319, 353] width 472 height 9
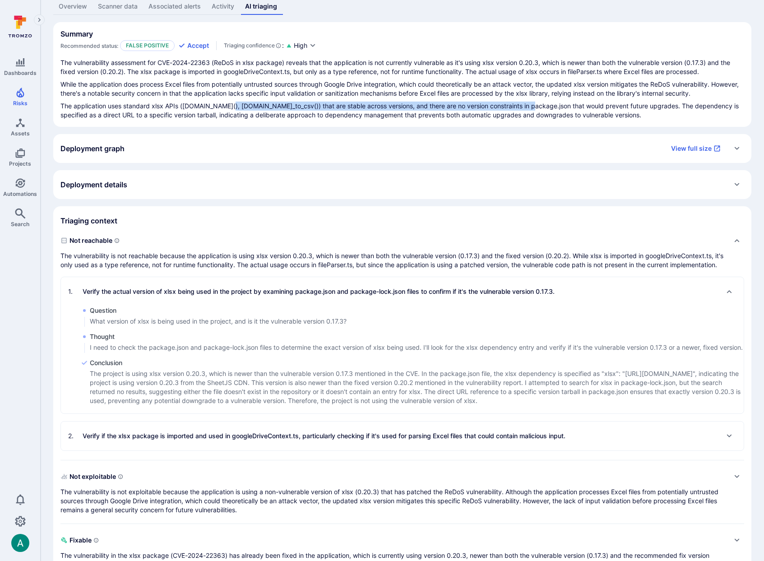
scroll to position [60, 0]
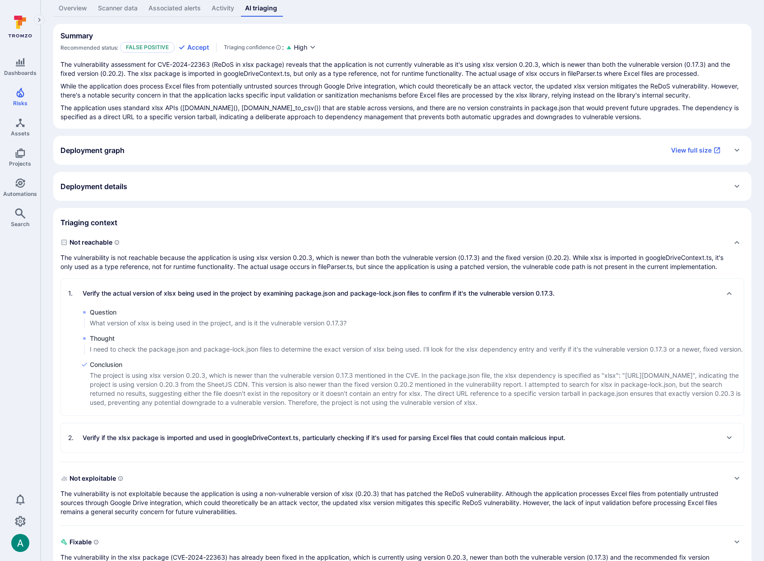
drag, startPoint x: 131, startPoint y: 395, endPoint x: 292, endPoint y: 403, distance: 160.5
click at [292, 403] on p "The project is using xlsx version 0.20.3, which is newer than the vulnerable ve…" at bounding box center [417, 389] width 654 height 36
drag, startPoint x: 321, startPoint y: 400, endPoint x: 413, endPoint y: 404, distance: 92.6
click at [413, 404] on p "The project is using xlsx version 0.20.3, which is newer than the vulnerable ve…" at bounding box center [417, 389] width 654 height 36
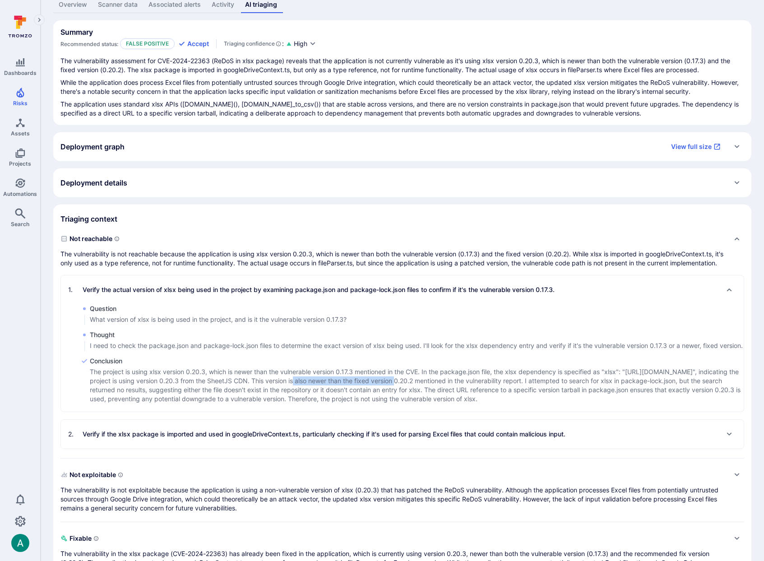
scroll to position [65, 0]
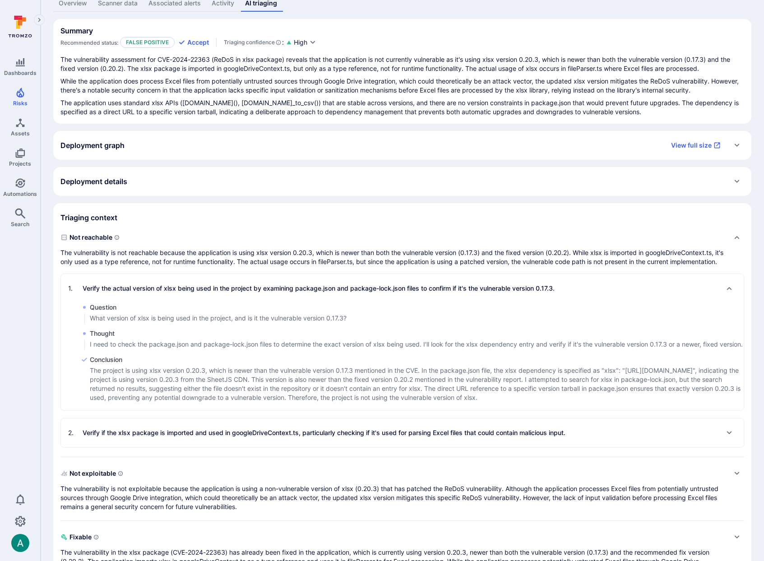
click at [420, 402] on p "The project is using xlsx version 0.20.3, which is newer than the vulnerable ve…" at bounding box center [417, 384] width 654 height 36
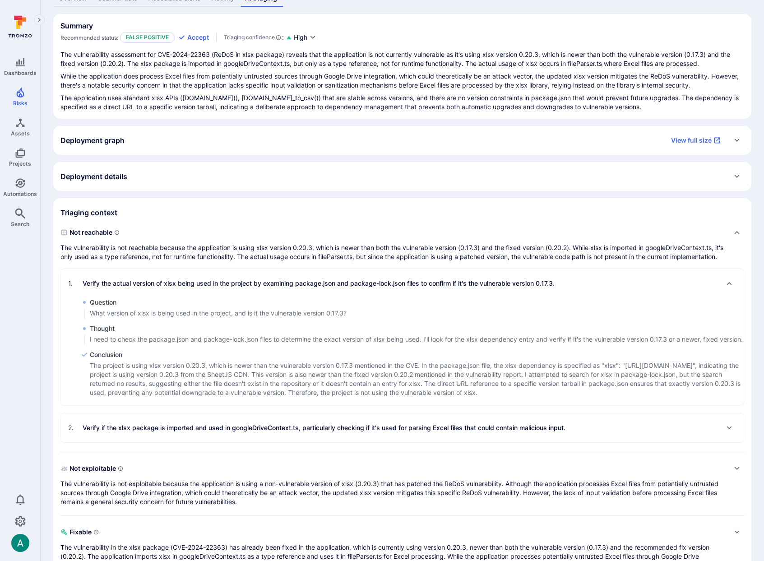
scroll to position [70, 0]
drag, startPoint x: 194, startPoint y: 400, endPoint x: 351, endPoint y: 404, distance: 157.2
click at [351, 396] on p "The project is using xlsx version 0.20.3, which is newer than the vulnerable ve…" at bounding box center [417, 378] width 654 height 36
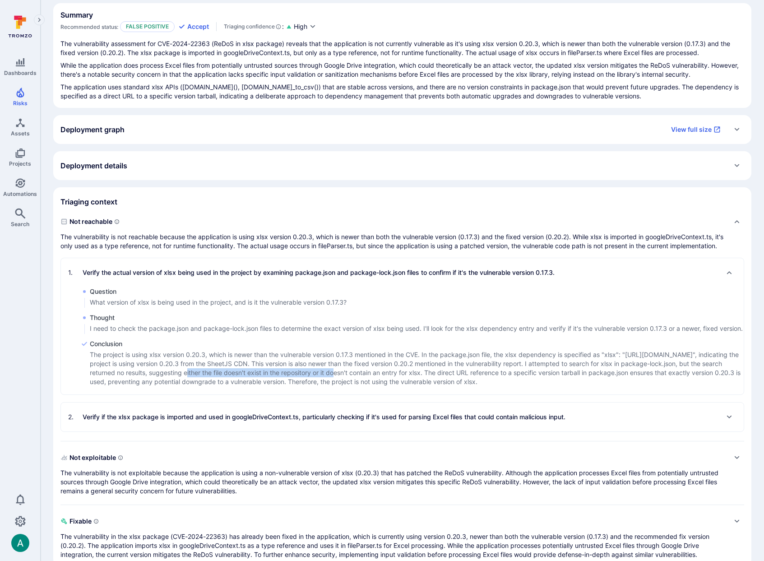
scroll to position [79, 0]
click at [207, 425] on div "2 . Verify if the xlsx package is imported and used in googleDriveContext.ts, p…" at bounding box center [316, 418] width 497 height 14
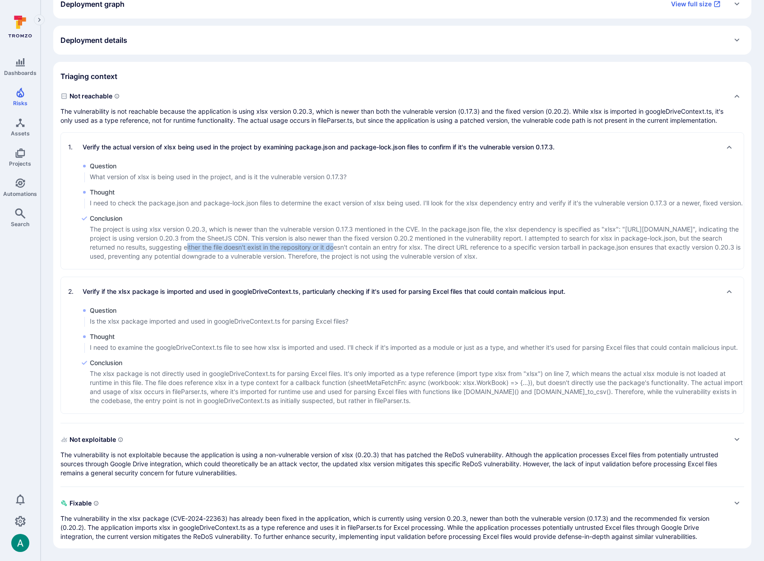
scroll to position [215, 0]
